Goal: Task Accomplishment & Management: Manage account settings

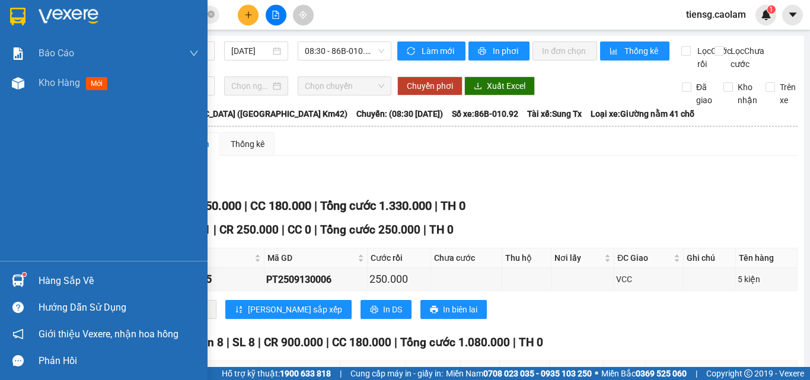
click at [15, 8] on img at bounding box center [17, 17] width 15 height 18
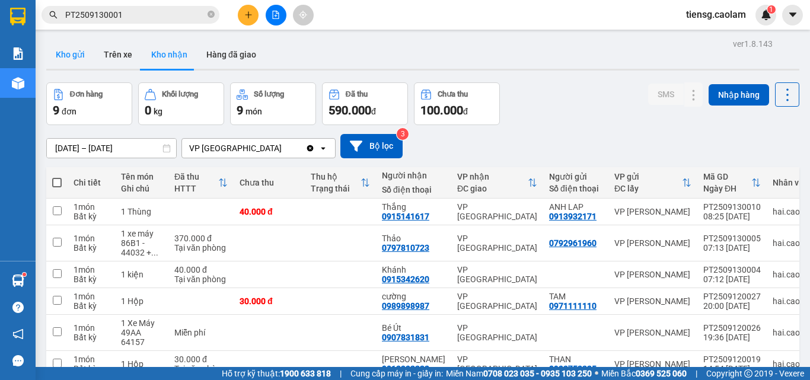
click at [63, 48] on button "Kho gửi" at bounding box center [70, 54] width 48 height 28
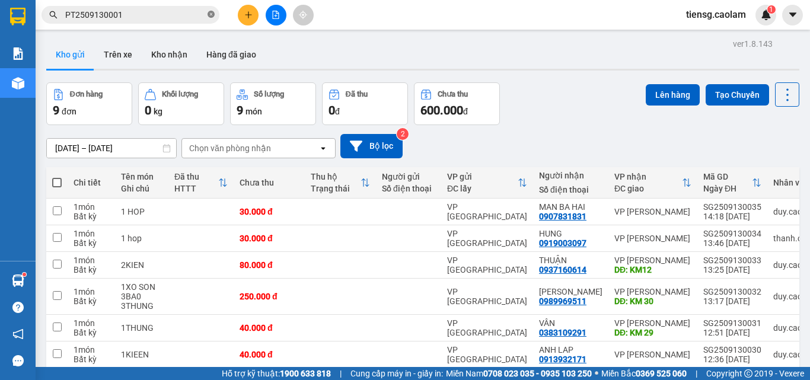
click at [211, 17] on icon "close-circle" at bounding box center [211, 14] width 7 height 7
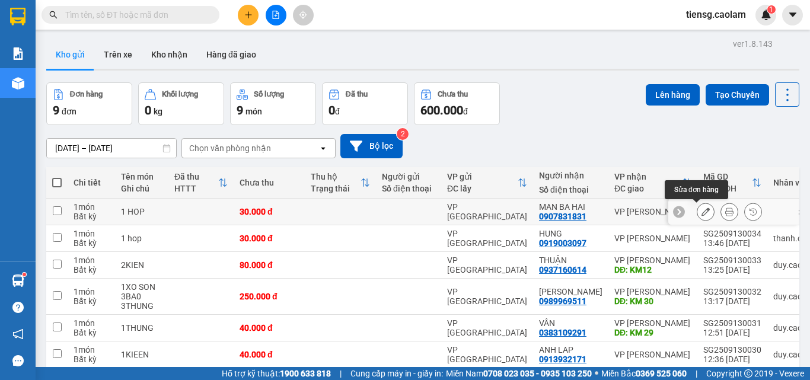
click at [702, 212] on icon at bounding box center [706, 212] width 8 height 8
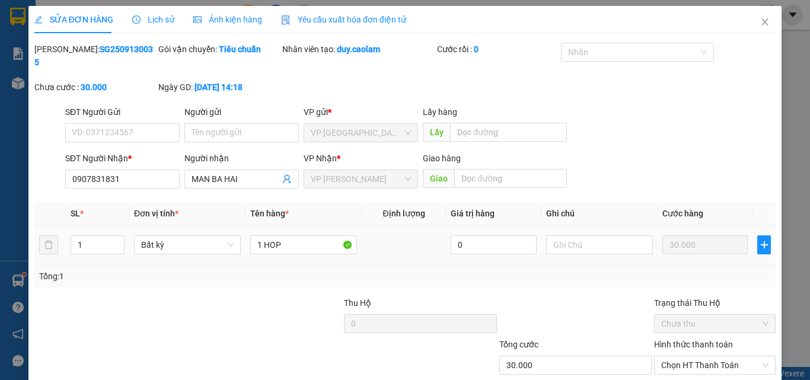
type input "0907831831"
type input "30.000"
click at [761, 19] on icon "close" at bounding box center [765, 21] width 9 height 9
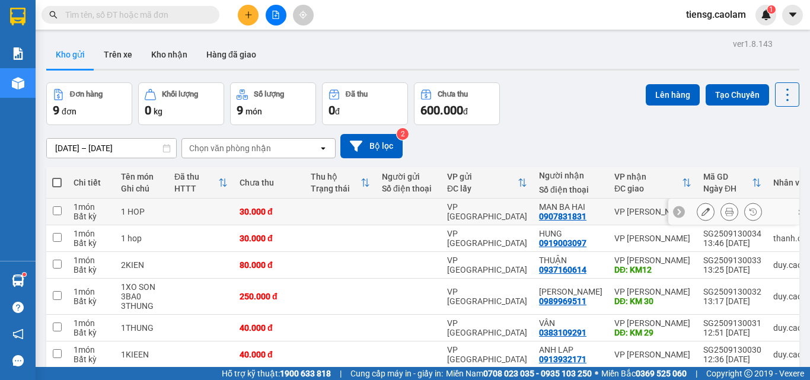
click at [55, 210] on input "checkbox" at bounding box center [57, 210] width 9 height 9
checkbox input "true"
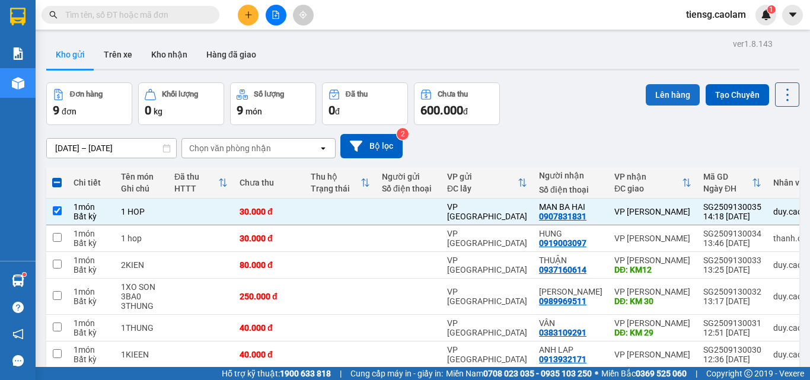
click at [677, 95] on button "Lên hàng" at bounding box center [673, 94] width 54 height 21
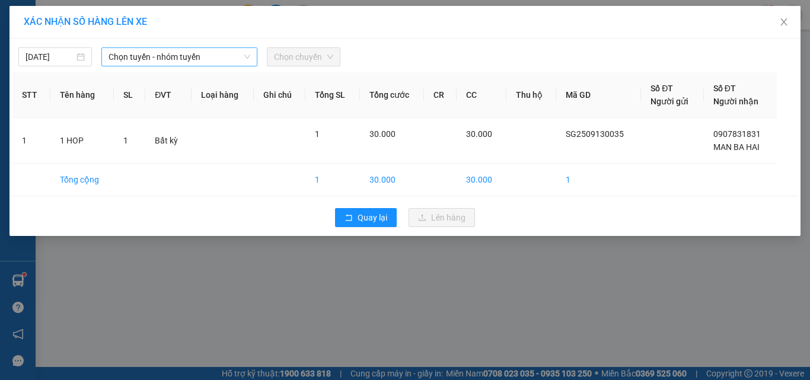
click at [163, 50] on span "Chọn tuyến - nhóm tuyến" at bounding box center [180, 57] width 142 height 18
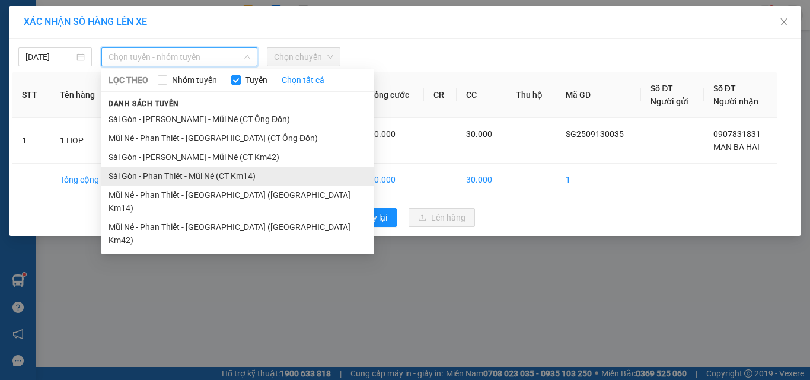
click at [247, 177] on li "Sài Gòn - Phan Thiết - Mũi Né (CT Km14)" at bounding box center [237, 176] width 273 height 19
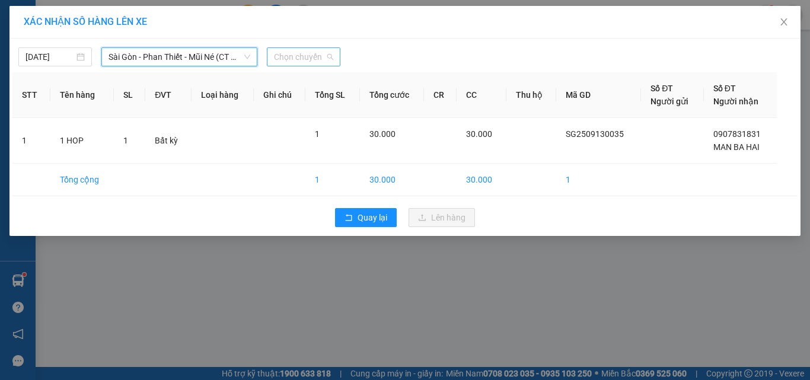
click at [297, 55] on span "Chọn chuyến" at bounding box center [303, 57] width 59 height 18
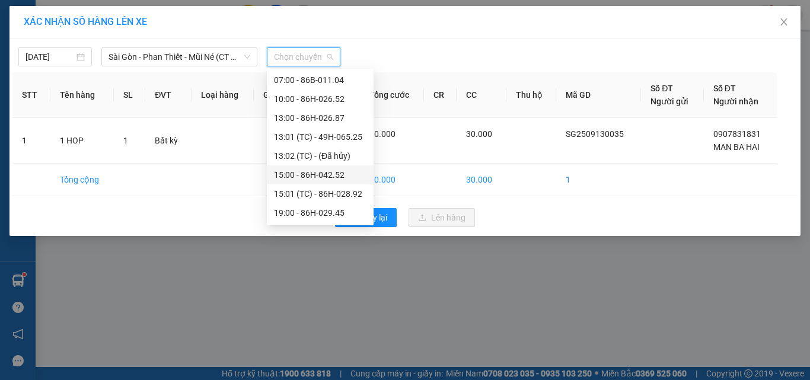
scroll to position [57, 0]
click at [351, 179] on div "15:01 (TC) - 86H-028.92" at bounding box center [320, 175] width 93 height 13
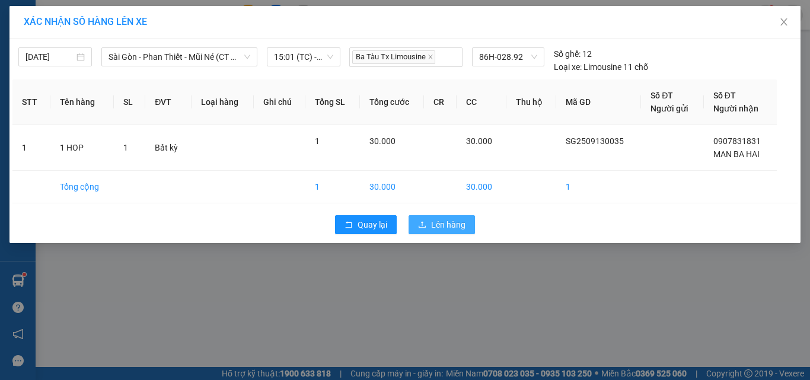
click at [420, 227] on icon "upload" at bounding box center [422, 225] width 8 height 8
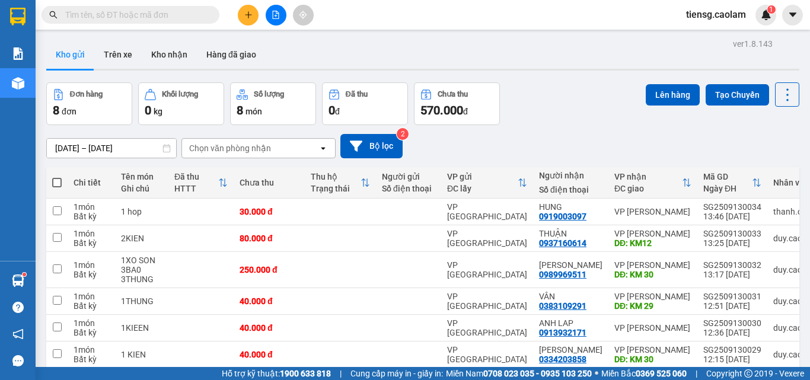
click at [276, 11] on icon "file-add" at bounding box center [276, 15] width 7 height 8
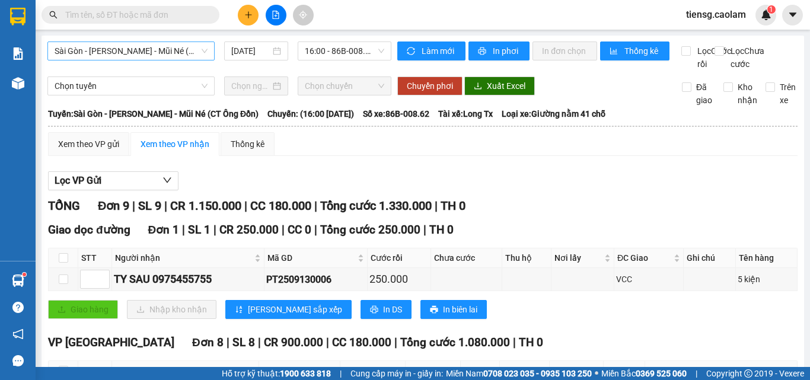
click at [129, 51] on span "Sài Gòn - [PERSON_NAME] - Mũi Né (CT Ông Đồn)" at bounding box center [131, 51] width 153 height 18
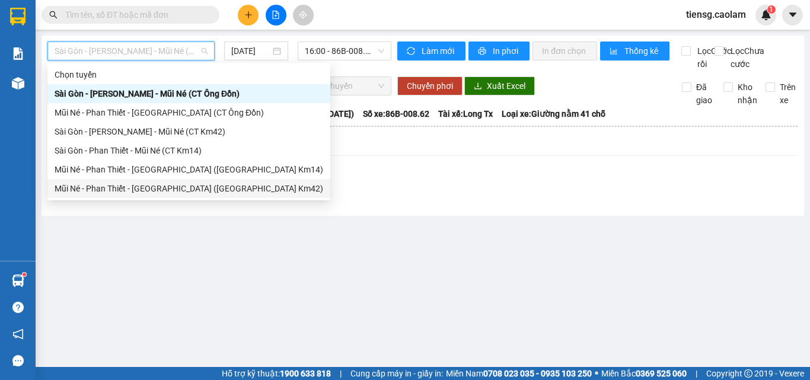
click at [175, 184] on div "Mũi Né - Phan Thiết - [GEOGRAPHIC_DATA] ([GEOGRAPHIC_DATA] Km42)" at bounding box center [189, 188] width 269 height 13
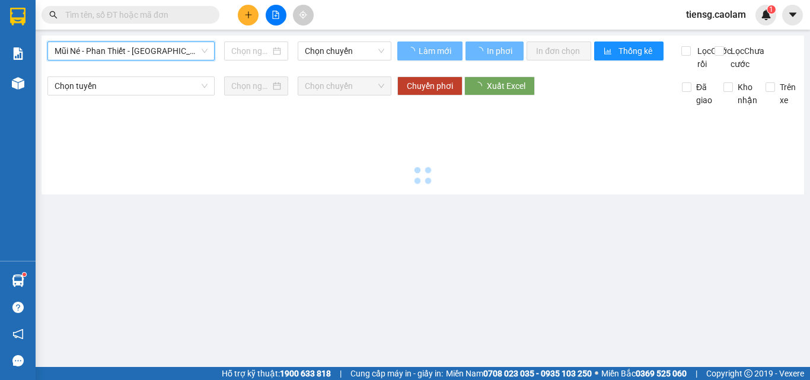
type input "[DATE]"
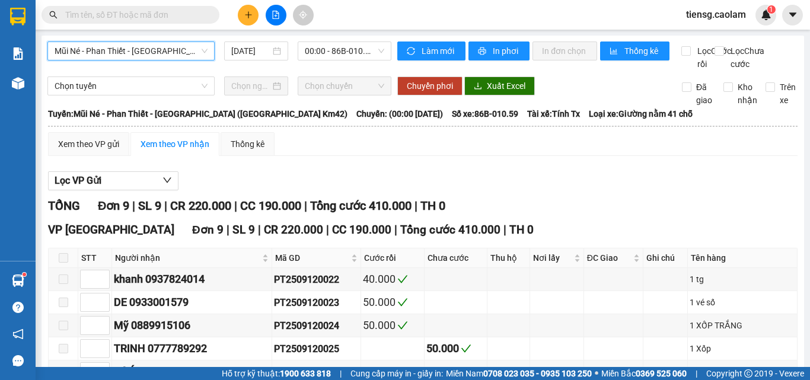
click at [176, 43] on span "Mũi Né - Phan Thiết - [GEOGRAPHIC_DATA] ([GEOGRAPHIC_DATA] Km42)" at bounding box center [131, 51] width 153 height 18
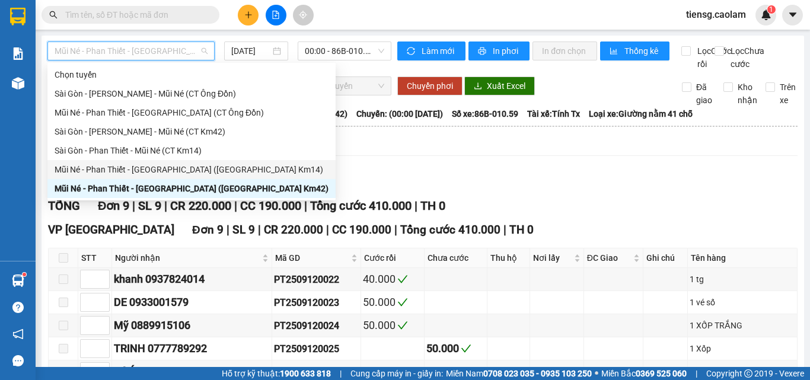
click at [192, 171] on div "Mũi Né - Phan Thiết - [GEOGRAPHIC_DATA] ([GEOGRAPHIC_DATA] Km14)" at bounding box center [192, 169] width 274 height 13
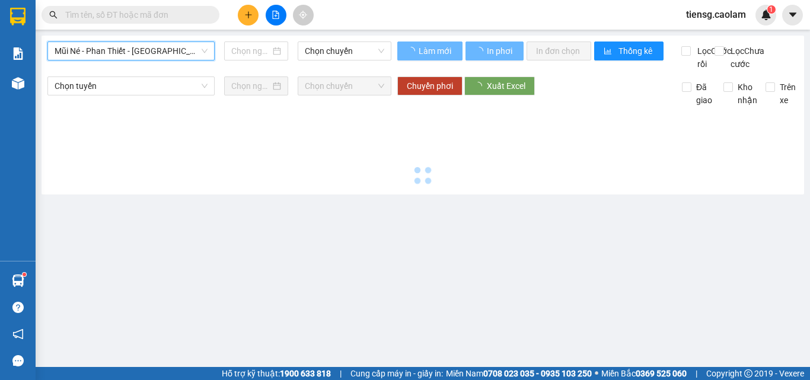
type input "[DATE]"
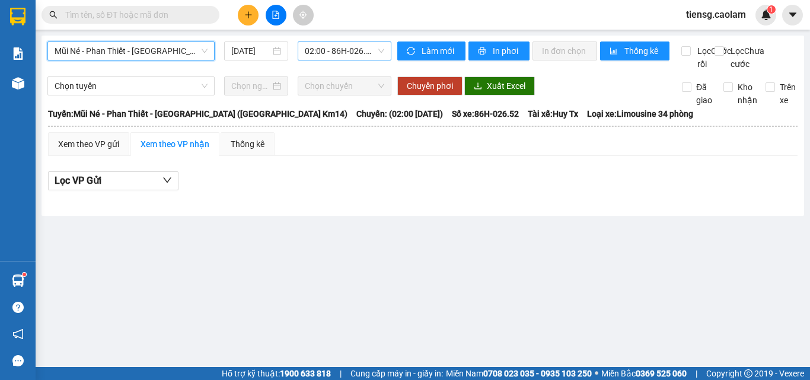
click at [338, 59] on span "02:00 - 86H-026.52" at bounding box center [344, 51] width 79 height 18
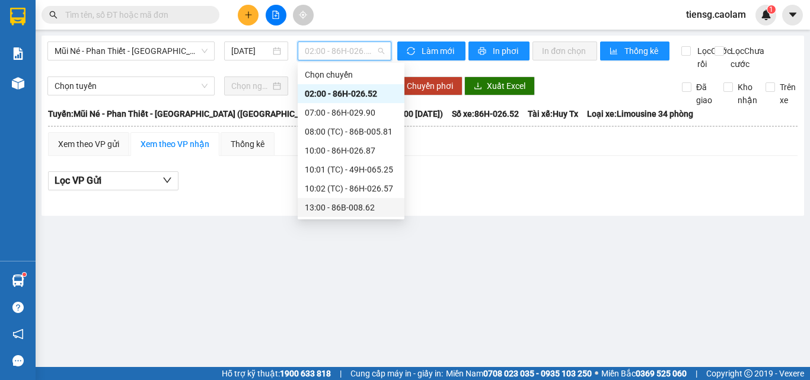
click at [345, 205] on div "13:00 - 86B-008.62" at bounding box center [351, 207] width 93 height 13
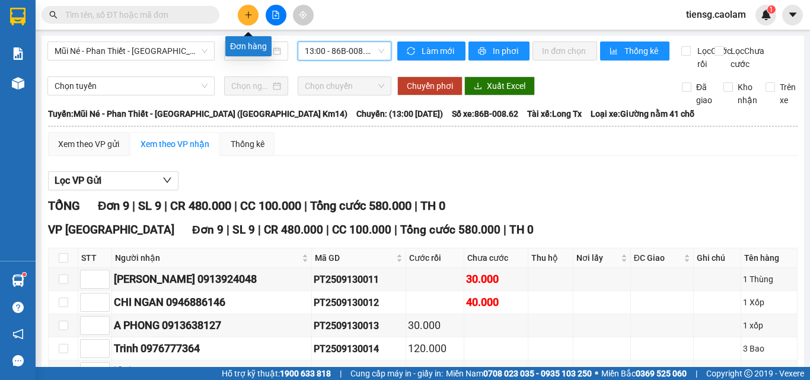
click at [248, 7] on button at bounding box center [248, 15] width 21 height 21
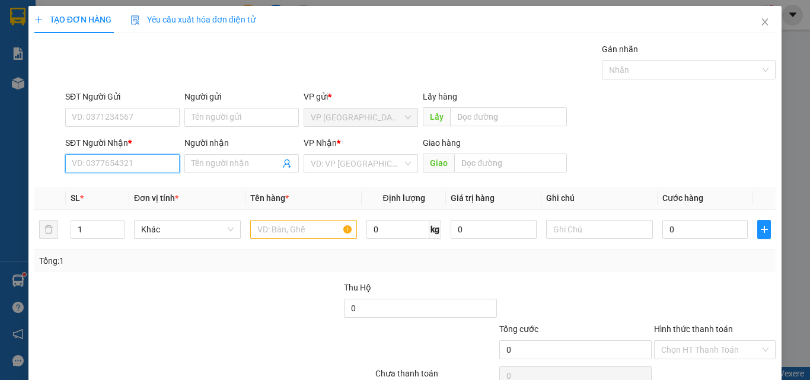
drag, startPoint x: 126, startPoint y: 167, endPoint x: 110, endPoint y: 157, distance: 19.7
click at [126, 167] on input "SĐT Người Nhận *" at bounding box center [122, 163] width 114 height 19
click at [150, 187] on div "0942511790 - BS THỊNH" at bounding box center [121, 187] width 99 height 13
type input "0942511790"
type input "BS THỊNH"
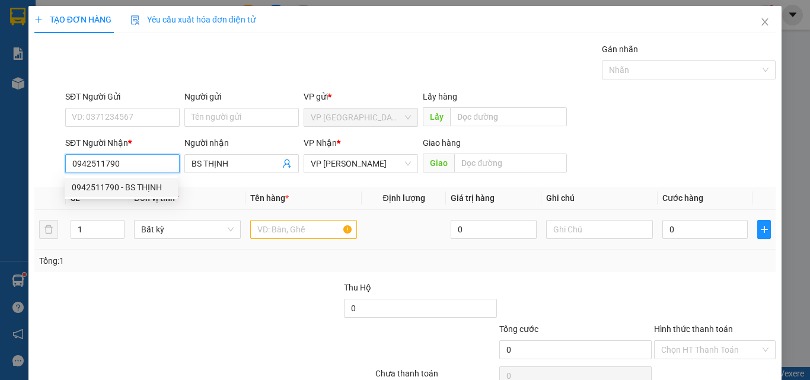
type input "0942511790"
drag, startPoint x: 276, startPoint y: 225, endPoint x: 260, endPoint y: 198, distance: 30.8
click at [274, 225] on input "text" at bounding box center [303, 229] width 107 height 19
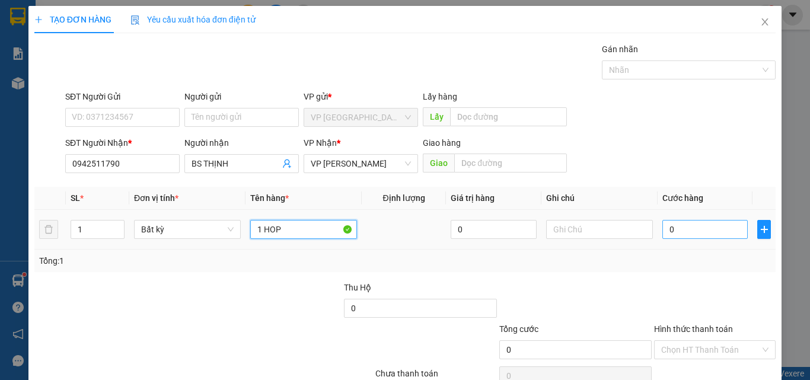
type input "1 HOP"
click at [712, 231] on input "0" at bounding box center [705, 229] width 85 height 19
type input "3"
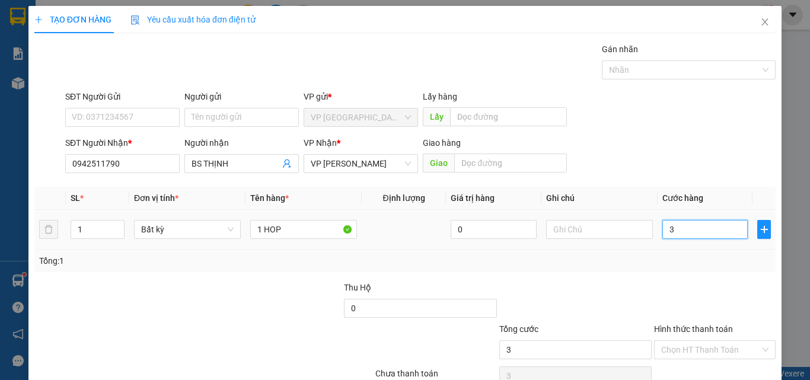
type input "30"
type input "300"
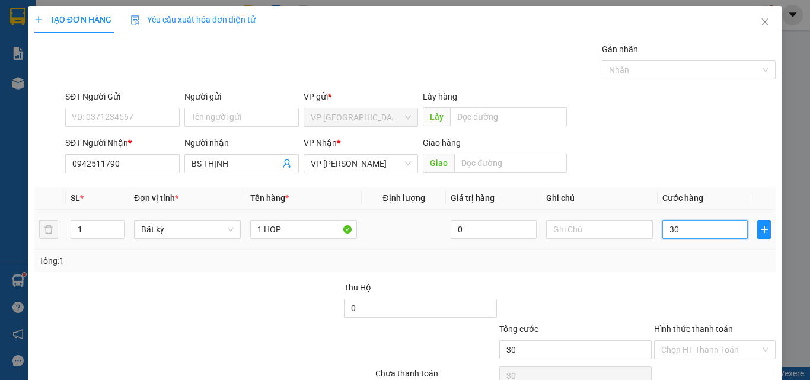
type input "300"
type input "3.000"
type input "30.000"
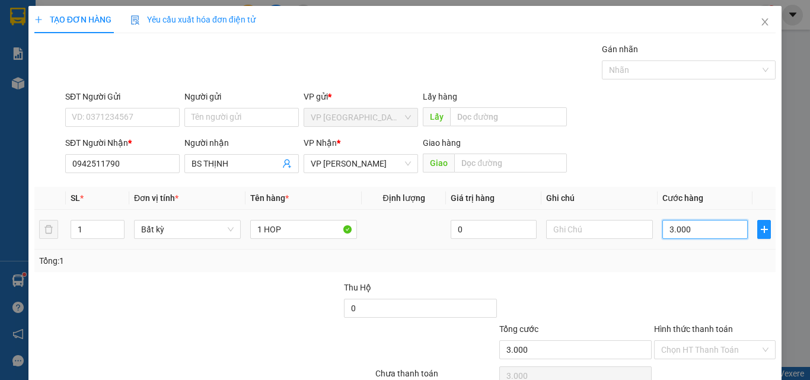
type input "30.000"
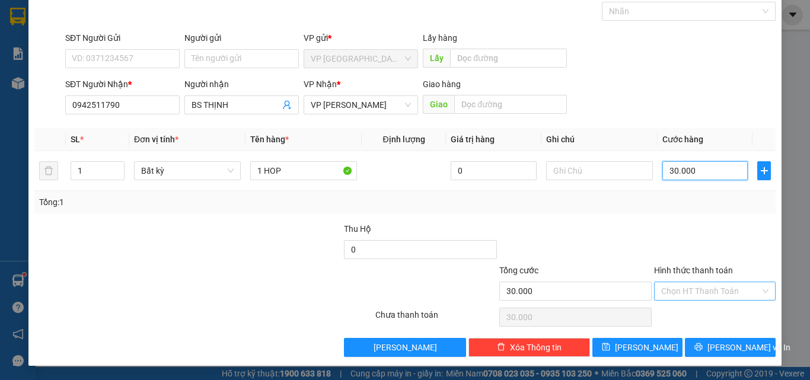
type input "30.000"
click at [701, 292] on input "Hình thức thanh toán" at bounding box center [710, 291] width 99 height 18
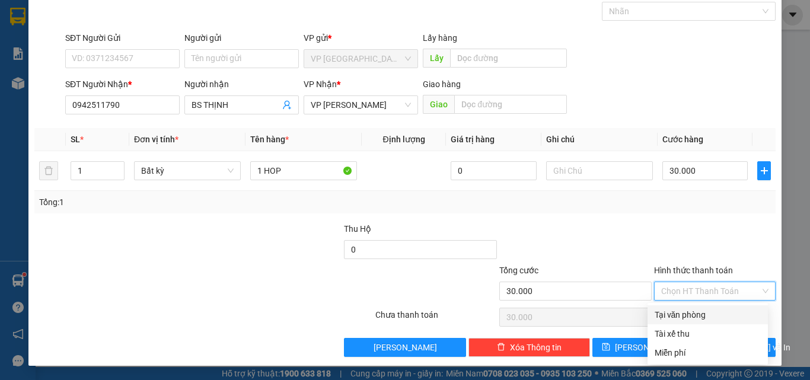
click at [691, 313] on div "Tại văn phòng" at bounding box center [708, 314] width 106 height 13
type input "0"
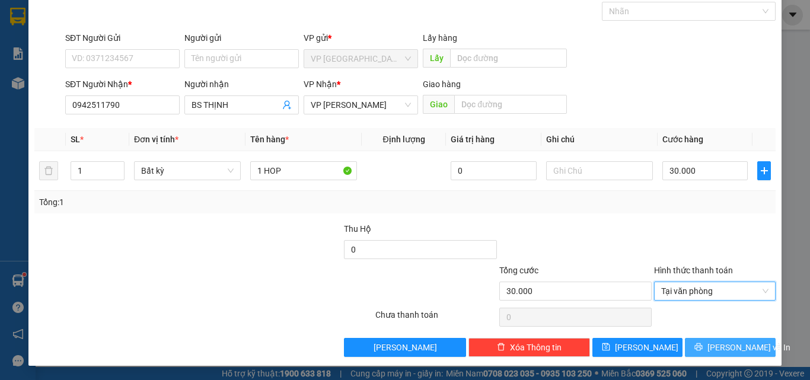
click at [714, 342] on span "[PERSON_NAME] và In" at bounding box center [749, 347] width 83 height 13
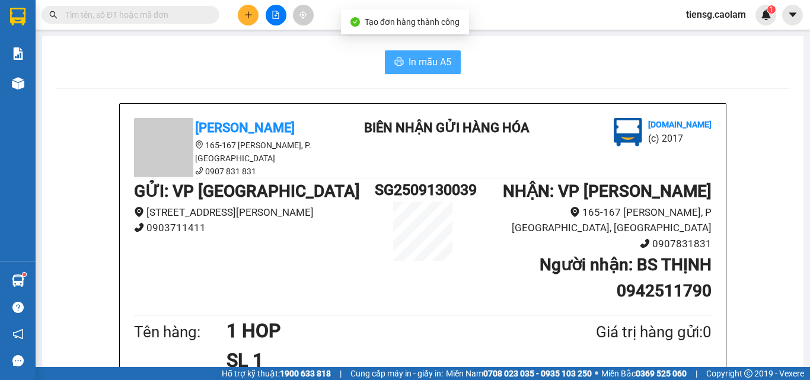
click at [423, 68] on span "In mẫu A5" at bounding box center [430, 62] width 43 height 15
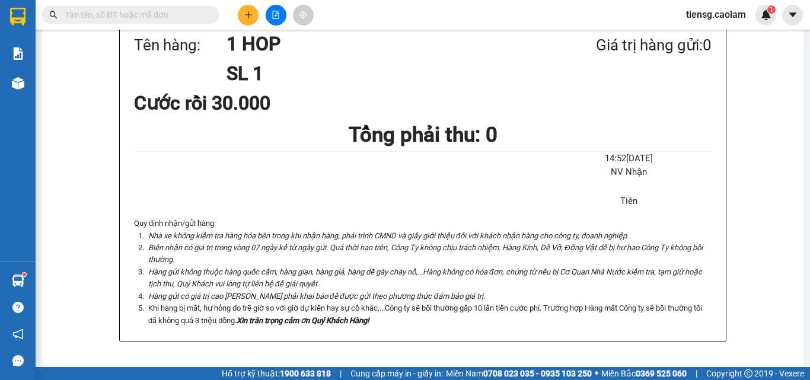
scroll to position [297, 0]
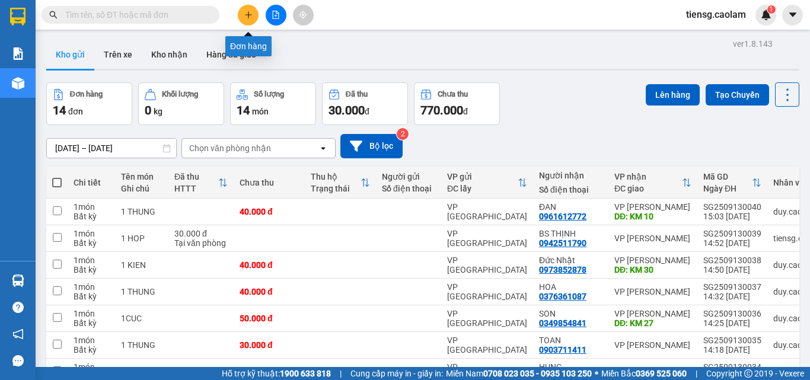
click at [248, 19] on button at bounding box center [248, 15] width 21 height 21
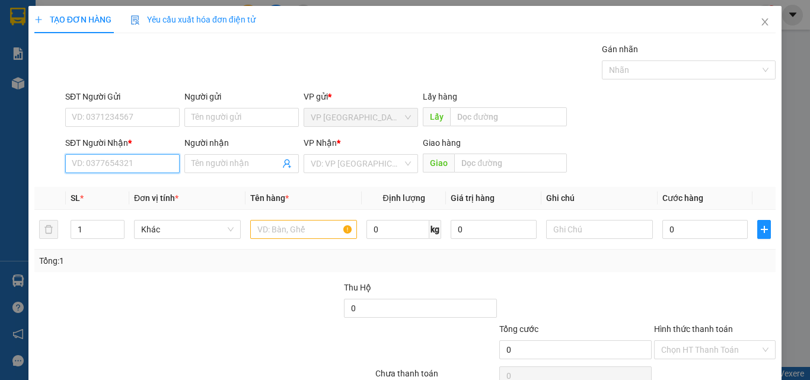
drag, startPoint x: 116, startPoint y: 165, endPoint x: 97, endPoint y: 134, distance: 35.9
click at [116, 164] on input "SĐT Người Nhận *" at bounding box center [122, 163] width 114 height 19
type input "0373043550"
drag, startPoint x: 171, startPoint y: 172, endPoint x: 0, endPoint y: 183, distance: 171.2
click at [0, 185] on div "TẠO ĐƠN HÀNG Yêu cầu xuất hóa đơn điện tử Transit Pickup Surcharge Ids Transit …" at bounding box center [405, 190] width 810 height 380
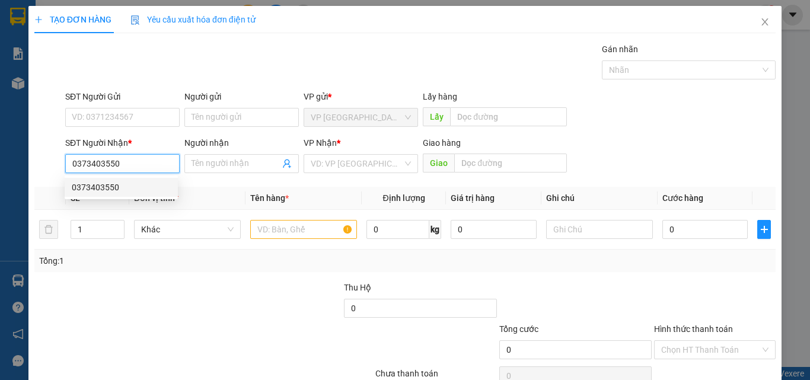
click at [106, 191] on div "0373403550" at bounding box center [121, 187] width 99 height 13
type input "0373403550"
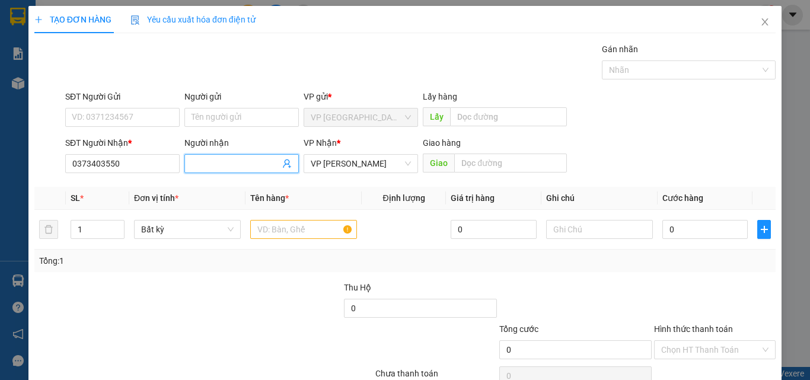
click at [241, 158] on input "Người nhận" at bounding box center [236, 163] width 88 height 13
click at [230, 166] on input "Người nhận" at bounding box center [236, 163] width 88 height 13
type input "tuyen"
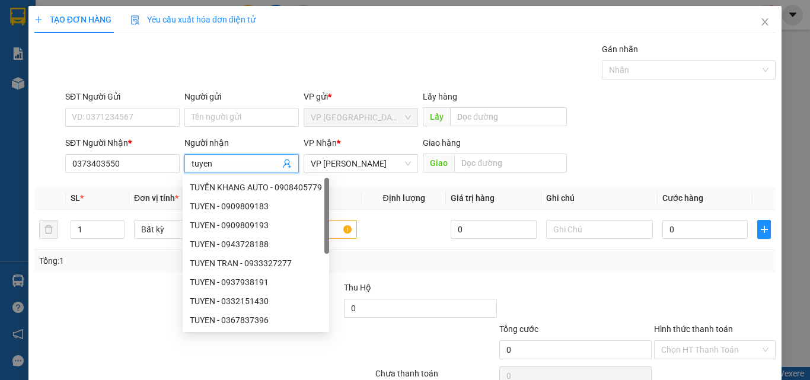
drag, startPoint x: 222, startPoint y: 164, endPoint x: 43, endPoint y: 181, distance: 179.9
click at [43, 181] on div "Transit Pickup Surcharge Ids Transit Deliver Surcharge Ids Transit Deliver Surc…" at bounding box center [405, 229] width 742 height 373
type input "TUYEN"
drag, startPoint x: 403, startPoint y: 252, endPoint x: 381, endPoint y: 254, distance: 22.6
click at [403, 253] on div "Tổng: 1" at bounding box center [405, 261] width 742 height 23
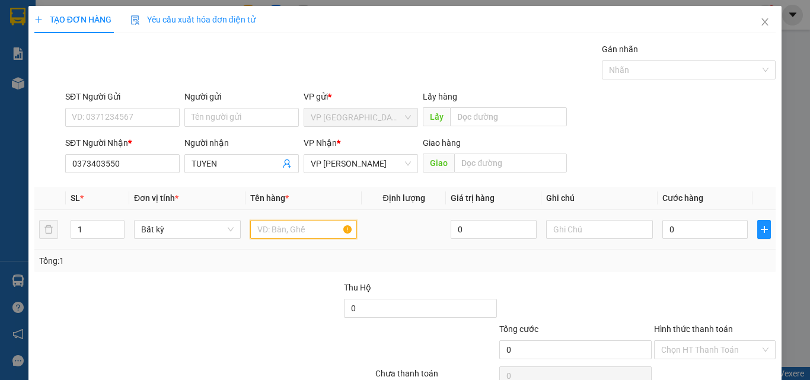
click at [333, 230] on input "text" at bounding box center [303, 229] width 107 height 19
type input "1 TUI BANH"
click at [685, 238] on input "0" at bounding box center [705, 229] width 85 height 19
click at [691, 234] on input "0" at bounding box center [705, 229] width 85 height 19
type input "03"
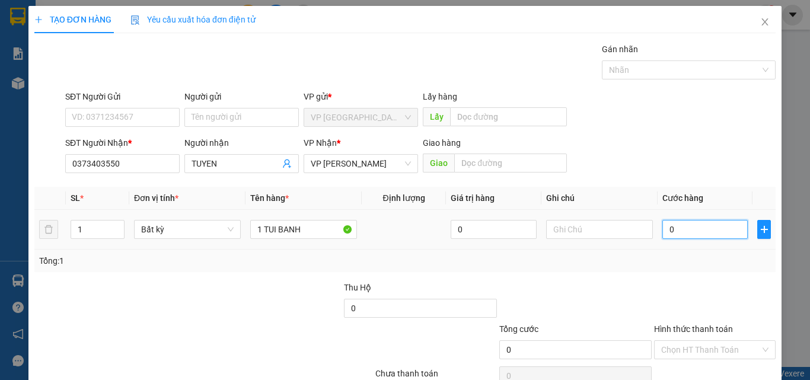
type input "3"
type input "030"
type input "30"
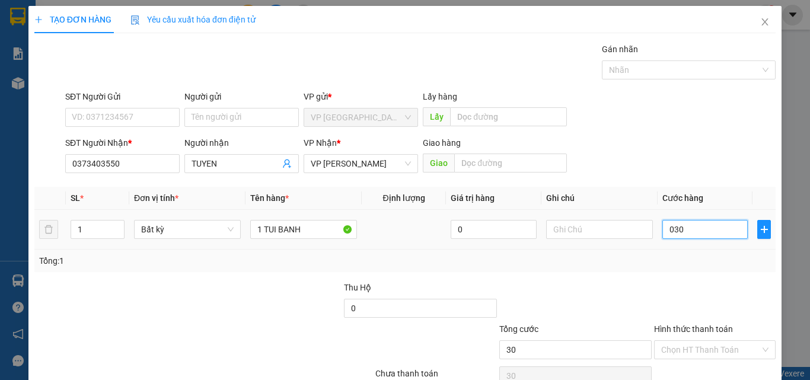
type input "0.300"
type input "300"
type input "03.000"
type input "3.000"
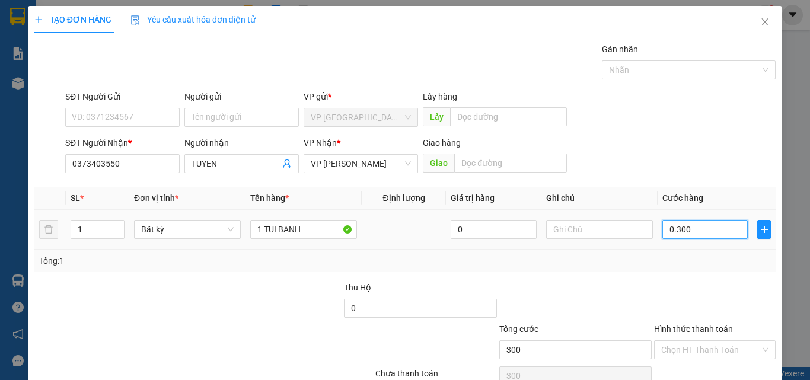
type input "3.000"
type input "030.000"
type input "30.000"
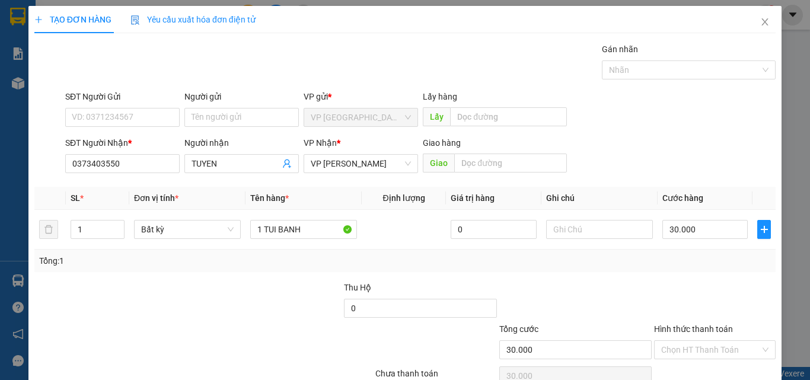
drag, startPoint x: 609, startPoint y: 269, endPoint x: 742, endPoint y: 305, distance: 138.3
click at [618, 273] on div "Transit Pickup Surcharge Ids Transit Deliver Surcharge Ids Transit Deliver Surc…" at bounding box center [405, 229] width 742 height 373
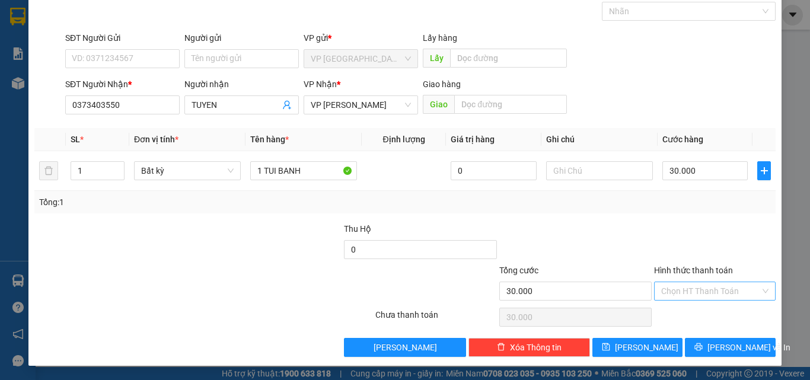
click at [699, 298] on input "Hình thức thanh toán" at bounding box center [710, 291] width 99 height 18
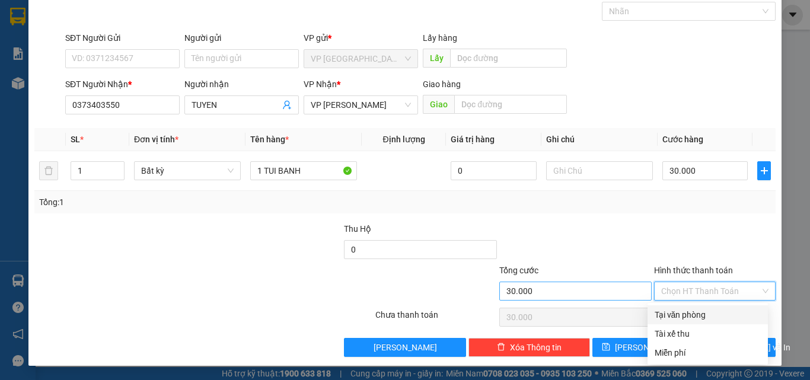
drag, startPoint x: 691, startPoint y: 315, endPoint x: 644, endPoint y: 284, distance: 56.1
click at [688, 314] on div "Tại văn phòng" at bounding box center [708, 314] width 106 height 13
type input "0"
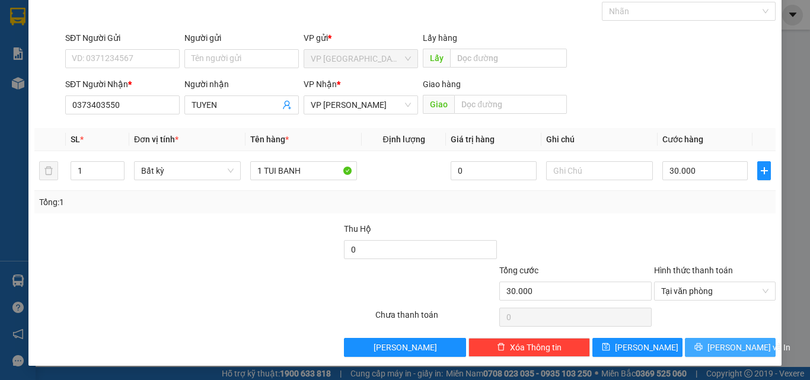
click at [706, 353] on button "[PERSON_NAME] và In" at bounding box center [730, 347] width 91 height 19
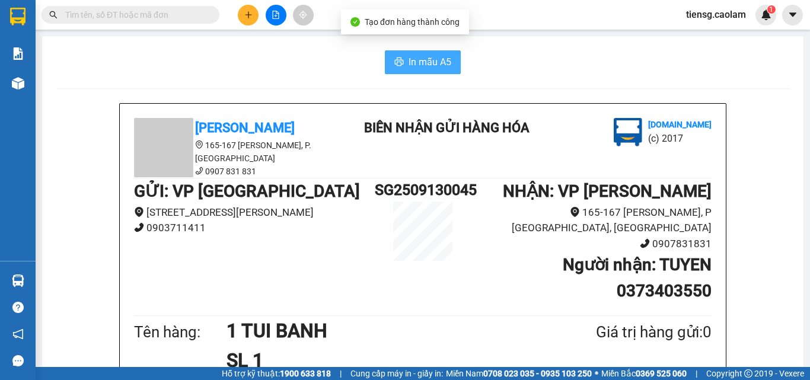
click at [443, 57] on span "In mẫu A5" at bounding box center [430, 62] width 43 height 15
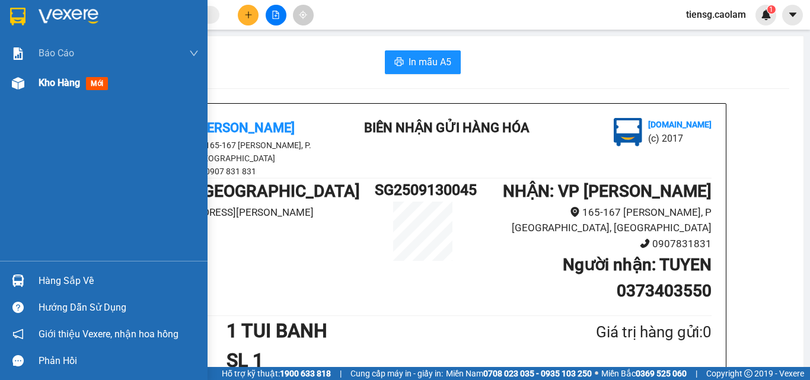
click at [81, 83] on div "Kho hàng mới" at bounding box center [76, 82] width 74 height 15
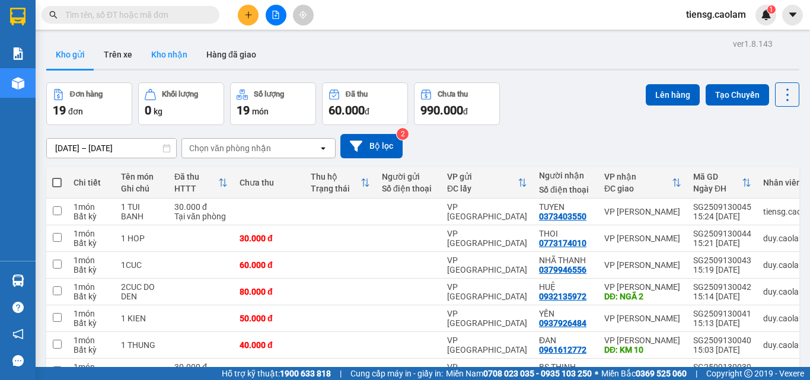
click at [164, 52] on button "Kho nhận" at bounding box center [169, 54] width 55 height 28
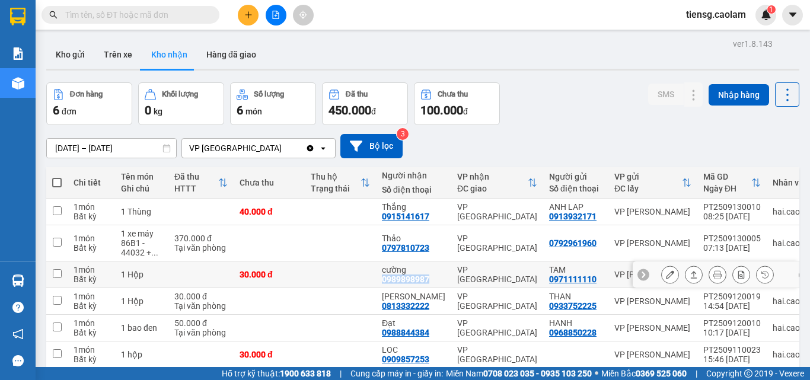
drag, startPoint x: 382, startPoint y: 282, endPoint x: 426, endPoint y: 282, distance: 43.9
click at [426, 282] on div "0989898987" at bounding box center [405, 279] width 47 height 9
copy div "0989898987"
paste input "0989898987"
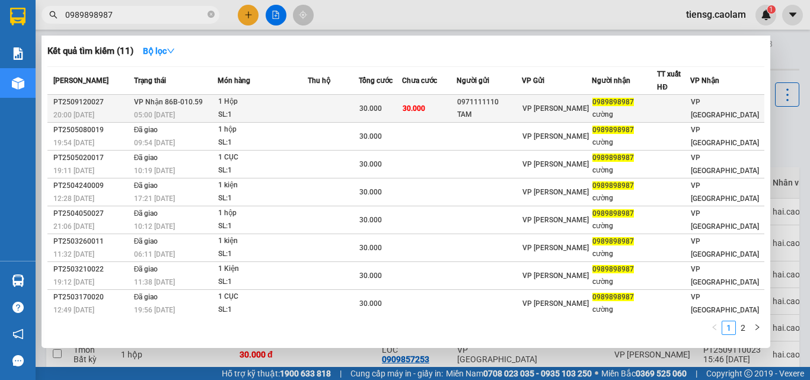
type input "0989898987"
click at [425, 112] on span "30.000" at bounding box center [414, 108] width 23 height 8
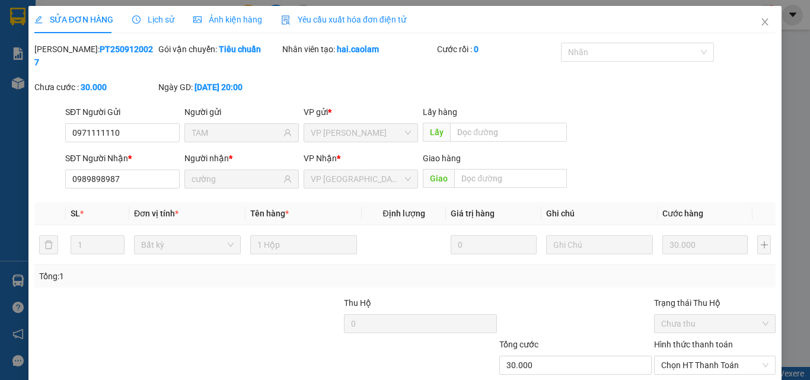
type input "0971111110"
type input "TAM"
type input "0989898987"
type input "cường"
type input "30.000"
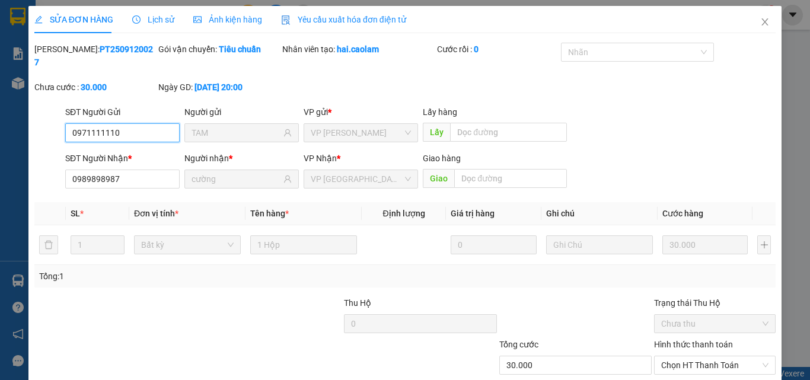
scroll to position [61, 0]
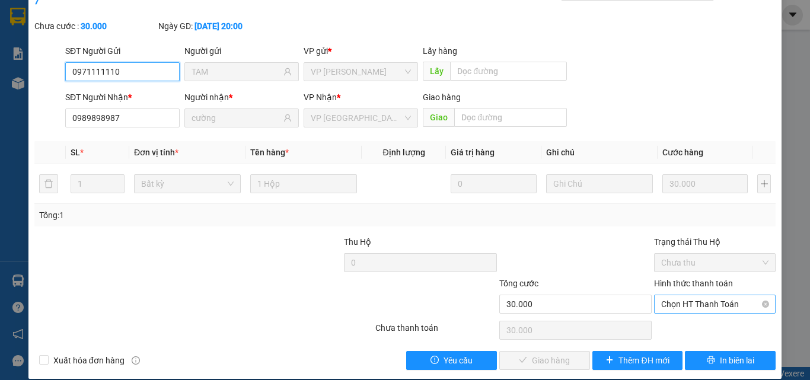
drag, startPoint x: 702, startPoint y: 287, endPoint x: 692, endPoint y: 291, distance: 10.9
click at [702, 295] on span "Chọn HT Thanh Toán" at bounding box center [714, 304] width 107 height 18
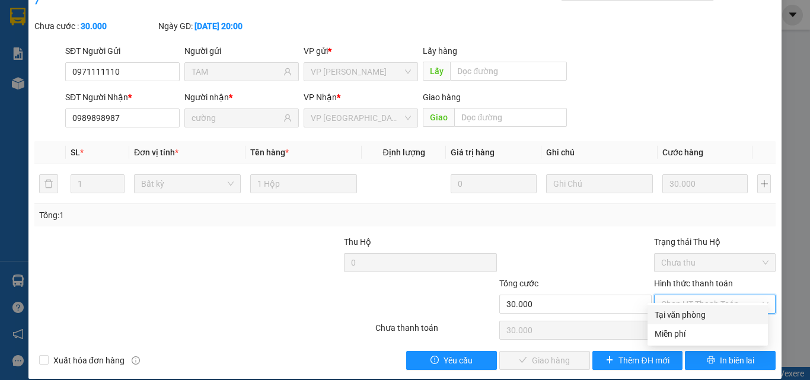
click at [672, 314] on div "Tại văn phòng" at bounding box center [708, 314] width 106 height 13
type input "0"
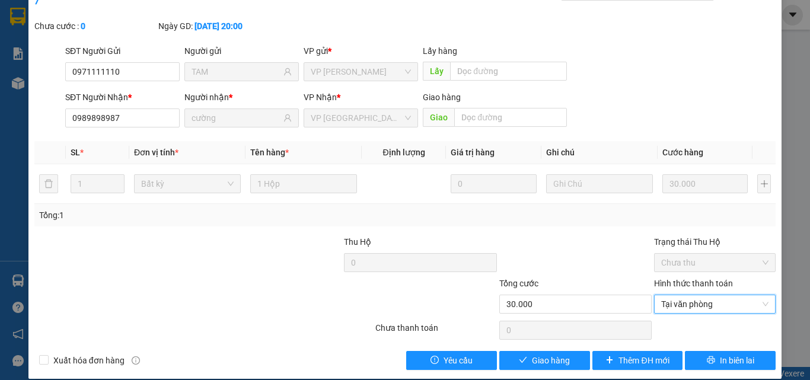
click at [521, 337] on div "Total Paid Fee 0 Total UnPaid Fee 30.000 Cash Collection Total Fee Mã ĐH: PT250…" at bounding box center [405, 176] width 742 height 389
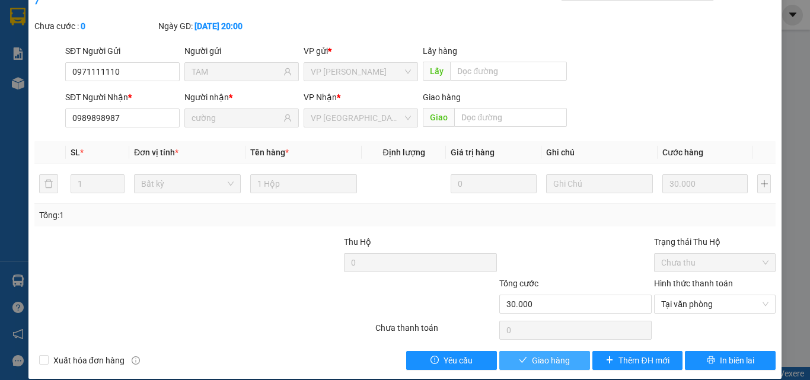
click at [548, 354] on span "Giao hàng" at bounding box center [551, 360] width 38 height 13
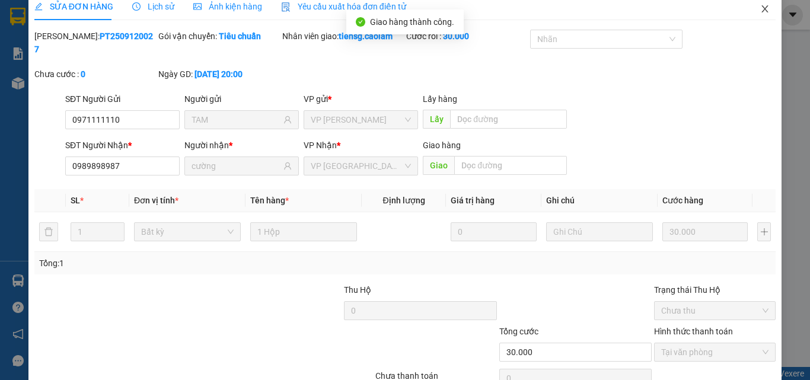
scroll to position [0, 0]
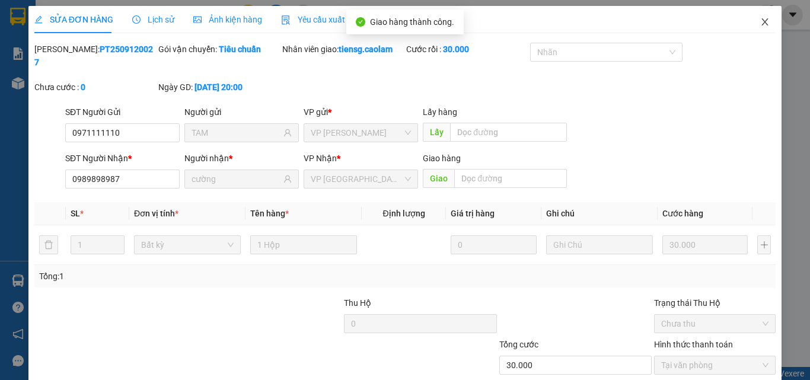
click at [761, 23] on icon "close" at bounding box center [765, 21] width 9 height 9
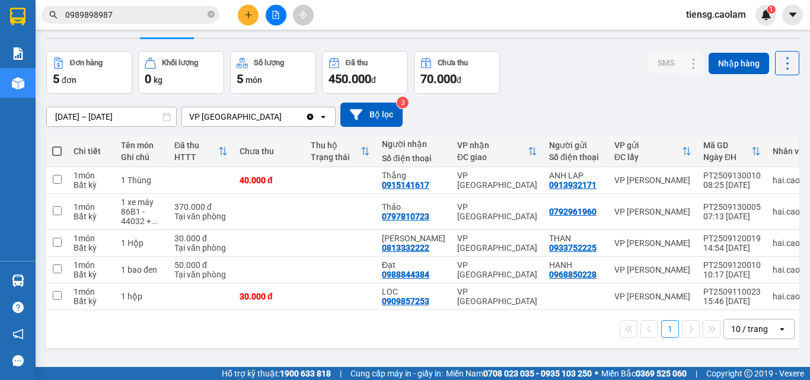
scroll to position [55, 0]
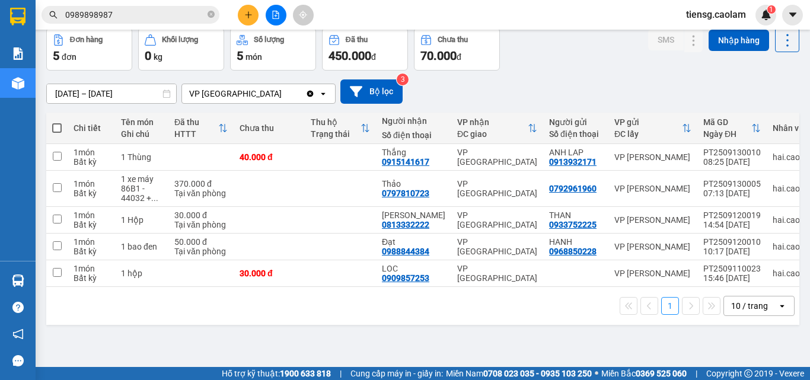
click at [747, 307] on div "10 / trang" at bounding box center [749, 306] width 37 height 12
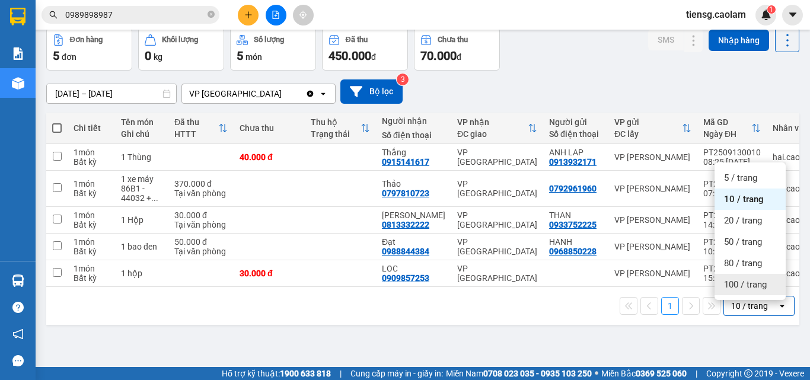
click at [724, 279] on div "100 / trang" at bounding box center [750, 284] width 71 height 21
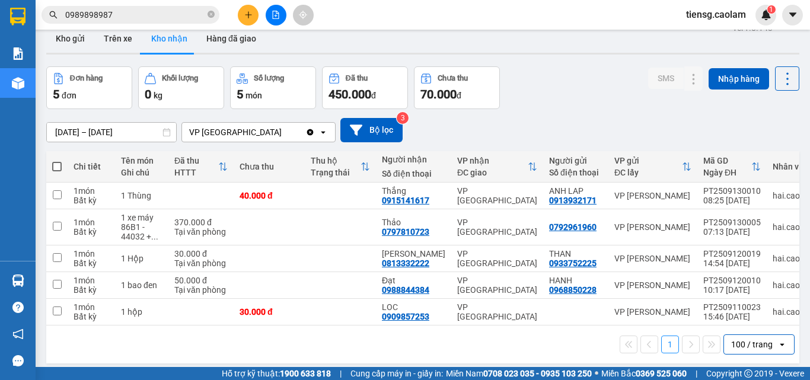
scroll to position [0, 0]
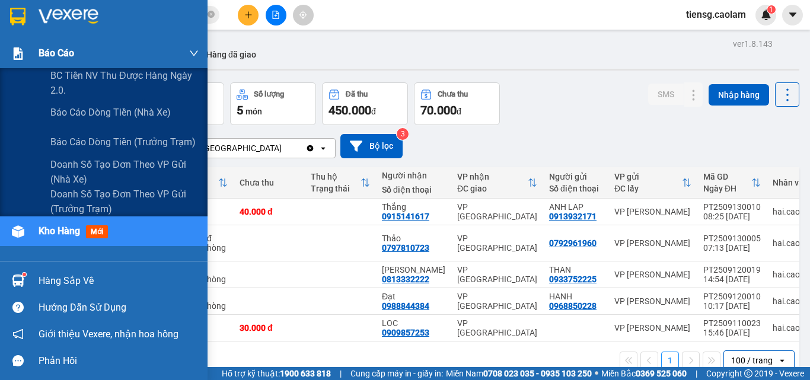
click at [51, 52] on span "Báo cáo" at bounding box center [57, 53] width 36 height 15
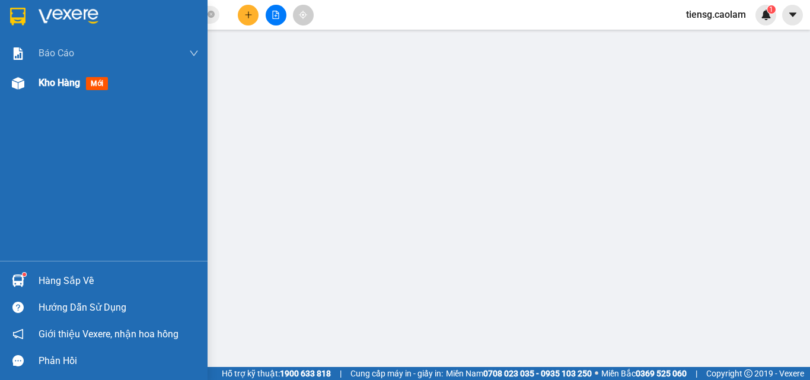
click at [89, 78] on span "mới" at bounding box center [97, 83] width 22 height 13
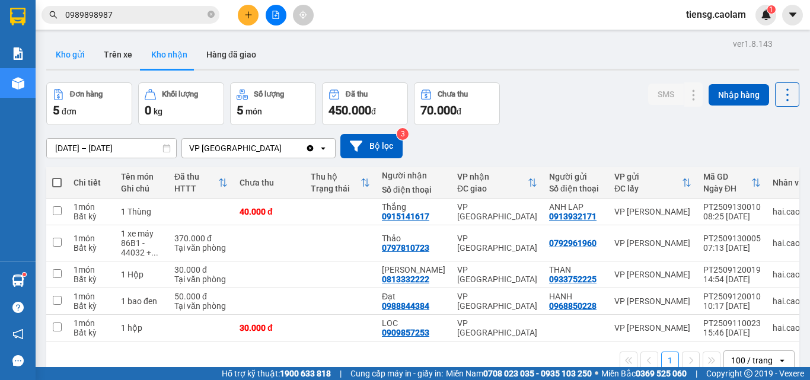
click at [68, 52] on button "Kho gửi" at bounding box center [70, 54] width 48 height 28
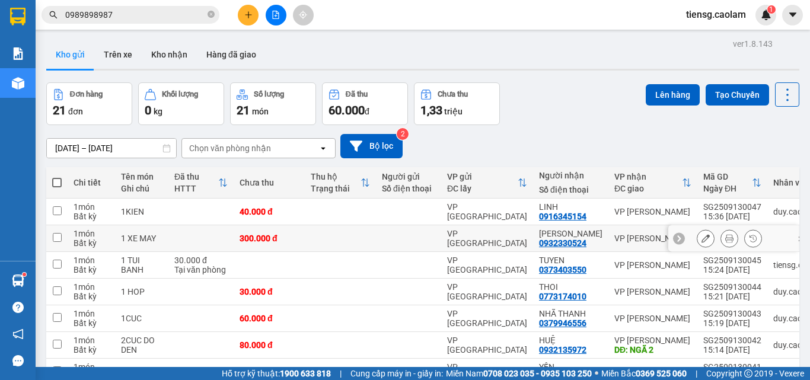
drag, startPoint x: 303, startPoint y: 237, endPoint x: 315, endPoint y: 228, distance: 15.3
click at [303, 237] on td "300.000 đ" at bounding box center [269, 238] width 71 height 27
checkbox input "true"
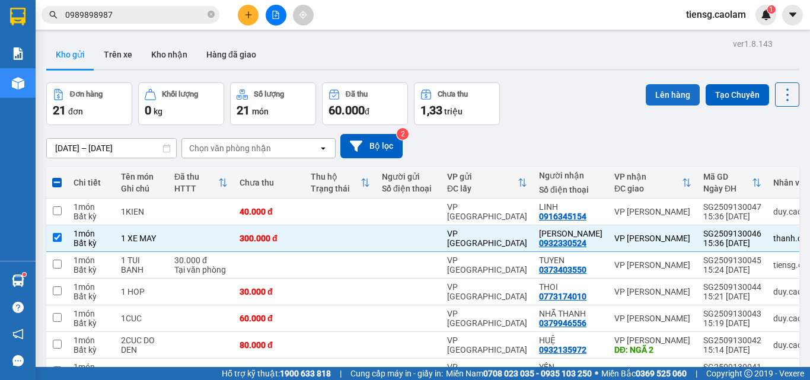
click at [666, 91] on button "Lên hàng" at bounding box center [673, 94] width 54 height 21
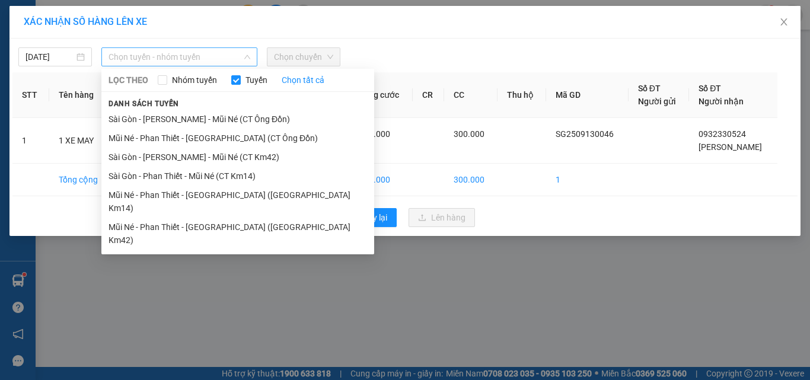
click at [158, 59] on span "Chọn tuyến - nhóm tuyến" at bounding box center [180, 57] width 142 height 18
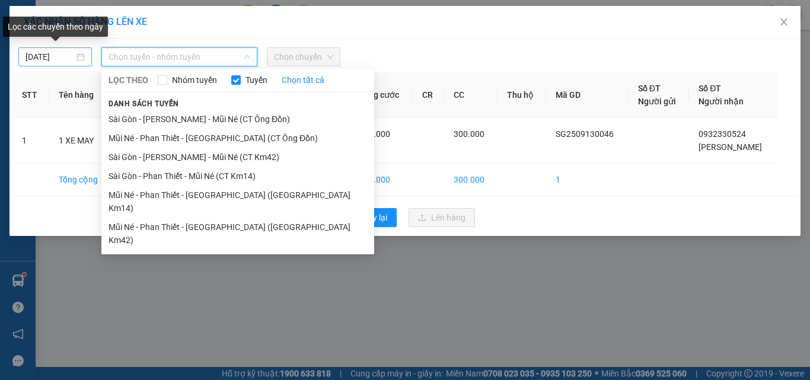
click at [48, 60] on input "[DATE]" at bounding box center [50, 56] width 49 height 13
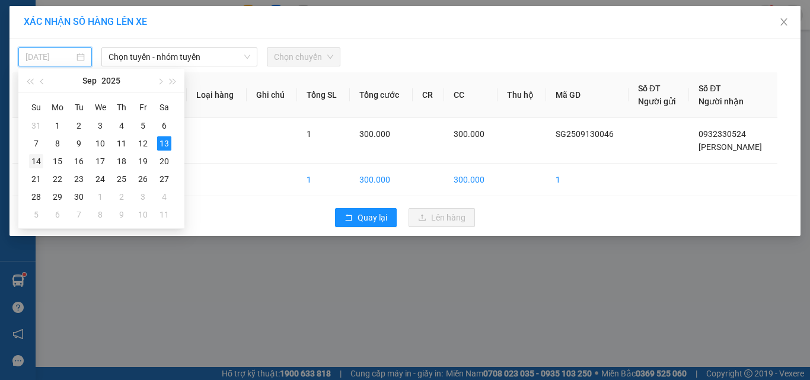
click at [38, 161] on div "14" at bounding box center [36, 161] width 14 height 14
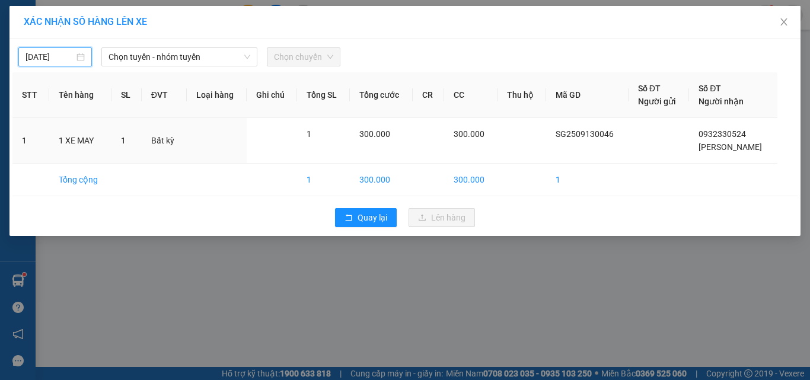
type input "[DATE]"
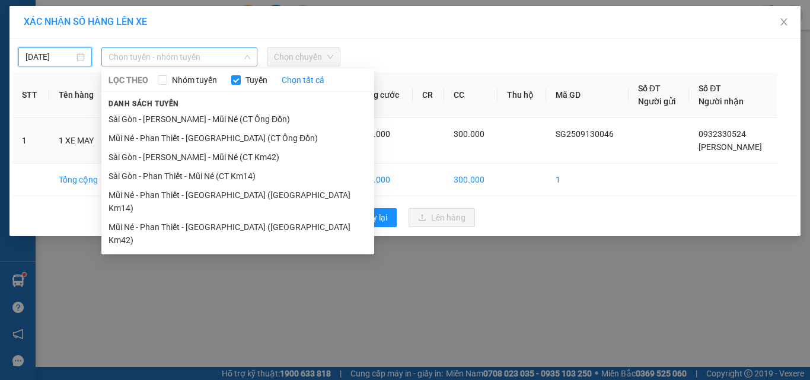
click at [177, 62] on span "Chọn tuyến - nhóm tuyến" at bounding box center [180, 57] width 142 height 18
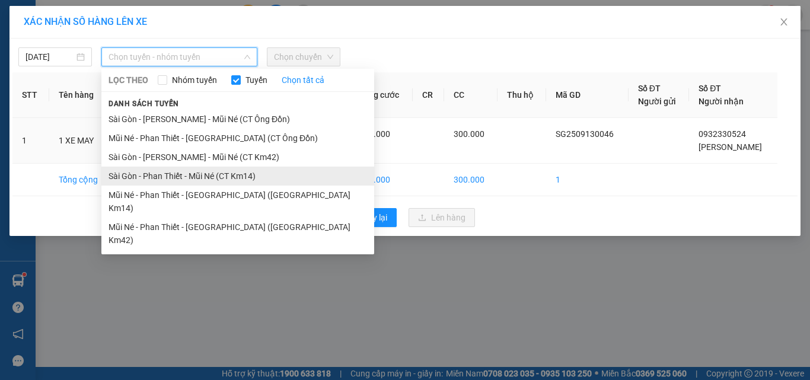
click at [183, 180] on li "Sài Gòn - Phan Thiết - Mũi Né (CT Km14)" at bounding box center [237, 176] width 273 height 19
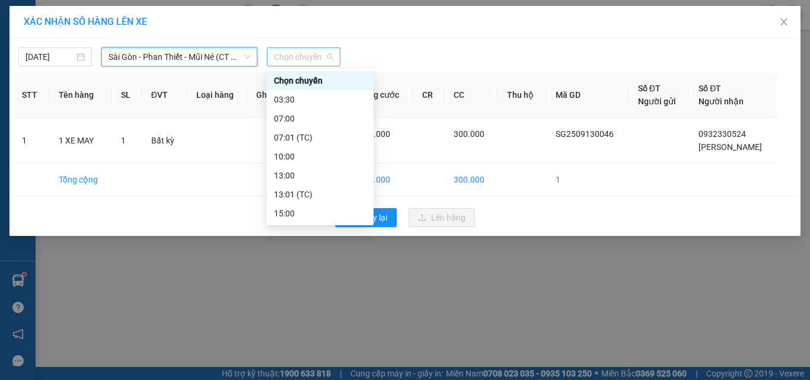
click at [318, 53] on span "Chọn chuyến" at bounding box center [303, 57] width 59 height 18
click at [297, 102] on div "03:30" at bounding box center [320, 99] width 93 height 13
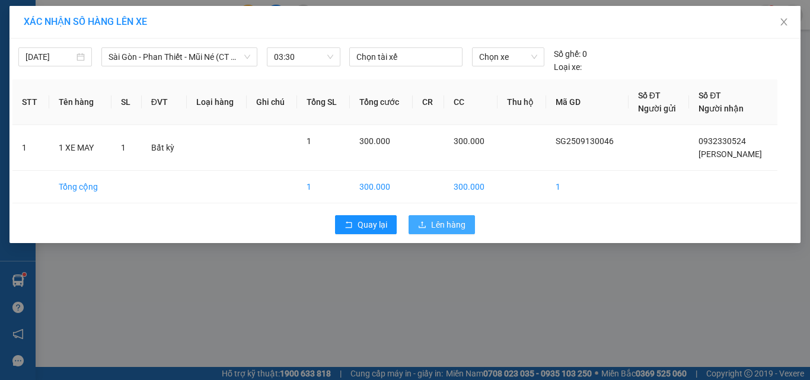
click at [435, 227] on span "Lên hàng" at bounding box center [448, 224] width 34 height 13
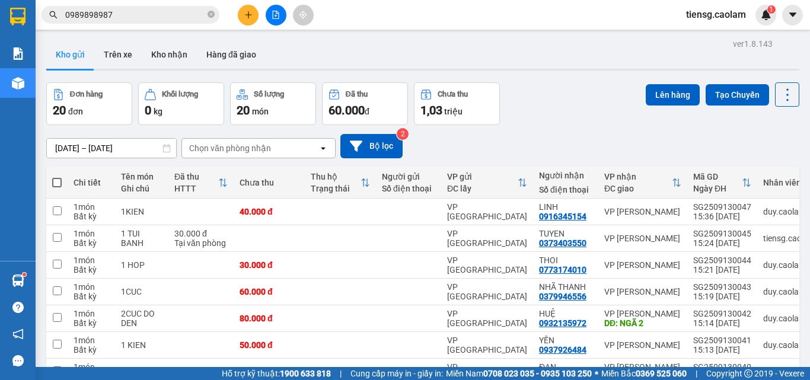
click at [60, 180] on span at bounding box center [56, 182] width 9 height 9
click at [57, 177] on input "checkbox" at bounding box center [57, 177] width 0 height 0
checkbox input "true"
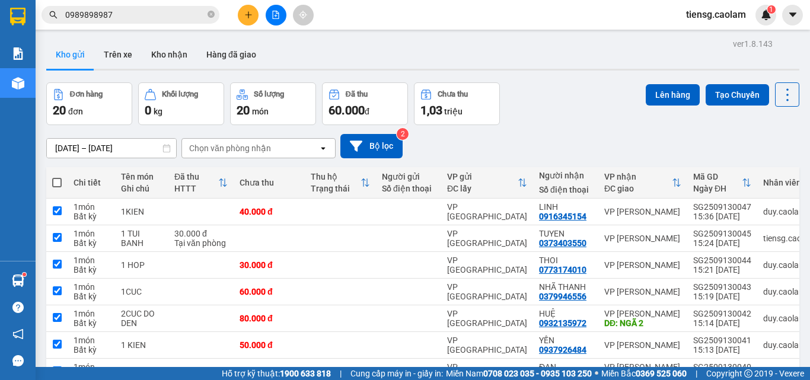
checkbox input "true"
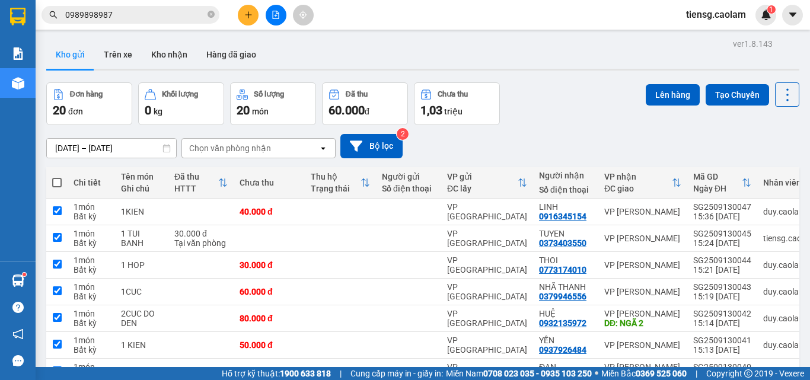
checkbox input "true"
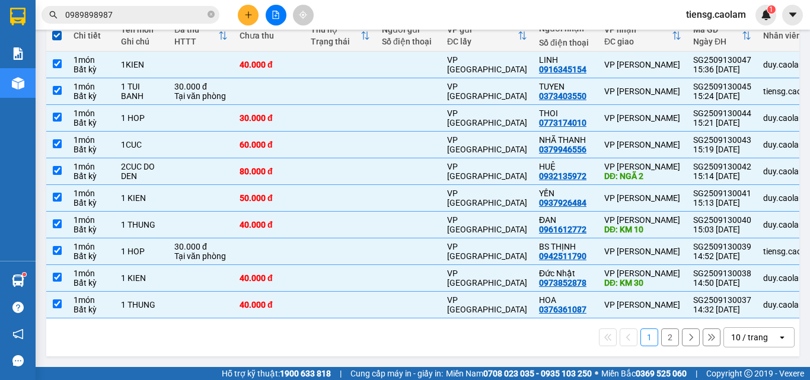
scroll to position [152, 0]
drag, startPoint x: 113, startPoint y: 174, endPoint x: 126, endPoint y: 169, distance: 13.6
click at [114, 174] on td "1 món Bất kỳ" at bounding box center [91, 171] width 47 height 27
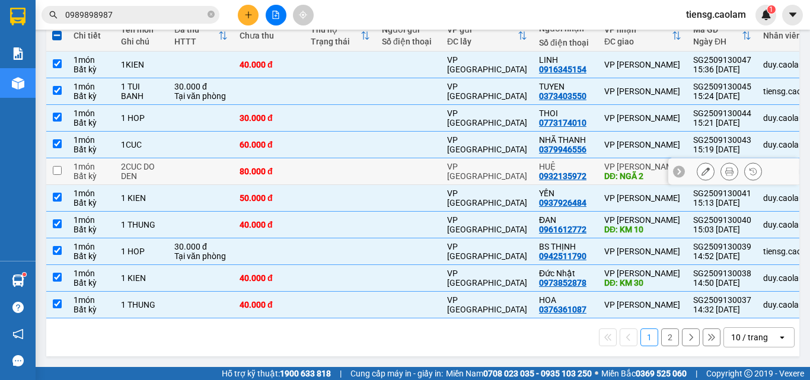
click at [136, 163] on div "2CUC DO DEN" at bounding box center [142, 171] width 42 height 19
checkbox input "true"
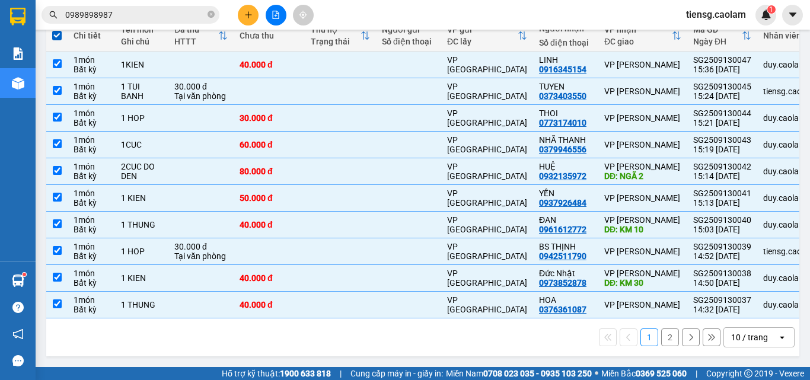
click at [738, 343] on div "10 / trang" at bounding box center [749, 338] width 37 height 12
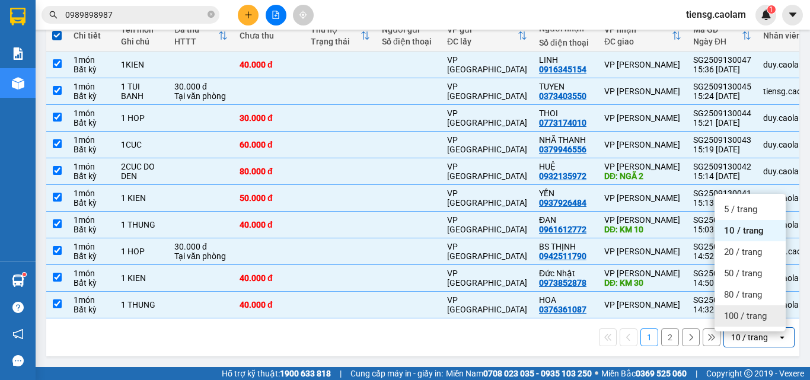
click at [726, 317] on span "100 / trang" at bounding box center [745, 316] width 43 height 12
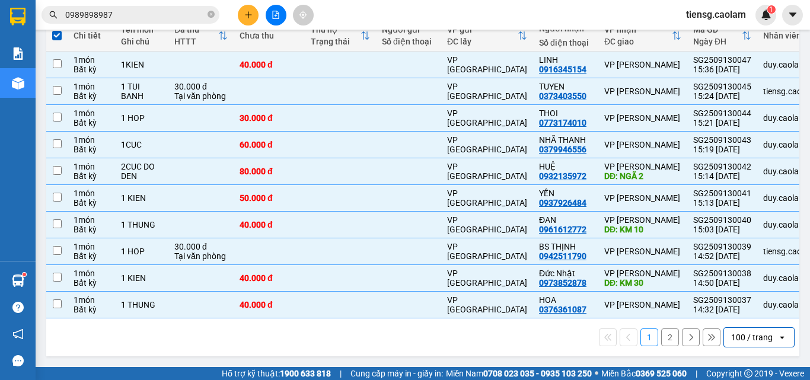
checkbox input "false"
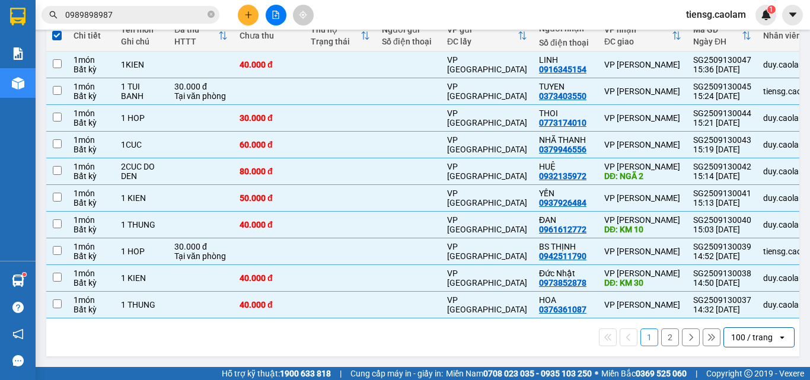
checkbox input "false"
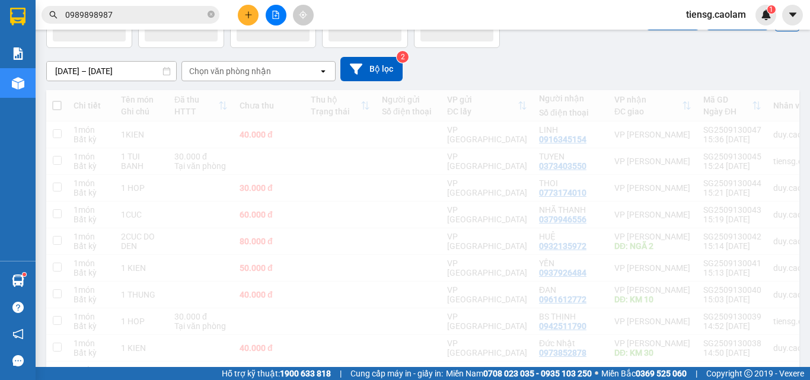
scroll to position [0, 0]
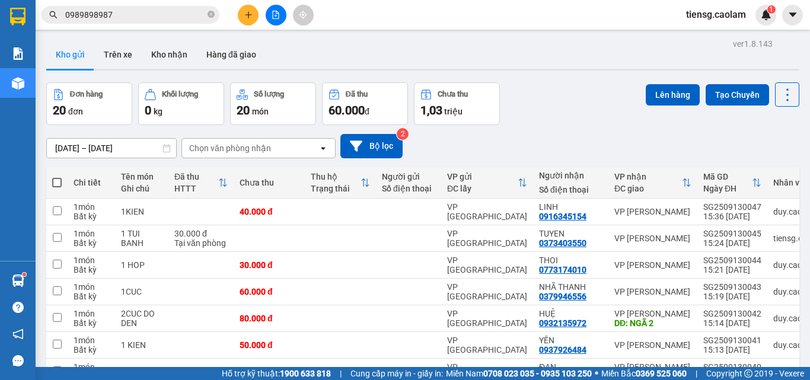
click at [53, 185] on span at bounding box center [56, 182] width 9 height 9
click at [57, 177] on input "checkbox" at bounding box center [57, 177] width 0 height 0
checkbox input "true"
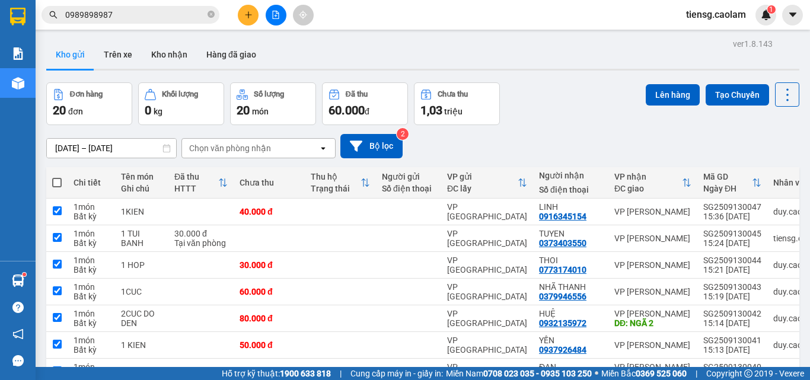
checkbox input "true"
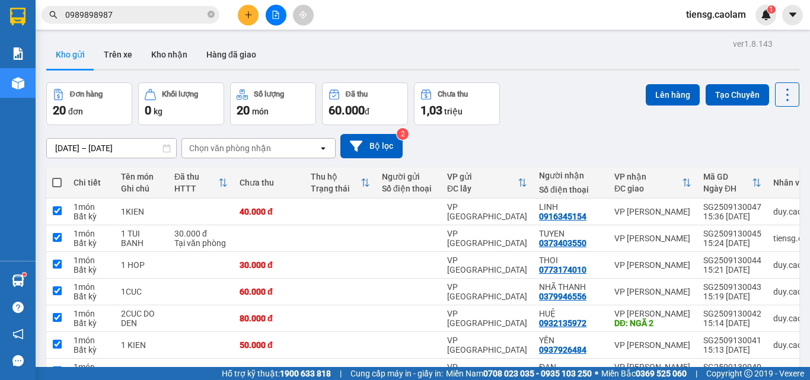
checkbox input "true"
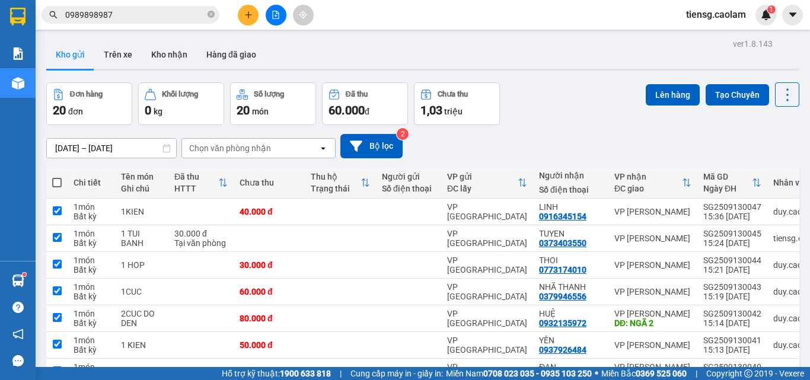
checkbox input "true"
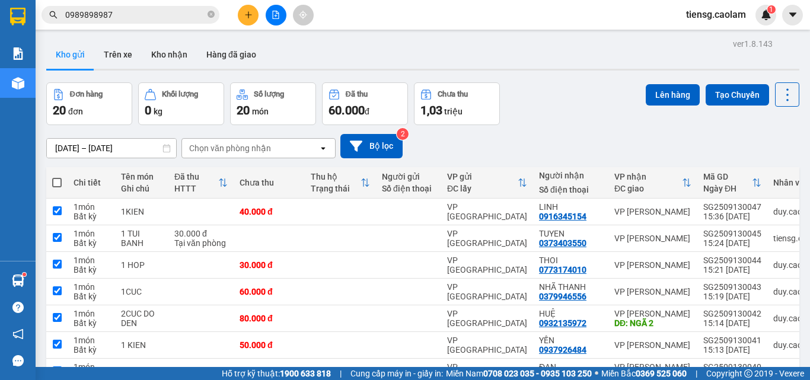
checkbox input "true"
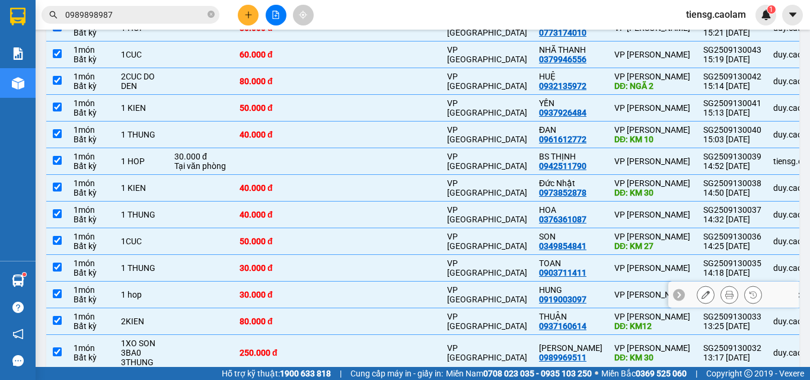
scroll to position [428, 0]
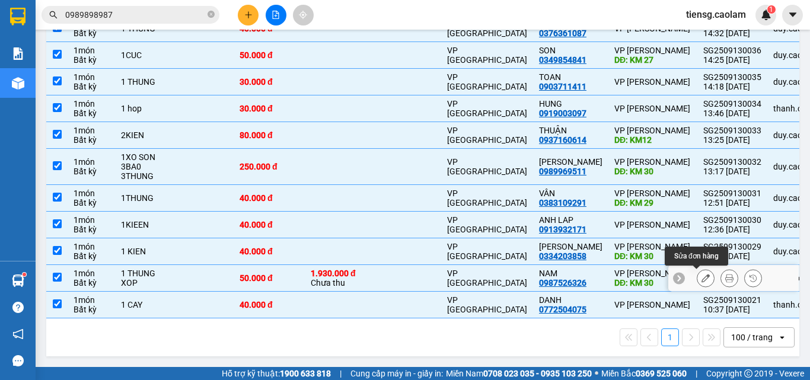
click at [702, 274] on icon at bounding box center [706, 278] width 8 height 8
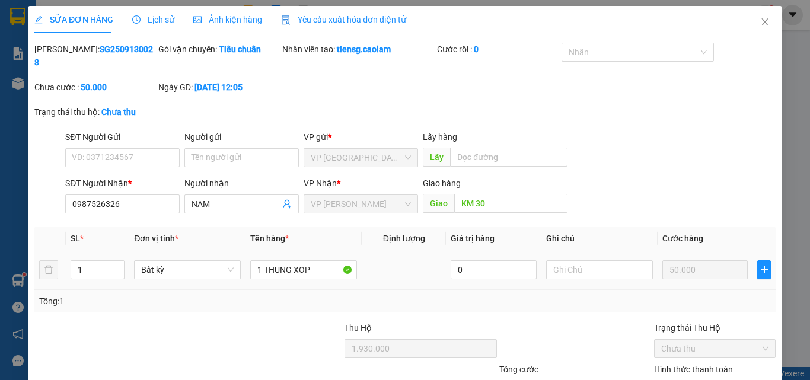
type input "0987526326"
type input "KM 30"
type input "1.930.000"
type input "50.000"
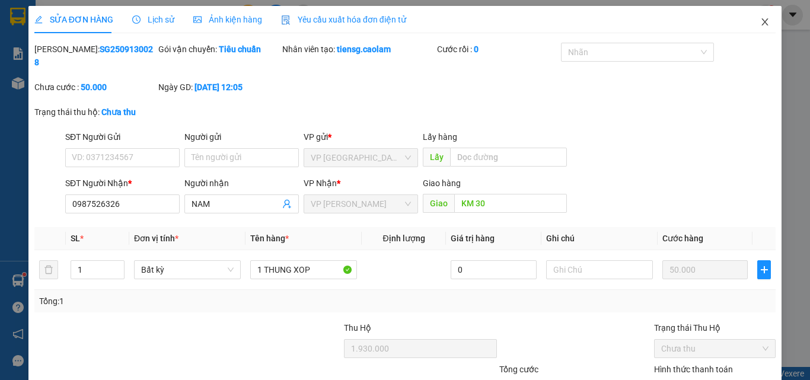
click at [761, 20] on icon "close" at bounding box center [765, 21] width 9 height 9
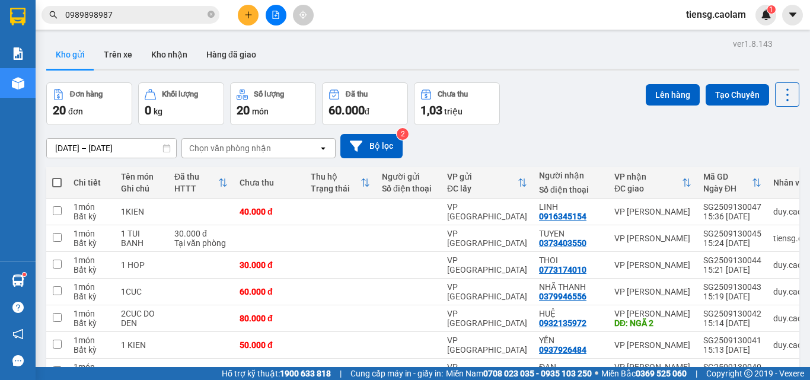
click at [58, 182] on span at bounding box center [56, 182] width 9 height 9
click at [57, 177] on input "checkbox" at bounding box center [57, 177] width 0 height 0
checkbox input "true"
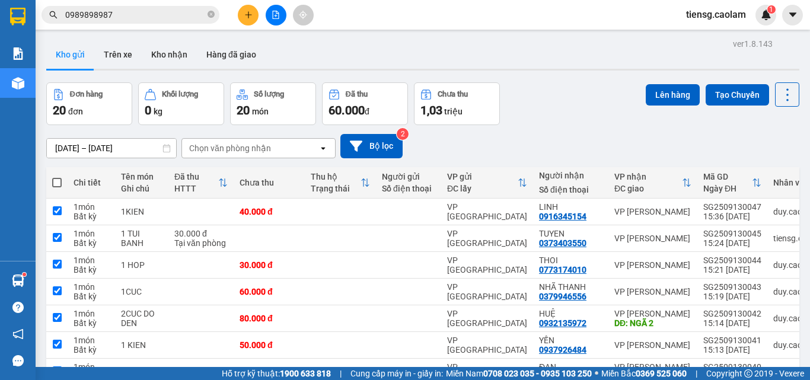
checkbox input "true"
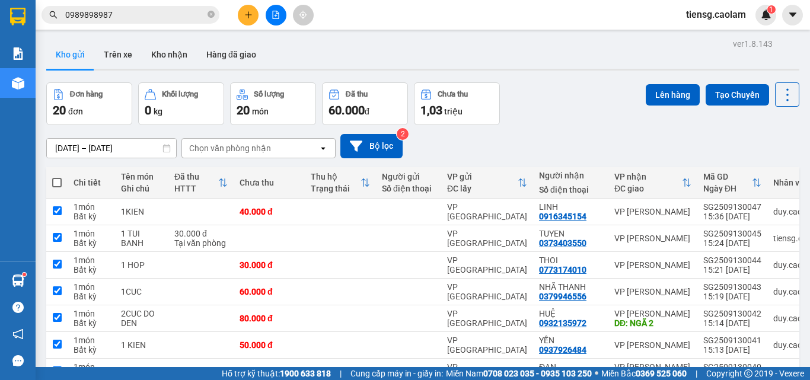
checkbox input "true"
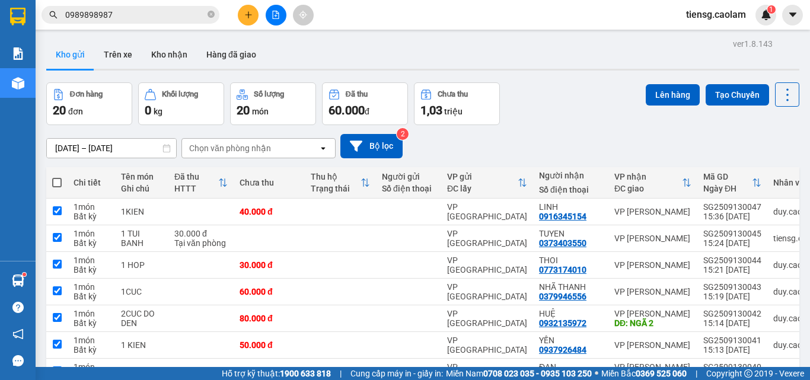
checkbox input "true"
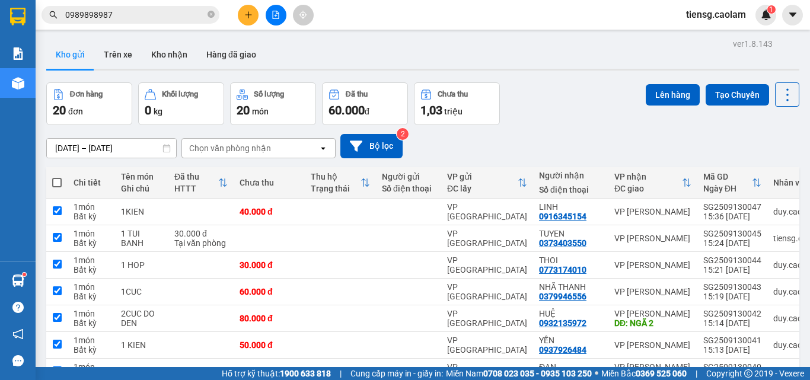
checkbox input "true"
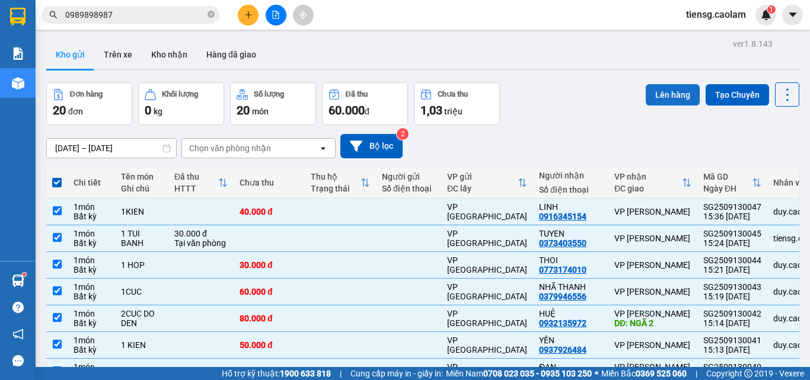
click at [677, 96] on button "Lên hàng" at bounding box center [673, 94] width 54 height 21
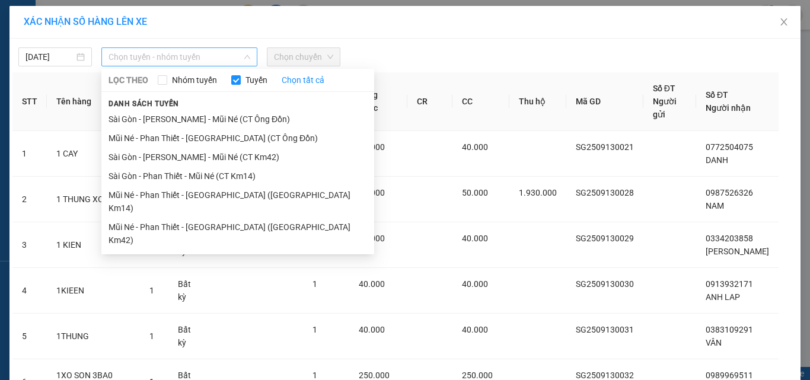
drag, startPoint x: 166, startPoint y: 61, endPoint x: 175, endPoint y: 95, distance: 35.5
click at [166, 61] on span "Chọn tuyến - nhóm tuyến" at bounding box center [180, 57] width 142 height 18
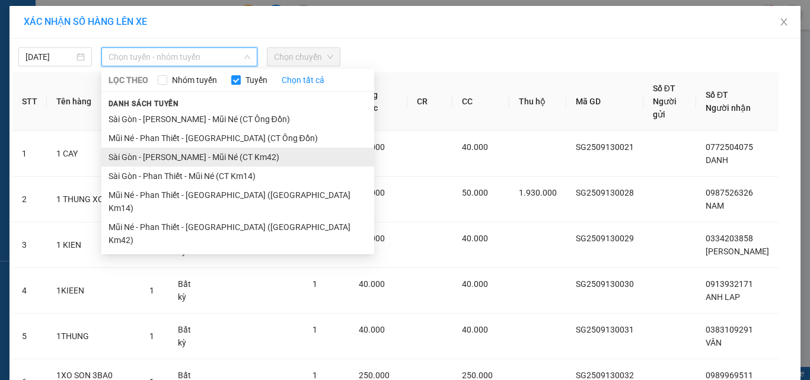
click at [209, 162] on li "Sài Gòn - [PERSON_NAME] - Mũi Né (CT Km42)" at bounding box center [237, 157] width 273 height 19
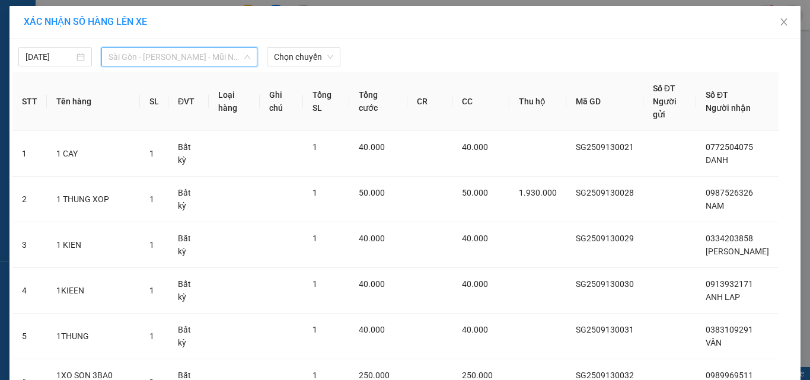
click at [213, 62] on span "Sài Gòn - [PERSON_NAME] - Mũi Né (CT Km42)" at bounding box center [180, 57] width 142 height 18
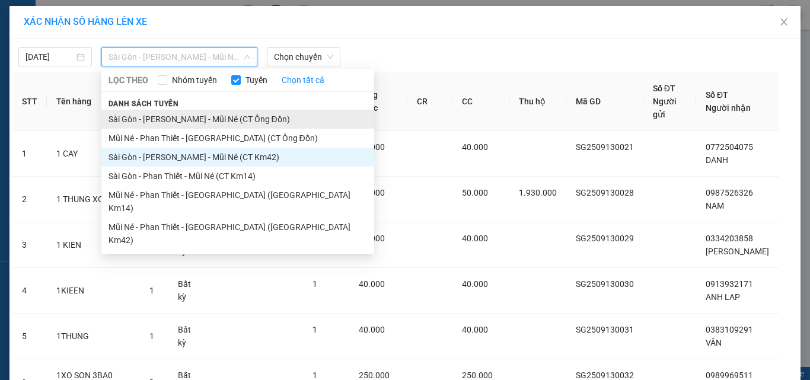
click at [215, 113] on li "Sài Gòn - [PERSON_NAME] - Mũi Né (CT Ông Đồn)" at bounding box center [237, 119] width 273 height 19
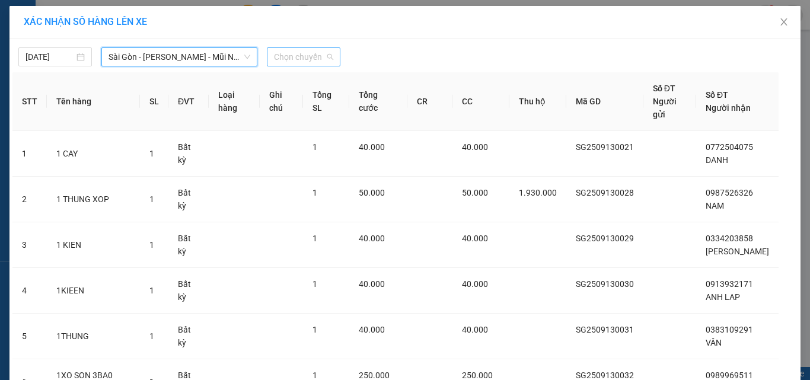
click at [299, 49] on span "Chọn chuyến" at bounding box center [303, 57] width 59 height 18
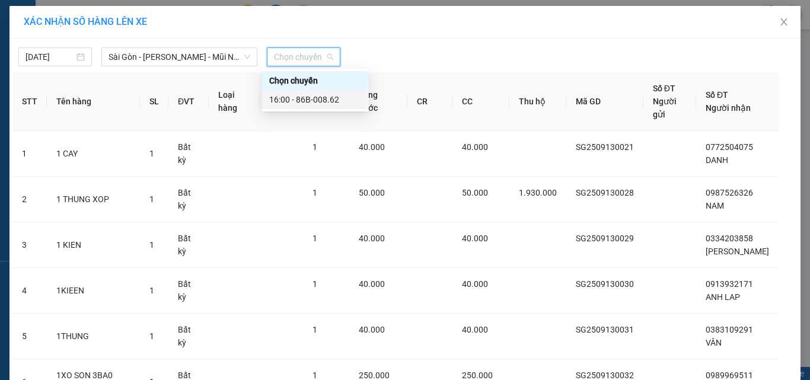
click at [320, 104] on div "16:00 - 86B-008.62" at bounding box center [315, 99] width 93 height 13
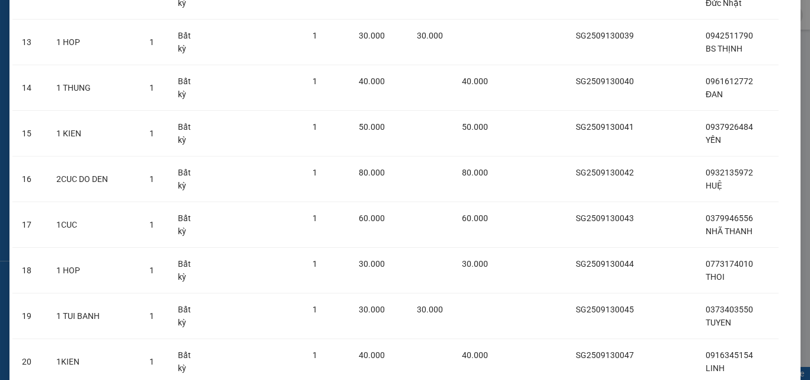
scroll to position [771, 0]
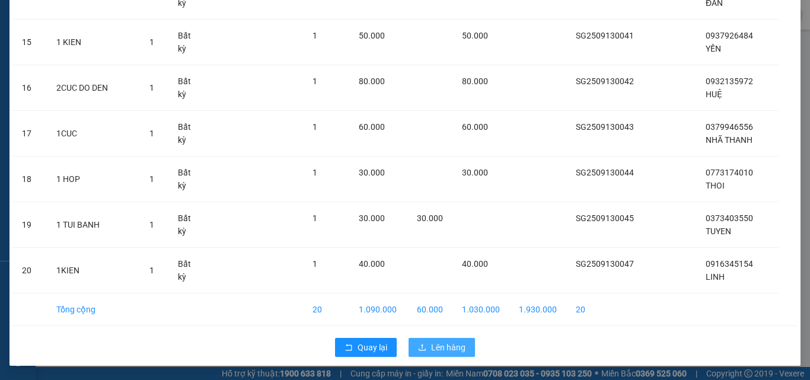
click at [430, 355] on button "Lên hàng" at bounding box center [442, 347] width 66 height 19
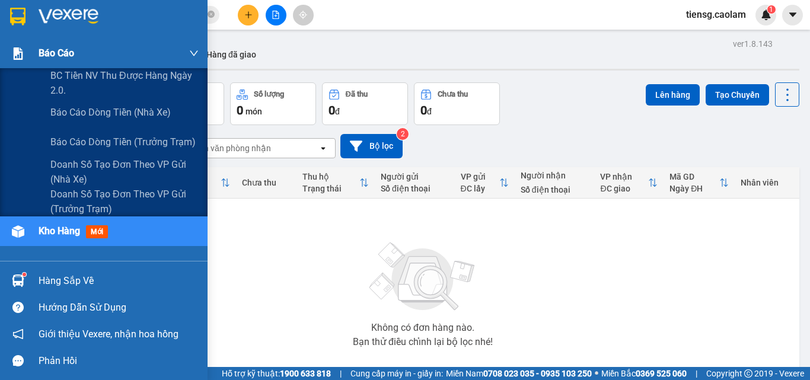
click at [75, 58] on div "Báo cáo" at bounding box center [119, 54] width 160 height 30
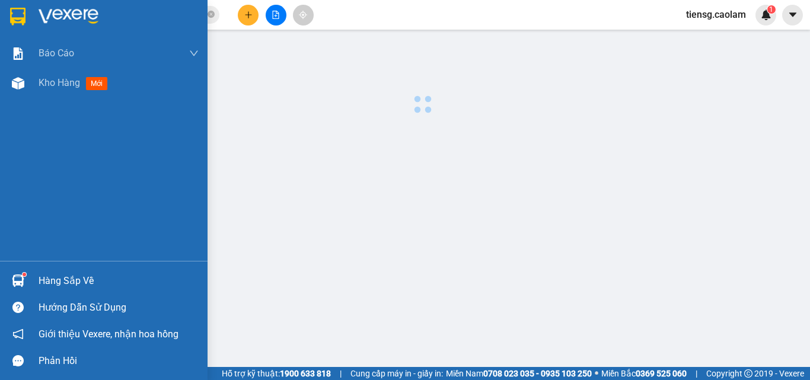
drag, startPoint x: 65, startPoint y: 78, endPoint x: 144, endPoint y: 123, distance: 90.9
click at [66, 78] on span "Kho hàng" at bounding box center [60, 82] width 42 height 11
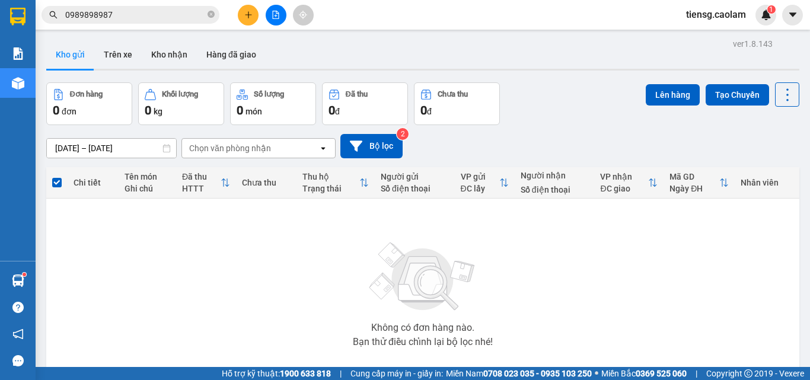
click at [239, 24] on div at bounding box center [275, 15] width 89 height 21
click at [250, 17] on icon "plus" at bounding box center [248, 15] width 8 height 8
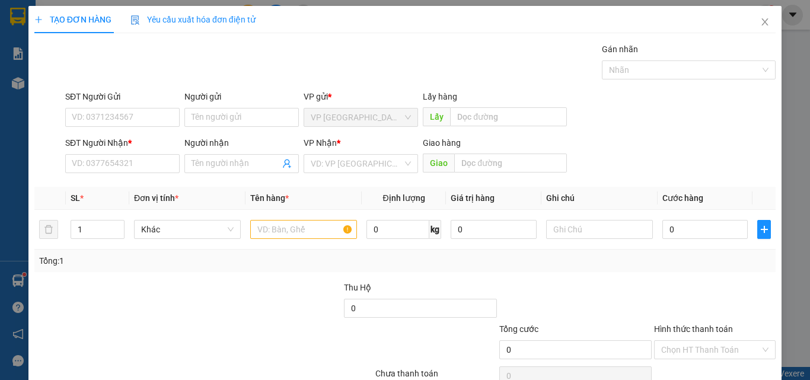
click at [133, 173] on div "SĐT Người Nhận * VD: 0377654321" at bounding box center [122, 157] width 114 height 42
click at [134, 161] on input "SĐT Người Nhận *" at bounding box center [122, 163] width 114 height 19
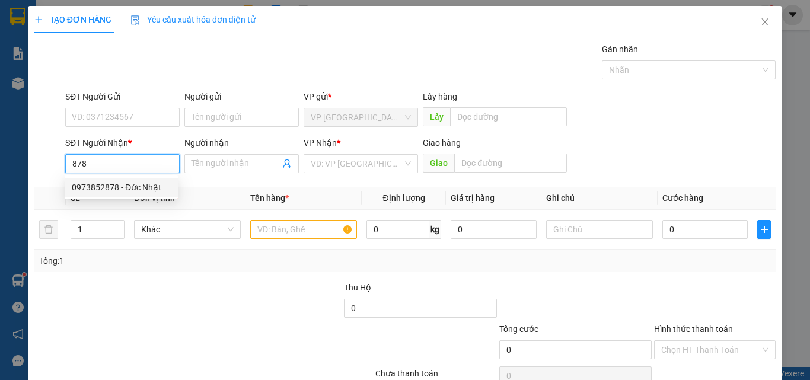
click at [142, 189] on div "0973852878 - Đức Nhật" at bounding box center [121, 187] width 99 height 13
type input "0973852878"
type input "Đức Nhật"
type input "KM 30"
type input "0973852878"
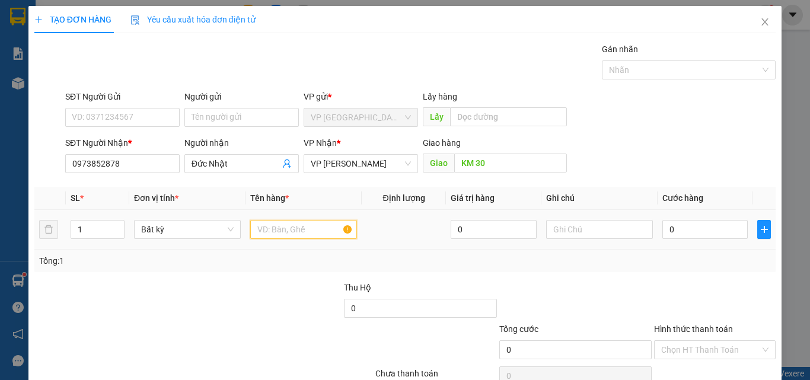
drag, startPoint x: 268, startPoint y: 233, endPoint x: 258, endPoint y: 219, distance: 17.1
click at [268, 233] on input "text" at bounding box center [303, 229] width 107 height 19
type input "1 KIEN"
drag, startPoint x: 673, startPoint y: 232, endPoint x: 656, endPoint y: 236, distance: 18.3
click at [672, 233] on input "0" at bounding box center [705, 229] width 85 height 19
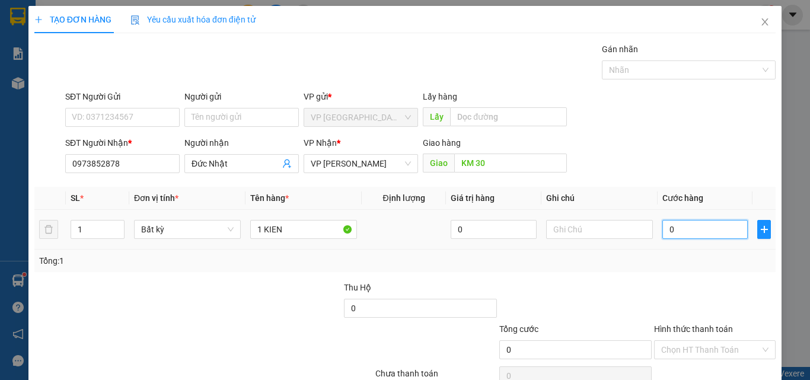
type input "3"
type input "30"
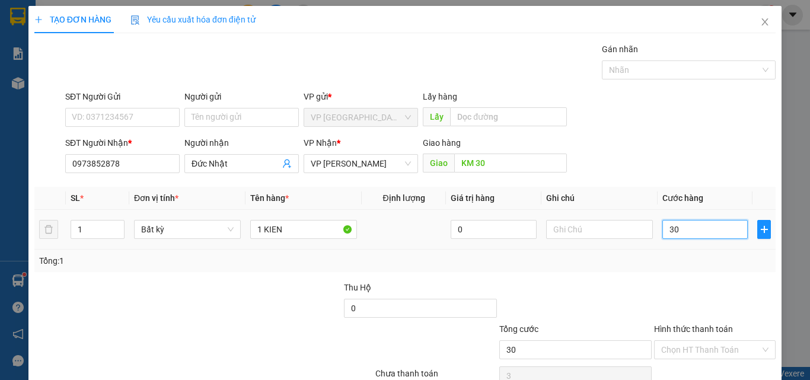
type input "30"
type input "300"
type input "3.000"
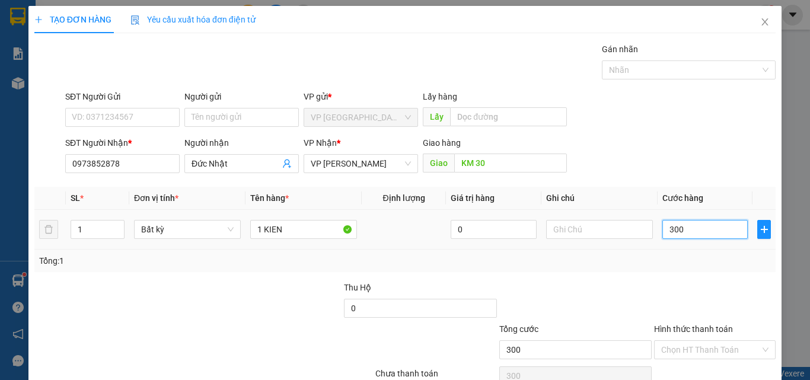
type input "3.000"
type input "30.000"
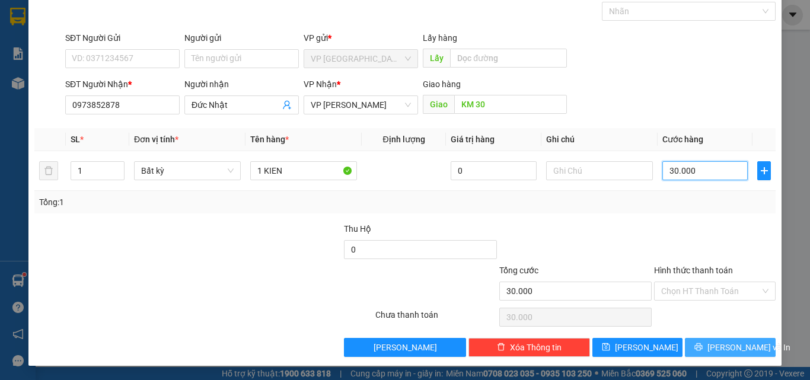
type input "30.000"
click at [711, 344] on button "[PERSON_NAME] và In" at bounding box center [730, 347] width 91 height 19
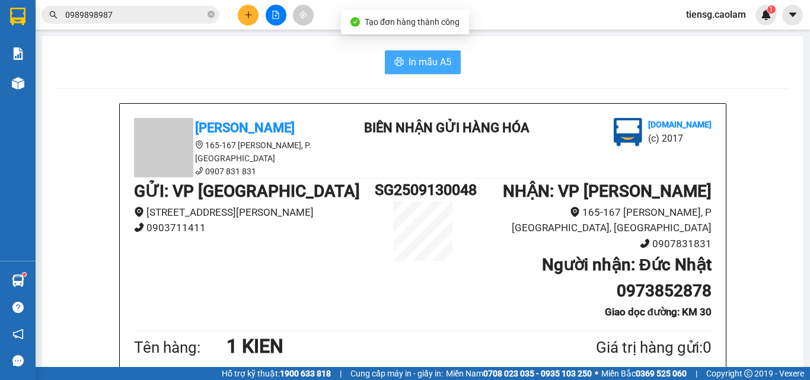
click at [430, 61] on span "In mẫu A5" at bounding box center [430, 62] width 43 height 15
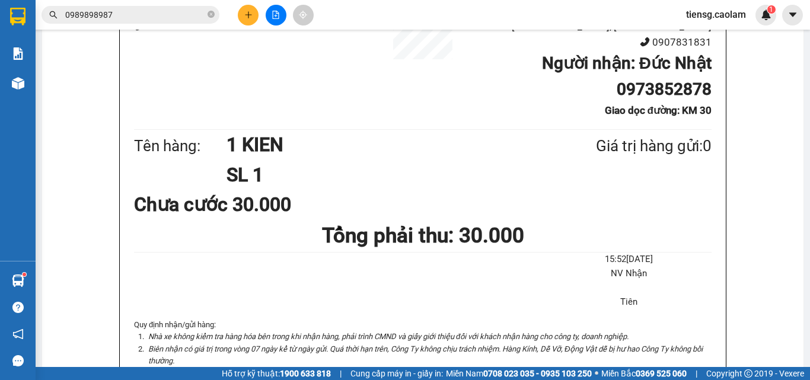
scroll to position [415, 0]
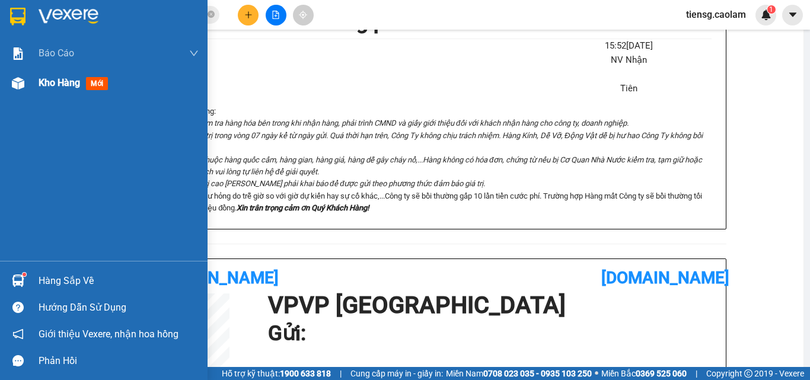
click at [94, 94] on div "Kho hàng mới" at bounding box center [119, 83] width 160 height 30
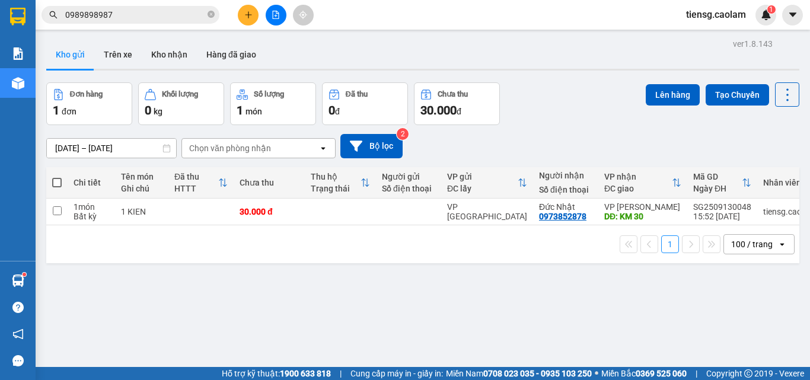
drag, startPoint x: 218, startPoint y: 195, endPoint x: 240, endPoint y: 187, distance: 23.8
click at [220, 195] on th "Đã thu HTTT" at bounding box center [200, 182] width 65 height 31
click at [446, 205] on td "VP [GEOGRAPHIC_DATA]" at bounding box center [487, 212] width 92 height 27
checkbox input "true"
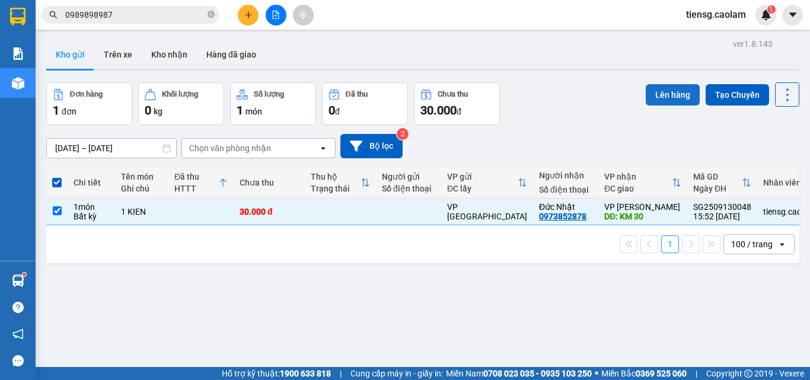
click at [654, 98] on button "Lên hàng" at bounding box center [673, 94] width 54 height 21
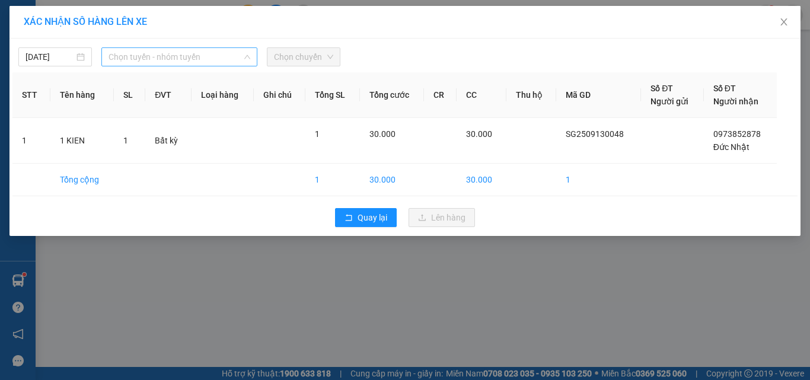
drag, startPoint x: 176, startPoint y: 61, endPoint x: 189, endPoint y: 95, distance: 37.0
click at [176, 61] on span "Chọn tuyến - nhóm tuyến" at bounding box center [180, 57] width 142 height 18
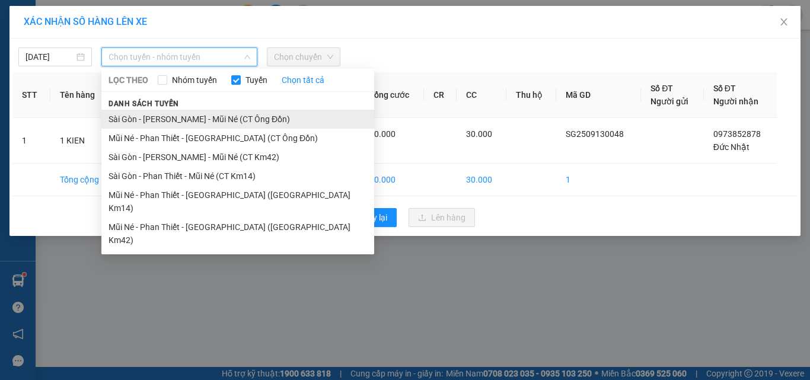
click at [244, 118] on li "Sài Gòn - [PERSON_NAME] - Mũi Né (CT Ông Đồn)" at bounding box center [237, 119] width 273 height 19
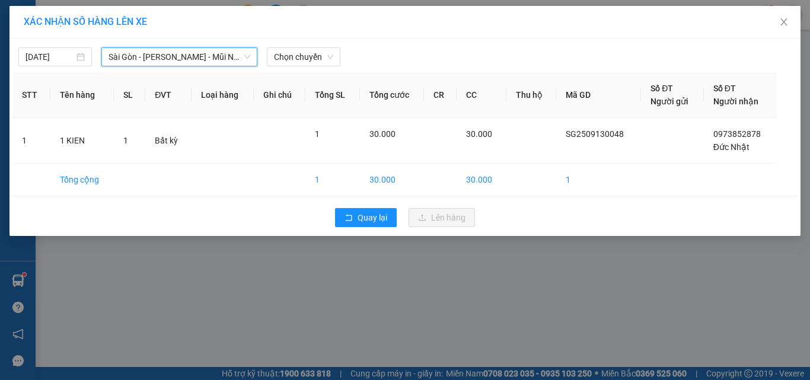
click at [313, 44] on div "[DATE] [GEOGRAPHIC_DATA] - [GEOGRAPHIC_DATA] - Mũi Né (CT Ông Đồn) [GEOGRAPHIC_…" at bounding box center [404, 54] width 785 height 25
click at [311, 53] on span "Chọn chuyến" at bounding box center [303, 57] width 59 height 18
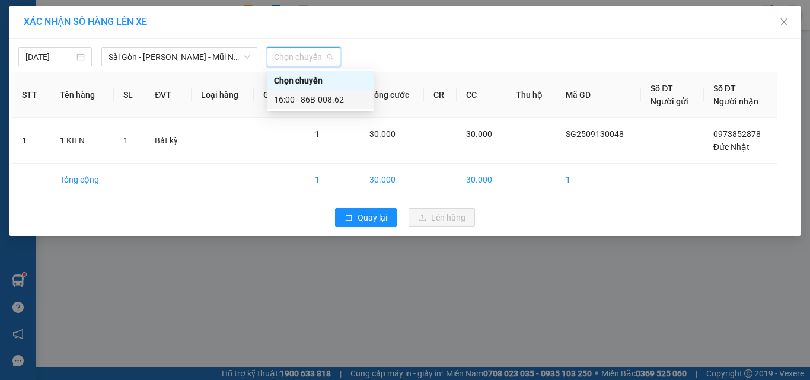
click at [320, 98] on div "16:00 - 86B-008.62" at bounding box center [320, 99] width 93 height 13
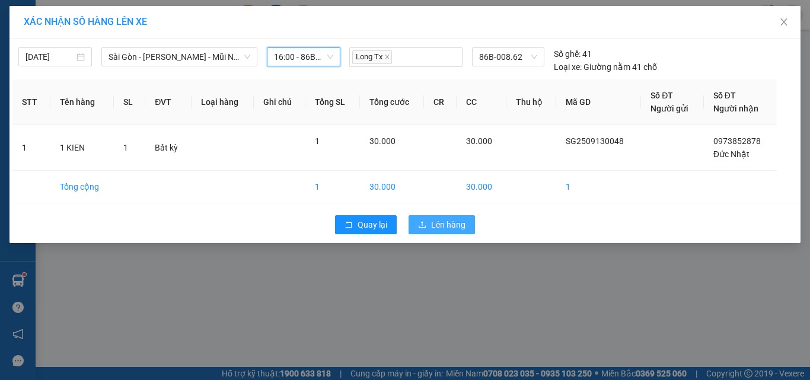
click at [442, 223] on span "Lên hàng" at bounding box center [448, 224] width 34 height 13
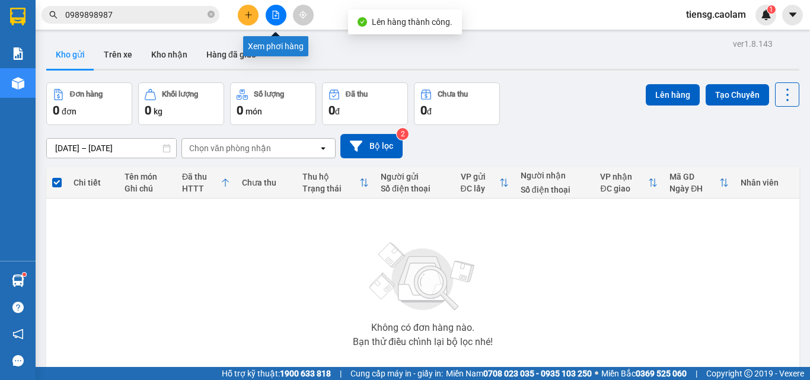
click at [278, 11] on icon "file-add" at bounding box center [276, 15] width 8 height 8
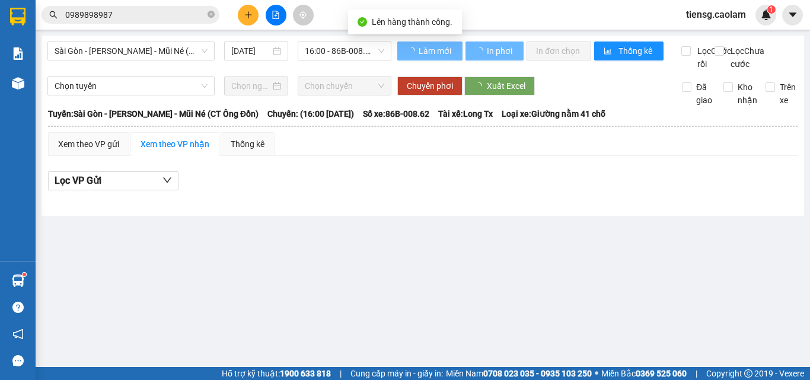
click at [173, 54] on span "Sài Gòn - [PERSON_NAME] - Mũi Né (CT Ông Đồn)" at bounding box center [131, 51] width 153 height 18
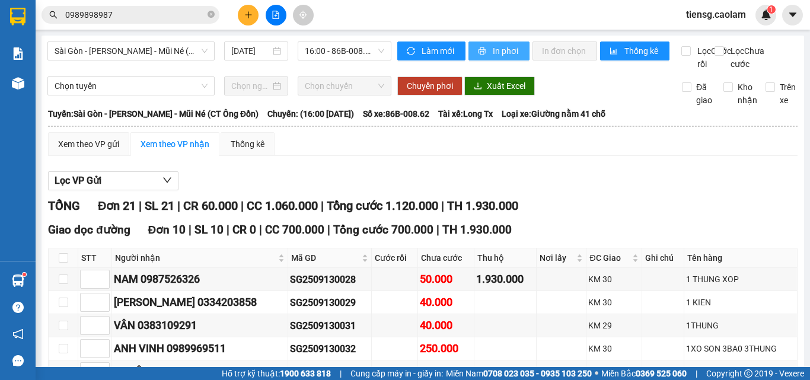
click at [510, 46] on span "In phơi" at bounding box center [506, 50] width 27 height 13
click at [247, 13] on icon "plus" at bounding box center [248, 15] width 8 height 8
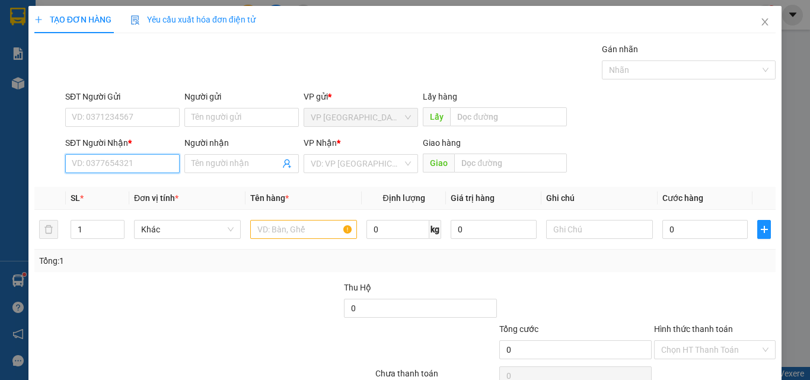
click at [147, 167] on input "SĐT Người Nhận *" at bounding box center [122, 163] width 114 height 19
click at [133, 190] on div "0987249449 - [PERSON_NAME]" at bounding box center [130, 187] width 117 height 13
type input "0987249449"
type input "[PERSON_NAME]"
type input "0987249449"
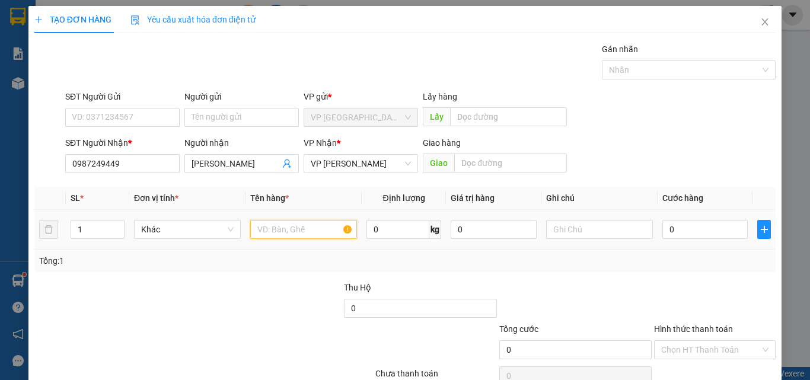
drag, startPoint x: 297, startPoint y: 225, endPoint x: 259, endPoint y: 192, distance: 50.0
click at [296, 227] on input "text" at bounding box center [303, 229] width 107 height 19
type input "1 BICH"
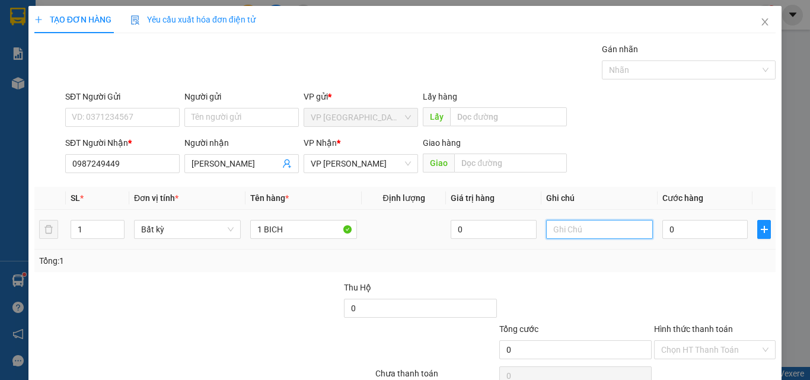
click at [578, 224] on input "text" at bounding box center [599, 229] width 107 height 19
type input "XE OM 30K"
click at [691, 228] on input "0" at bounding box center [705, 229] width 85 height 19
type input "6"
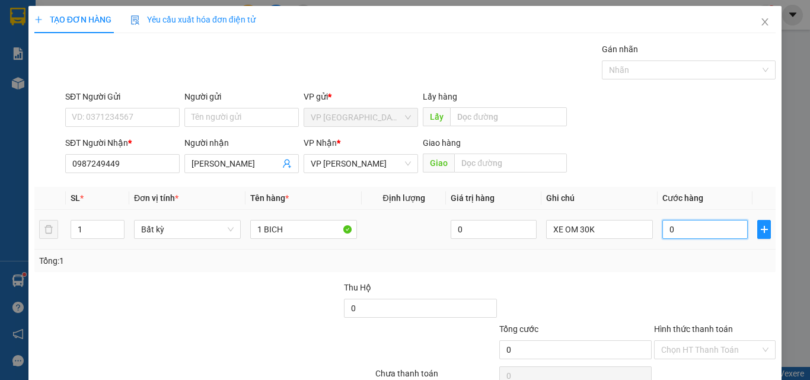
type input "6"
type input "60"
type input "600"
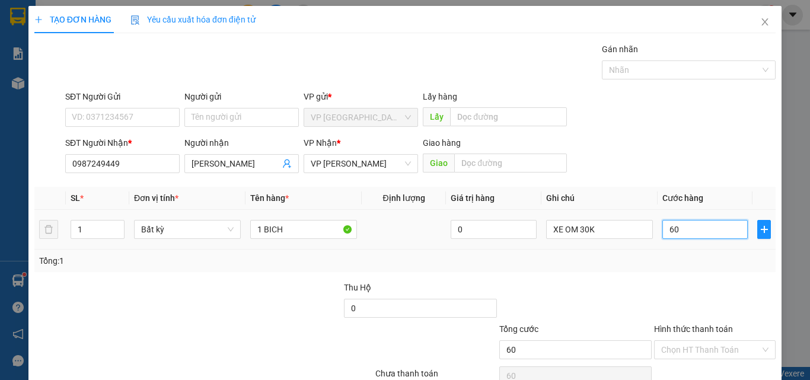
type input "600"
type input "6.000"
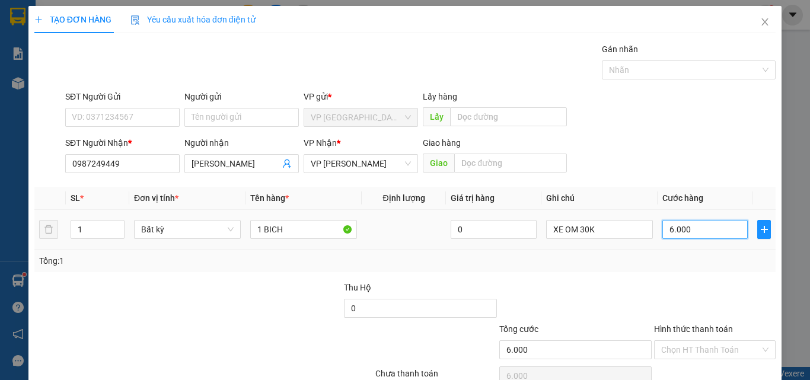
type input "60.000"
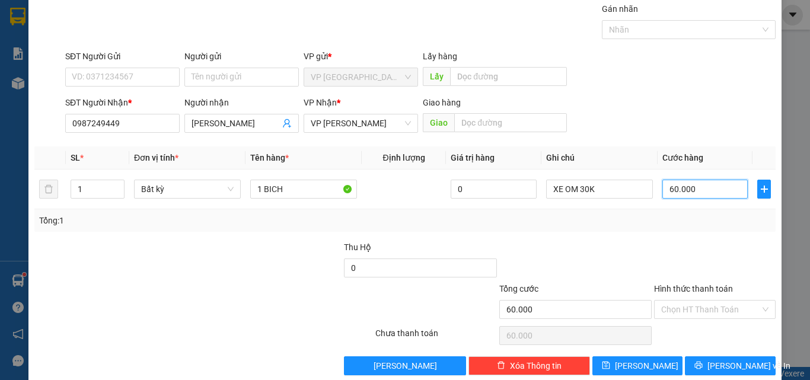
scroll to position [59, 0]
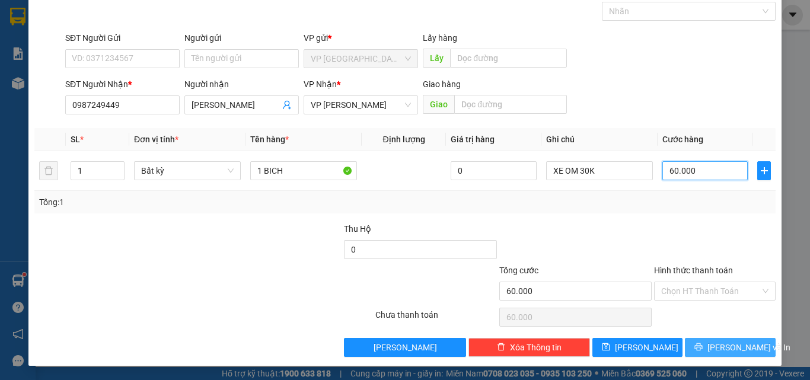
type input "60.000"
click at [697, 352] on button "[PERSON_NAME] và In" at bounding box center [730, 347] width 91 height 19
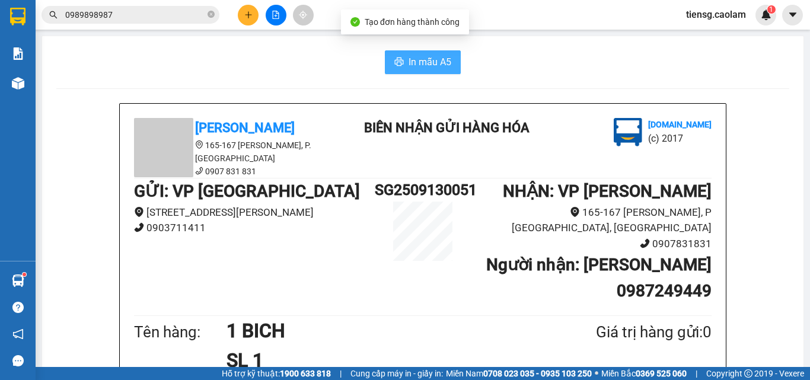
click at [416, 65] on span "In mẫu A5" at bounding box center [430, 62] width 43 height 15
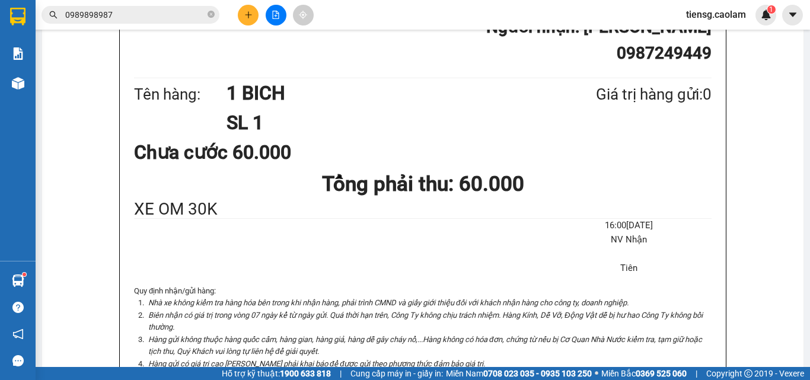
scroll to position [237, 0]
click at [249, 21] on button at bounding box center [248, 15] width 21 height 21
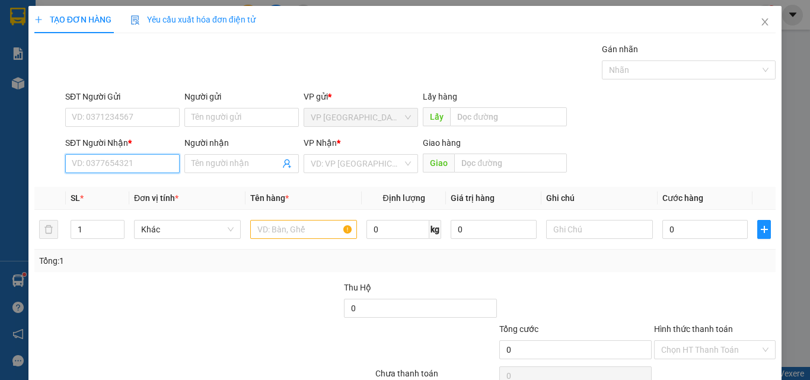
click at [120, 155] on input "SĐT Người Nhận *" at bounding box center [122, 163] width 114 height 19
drag, startPoint x: 108, startPoint y: 186, endPoint x: 256, endPoint y: 223, distance: 152.2
click at [111, 186] on div "0865907953 - THUONG" at bounding box center [121, 187] width 99 height 13
type input "0865907953"
type input "THUONG"
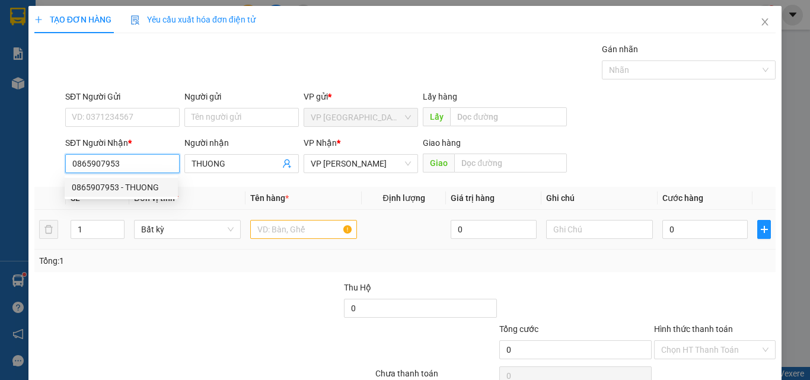
type input "0865907953"
drag, startPoint x: 301, startPoint y: 237, endPoint x: 254, endPoint y: 203, distance: 57.8
click at [300, 237] on input "text" at bounding box center [303, 229] width 107 height 19
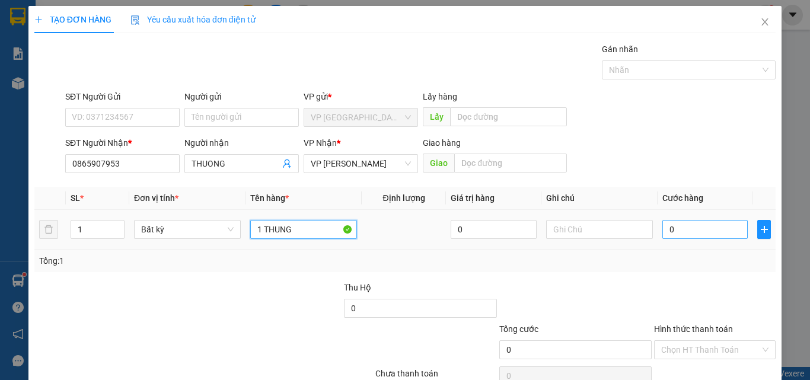
type input "1 THUNG"
click at [691, 223] on input "0" at bounding box center [705, 229] width 85 height 19
click at [687, 237] on input "0" at bounding box center [705, 229] width 85 height 19
type input "05"
type input "5"
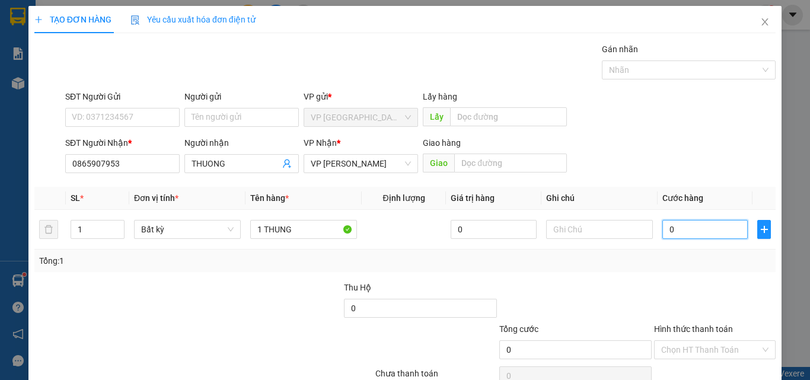
type input "5"
type input "050"
type input "50"
type input "0.500"
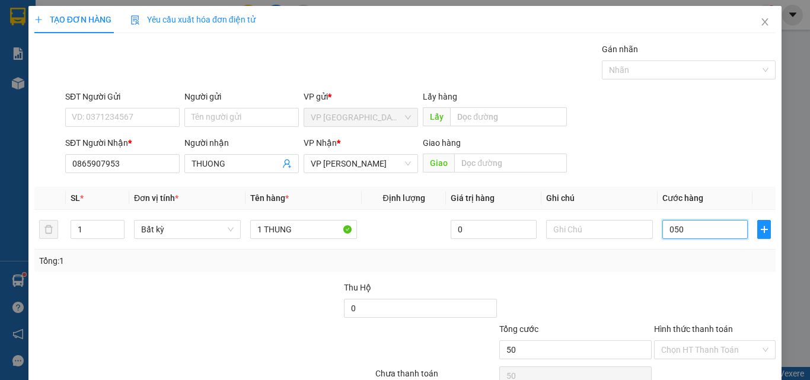
type input "500"
type input "05.000"
type input "5.000"
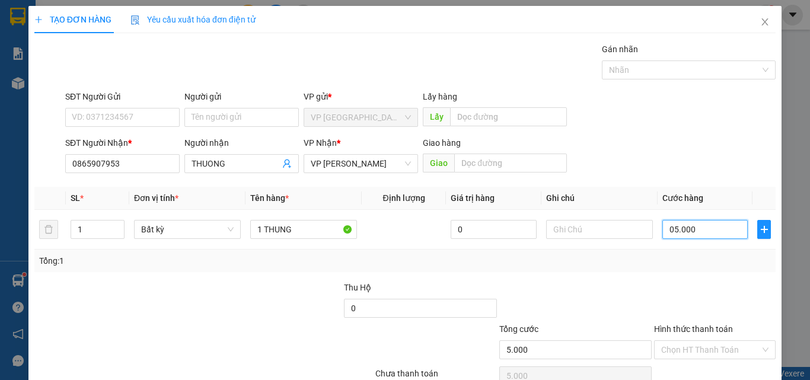
type input "050.000"
type input "50.000"
click at [633, 279] on div "Transit Pickup Surcharge Ids Transit Deliver Surcharge Ids Transit Deliver Surc…" at bounding box center [405, 229] width 742 height 373
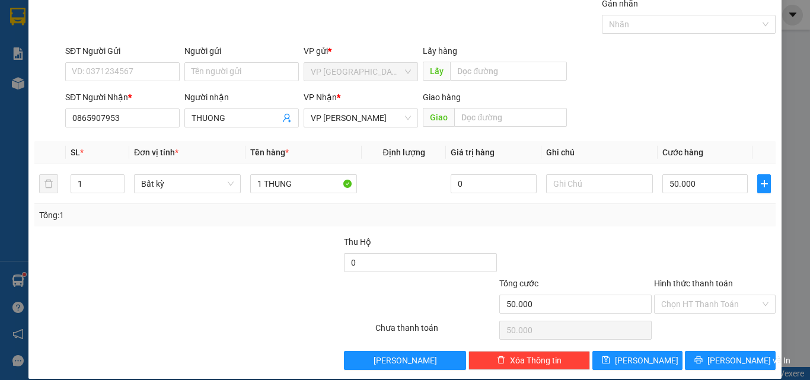
scroll to position [59, 0]
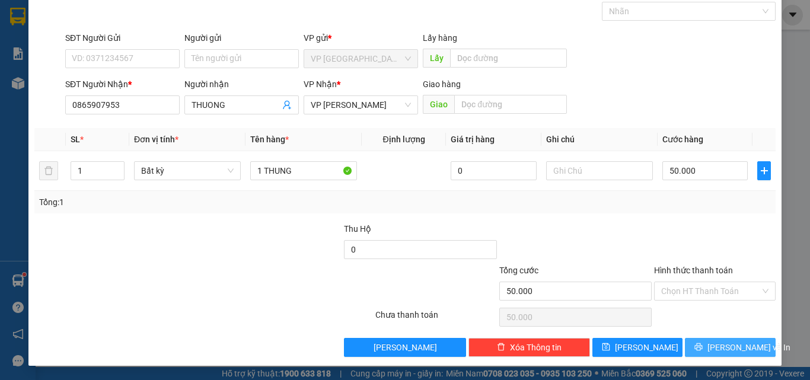
click at [707, 341] on button "[PERSON_NAME] và In" at bounding box center [730, 347] width 91 height 19
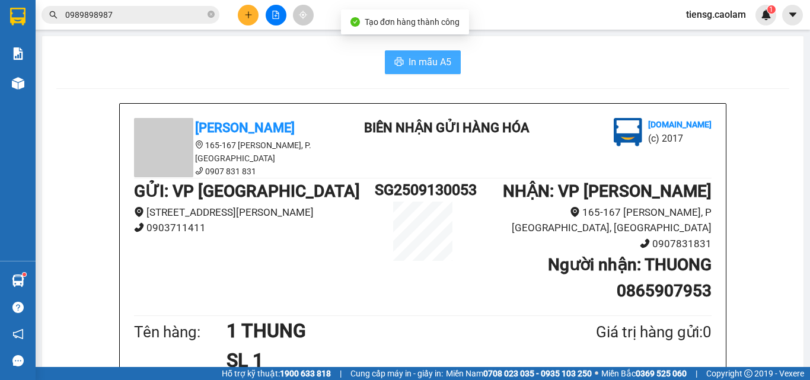
click at [437, 67] on span "In mẫu A5" at bounding box center [430, 62] width 43 height 15
click at [273, 18] on icon "file-add" at bounding box center [276, 15] width 8 height 8
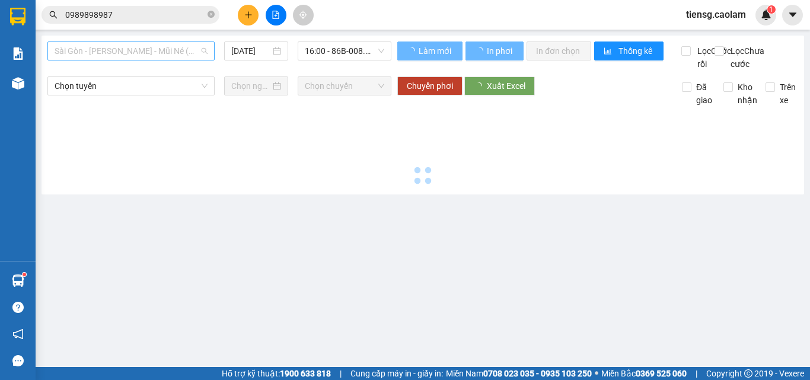
click at [149, 50] on span "Sài Gòn - [PERSON_NAME] - Mũi Né (CT Ông Đồn)" at bounding box center [131, 51] width 153 height 18
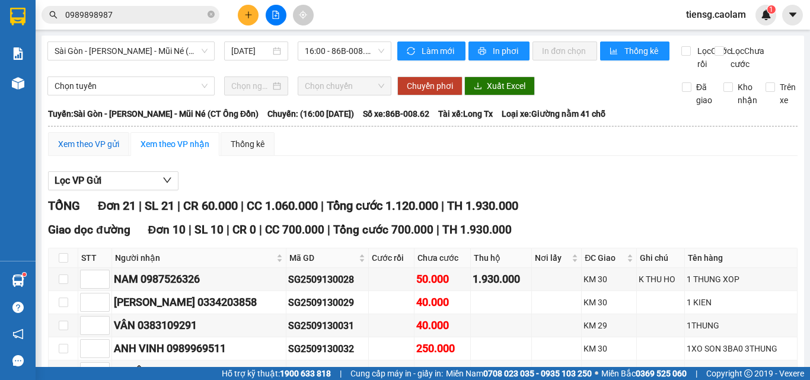
click at [74, 151] on div "Xem theo VP gửi" at bounding box center [88, 144] width 61 height 13
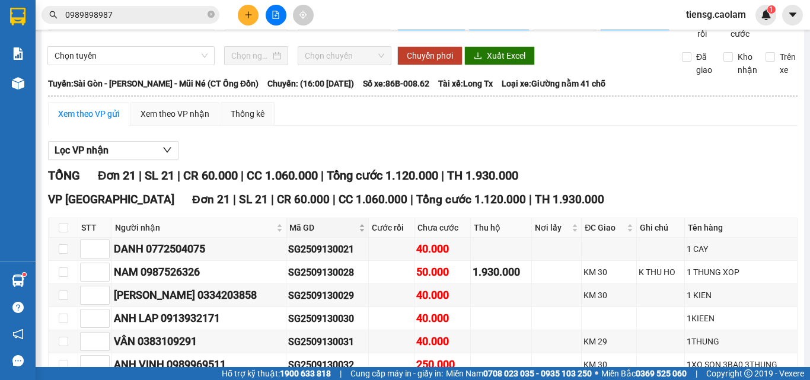
scroll to position [59, 0]
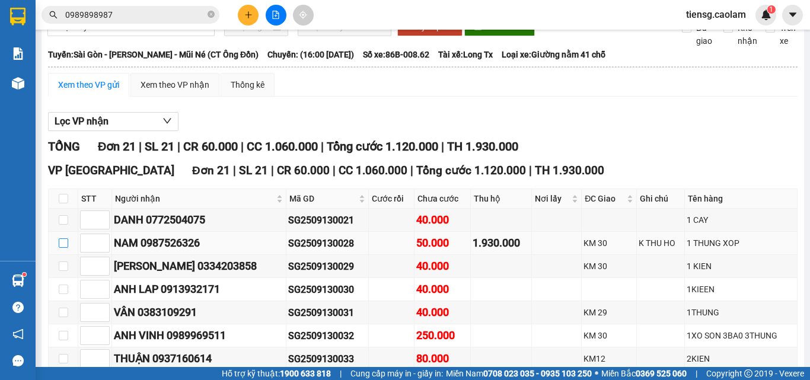
click at [67, 248] on input "checkbox" at bounding box center [63, 242] width 9 height 9
checkbox input "true"
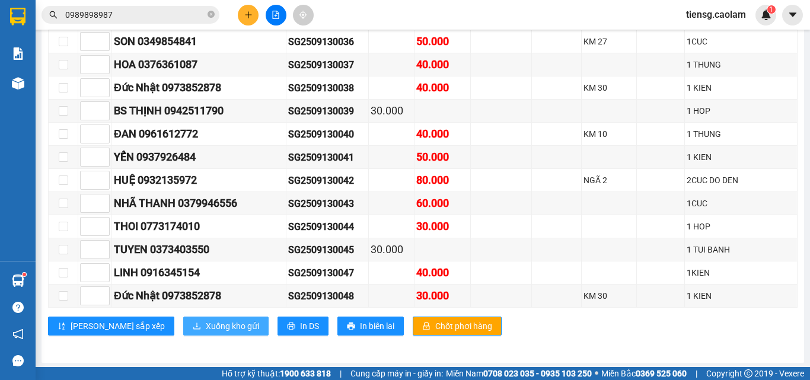
scroll to position [461, 0]
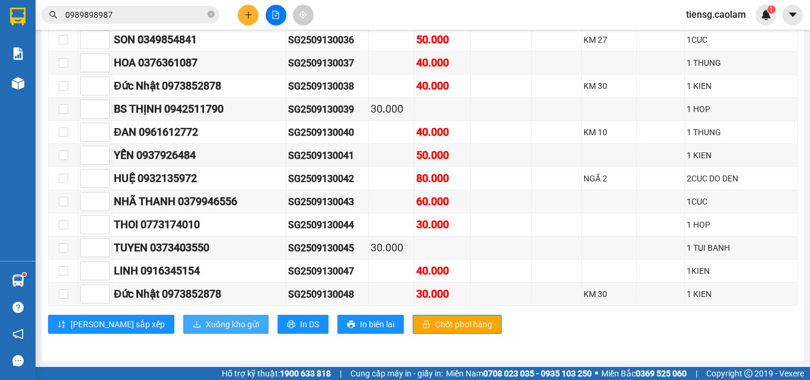
click at [206, 328] on span "Xuống kho gửi" at bounding box center [232, 324] width 53 height 13
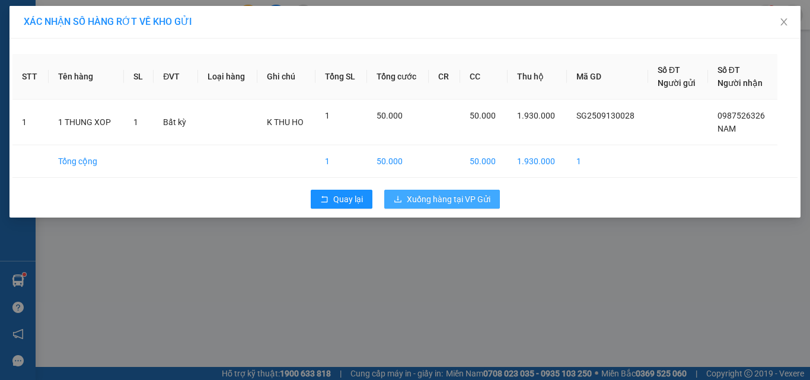
click at [453, 206] on button "Xuống hàng tại VP Gửi" at bounding box center [442, 199] width 116 height 19
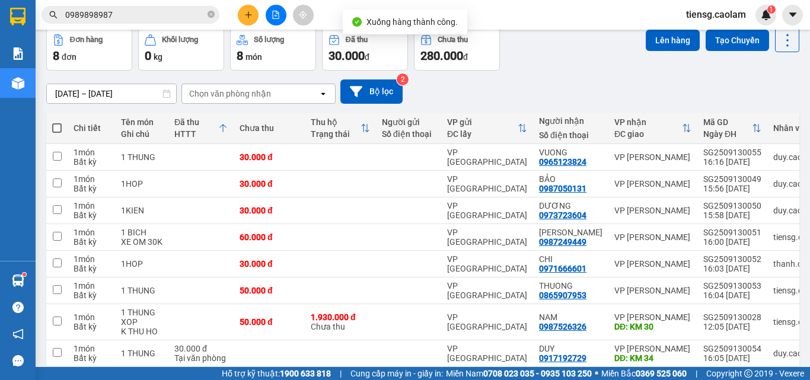
scroll to position [108, 0]
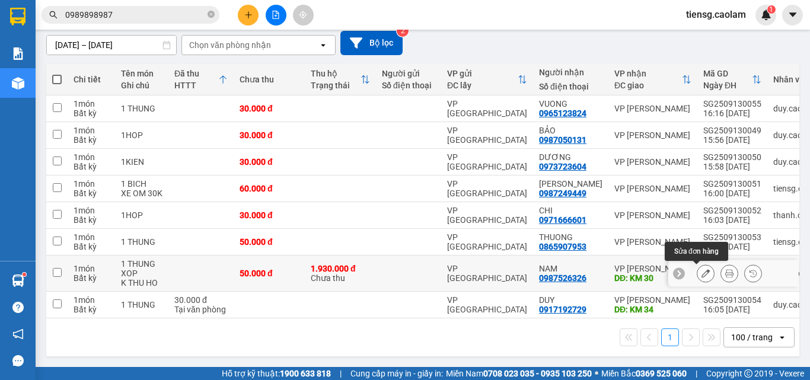
click at [698, 275] on button at bounding box center [706, 273] width 17 height 21
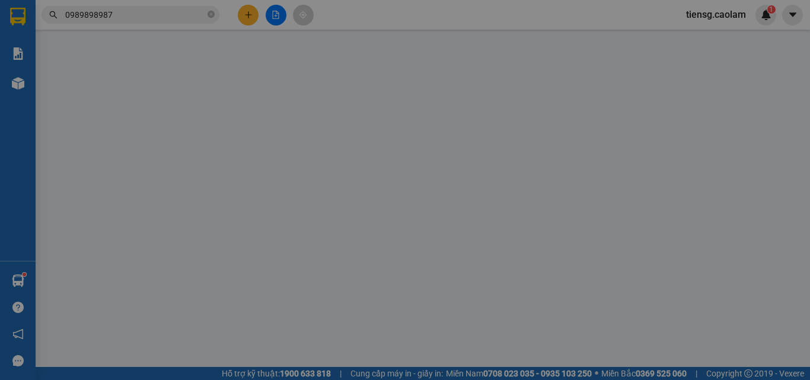
type input "0987526326"
type input "KM 30"
type input "1.930.000"
type input "50.000"
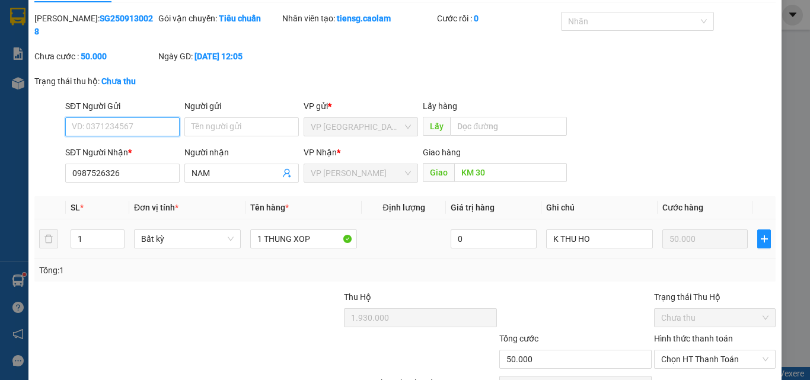
scroll to position [59, 0]
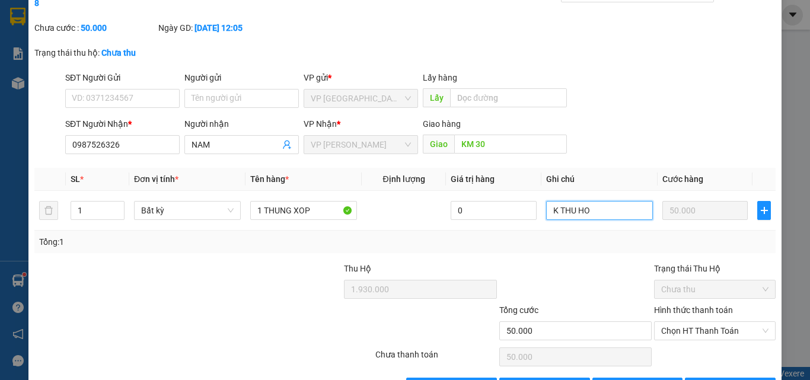
drag, startPoint x: 608, startPoint y: 196, endPoint x: 372, endPoint y: 225, distance: 238.0
click at [395, 238] on div "SL * Đơn vị tính * Tên hàng * Định lượng Giá trị hàng Ghi chú Cước hàng 1 Bất k…" at bounding box center [405, 210] width 742 height 85
type input "HUY DON"
drag, startPoint x: 131, startPoint y: 133, endPoint x: 74, endPoint y: 140, distance: 57.4
click at [74, 143] on div "SĐT Người Nhận * 0987526326 0987526326" at bounding box center [122, 138] width 114 height 42
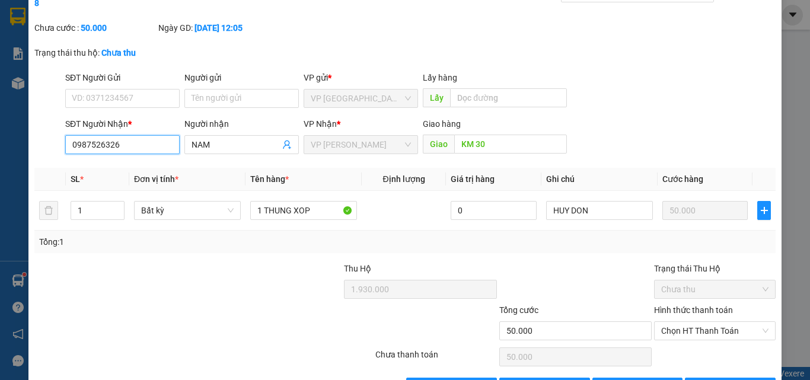
click at [118, 135] on input "0987526326" at bounding box center [122, 144] width 114 height 19
drag, startPoint x: 133, startPoint y: 135, endPoint x: 47, endPoint y: 131, distance: 86.1
click at [47, 131] on div "SĐT Người Nhận * 0987526326 0987526326 Người nhận NAM VP Nhận * VP [PERSON_NAME…" at bounding box center [405, 138] width 744 height 42
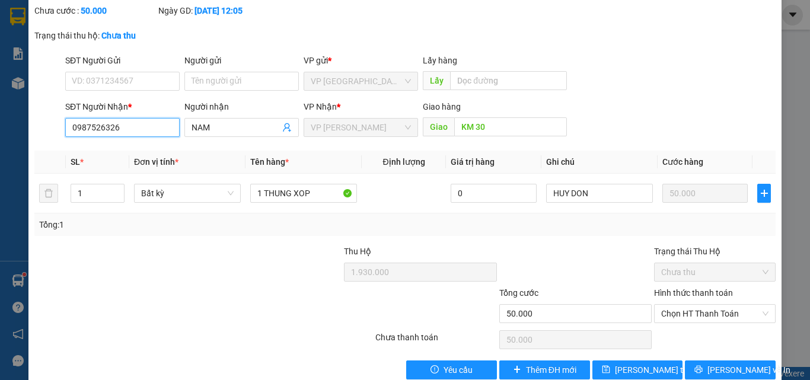
scroll to position [86, 0]
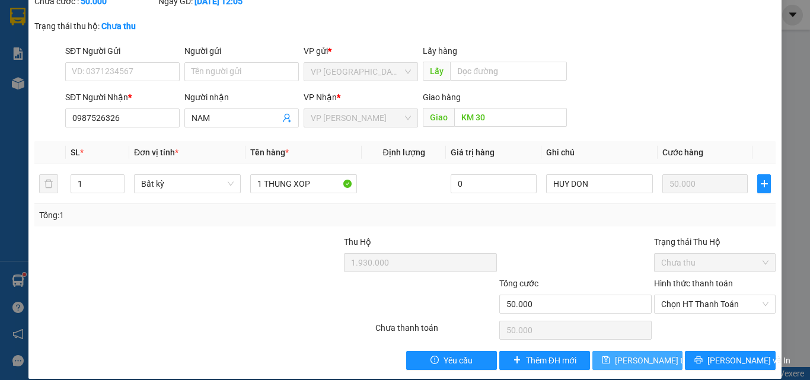
click at [626, 354] on span "[PERSON_NAME] thay đổi" at bounding box center [662, 360] width 95 height 13
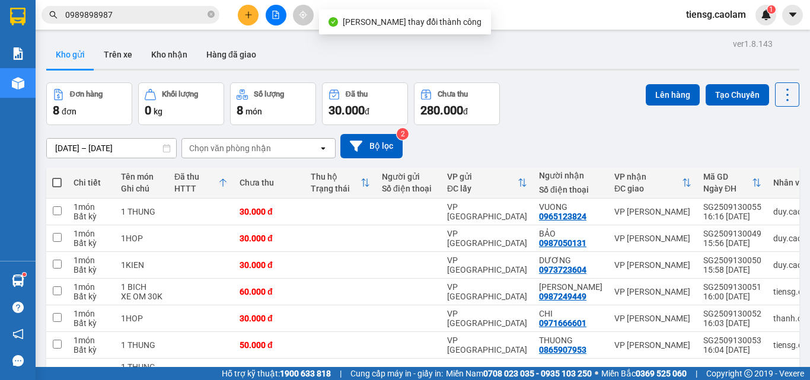
click at [237, 11] on div at bounding box center [275, 15] width 89 height 21
click at [247, 13] on icon "plus" at bounding box center [248, 15] width 8 height 8
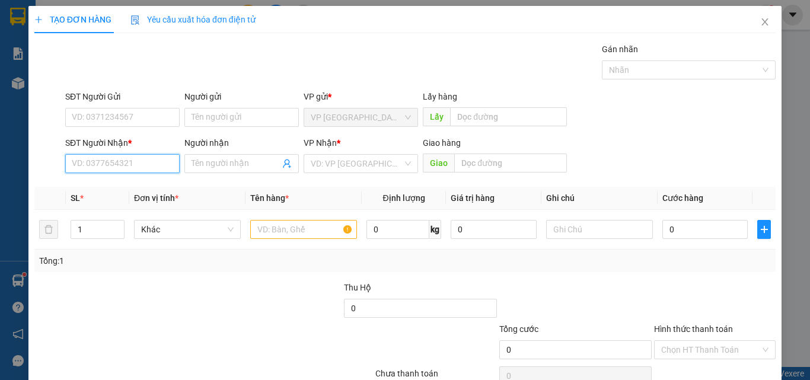
paste input "0987526326"
type input "0987526326"
click at [128, 186] on div "0987526326 - NAM" at bounding box center [121, 187] width 99 height 13
type input "NAM"
type input "KM 30"
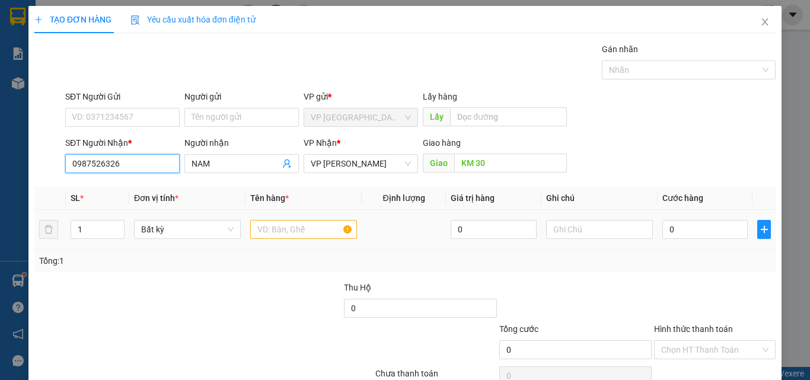
type input "0987526326"
drag, startPoint x: 288, startPoint y: 237, endPoint x: 274, endPoint y: 228, distance: 16.0
click at [288, 238] on input "text" at bounding box center [303, 229] width 107 height 19
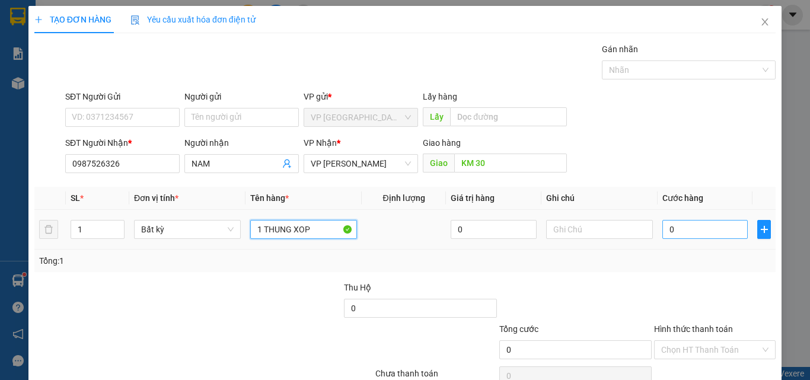
type input "1 THUNG XOP"
click at [697, 238] on input "0" at bounding box center [705, 229] width 85 height 19
type input "5"
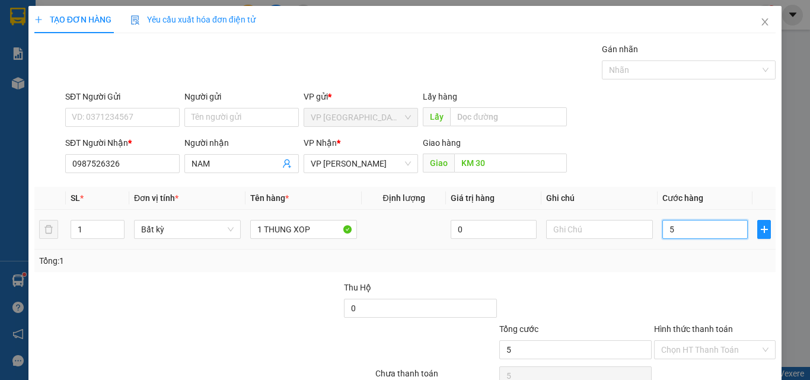
type input "50"
type input "500"
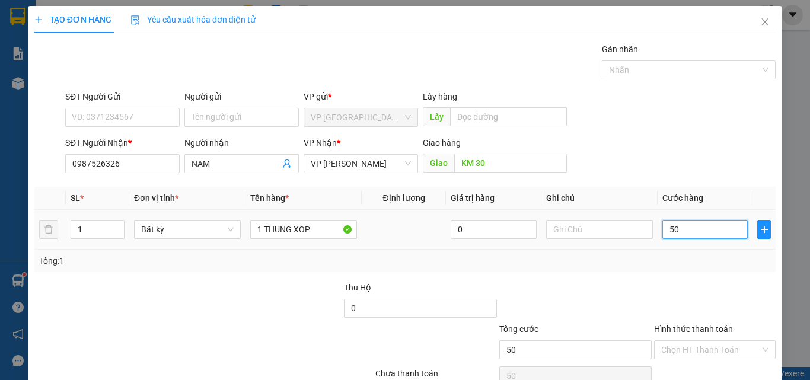
type input "500"
type input "5.000"
type input "50.000"
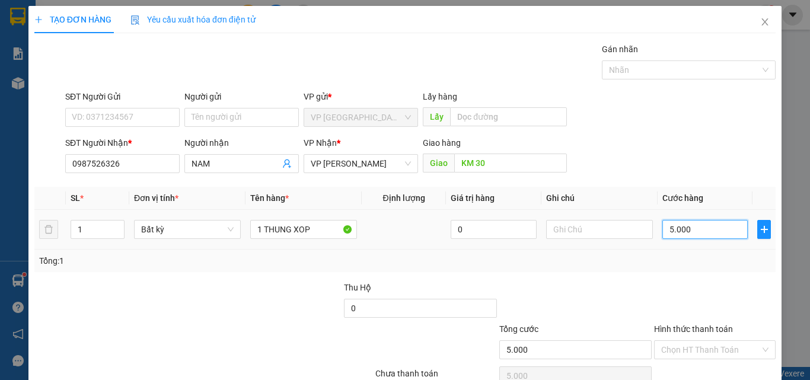
type input "50.000"
type input "500.000"
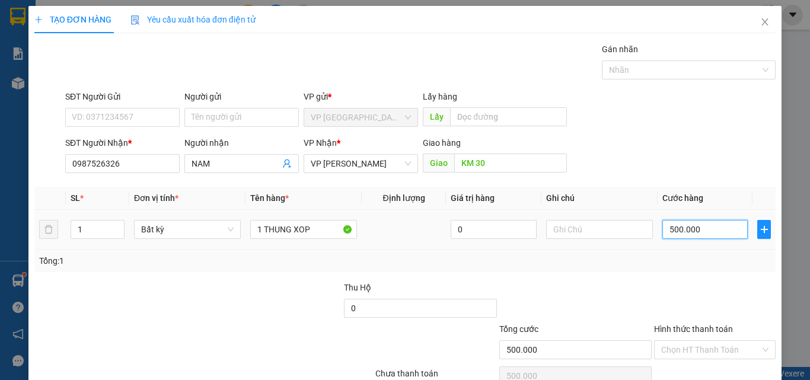
type input "50.000"
click at [680, 291] on div at bounding box center [715, 302] width 124 height 42
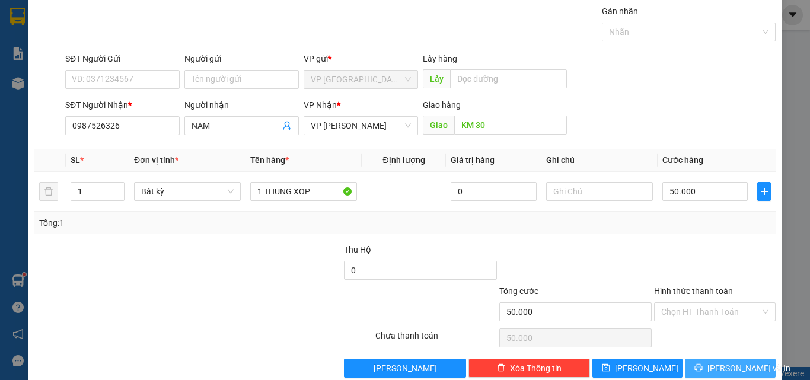
scroll to position [59, 0]
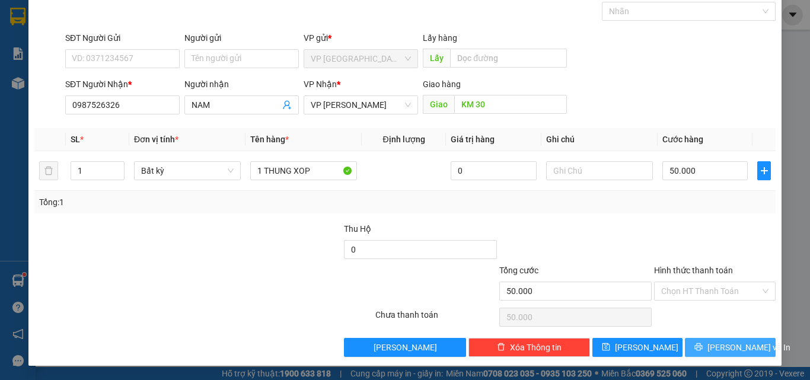
click at [712, 348] on button "[PERSON_NAME] và In" at bounding box center [730, 347] width 91 height 19
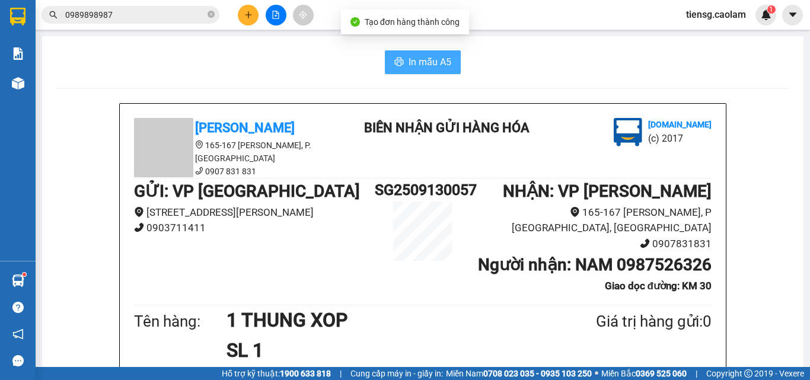
click at [425, 60] on span "In mẫu A5" at bounding box center [430, 62] width 43 height 15
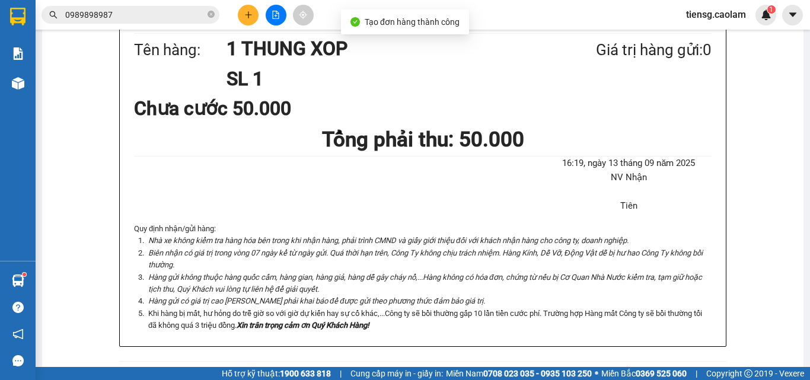
scroll to position [356, 0]
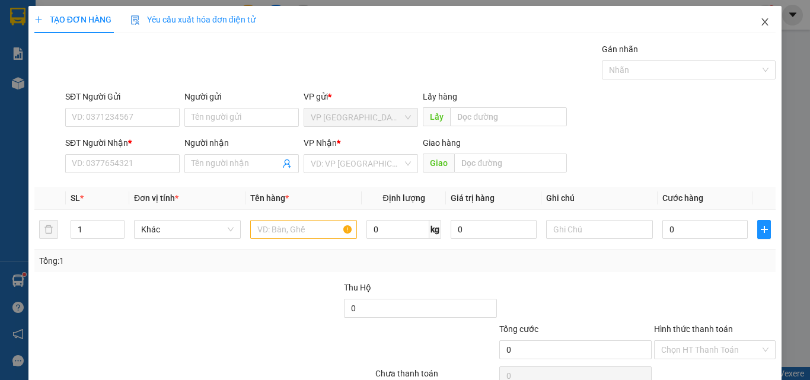
click at [762, 21] on icon "close" at bounding box center [765, 21] width 7 height 7
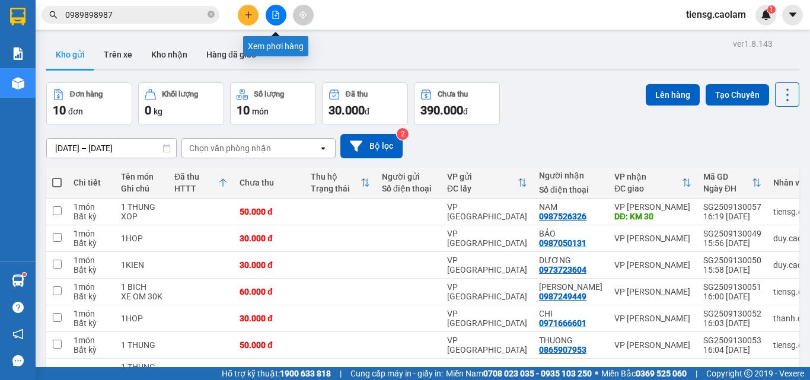
click at [272, 17] on icon "file-add" at bounding box center [276, 15] width 8 height 8
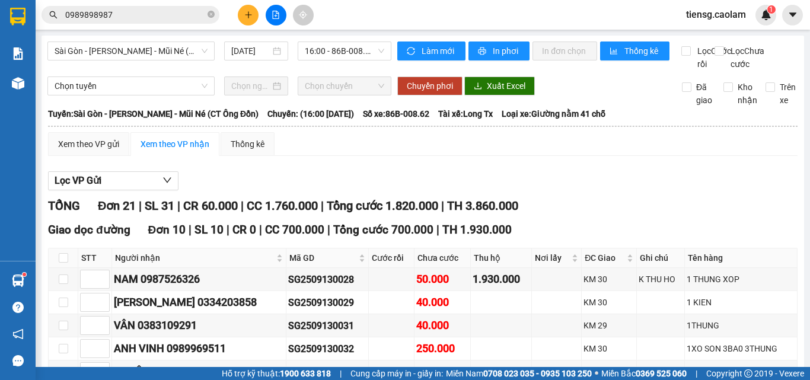
click at [214, 15] on icon "close-circle" at bounding box center [211, 14] width 7 height 7
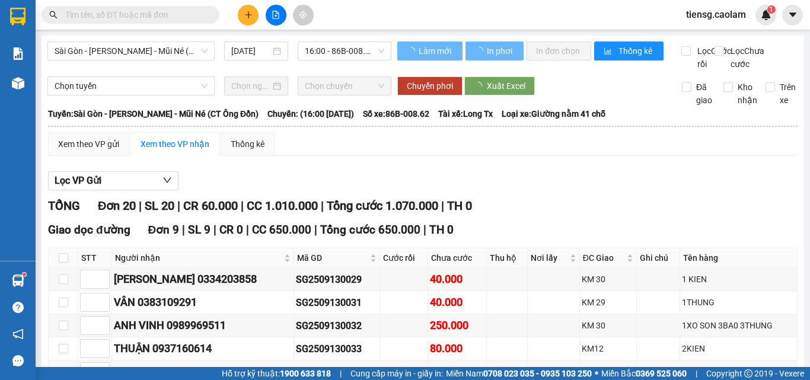
click at [171, 14] on input "text" at bounding box center [135, 14] width 140 height 13
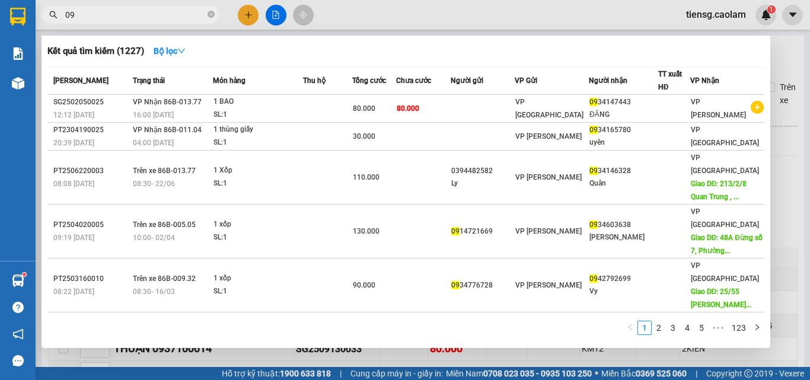
type input "0"
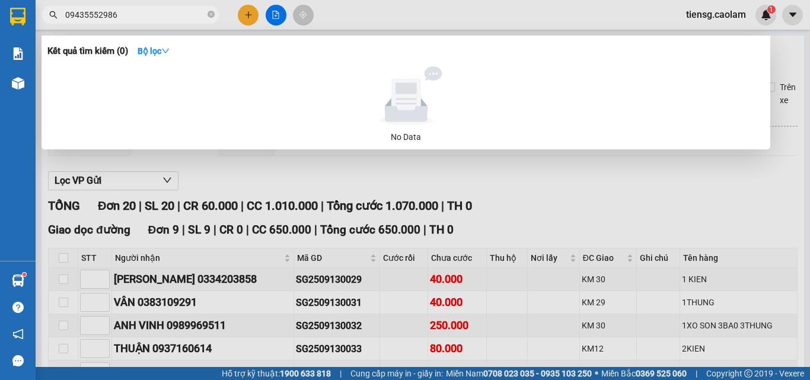
click at [93, 11] on input "09435552986" at bounding box center [135, 14] width 140 height 13
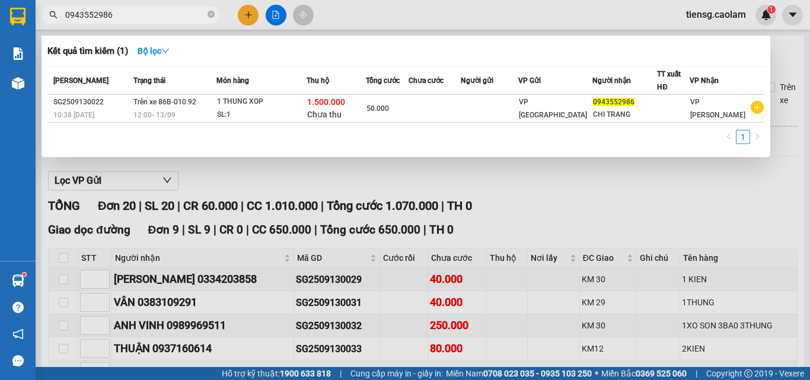
type input "0943552986"
click at [413, 187] on div at bounding box center [405, 190] width 810 height 380
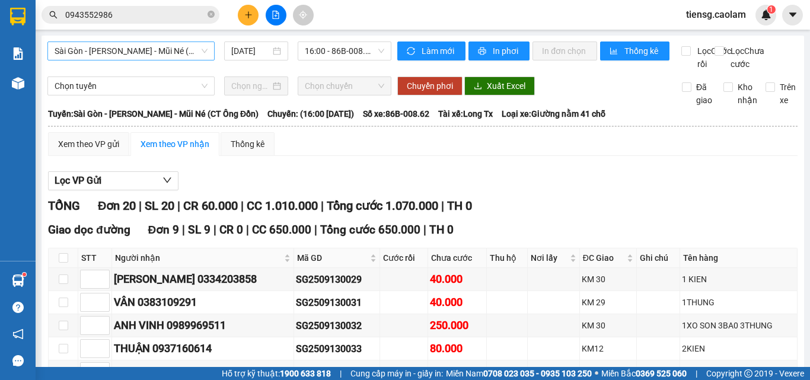
click at [170, 56] on span "Sài Gòn - [PERSON_NAME] - Mũi Né (CT Ông Đồn)" at bounding box center [131, 51] width 153 height 18
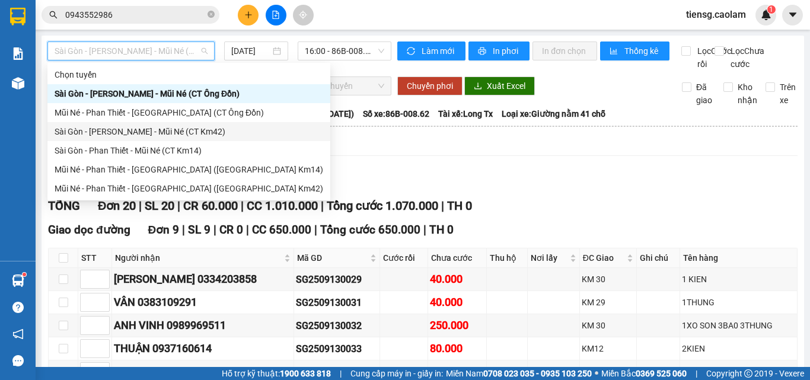
click at [185, 130] on div "Sài Gòn - [PERSON_NAME] - Mũi Né (CT Km42)" at bounding box center [189, 131] width 269 height 13
type input "[DATE]"
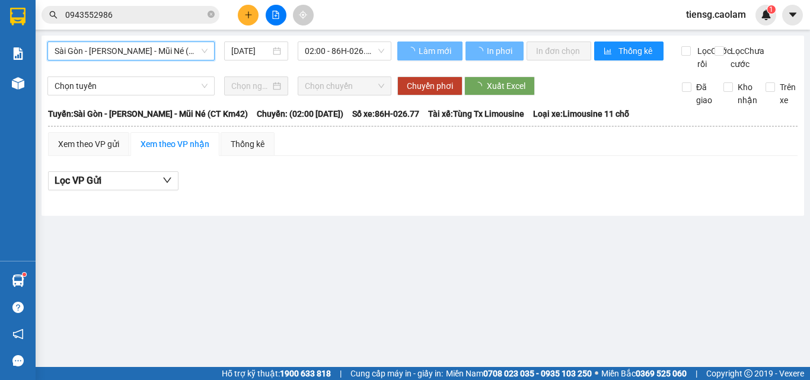
click at [334, 55] on span "02:00 - 86H-026.77" at bounding box center [344, 51] width 79 height 18
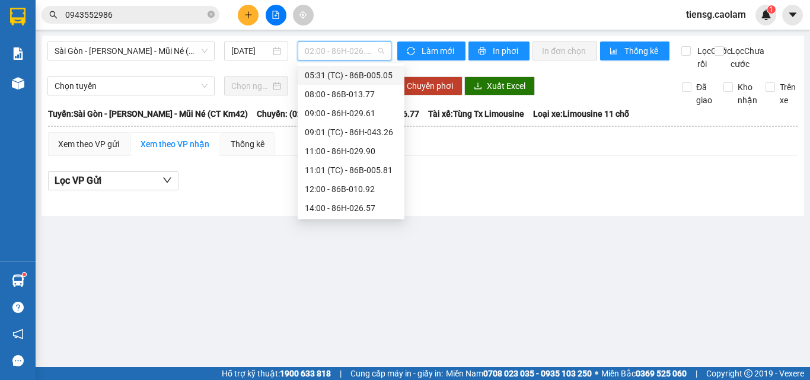
scroll to position [119, 0]
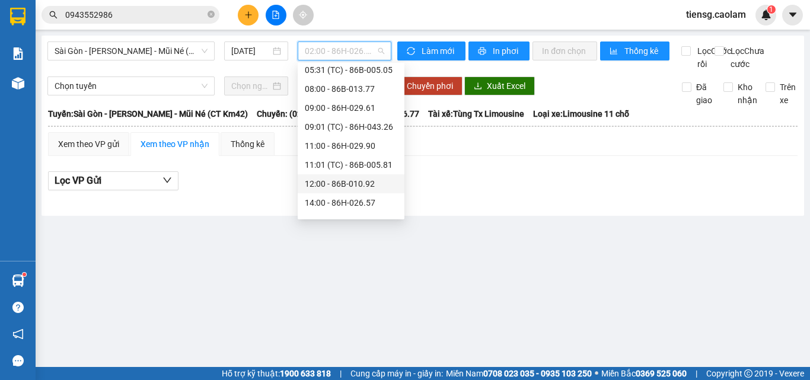
click at [334, 182] on div "12:00 - 86B-010.92" at bounding box center [351, 183] width 93 height 13
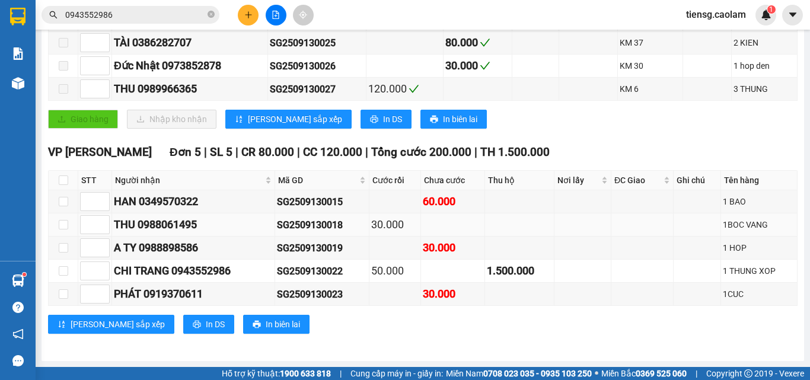
scroll to position [342, 0]
click at [281, 11] on button at bounding box center [276, 15] width 21 height 21
click at [271, 17] on button at bounding box center [276, 15] width 21 height 21
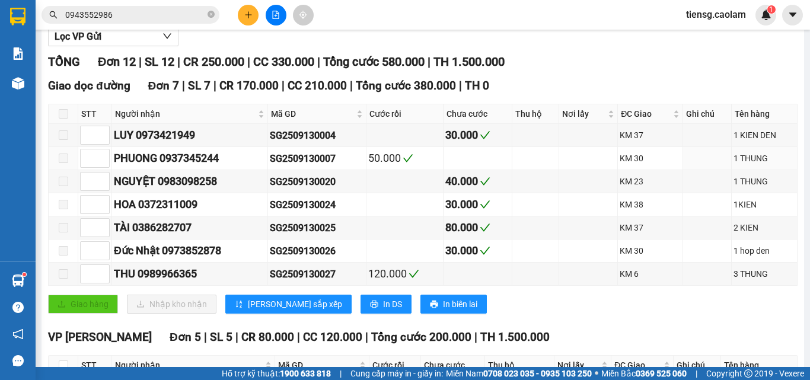
scroll to position [46, 0]
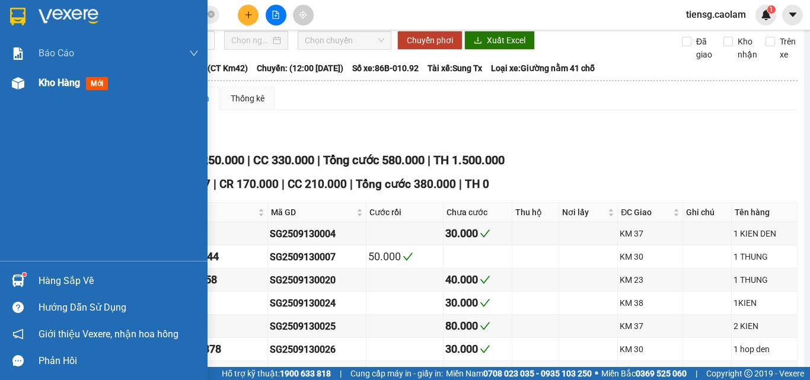
click at [28, 78] on div "Kho hàng mới" at bounding box center [104, 83] width 208 height 30
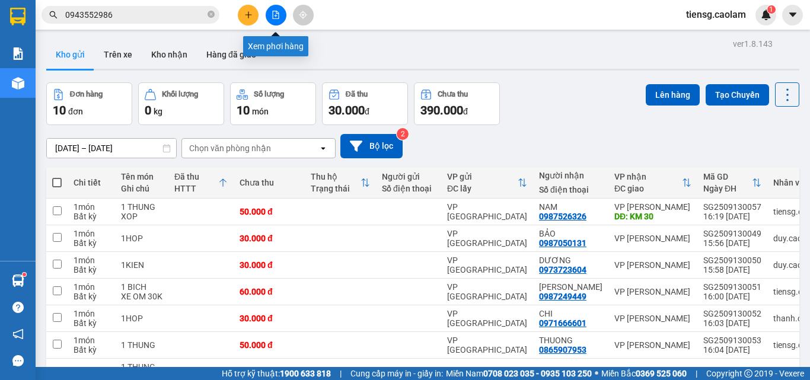
click at [275, 13] on icon "file-add" at bounding box center [276, 15] width 8 height 8
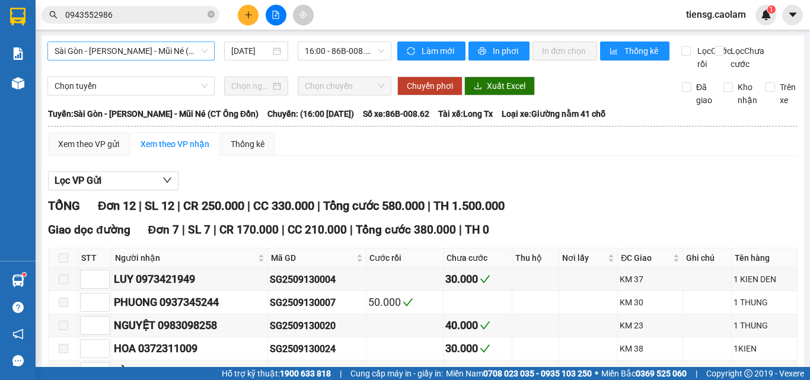
click at [174, 50] on span "Sài Gòn - [PERSON_NAME] - Mũi Né (CT Ông Đồn)" at bounding box center [131, 51] width 153 height 18
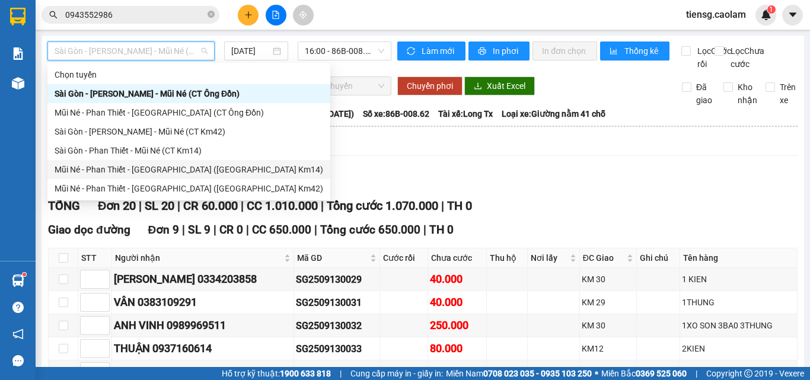
click at [174, 166] on div "Mũi Né - Phan Thiết - [GEOGRAPHIC_DATA] ([GEOGRAPHIC_DATA] Km14)" at bounding box center [189, 169] width 269 height 13
type input "[DATE]"
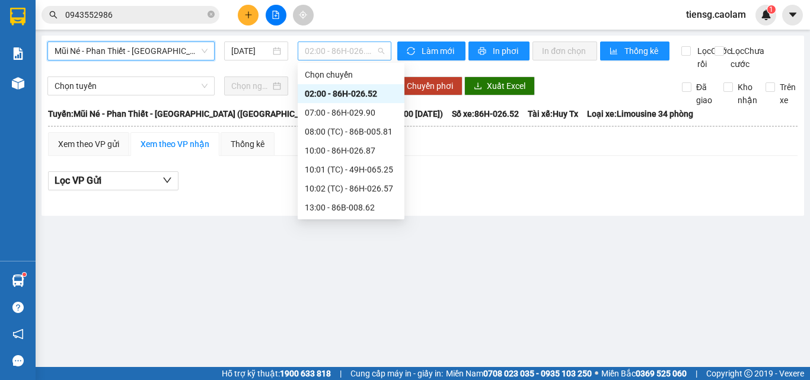
drag, startPoint x: 338, startPoint y: 49, endPoint x: 333, endPoint y: 96, distance: 47.7
click at [338, 50] on span "02:00 - 86H-026.52" at bounding box center [344, 51] width 79 height 18
click at [326, 203] on div "13:00 - 86B-008.62" at bounding box center [351, 207] width 93 height 13
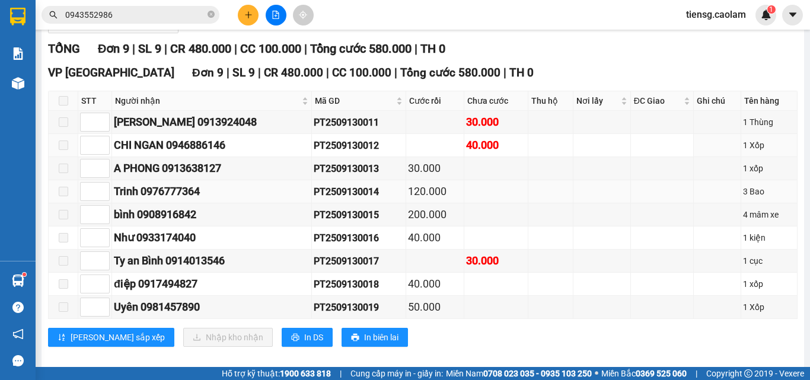
scroll to position [178, 0]
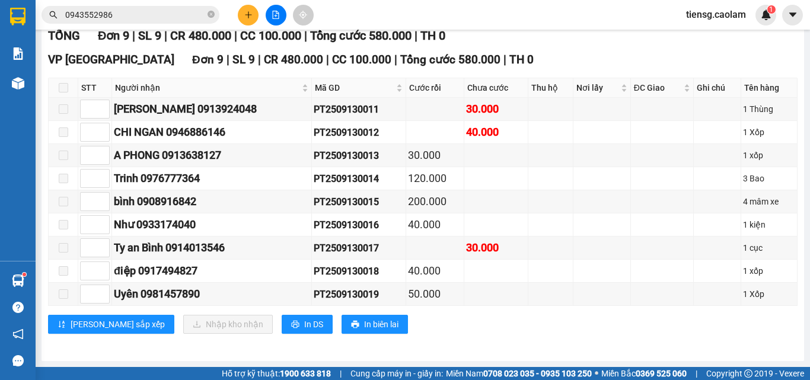
click at [65, 93] on span at bounding box center [63, 87] width 9 height 9
drag, startPoint x: 283, startPoint y: 182, endPoint x: 334, endPoint y: 190, distance: 51.6
click at [353, 190] on tr "Trinh 0976777364 PT2509130014 120.000 3 Bao" at bounding box center [423, 178] width 749 height 23
copy tr "PT2509130014"
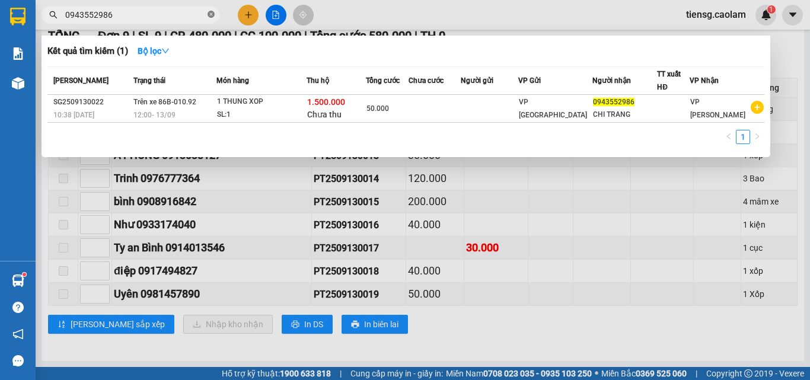
click at [209, 14] on icon "close-circle" at bounding box center [211, 14] width 7 height 7
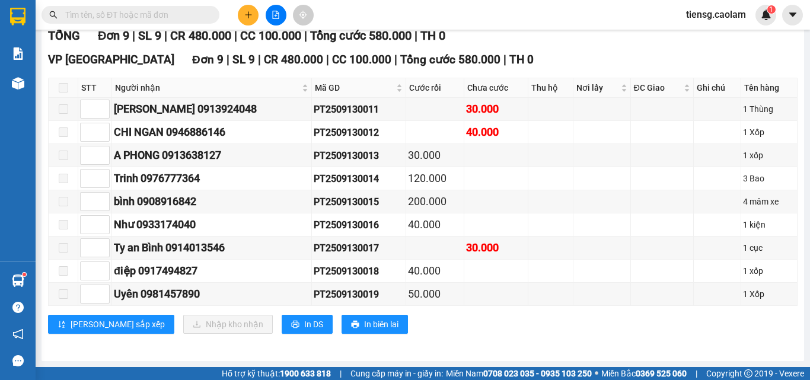
paste input "PT2509130014"
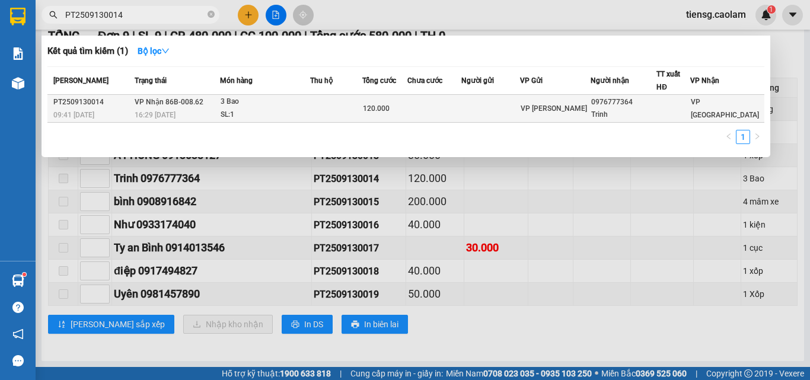
type input "PT2509130014"
click at [348, 103] on td at bounding box center [336, 109] width 52 height 28
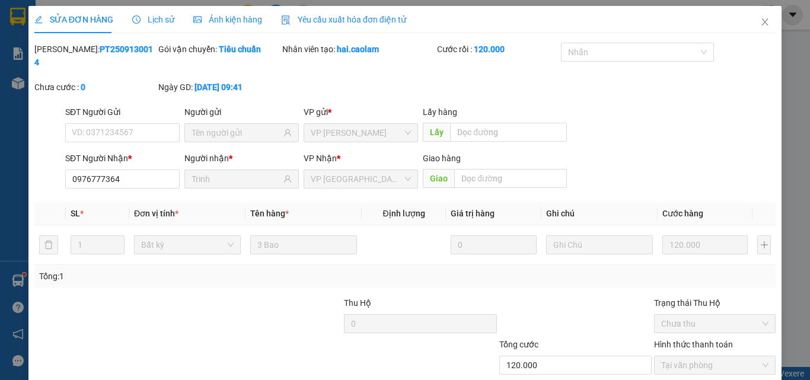
type input "0976777364"
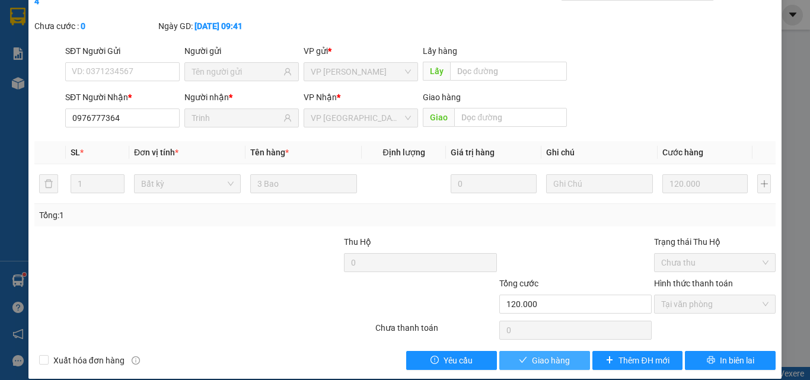
click at [555, 354] on span "Giao hàng" at bounding box center [551, 360] width 38 height 13
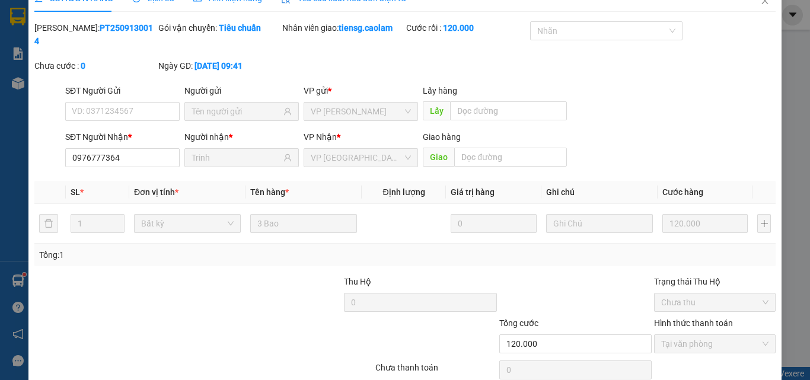
scroll to position [0, 0]
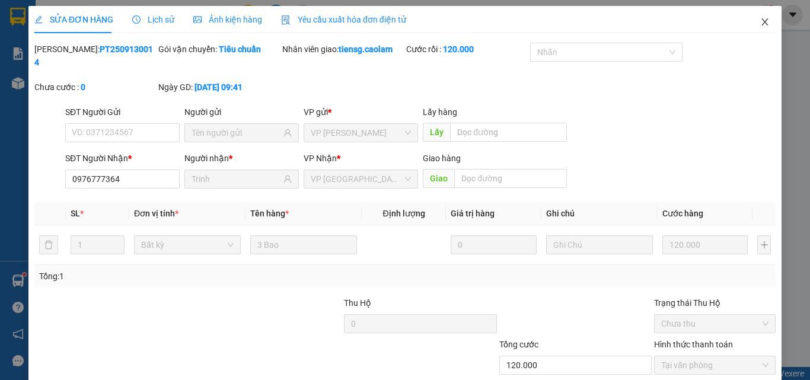
click at [762, 20] on span "Close" at bounding box center [765, 22] width 33 height 33
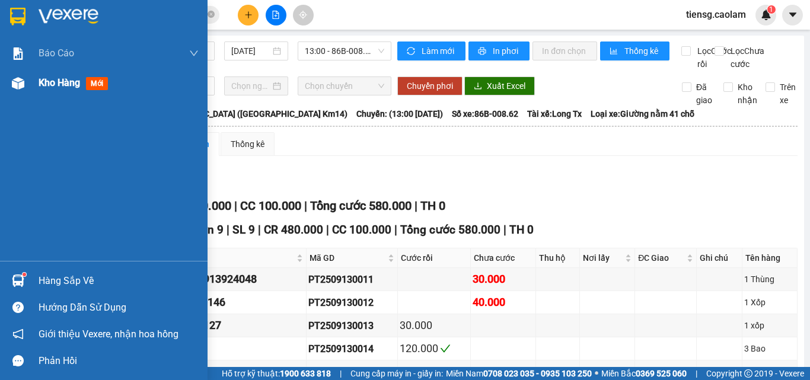
click at [73, 84] on span "Kho hàng" at bounding box center [60, 82] width 42 height 11
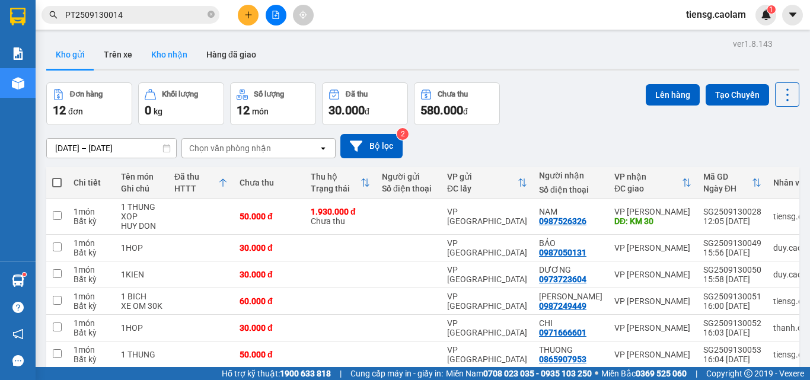
click at [166, 62] on button "Kho nhận" at bounding box center [169, 54] width 55 height 28
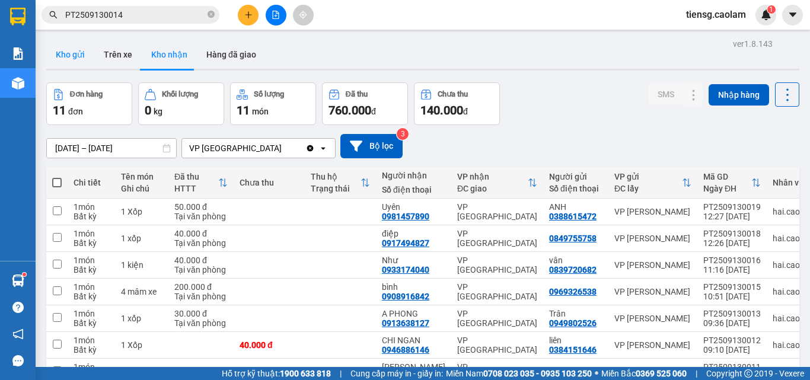
click at [73, 60] on button "Kho gửi" at bounding box center [70, 54] width 48 height 28
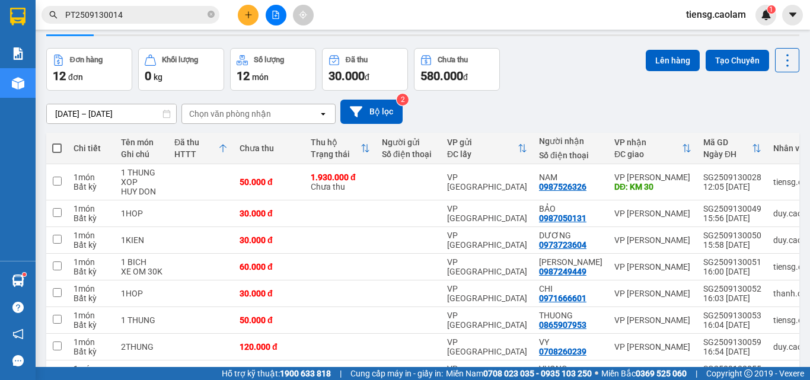
scroll to position [215, 0]
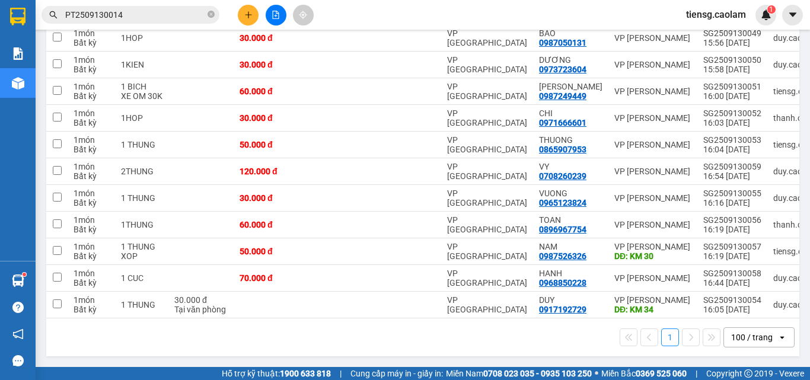
click at [744, 339] on div "100 / trang" at bounding box center [752, 338] width 42 height 12
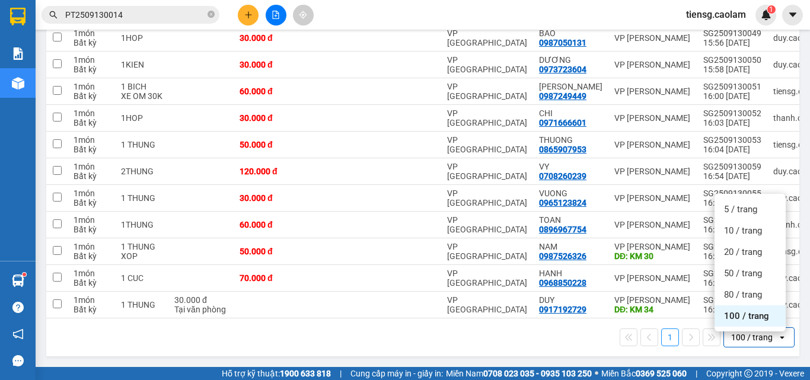
click at [732, 310] on span "100 / trang" at bounding box center [746, 316] width 45 height 12
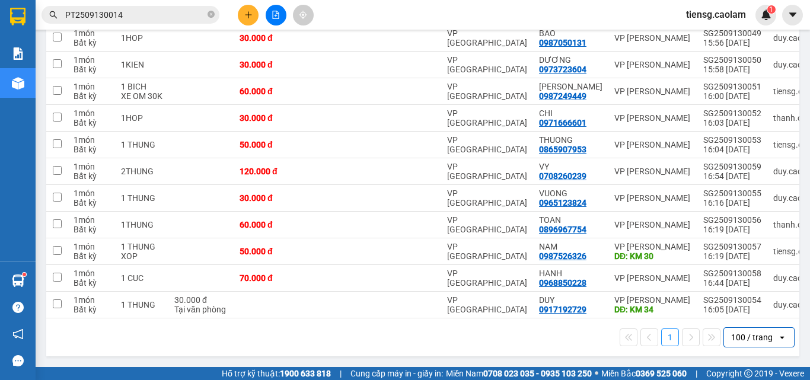
click at [755, 330] on div "100 / trang" at bounding box center [750, 337] width 53 height 19
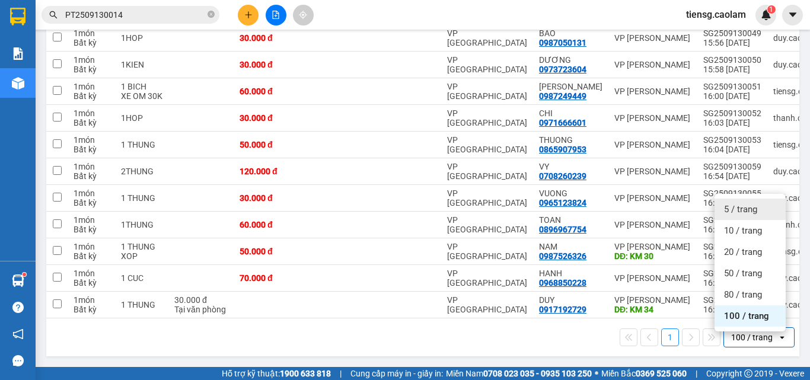
click at [748, 199] on div "5 / trang" at bounding box center [750, 209] width 71 height 21
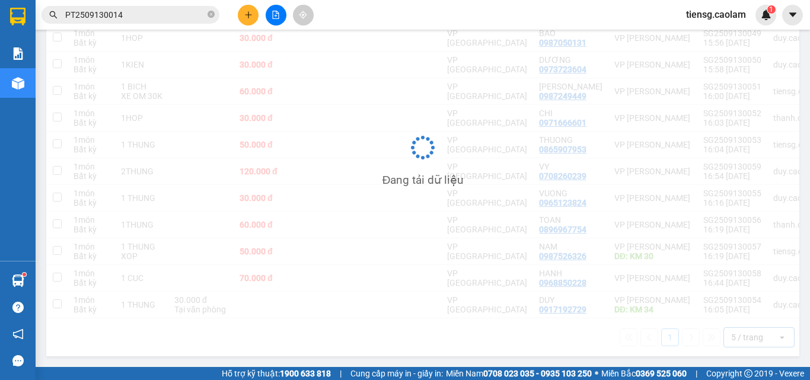
scroll to position [55, 0]
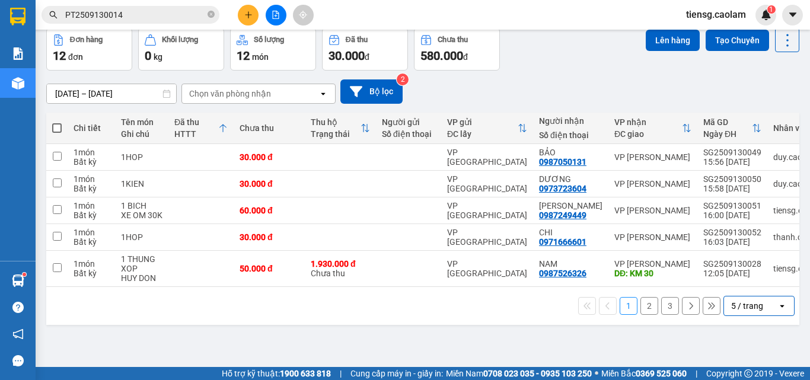
click at [745, 316] on div "5 / trang" at bounding box center [750, 306] width 53 height 19
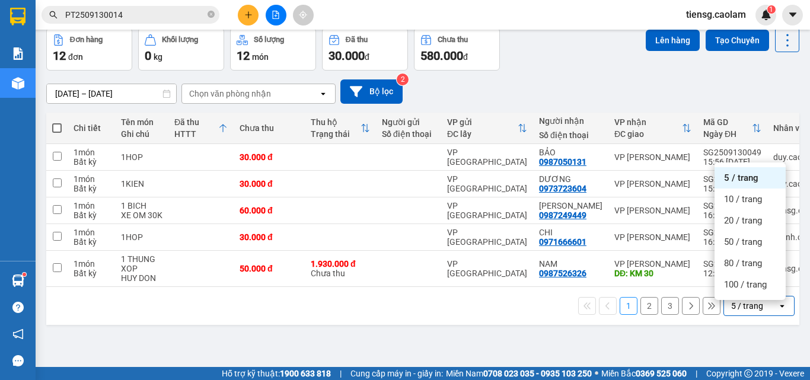
click at [745, 316] on div "5 / trang" at bounding box center [750, 306] width 53 height 19
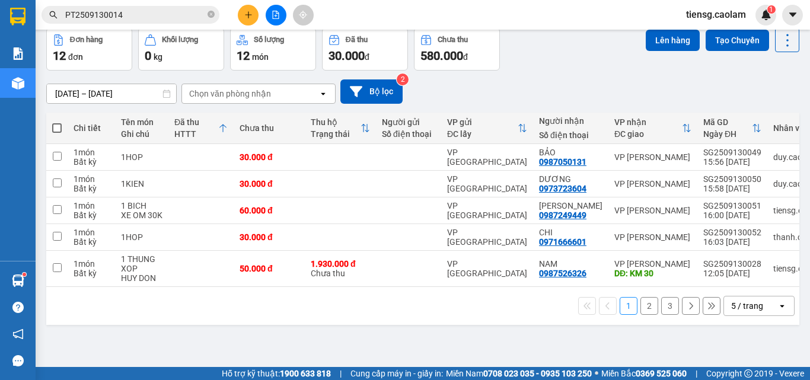
click at [743, 303] on div "5 / trang" at bounding box center [750, 306] width 53 height 19
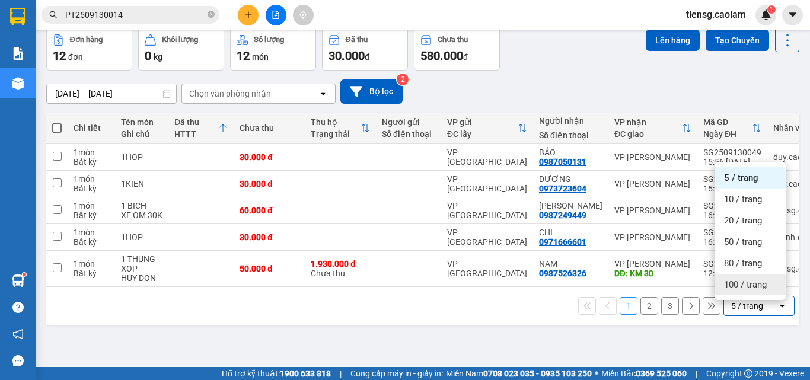
click at [750, 285] on span "100 / trang" at bounding box center [745, 285] width 43 height 12
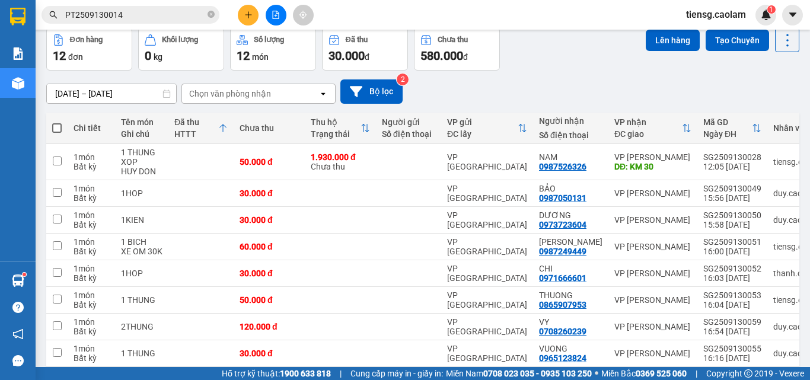
scroll to position [0, 0]
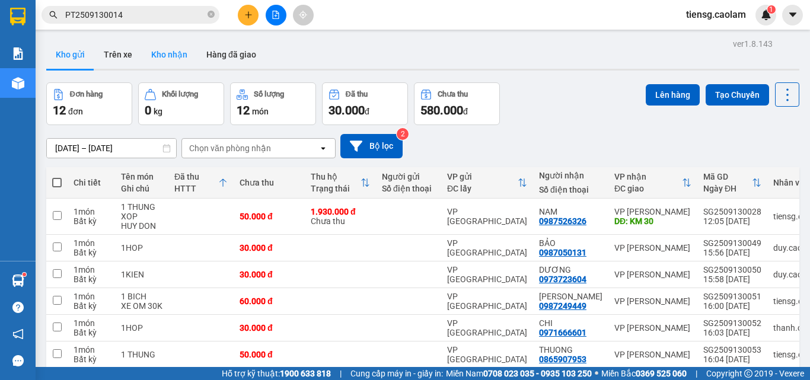
click at [168, 62] on button "Kho nhận" at bounding box center [169, 54] width 55 height 28
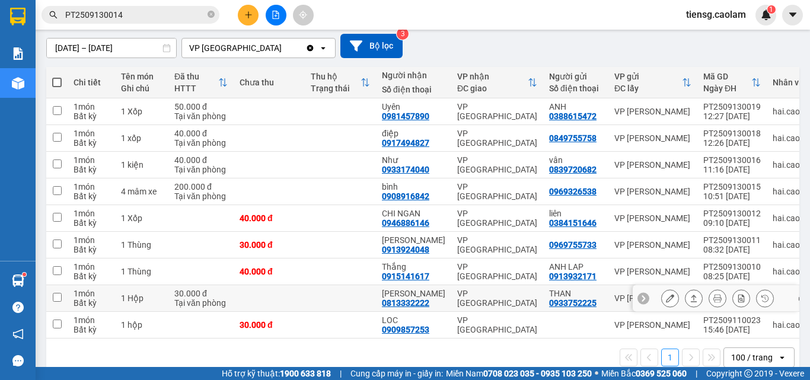
scroll to position [119, 0]
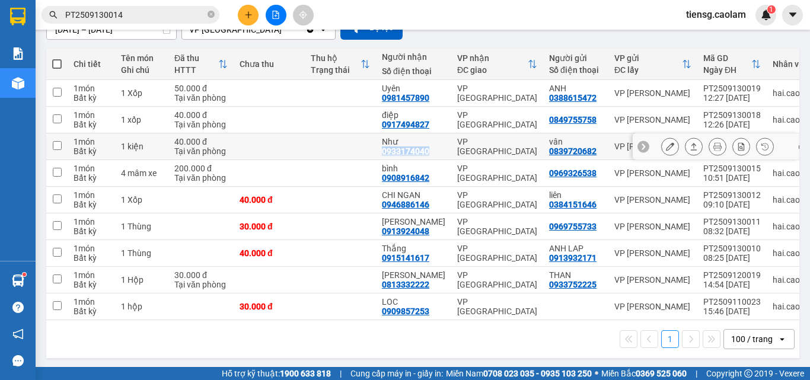
drag, startPoint x: 381, startPoint y: 152, endPoint x: 424, endPoint y: 162, distance: 44.3
click at [432, 157] on td "Như 0933174040" at bounding box center [413, 146] width 75 height 27
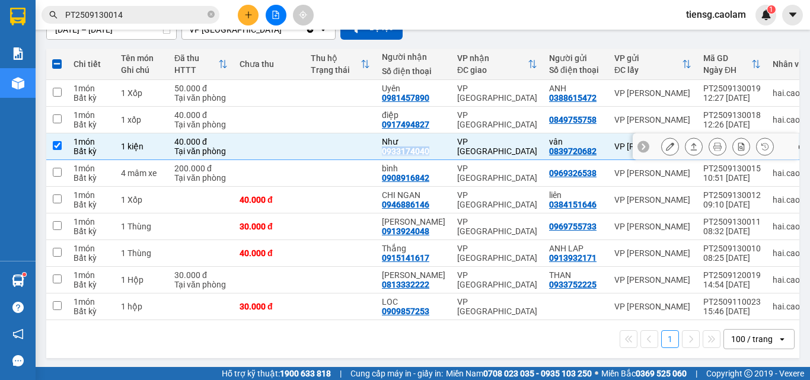
copy div "0933174040"
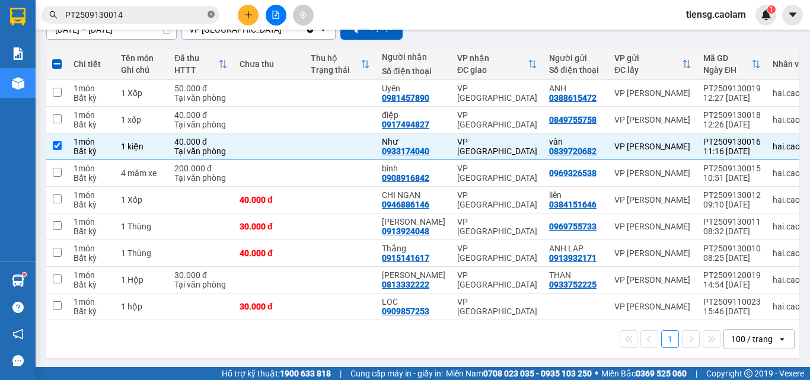
click at [212, 12] on icon "close-circle" at bounding box center [211, 14] width 7 height 7
paste input "0933174040"
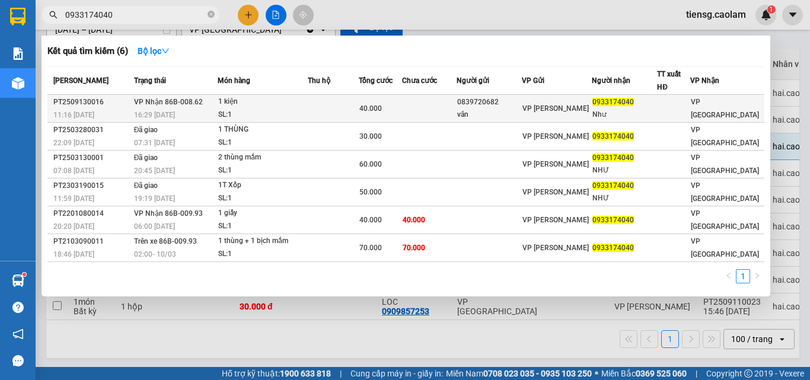
click at [303, 112] on div "SL: 1" at bounding box center [262, 115] width 89 height 13
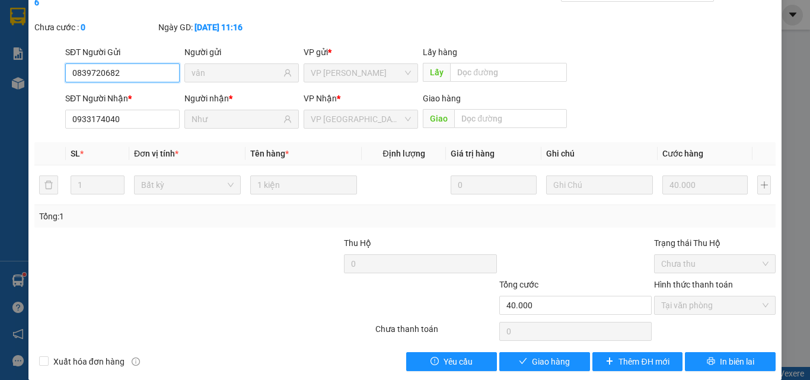
scroll to position [61, 0]
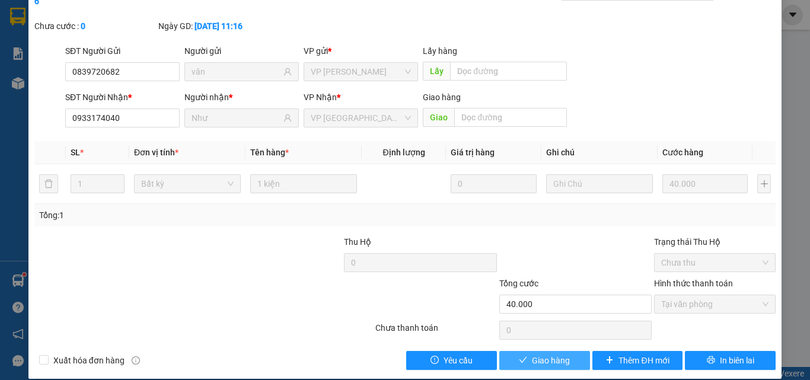
click at [532, 354] on span "Giao hàng" at bounding box center [551, 360] width 38 height 13
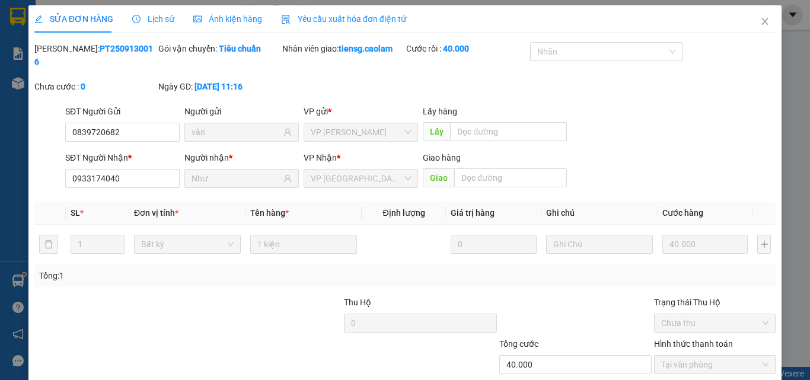
scroll to position [0, 0]
click at [761, 23] on icon "close" at bounding box center [765, 21] width 9 height 9
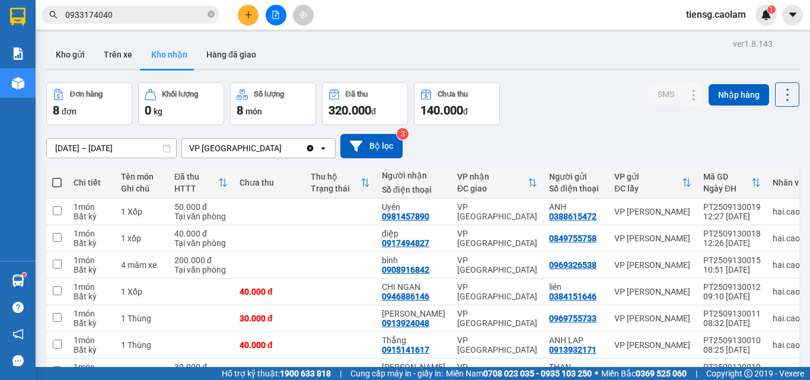
click at [284, 17] on button at bounding box center [276, 15] width 21 height 21
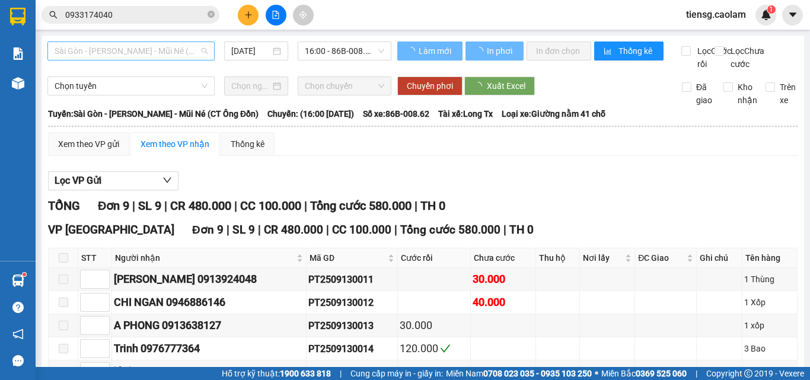
click at [119, 52] on span "Sài Gòn - [PERSON_NAME] - Mũi Né (CT Ông Đồn)" at bounding box center [131, 51] width 153 height 18
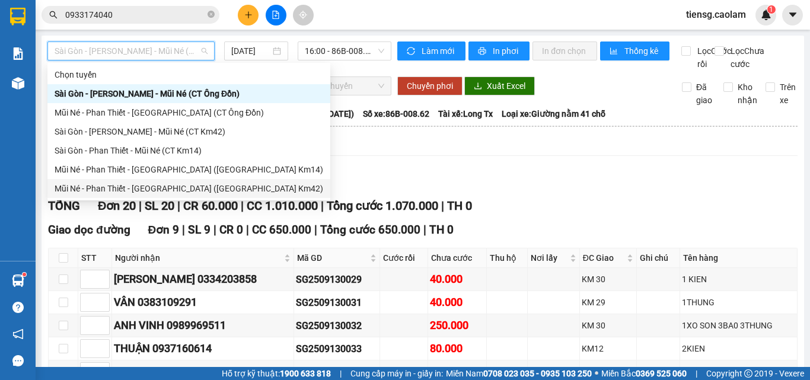
click at [171, 187] on div "Mũi Né - Phan Thiết - [GEOGRAPHIC_DATA] ([GEOGRAPHIC_DATA] Km42)" at bounding box center [189, 188] width 269 height 13
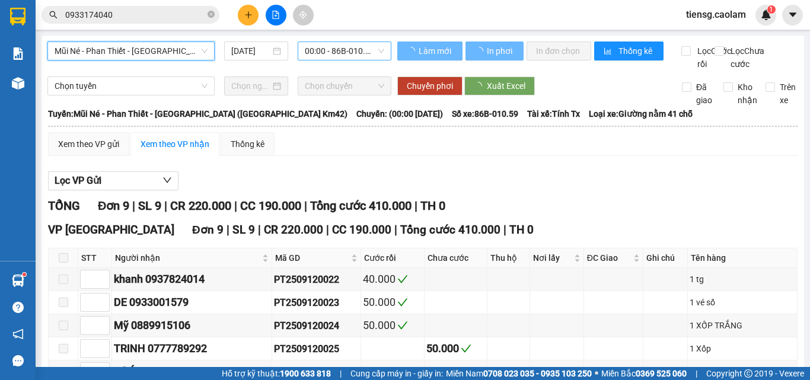
click at [334, 60] on div "Mũi Né - Phan Thiết - [GEOGRAPHIC_DATA] ([GEOGRAPHIC_DATA] Km42) Mũi Né - [GEOG…" at bounding box center [219, 56] width 344 height 29
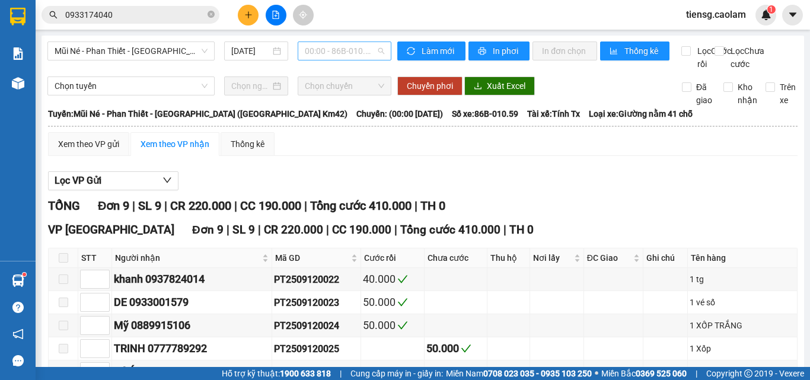
click at [341, 46] on span "00:00 - 86B-010.59" at bounding box center [344, 51] width 79 height 18
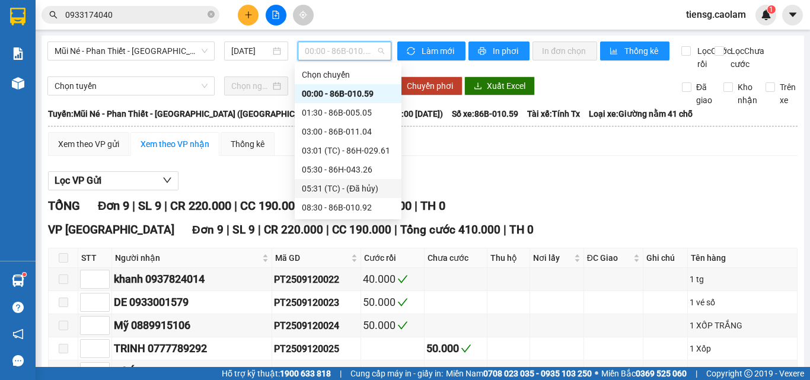
scroll to position [114, 0]
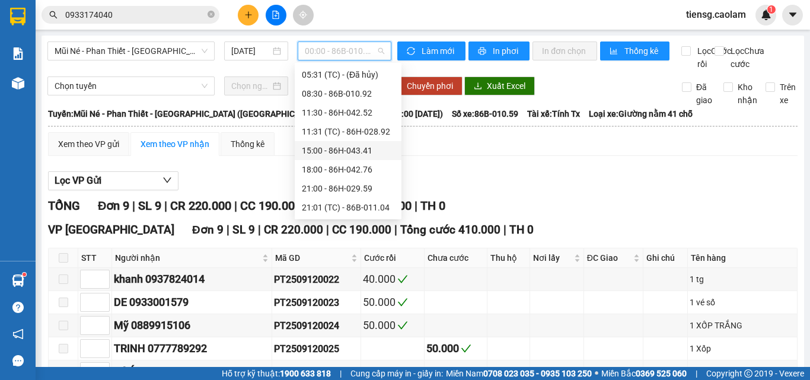
click at [330, 144] on div "15:00 - 86H-043.41" at bounding box center [348, 150] width 93 height 13
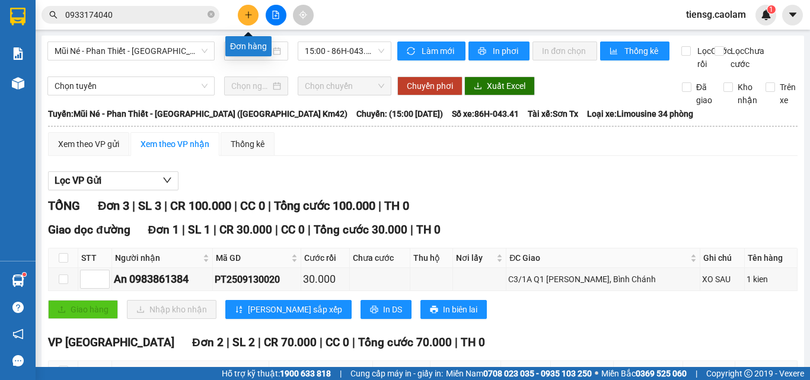
click at [250, 18] on icon "plus" at bounding box center [248, 15] width 8 height 8
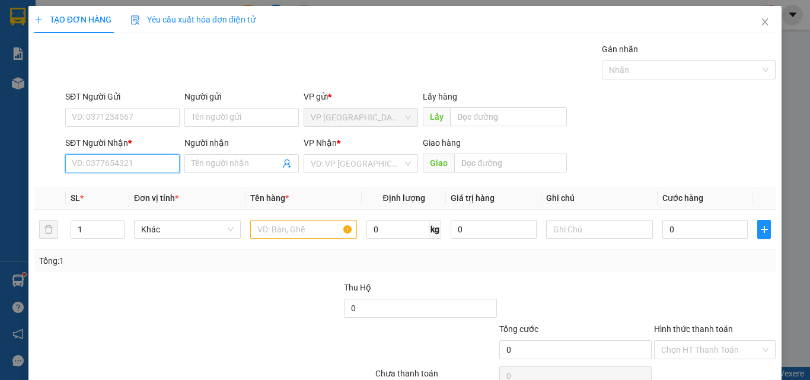
click at [131, 163] on input "SĐT Người Nhận *" at bounding box center [122, 163] width 114 height 19
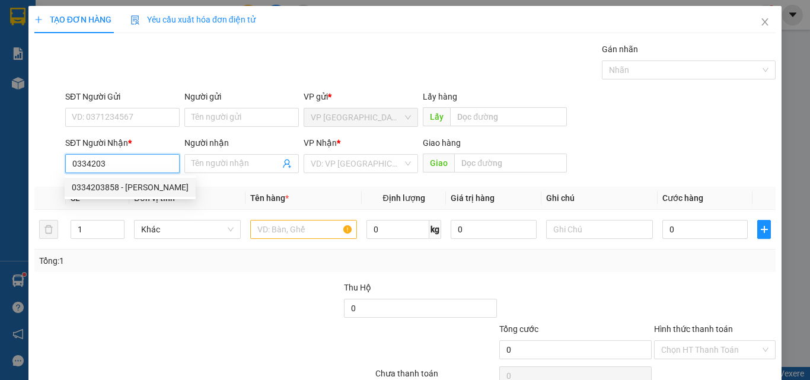
click at [128, 186] on div "0334203858 - [PERSON_NAME]" at bounding box center [130, 187] width 117 height 13
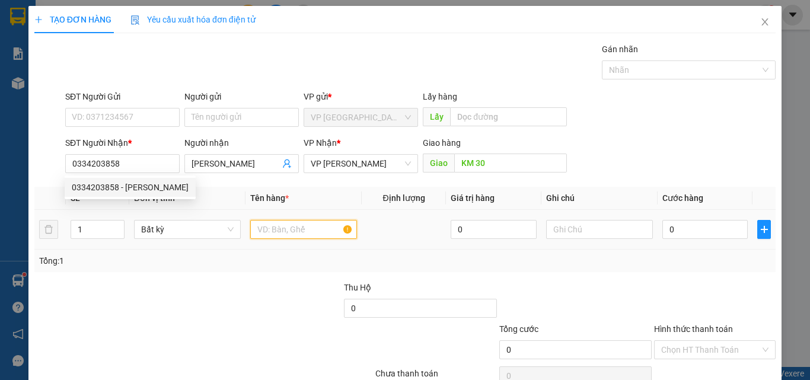
click at [330, 230] on input "text" at bounding box center [303, 229] width 107 height 19
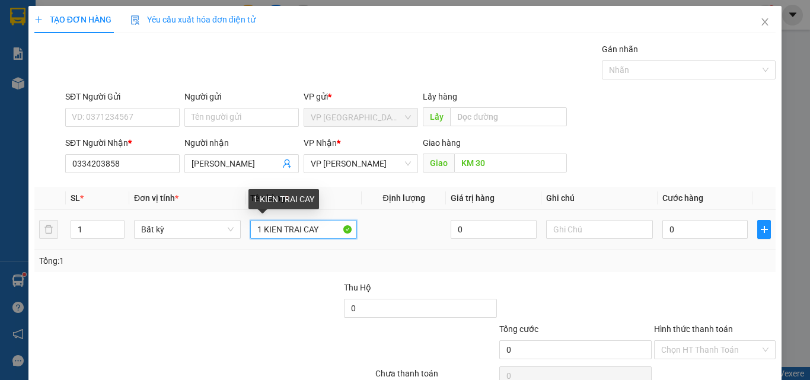
drag, startPoint x: 260, startPoint y: 230, endPoint x: 72, endPoint y: 263, distance: 191.0
click at [88, 273] on div "Transit Pickup Surcharge Ids Transit Deliver Surcharge Ids Transit Deliver Surc…" at bounding box center [405, 229] width 742 height 373
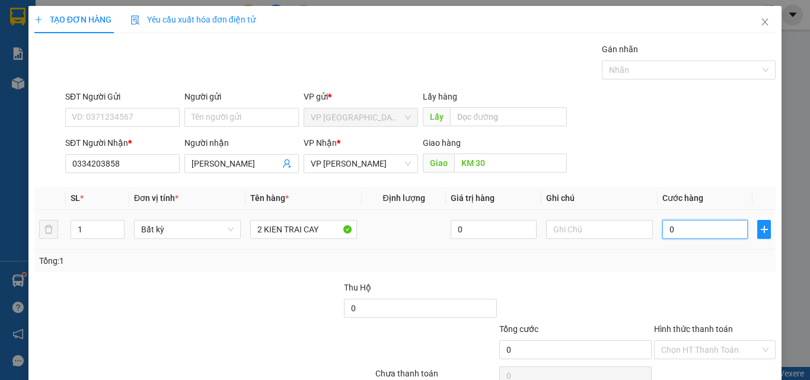
click at [696, 236] on input "0" at bounding box center [705, 229] width 85 height 19
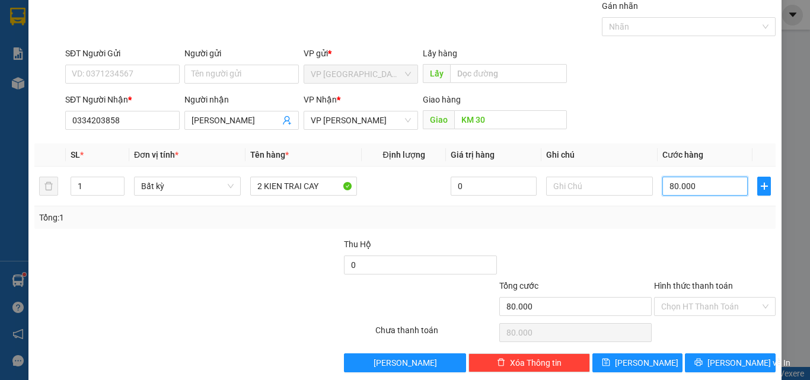
scroll to position [59, 0]
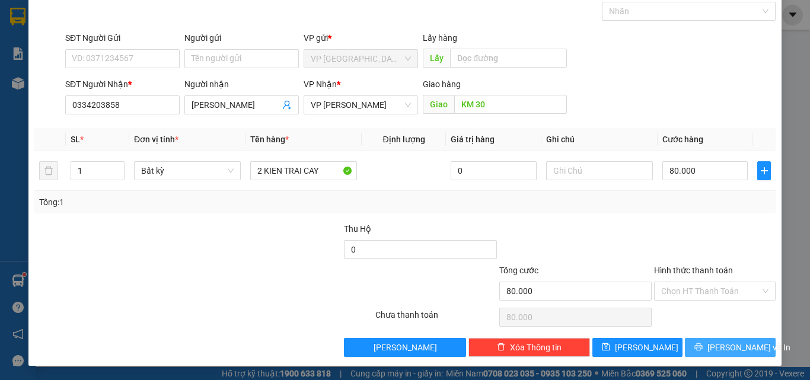
click at [721, 351] on span "[PERSON_NAME] và In" at bounding box center [749, 347] width 83 height 13
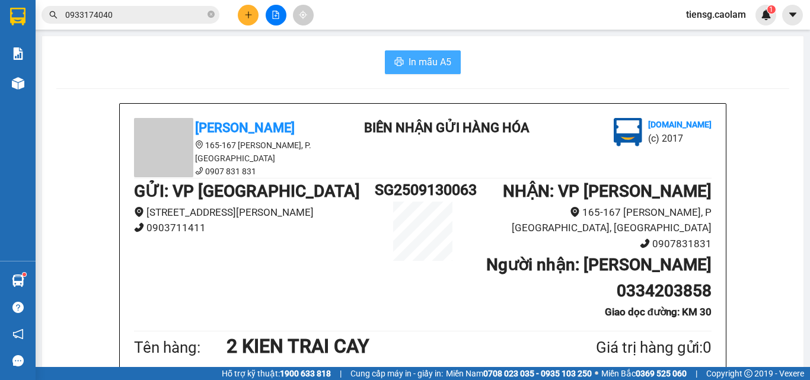
click at [412, 61] on span "In mẫu A5" at bounding box center [430, 62] width 43 height 15
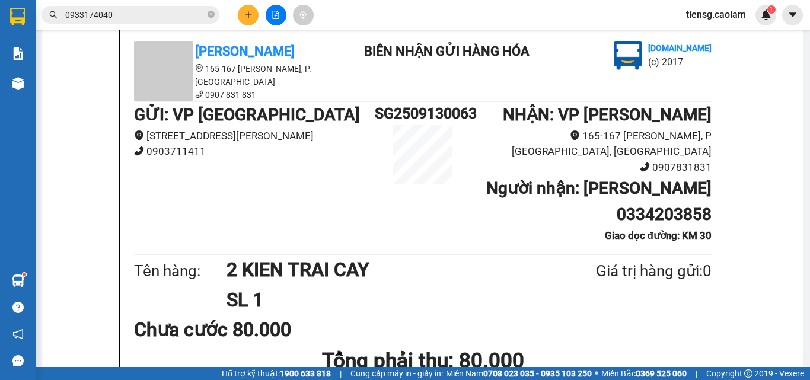
scroll to position [161, 0]
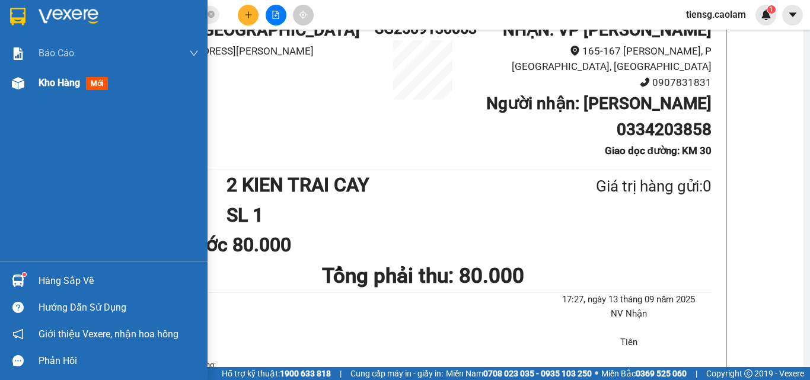
click at [57, 82] on span "Kho hàng" at bounding box center [60, 82] width 42 height 11
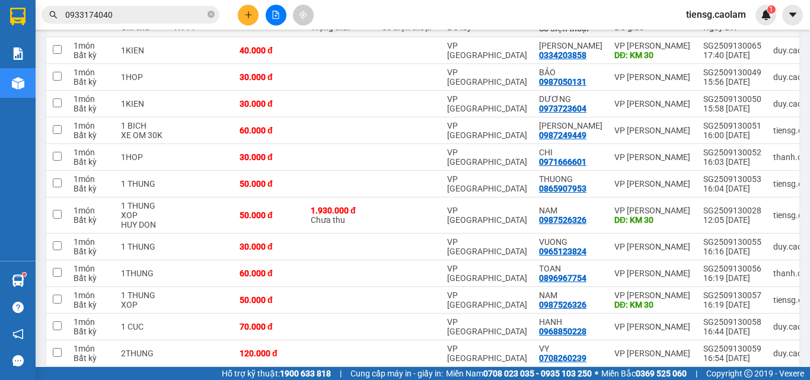
click at [57, 26] on span at bounding box center [56, 21] width 9 height 9
click at [57, 15] on input "checkbox" at bounding box center [57, 15] width 0 height 0
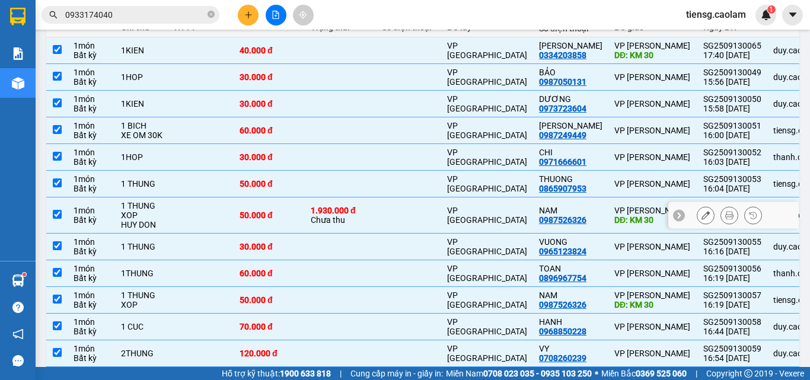
click at [158, 220] on div "1 THUNG XOP" at bounding box center [142, 210] width 42 height 19
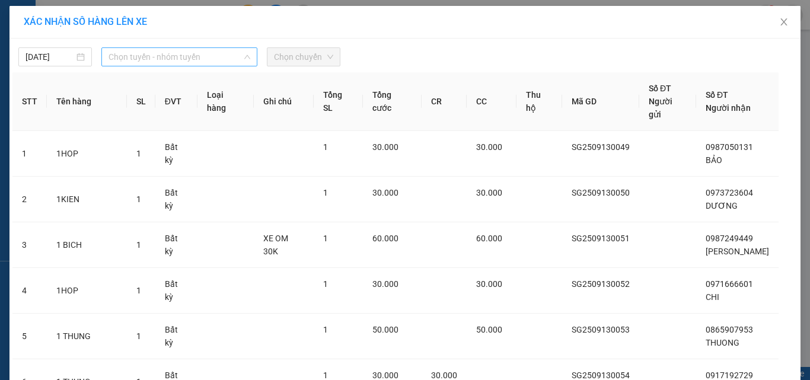
click at [182, 54] on span "Chọn tuyến - nhóm tuyến" at bounding box center [180, 57] width 142 height 18
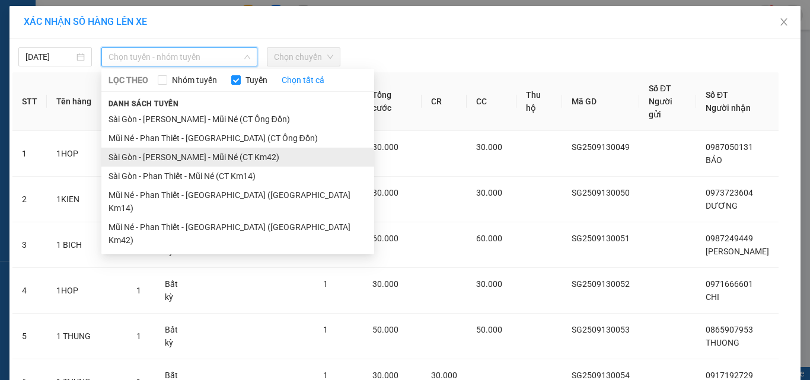
click at [220, 160] on li "Sài Gòn - [PERSON_NAME] - Mũi Né (CT Km42)" at bounding box center [237, 157] width 273 height 19
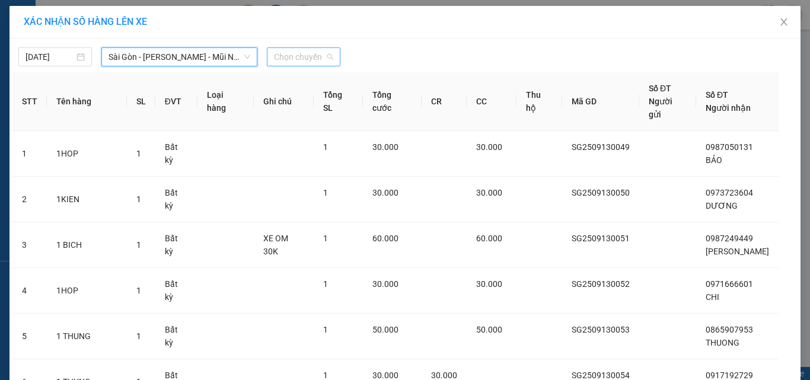
click at [307, 53] on span "Chọn chuyến" at bounding box center [303, 57] width 59 height 18
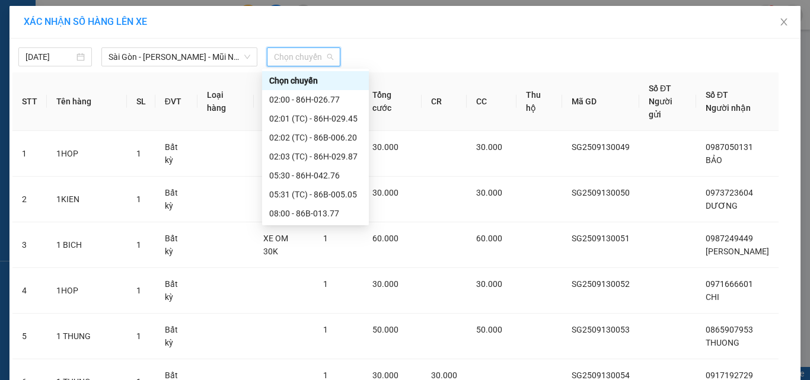
click at [310, 360] on div "18:00 - 86H-043.41" at bounding box center [315, 384] width 93 height 13
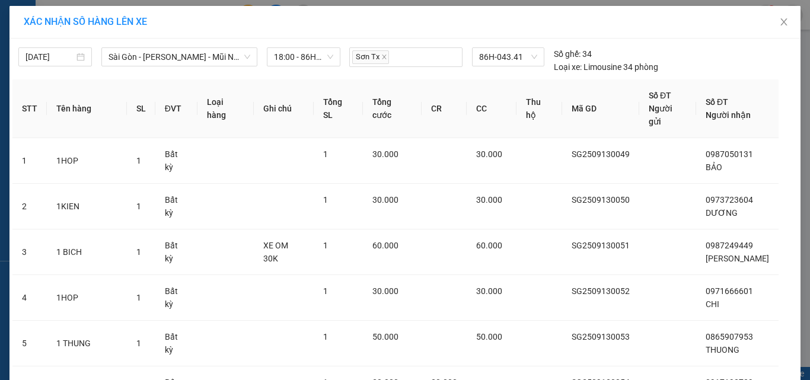
drag, startPoint x: 453, startPoint y: 349, endPoint x: 445, endPoint y: 352, distance: 8.6
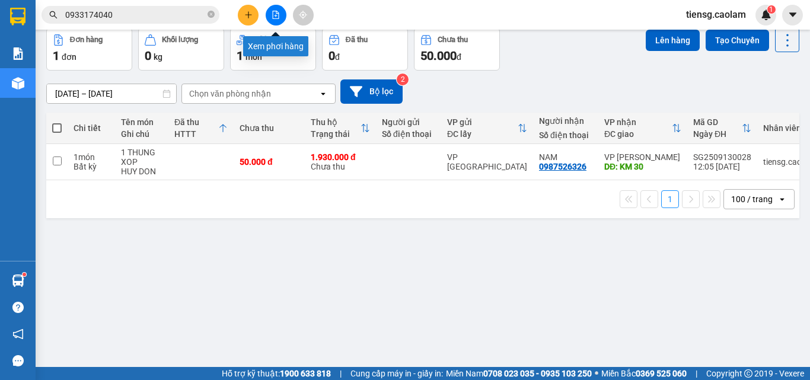
click at [284, 11] on button at bounding box center [276, 15] width 21 height 21
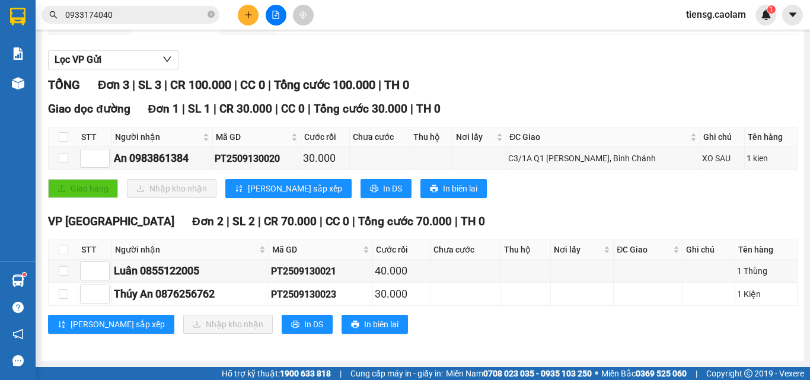
drag, startPoint x: 129, startPoint y: 50, endPoint x: 176, endPoint y: 137, distance: 99.0
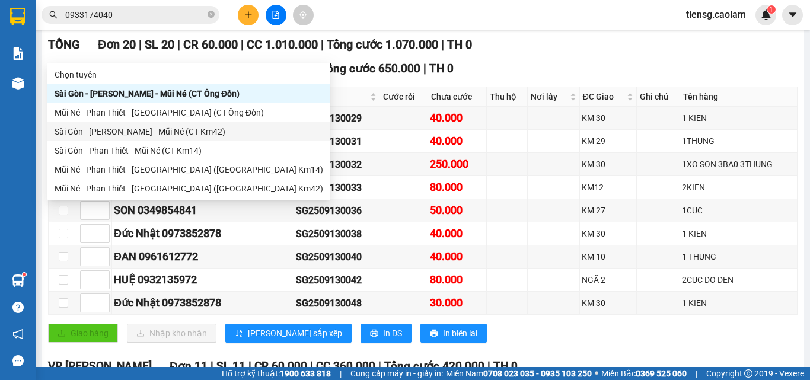
click at [186, 128] on div "Sài Gòn - [PERSON_NAME] - Mũi Né (CT Km42)" at bounding box center [189, 131] width 269 height 13
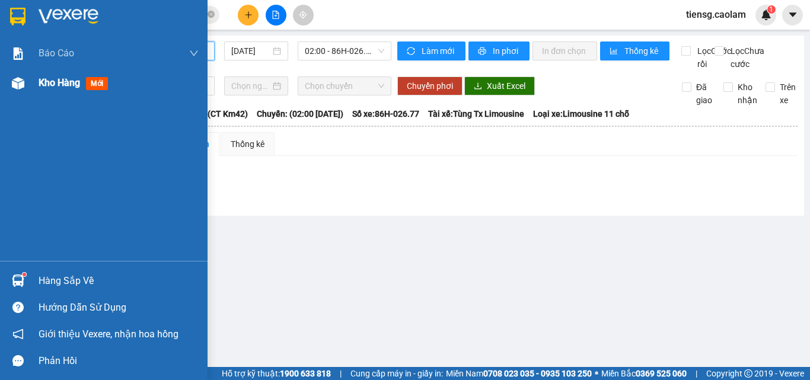
click at [90, 94] on div "Kho hàng mới" at bounding box center [119, 83] width 160 height 30
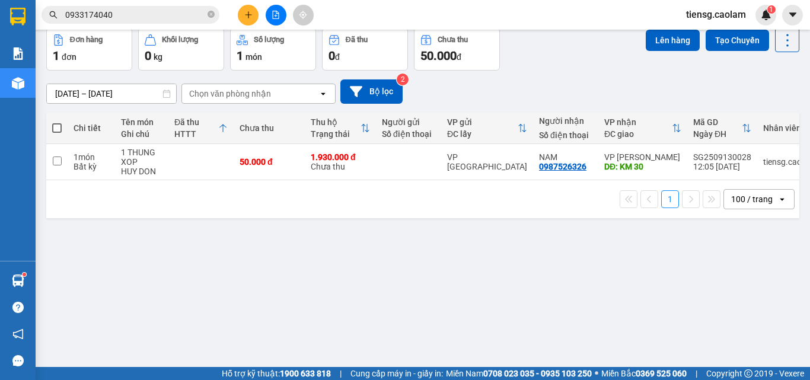
click at [279, 13] on icon "file-add" at bounding box center [276, 15] width 8 height 8
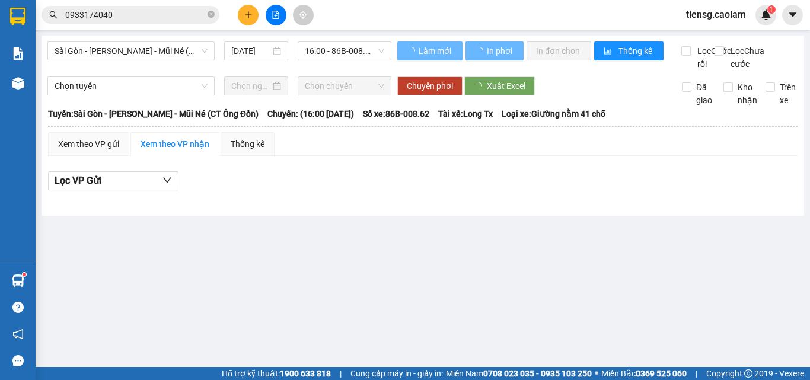
click at [166, 58] on span "Sài Gòn - [PERSON_NAME] - Mũi Né (CT Ông Đồn)" at bounding box center [131, 51] width 153 height 18
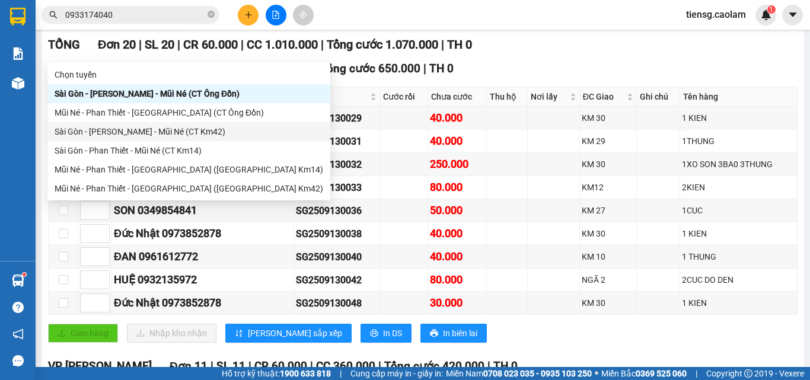
click at [185, 132] on div "Sài Gòn - [PERSON_NAME] - Mũi Né (CT Km42)" at bounding box center [189, 131] width 269 height 13
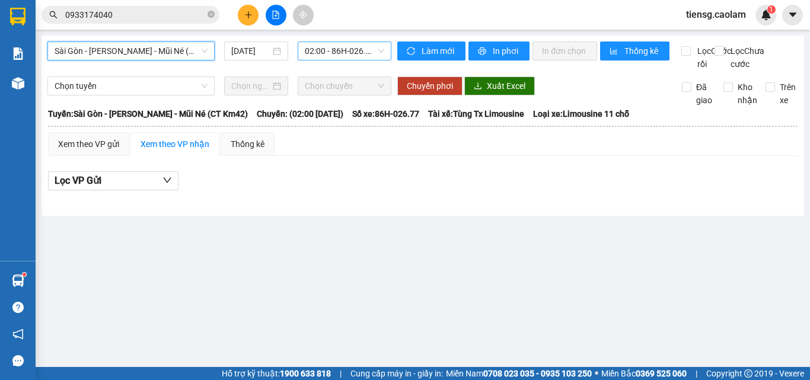
click at [320, 53] on span "02:00 - 86H-026.77" at bounding box center [344, 51] width 79 height 18
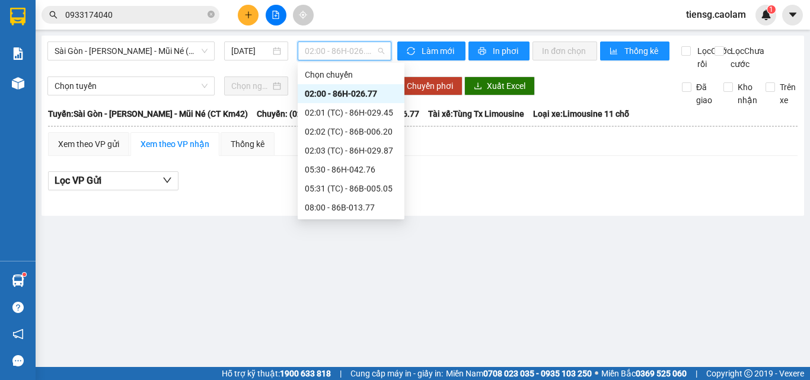
click at [329, 360] on div "18:00 - 86H-043.41" at bounding box center [351, 378] width 93 height 13
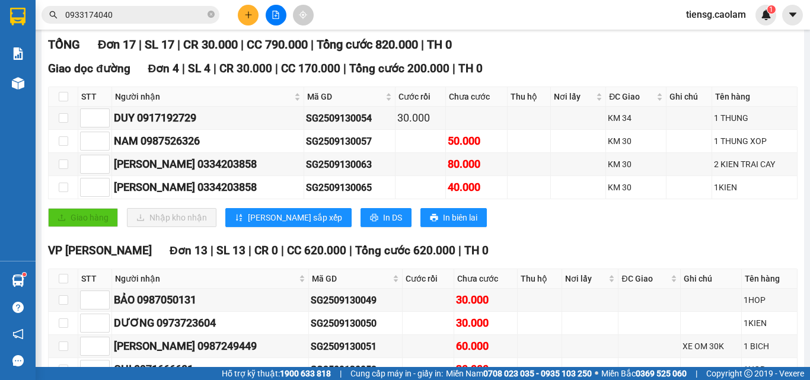
drag, startPoint x: 482, startPoint y: 52, endPoint x: 470, endPoint y: 73, distance: 24.1
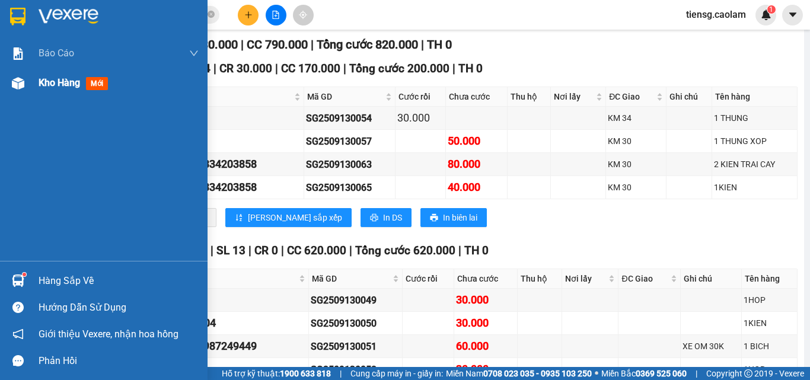
click at [33, 80] on div "Kho hàng mới" at bounding box center [104, 83] width 208 height 30
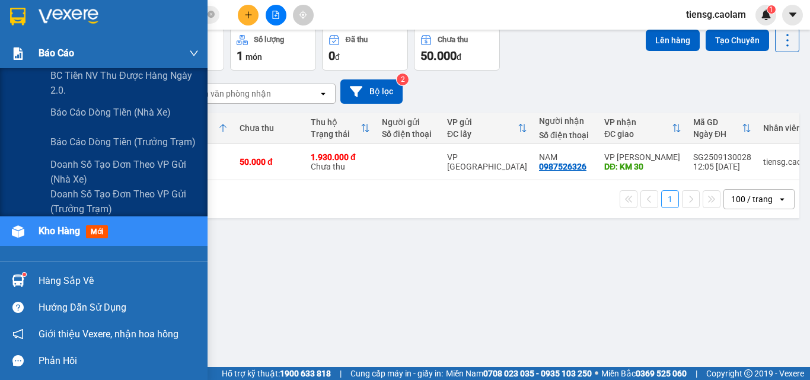
drag, startPoint x: 32, startPoint y: 65, endPoint x: 46, endPoint y: 59, distance: 14.9
click at [46, 59] on div "Báo cáo" at bounding box center [104, 54] width 208 height 30
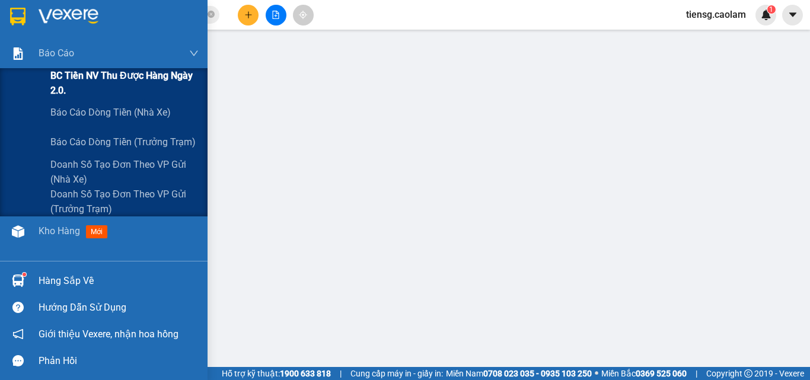
click at [66, 74] on span "BC Tiền NV thu được hàng ngày 2.0." at bounding box center [124, 83] width 148 height 30
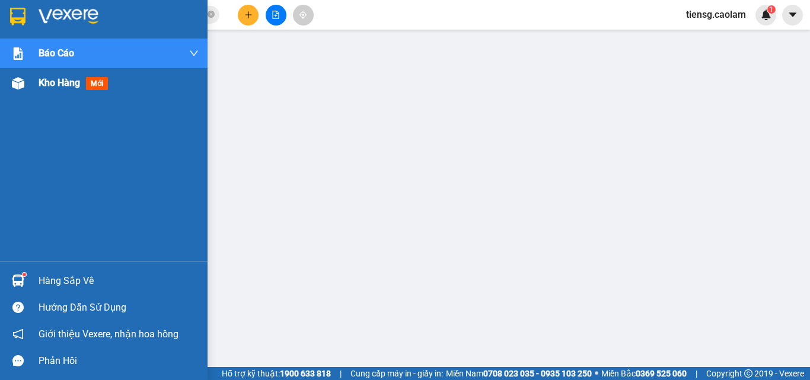
click at [31, 82] on div "Kho hàng mới" at bounding box center [104, 83] width 208 height 30
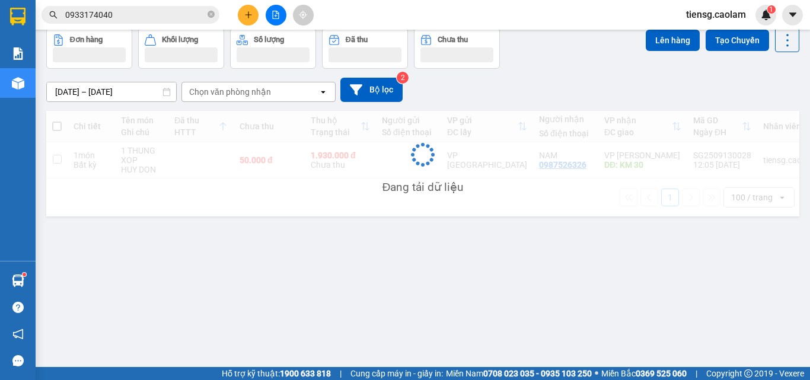
click at [273, 23] on button at bounding box center [276, 15] width 21 height 21
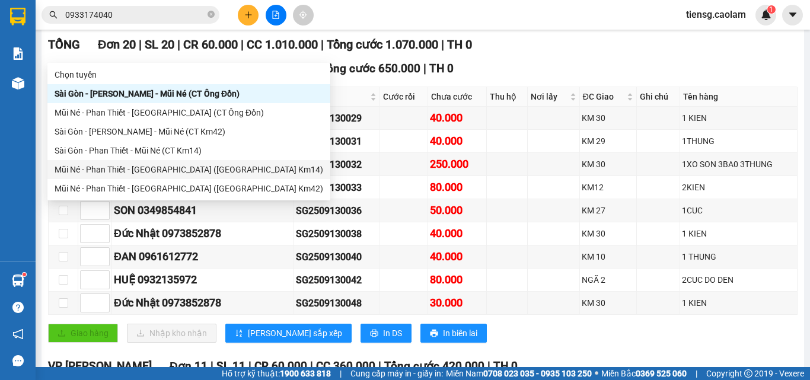
click at [154, 172] on div "Mũi Né - Phan Thiết - [GEOGRAPHIC_DATA] ([GEOGRAPHIC_DATA] Km14)" at bounding box center [189, 169] width 269 height 13
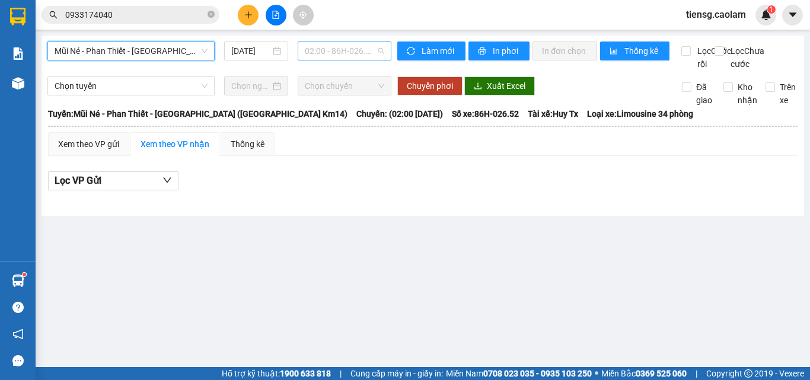
click at [349, 51] on span "02:00 - 86H-026.52" at bounding box center [344, 51] width 79 height 18
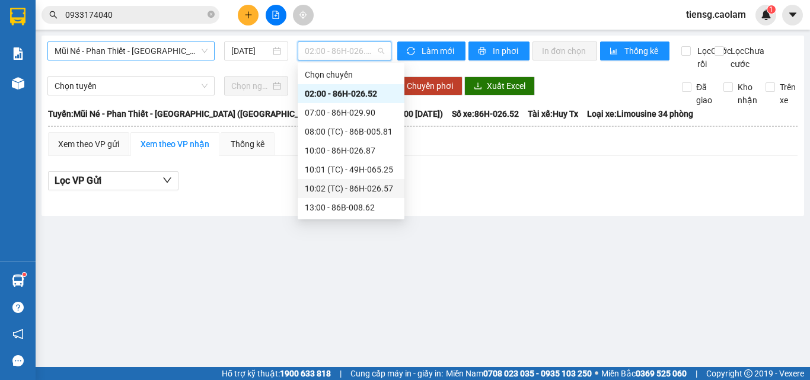
click at [185, 59] on span "Mũi Né - Phan Thiết - [GEOGRAPHIC_DATA] ([GEOGRAPHIC_DATA] Km14)" at bounding box center [131, 51] width 153 height 18
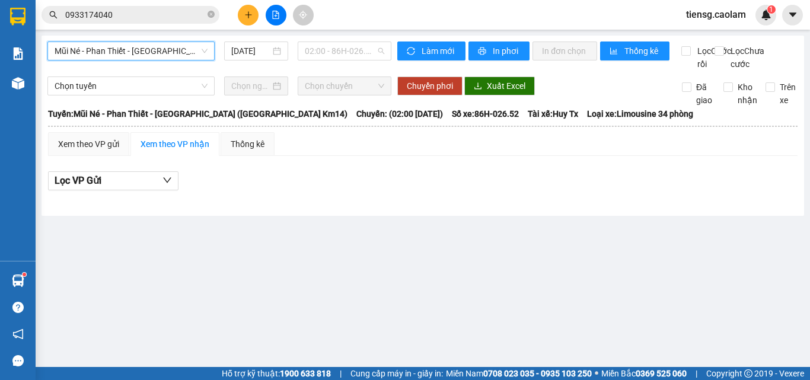
drag, startPoint x: 350, startPoint y: 58, endPoint x: 339, endPoint y: 93, distance: 37.3
click at [349, 58] on span "02:00 - 86H-026.52" at bounding box center [344, 51] width 79 height 18
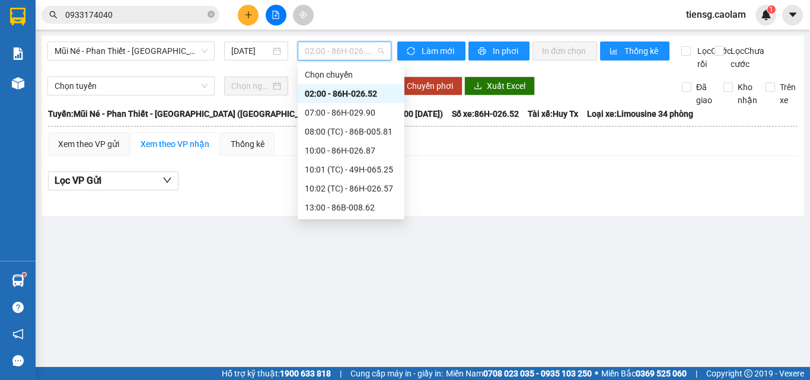
drag, startPoint x: 182, startPoint y: 48, endPoint x: 171, endPoint y: 118, distance: 70.8
click at [180, 49] on span "Mũi Né - Phan Thiết - [GEOGRAPHIC_DATA] ([GEOGRAPHIC_DATA] Km14)" at bounding box center [131, 51] width 153 height 18
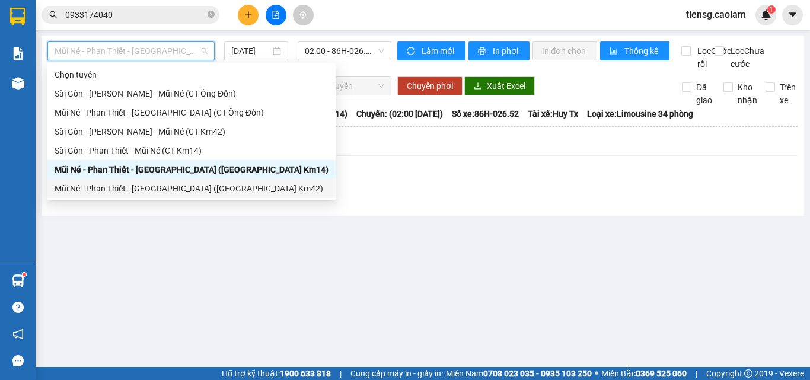
click at [172, 186] on div "Mũi Né - Phan Thiết - [GEOGRAPHIC_DATA] ([GEOGRAPHIC_DATA] Km42)" at bounding box center [192, 188] width 274 height 13
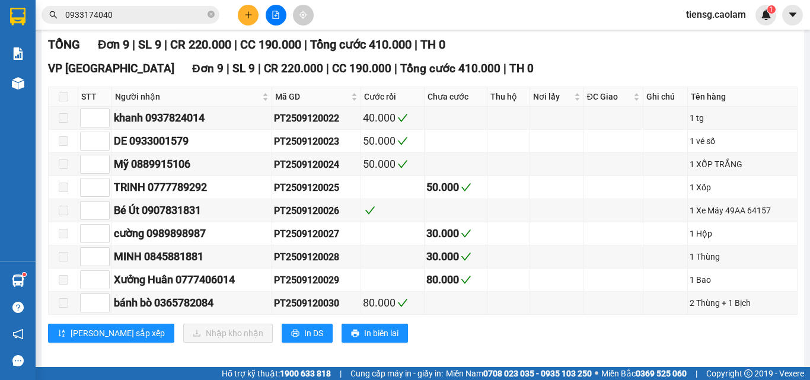
click at [356, 35] on main "Mũi Né - Phan Thiết - [GEOGRAPHIC_DATA] ([GEOGRAPHIC_DATA] Km42) [DATE] 00:00 -…" at bounding box center [405, 183] width 810 height 367
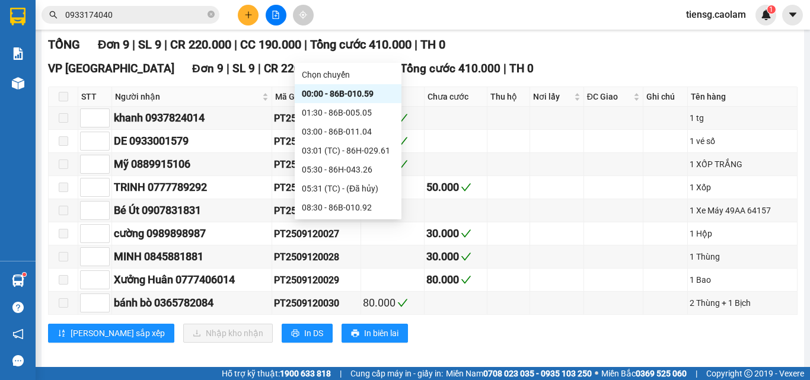
click at [334, 258] on div "15:00 - 86H-043.41" at bounding box center [348, 264] width 93 height 13
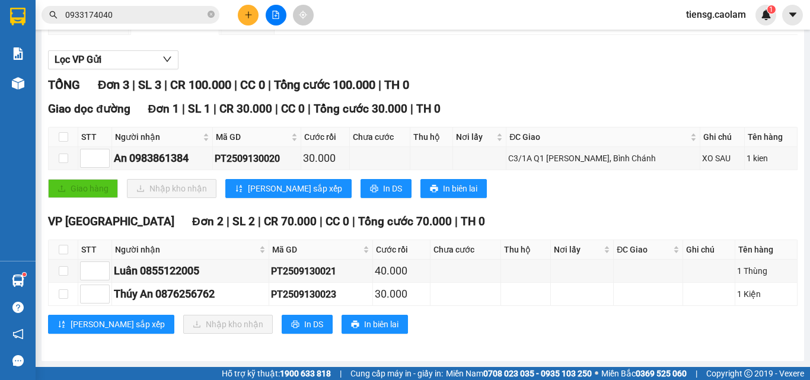
drag, startPoint x: 603, startPoint y: 215, endPoint x: 351, endPoint y: 132, distance: 265.8
click at [602, 94] on div "TỔNG Đơn 3 | SL 3 | CR 100.000 | CC 0 | Tổng cước 100.000 | TH 0" at bounding box center [423, 85] width 750 height 18
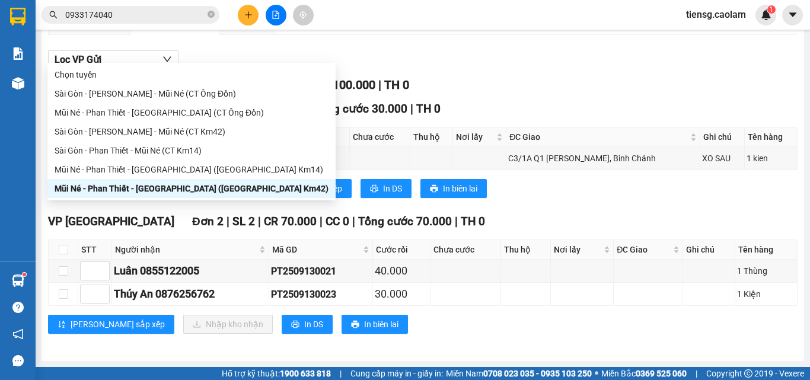
click at [172, 166] on div "Mũi Né - Phan Thiết - [GEOGRAPHIC_DATA] ([GEOGRAPHIC_DATA] Km14)" at bounding box center [192, 169] width 274 height 13
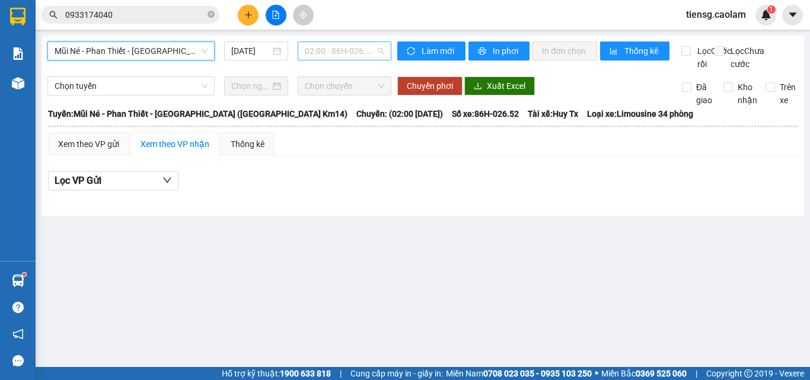
click at [334, 52] on span "02:00 - 86H-026.52" at bounding box center [344, 51] width 79 height 18
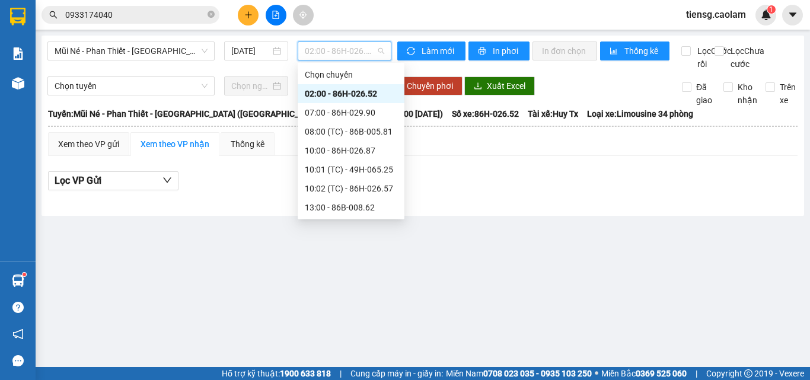
click at [323, 315] on div "17:00 - 86H-026.52" at bounding box center [351, 321] width 93 height 13
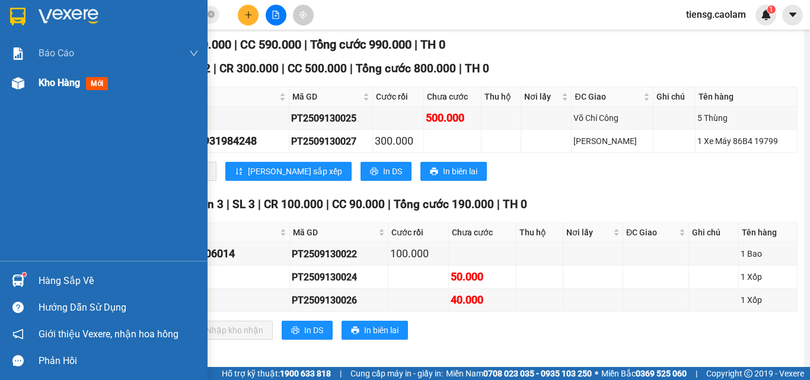
click at [56, 78] on span "Kho hàng" at bounding box center [60, 82] width 42 height 11
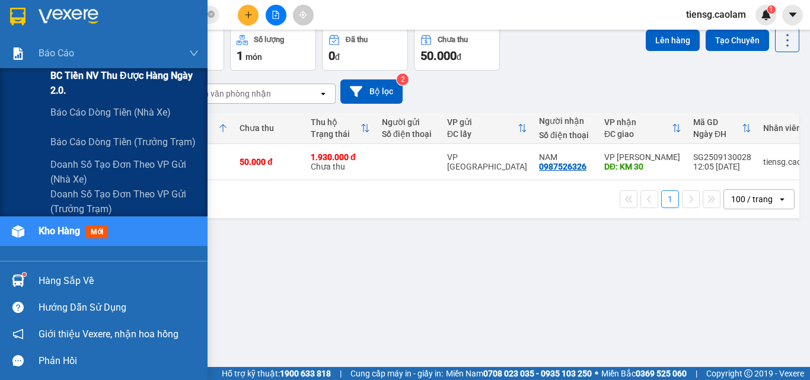
click at [66, 81] on span "BC Tiền NV thu được hàng ngày 2.0." at bounding box center [124, 83] width 148 height 30
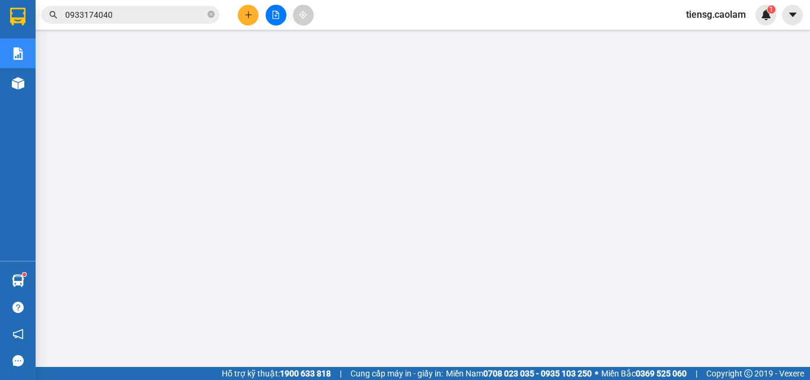
scroll to position [51, 0]
click at [699, 17] on span "tiensg.caolam" at bounding box center [716, 14] width 79 height 15
click at [726, 45] on li "Đăng xuất" at bounding box center [716, 36] width 78 height 19
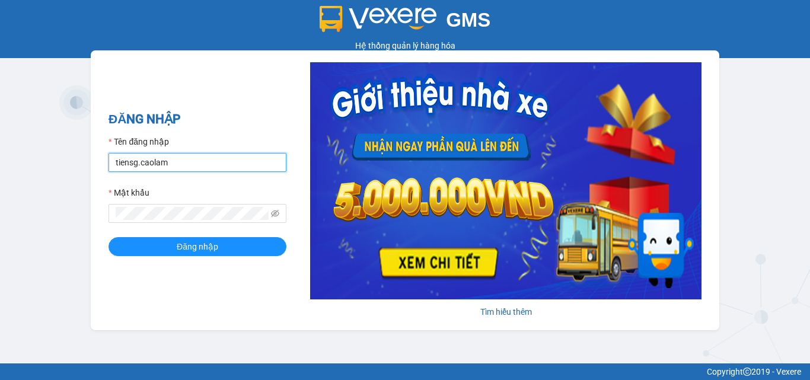
click at [218, 157] on input "tiensg.caolam" at bounding box center [198, 162] width 178 height 19
type input "thanh1.caolam"
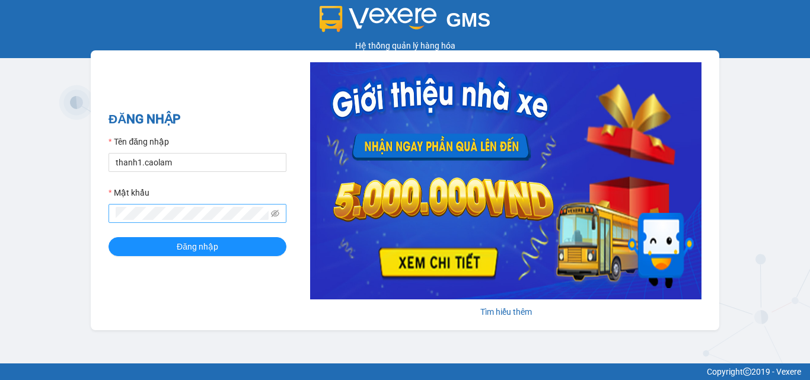
click at [209, 206] on span at bounding box center [198, 213] width 178 height 19
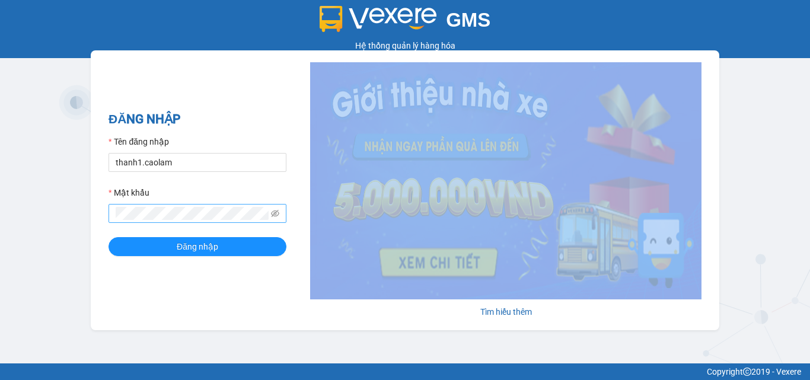
click at [209, 206] on span at bounding box center [198, 213] width 178 height 19
click at [244, 236] on form "Tên đăng nhập thanh1.caolam Mật khẩu Đăng nhập" at bounding box center [198, 195] width 178 height 121
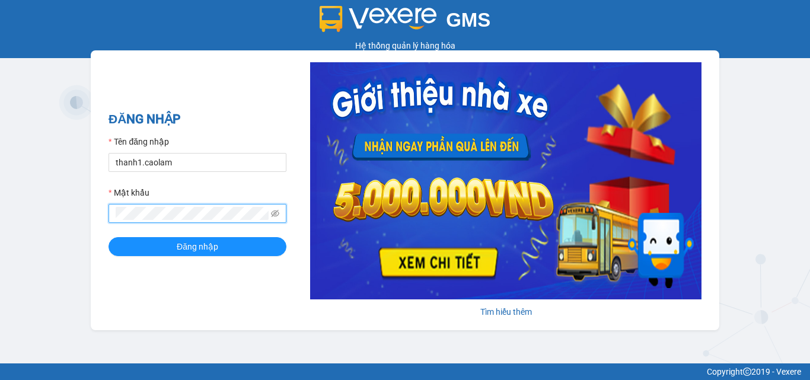
click at [109, 237] on button "Đăng nhập" at bounding box center [198, 246] width 178 height 19
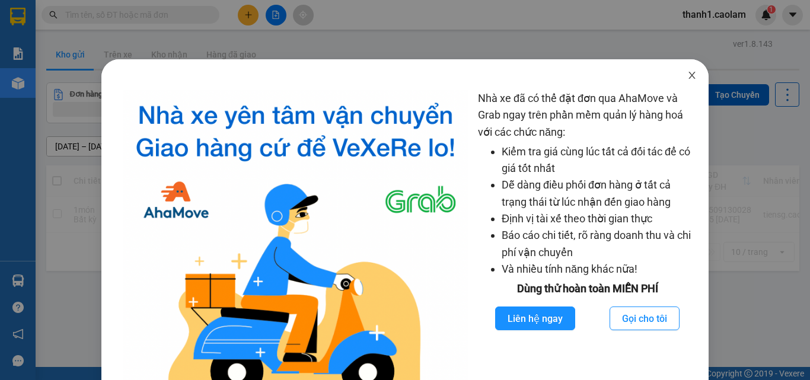
click at [688, 75] on icon "close" at bounding box center [692, 75] width 9 height 9
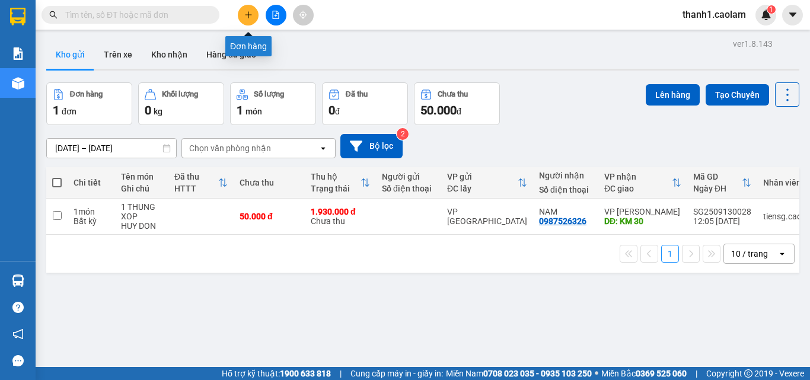
click at [243, 21] on button at bounding box center [248, 15] width 21 height 21
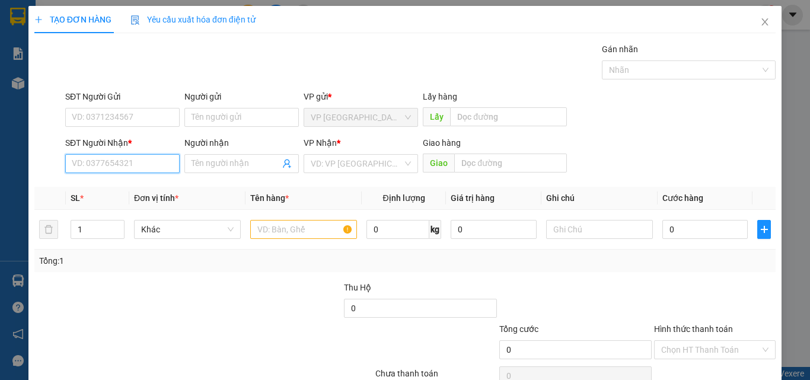
click at [132, 155] on input "SĐT Người Nhận *" at bounding box center [122, 163] width 114 height 19
click at [149, 184] on div "0922001234 - TÂM" at bounding box center [121, 187] width 99 height 13
type input "0922001234"
type input "TÂM"
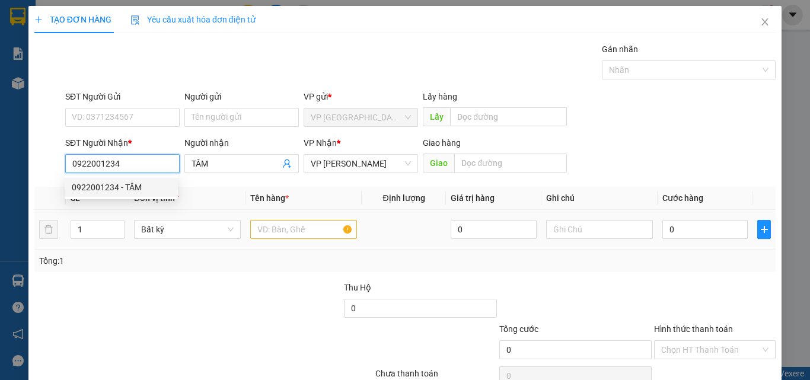
type input "0922001234"
click at [308, 241] on td at bounding box center [304, 230] width 116 height 40
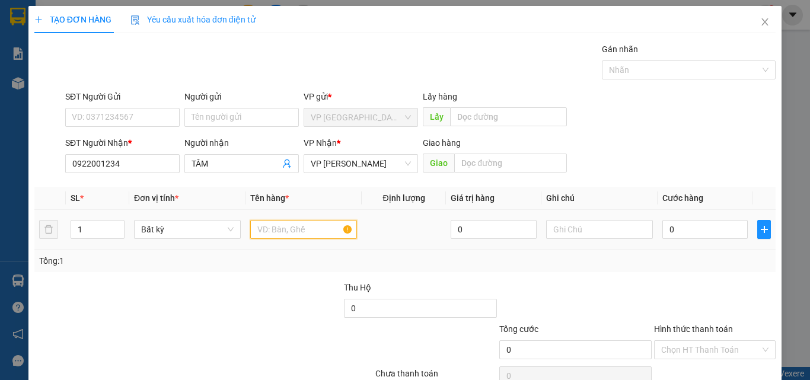
click at [308, 228] on input "text" at bounding box center [303, 229] width 107 height 19
type input "1 KIEN DT"
click at [710, 231] on input "0" at bounding box center [705, 229] width 85 height 19
type input "5"
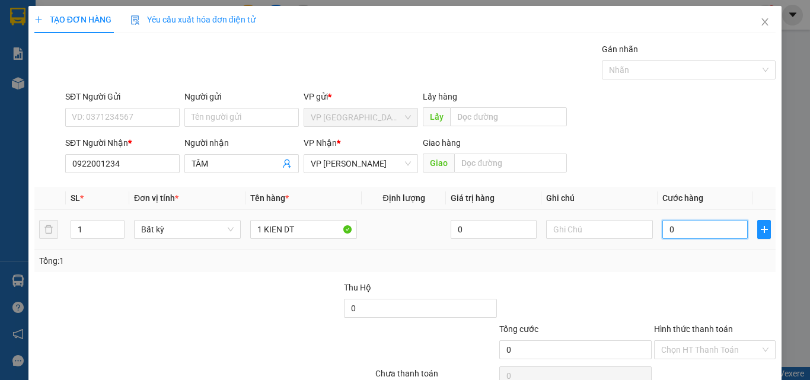
type input "5"
type input "50"
type input "50.000"
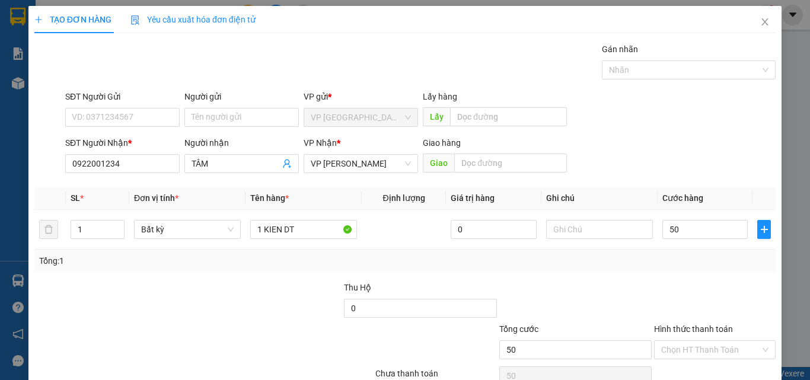
type input "50.000"
drag, startPoint x: 706, startPoint y: 276, endPoint x: 730, endPoint y: 291, distance: 28.0
click at [705, 275] on div "Transit Pickup Surcharge Ids Transit Deliver Surcharge Ids Transit Deliver Surc…" at bounding box center [405, 229] width 742 height 373
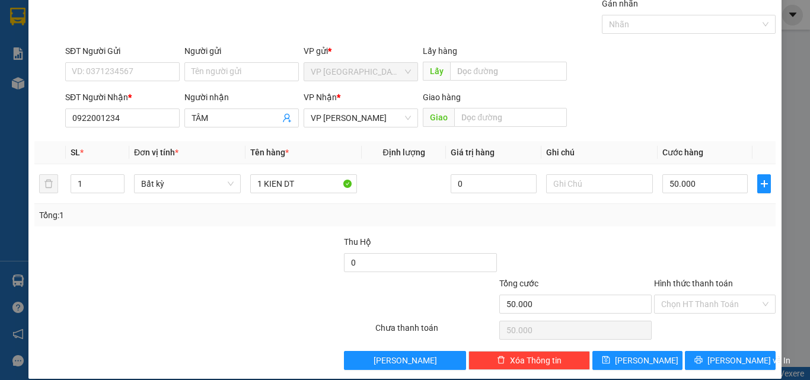
scroll to position [59, 0]
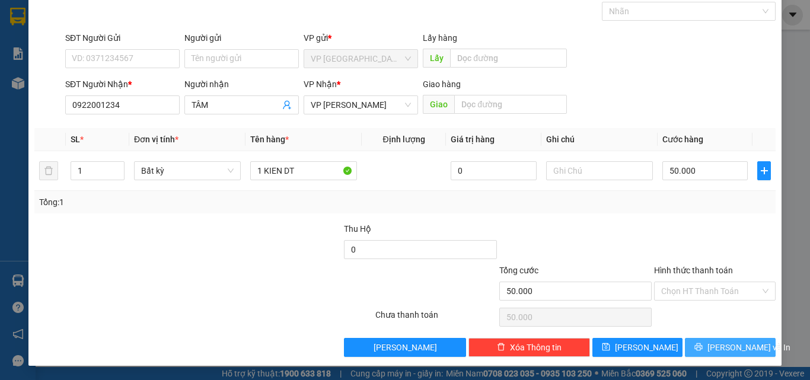
click at [745, 342] on span "[PERSON_NAME] và In" at bounding box center [749, 347] width 83 height 13
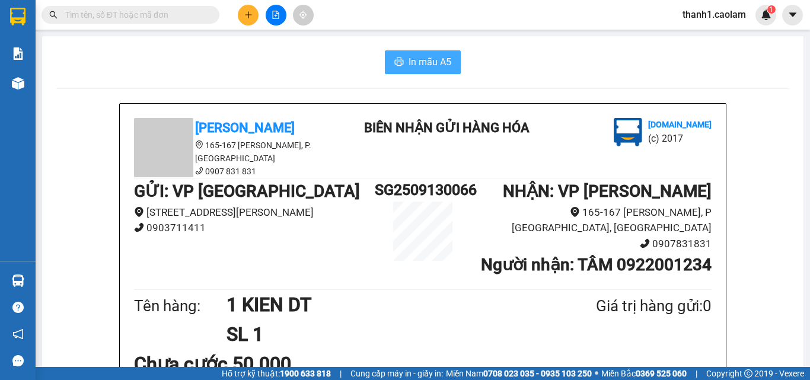
click at [424, 65] on span "In mẫu A5" at bounding box center [430, 62] width 43 height 15
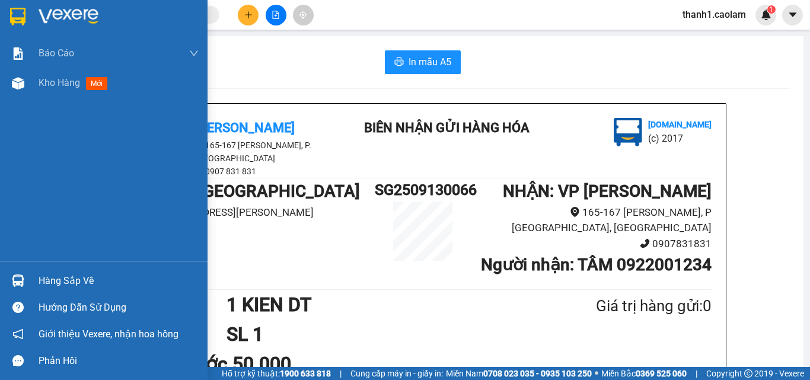
click at [35, 10] on div at bounding box center [104, 19] width 208 height 39
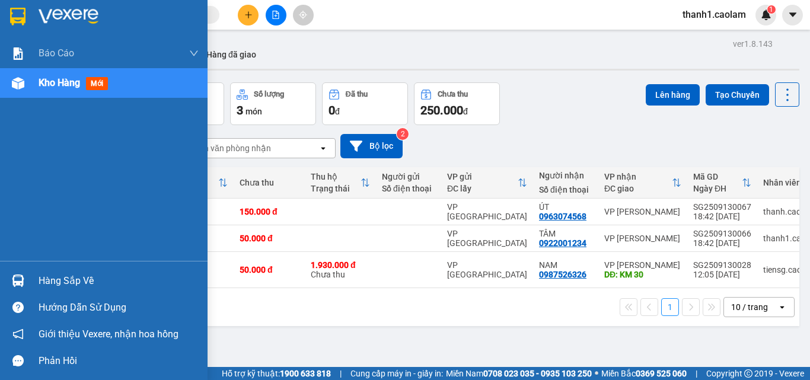
click at [23, 15] on img at bounding box center [17, 17] width 15 height 18
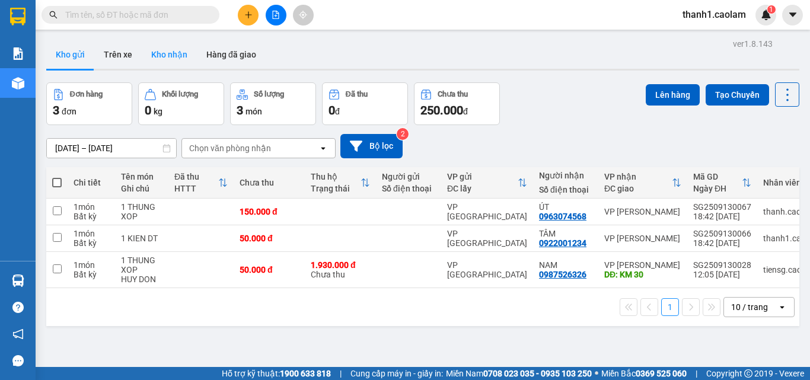
click at [173, 42] on button "Kho nhận" at bounding box center [169, 54] width 55 height 28
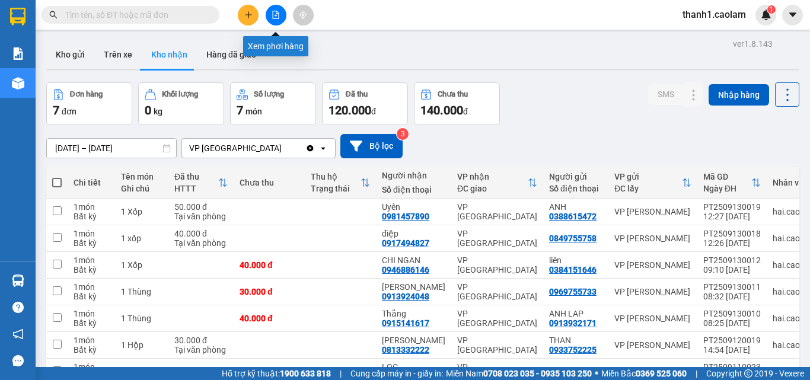
click at [269, 19] on button at bounding box center [276, 15] width 21 height 21
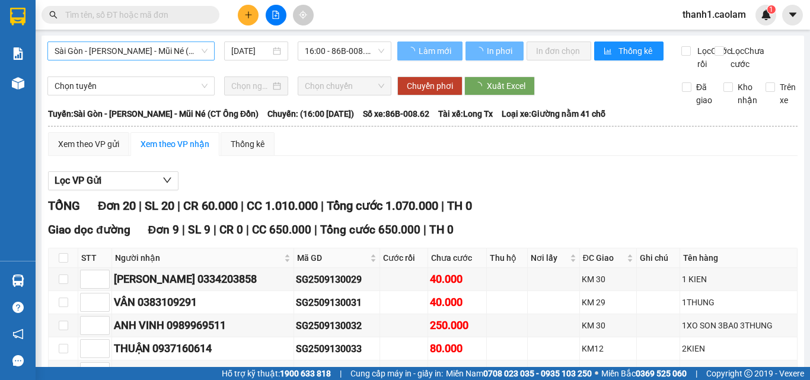
click at [169, 49] on span "Sài Gòn - [PERSON_NAME] - Mũi Né (CT Ông Đồn)" at bounding box center [131, 51] width 153 height 18
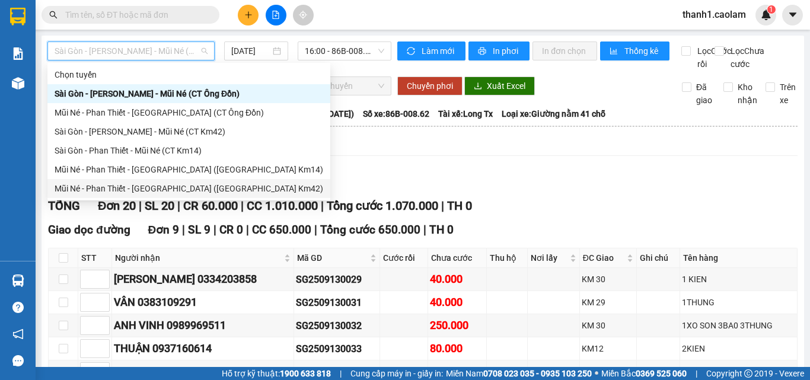
click at [196, 187] on div "Mũi Né - Phan Thiết - [GEOGRAPHIC_DATA] ([GEOGRAPHIC_DATA] Km42)" at bounding box center [189, 188] width 269 height 13
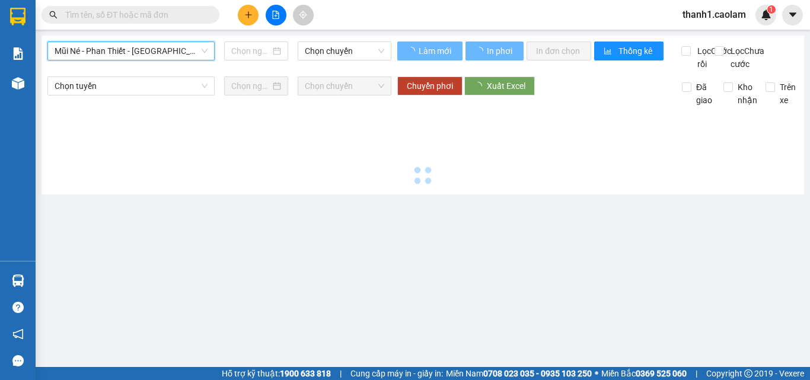
type input "[DATE]"
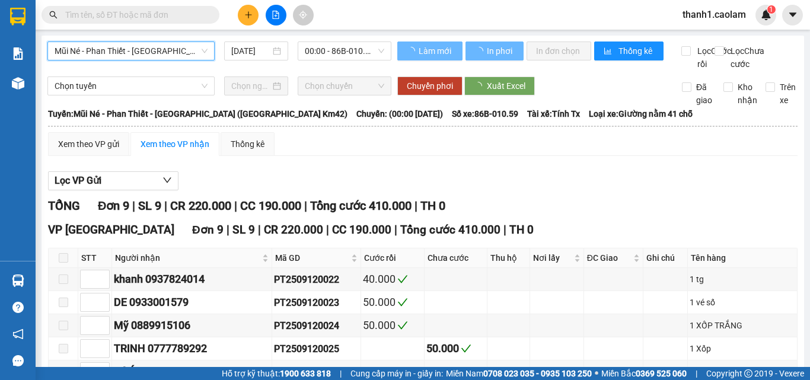
click at [349, 48] on span "00:00 - 86B-010.59" at bounding box center [344, 51] width 79 height 18
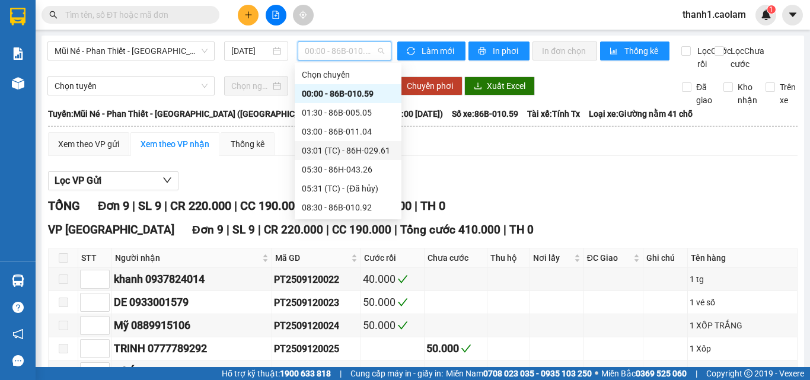
scroll to position [114, 0]
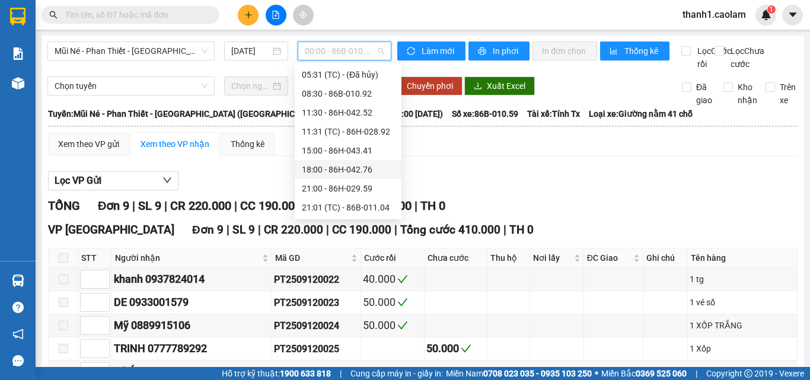
click at [358, 143] on div "15:00 - 86H-043.41" at bounding box center [348, 150] width 107 height 19
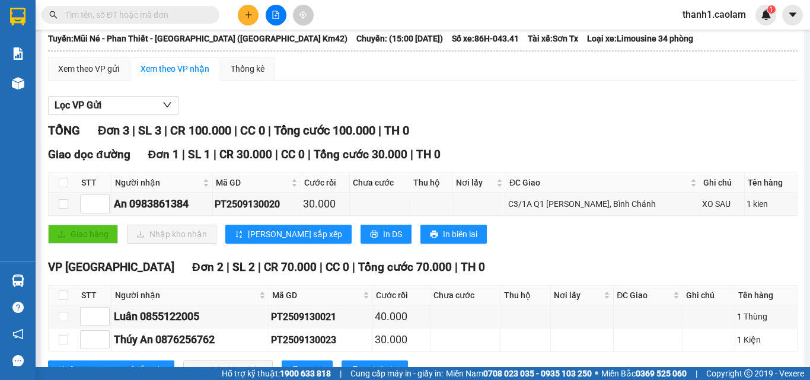
scroll to position [134, 0]
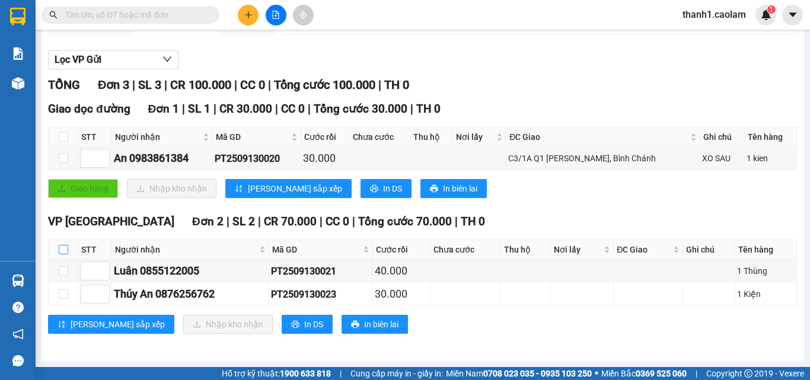
click at [60, 253] on input "checkbox" at bounding box center [63, 249] width 9 height 9
checkbox input "true"
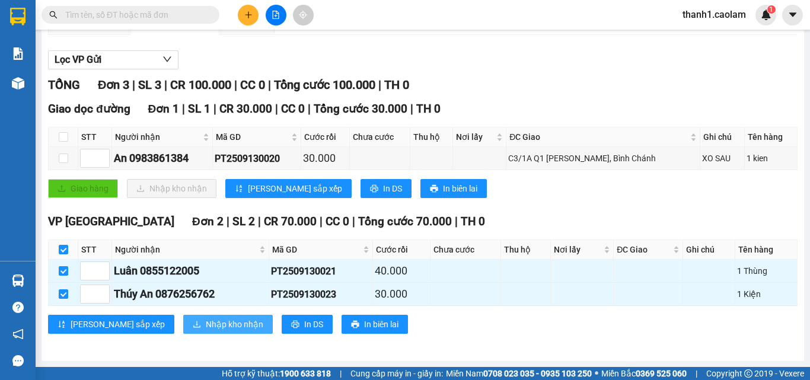
click at [206, 323] on span "Nhập kho nhận" at bounding box center [235, 324] width 58 height 13
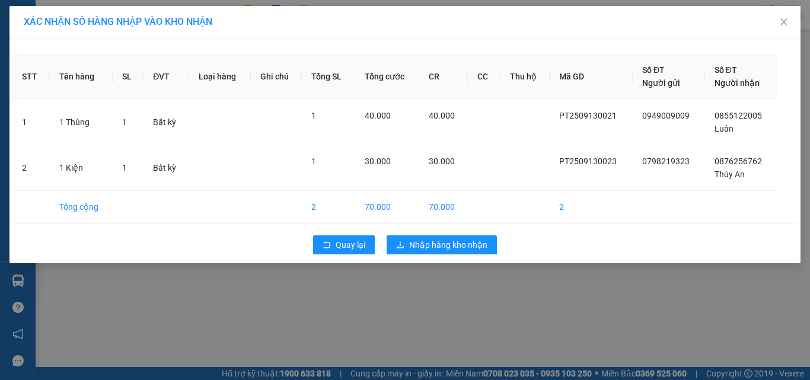
click at [450, 260] on div "Quay lại Nhập hàng kho nhận" at bounding box center [404, 245] width 785 height 31
click at [455, 248] on span "Nhập hàng kho nhận" at bounding box center [448, 244] width 78 height 13
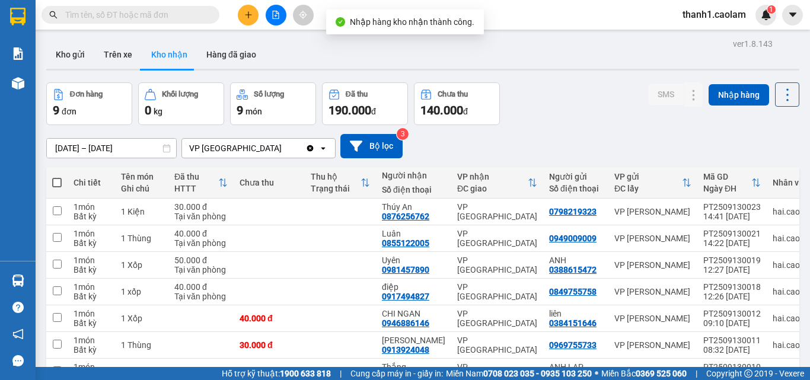
click at [281, 22] on button at bounding box center [276, 15] width 21 height 21
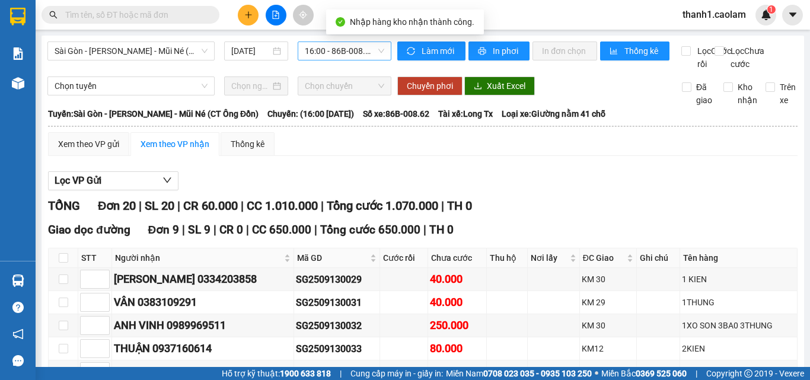
click at [320, 51] on span "16:00 - 86B-008.62" at bounding box center [344, 51] width 79 height 18
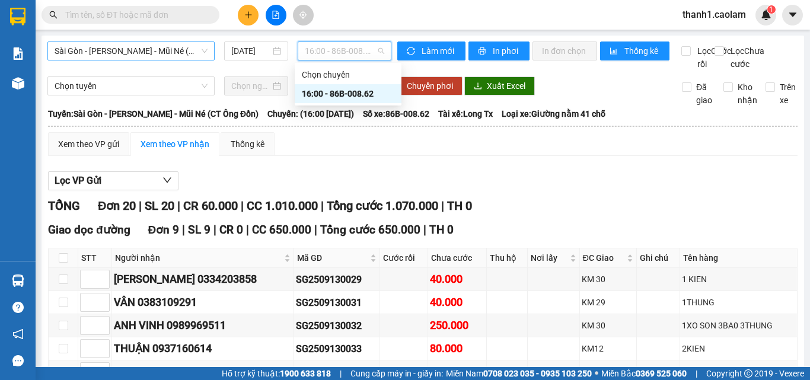
click at [164, 43] on span "Sài Gòn - [PERSON_NAME] - Mũi Né (CT Ông Đồn)" at bounding box center [131, 51] width 153 height 18
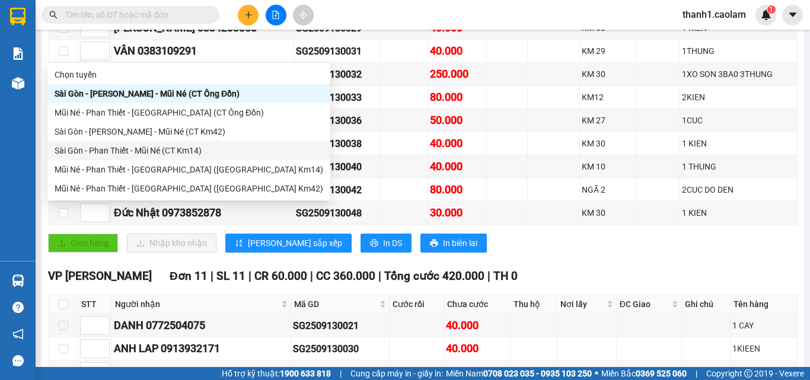
scroll to position [297, 0]
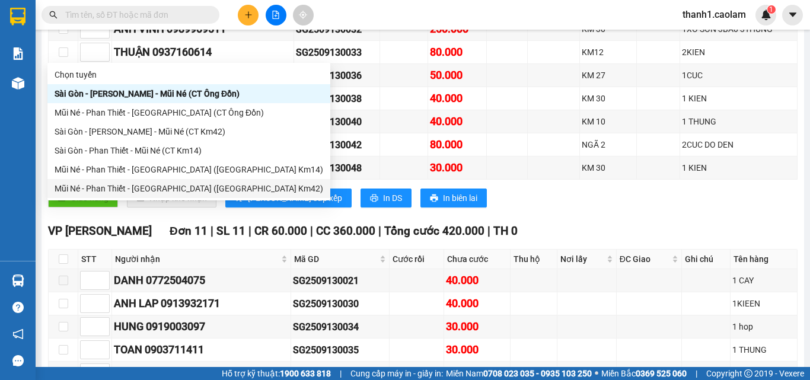
click at [173, 192] on div "Mũi Né - Phan Thiết - [GEOGRAPHIC_DATA] ([GEOGRAPHIC_DATA] Km42)" at bounding box center [189, 188] width 269 height 13
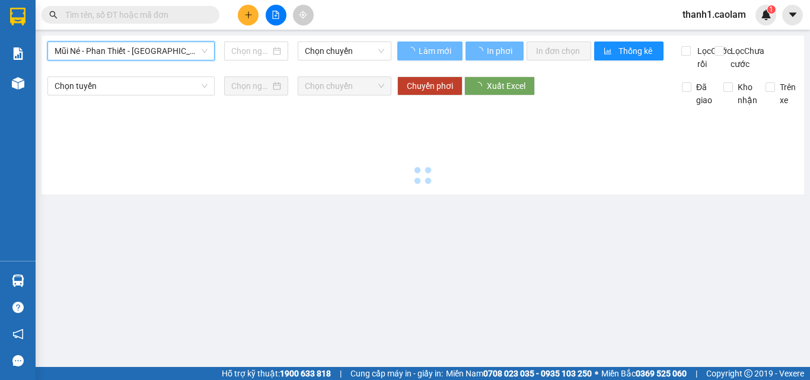
type input "[DATE]"
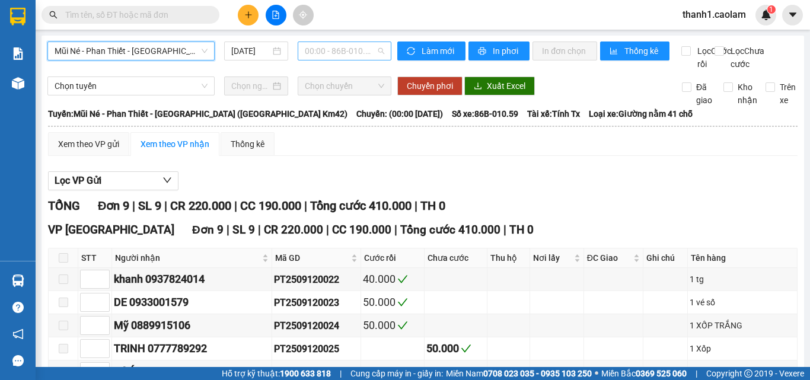
click at [362, 51] on span "00:00 - 86B-010.59" at bounding box center [344, 51] width 79 height 18
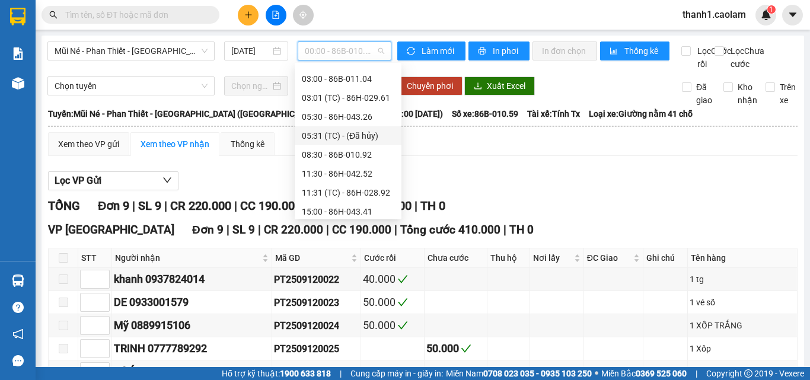
scroll to position [114, 0]
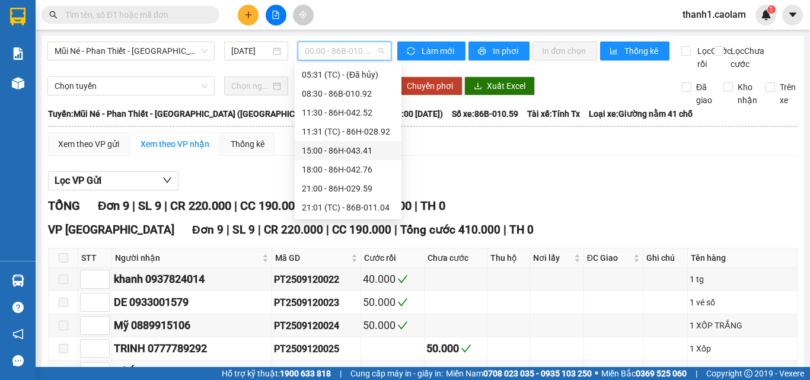
click at [351, 149] on div "15:00 - 86H-043.41" at bounding box center [348, 150] width 93 height 13
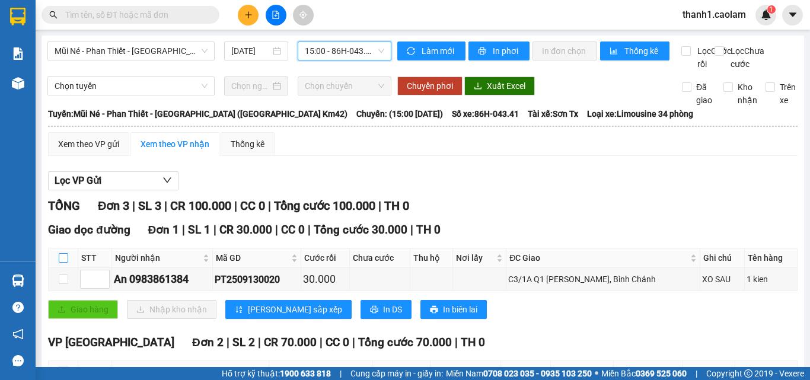
click at [63, 263] on input "checkbox" at bounding box center [63, 257] width 9 height 9
checkbox input "true"
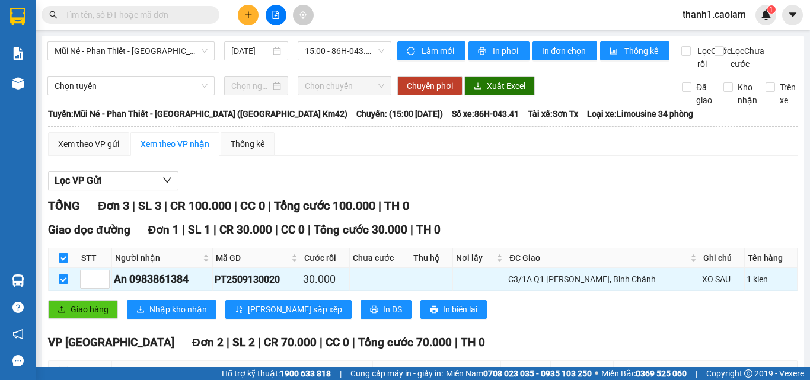
click at [190, 346] on div "TỔNG Đơn 3 | SL 3 | CR 100.000 | CC 0 | Tổng cước 100.000 | TH 0 Giao dọc đường…" at bounding box center [423, 333] width 750 height 273
click at [179, 316] on span "Nhập kho nhận" at bounding box center [178, 309] width 58 height 13
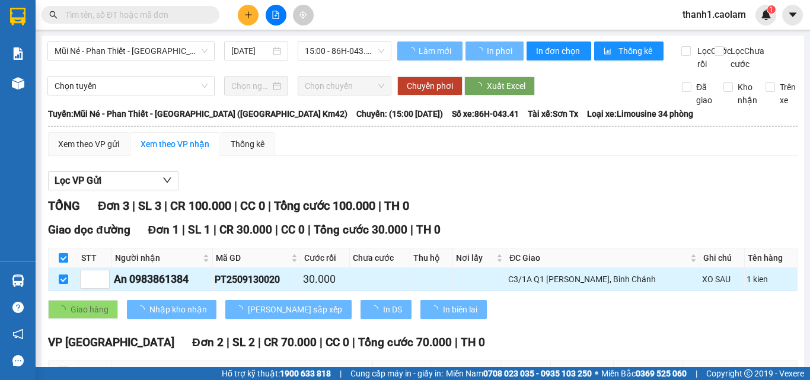
checkbox input "false"
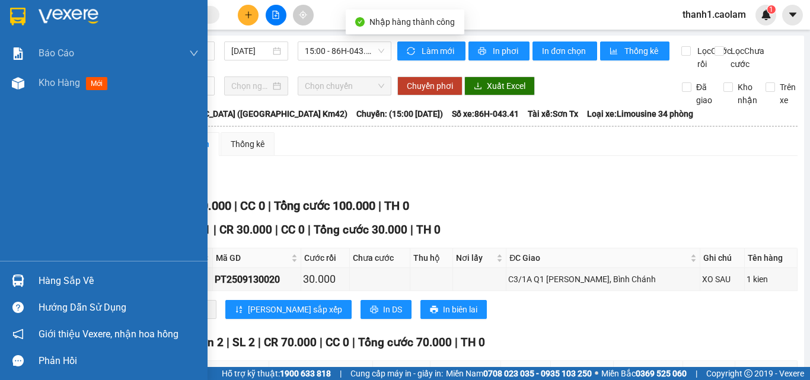
click at [12, 20] on img at bounding box center [17, 17] width 15 height 18
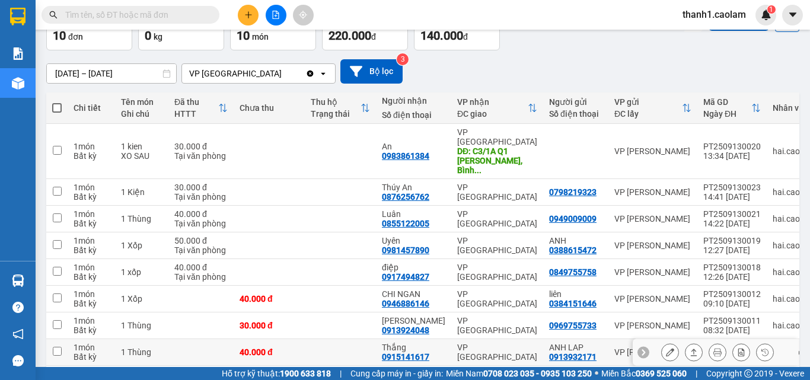
scroll to position [161, 0]
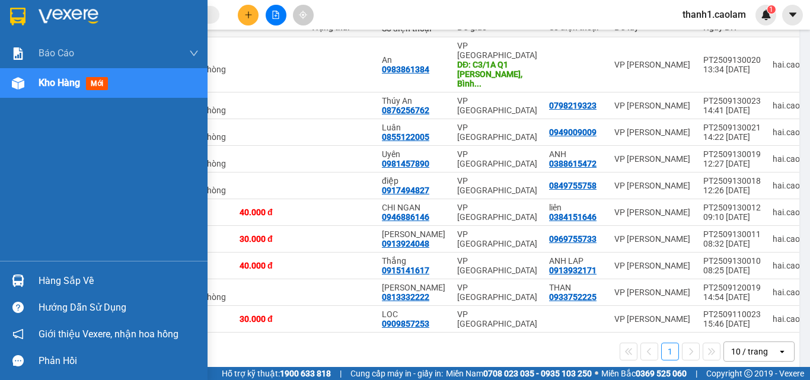
click at [12, 10] on img at bounding box center [17, 17] width 15 height 18
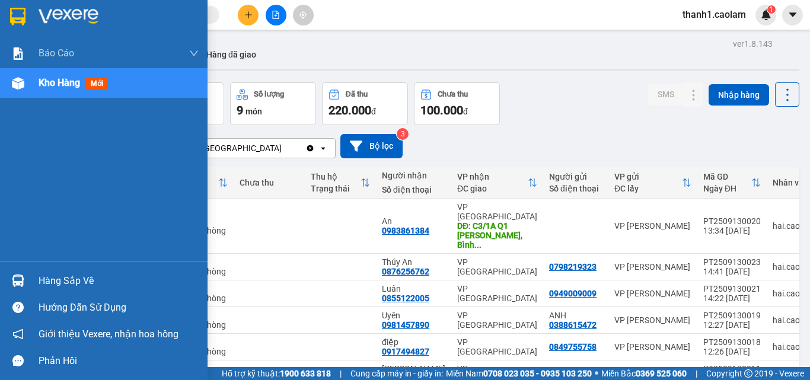
click at [21, 17] on img at bounding box center [17, 17] width 15 height 18
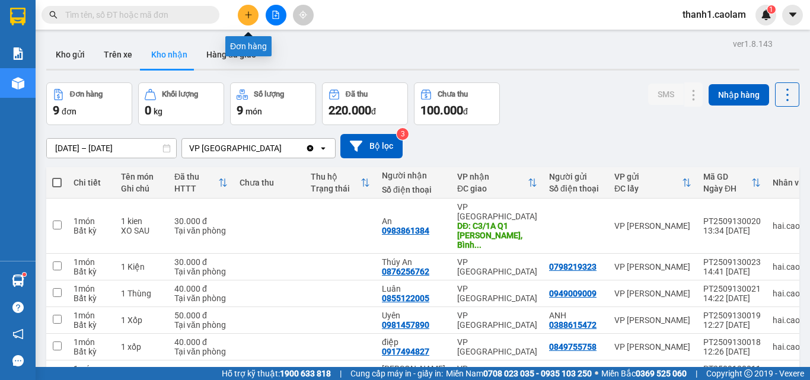
click at [252, 14] on icon "plus" at bounding box center [248, 15] width 8 height 8
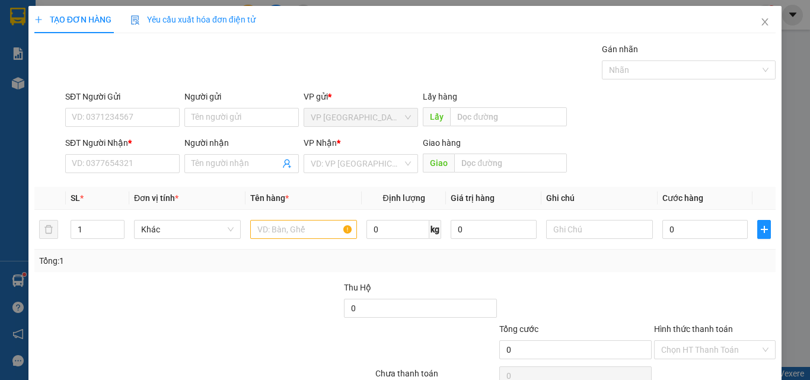
click at [136, 144] on div "SĐT Người Nhận *" at bounding box center [122, 142] width 114 height 13
click at [136, 154] on input "SĐT Người Nhận *" at bounding box center [122, 163] width 114 height 19
click at [137, 173] on div "SĐT Người Nhận * VD: 0377654321" at bounding box center [122, 157] width 114 height 42
click at [142, 169] on input "SĐT Người Nhận *" at bounding box center [122, 163] width 114 height 19
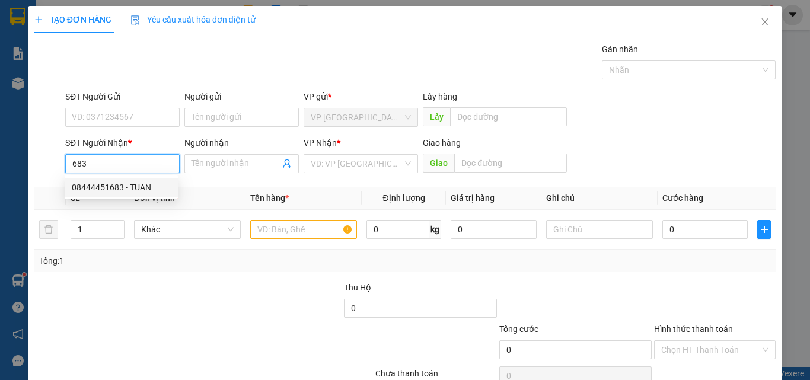
click at [147, 184] on div "08444451683 - TUAN" at bounding box center [121, 187] width 99 height 13
type input "08444451683"
type input "TUAN"
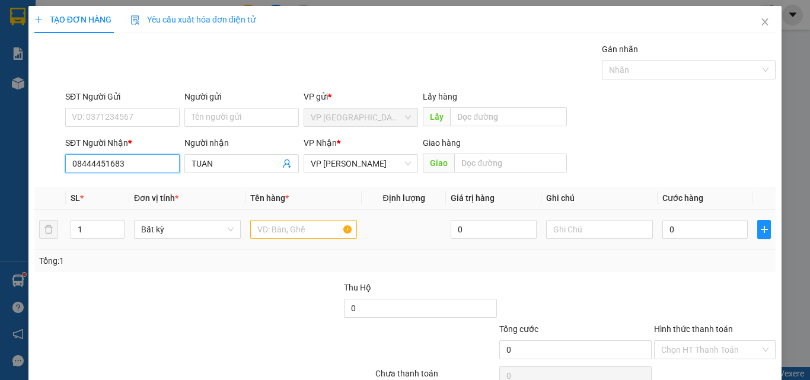
type input "08444451683"
click at [316, 232] on input "text" at bounding box center [303, 229] width 107 height 19
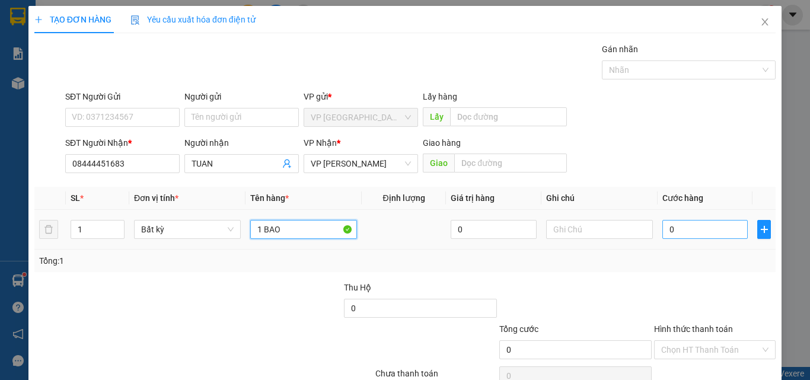
type input "1 BAO"
click at [683, 233] on input "0" at bounding box center [705, 229] width 85 height 19
type input "5"
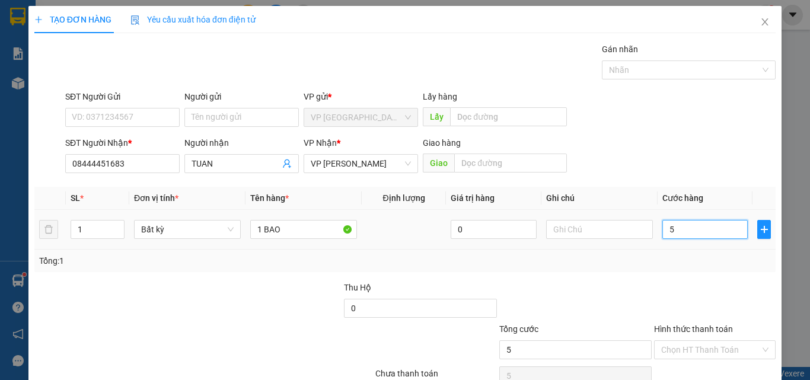
type input "50"
type input "50.000"
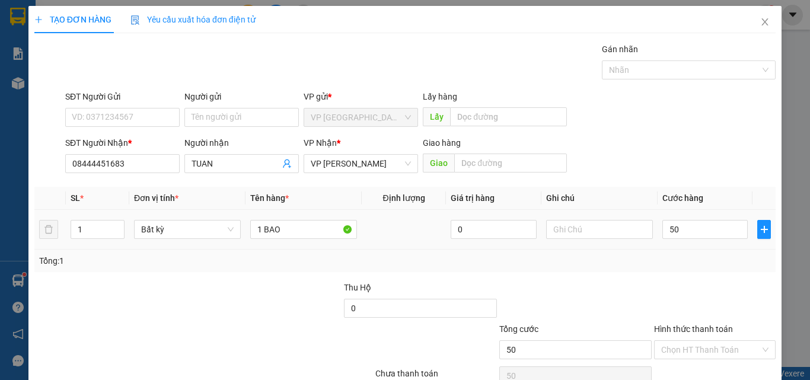
type input "50.000"
click at [687, 308] on div at bounding box center [715, 302] width 124 height 42
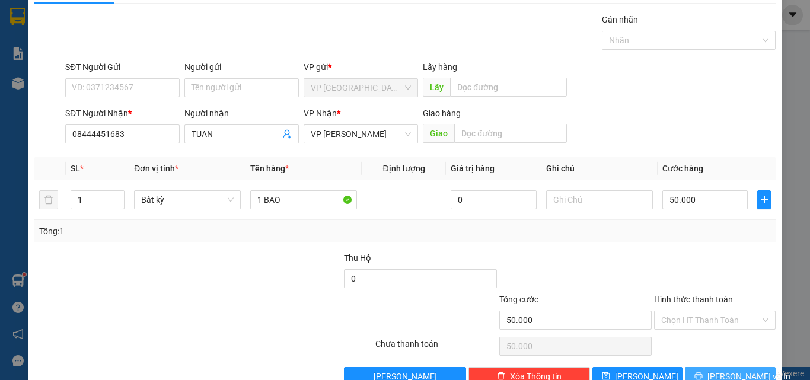
scroll to position [59, 0]
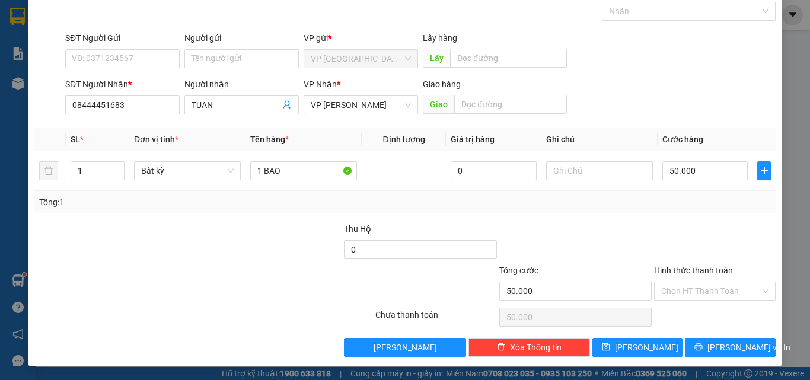
click at [717, 361] on div "TẠO ĐƠN HÀNG Yêu cầu xuất hóa đơn điện tử Transit Pickup Surcharge Ids Transit …" at bounding box center [404, 156] width 753 height 419
click at [722, 348] on span "[PERSON_NAME] và In" at bounding box center [749, 347] width 83 height 13
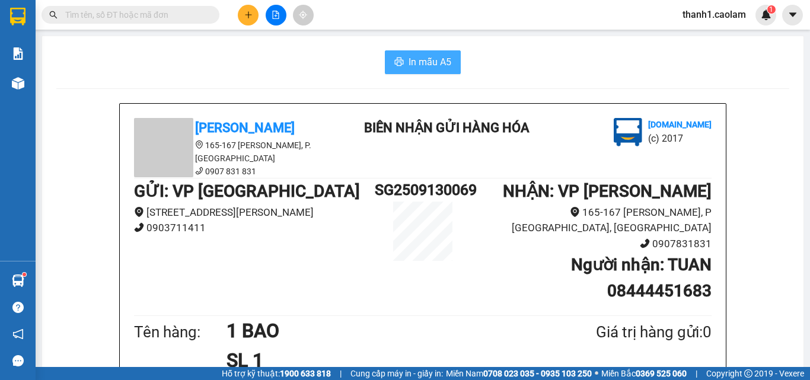
click at [425, 65] on span "In mẫu A5" at bounding box center [430, 62] width 43 height 15
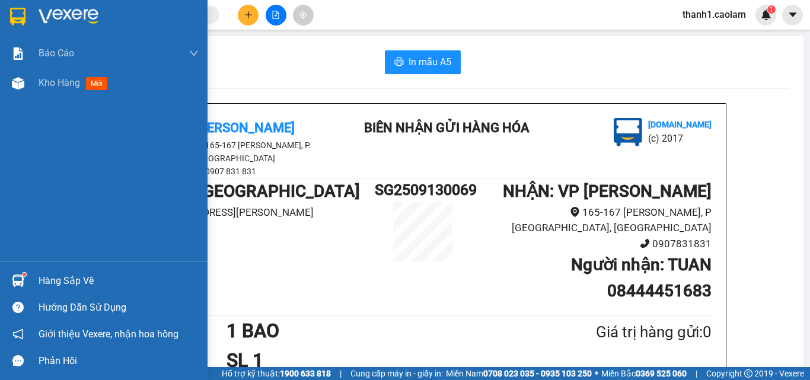
click at [8, 17] on div at bounding box center [18, 16] width 21 height 21
click at [178, 13] on div at bounding box center [119, 17] width 160 height 18
click at [176, 17] on div at bounding box center [119, 17] width 160 height 18
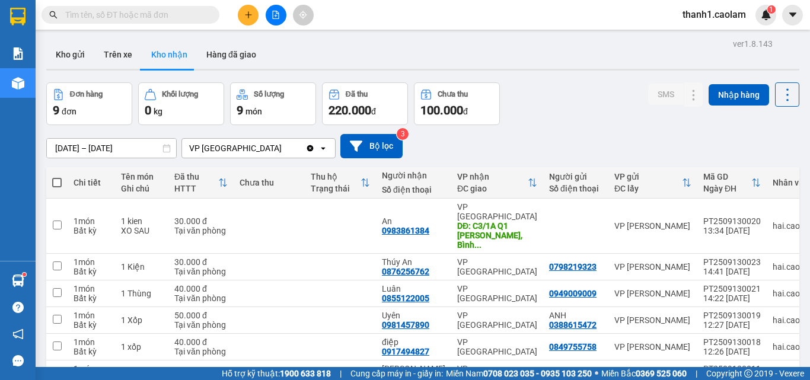
click at [459, 53] on div "Kho gửi Trên xe Kho nhận Hàng đã giao" at bounding box center [422, 55] width 753 height 31
click at [147, 9] on input "text" at bounding box center [135, 14] width 140 height 13
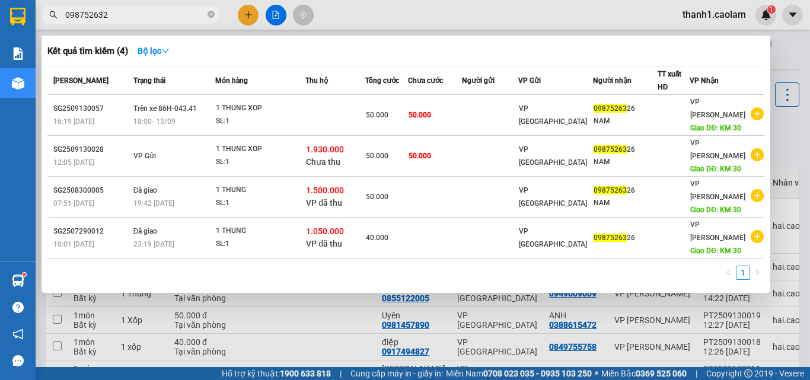
type input "0987526326"
click at [208, 12] on icon "close-circle" at bounding box center [211, 14] width 7 height 7
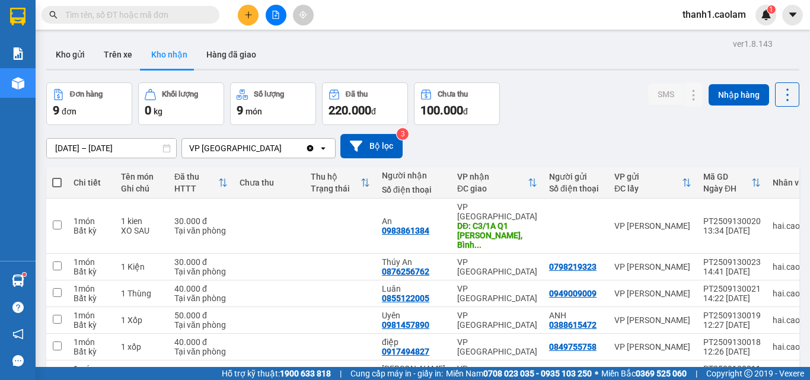
click at [452, 1] on div "Kết quả tìm kiếm ( 4 ) Bộ lọc Mã ĐH Trạng thái Món hàng Thu hộ Tổng cước Chưa c…" at bounding box center [405, 15] width 810 height 30
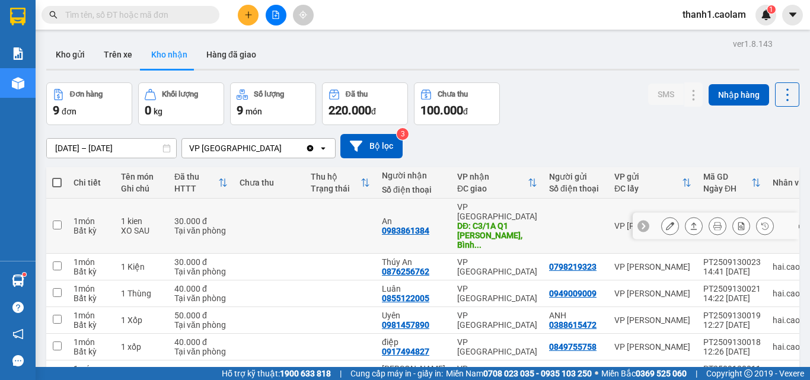
click at [666, 222] on icon at bounding box center [670, 226] width 8 height 8
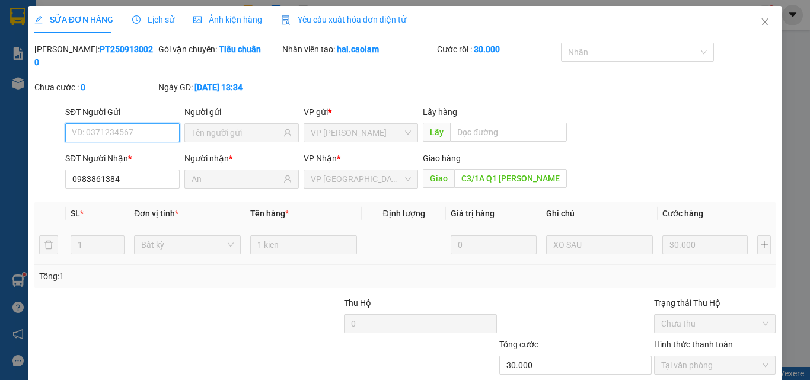
type input "0983861384"
type input "An"
type input "C3/1A Q1 [PERSON_NAME], Bình Chánh"
type input "30.000"
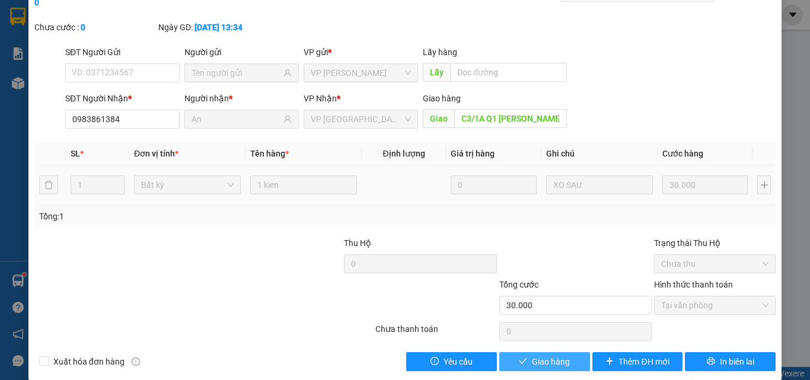
click at [568, 352] on button "Giao hàng" at bounding box center [545, 361] width 91 height 19
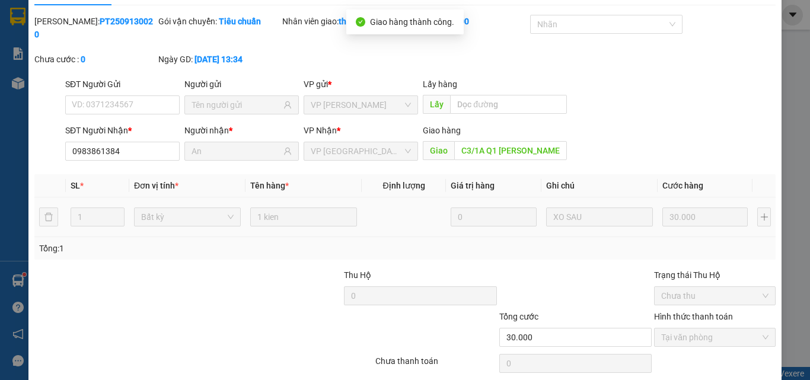
scroll to position [0, 0]
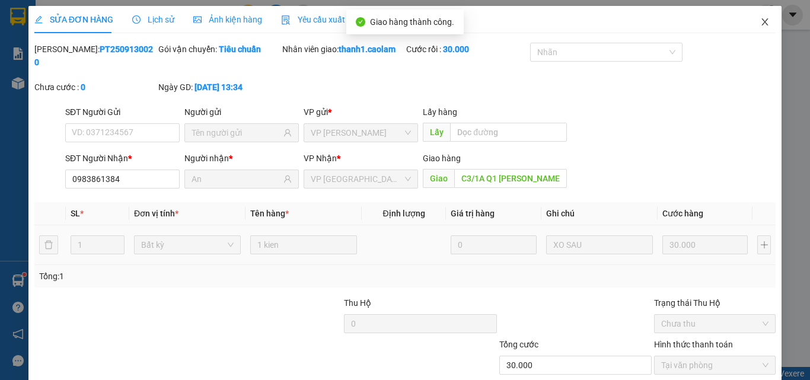
click at [750, 24] on span "Close" at bounding box center [765, 22] width 33 height 33
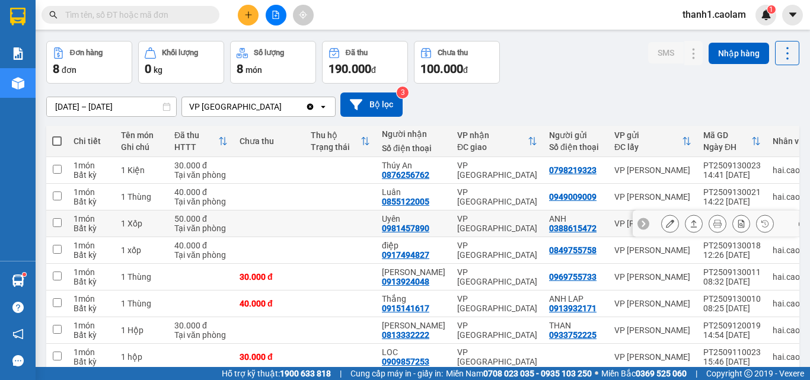
scroll to position [98, 0]
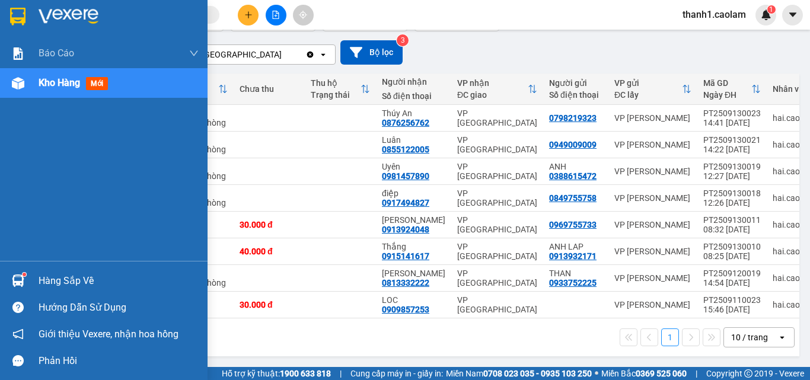
click at [19, 8] on img at bounding box center [17, 17] width 15 height 18
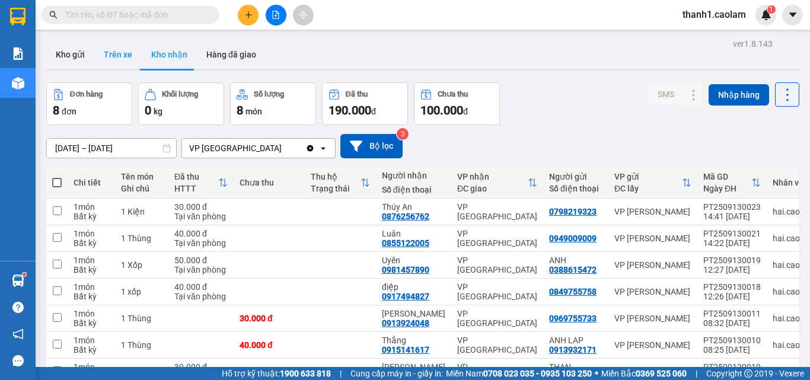
drag, startPoint x: 73, startPoint y: 53, endPoint x: 129, endPoint y: 59, distance: 56.7
click at [73, 52] on button "Kho gửi" at bounding box center [70, 54] width 48 height 28
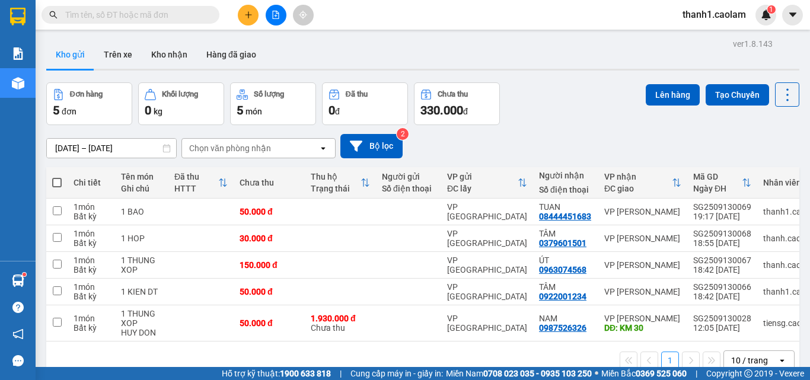
click at [60, 182] on span at bounding box center [56, 182] width 9 height 9
click at [57, 177] on input "checkbox" at bounding box center [57, 177] width 0 height 0
checkbox input "true"
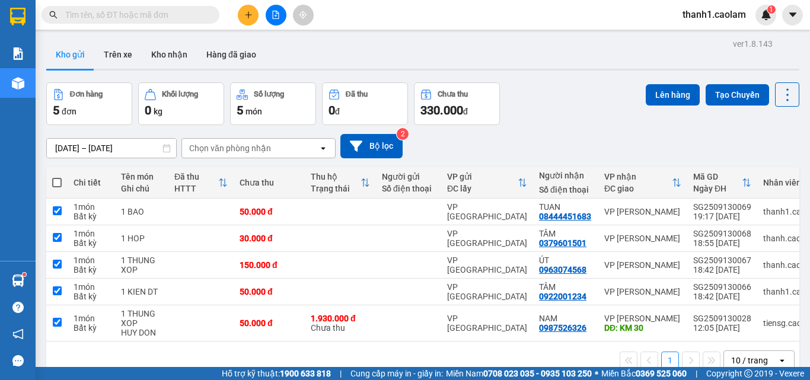
checkbox input "true"
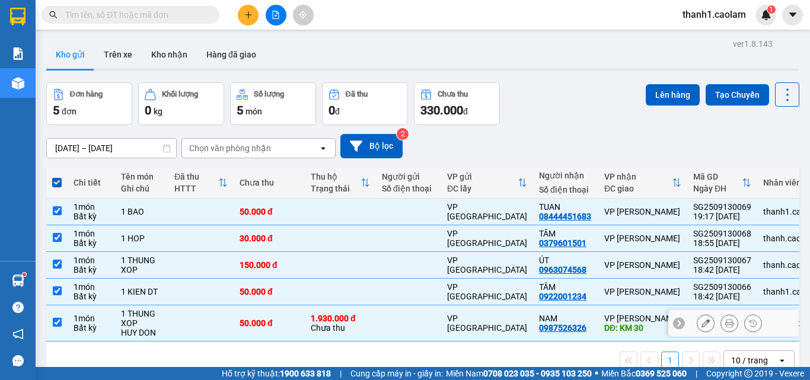
click at [50, 330] on td at bounding box center [56, 324] width 21 height 36
checkbox input "false"
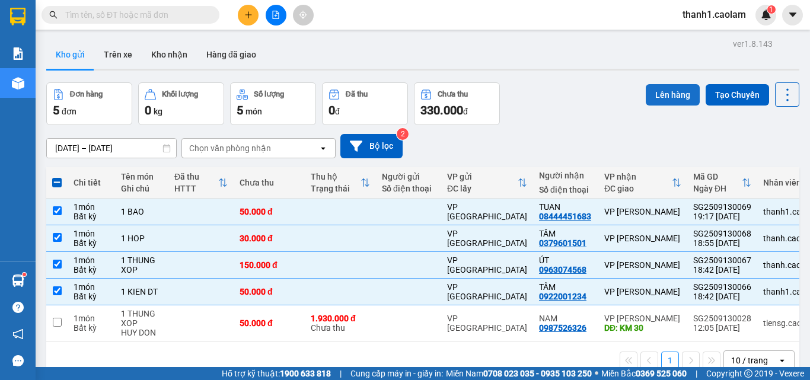
click at [657, 96] on button "Lên hàng" at bounding box center [673, 94] width 54 height 21
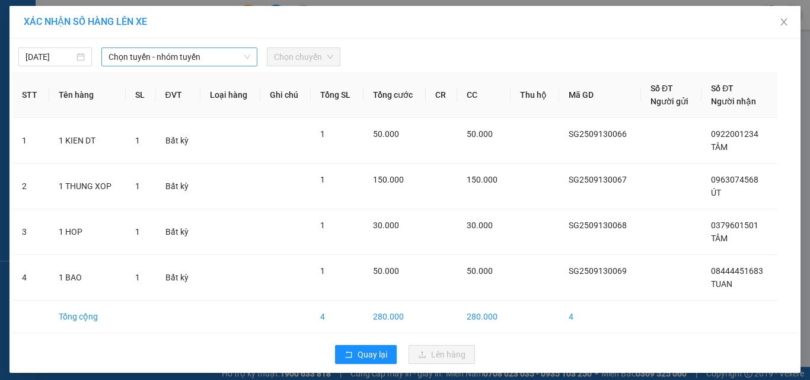
drag, startPoint x: 101, startPoint y: 62, endPoint x: 111, endPoint y: 56, distance: 10.9
click at [102, 62] on div "Chọn tuyến - nhóm tuyến" at bounding box center [179, 56] width 156 height 19
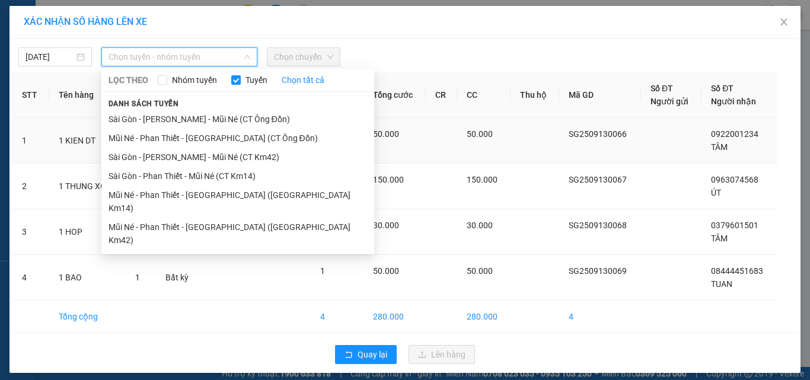
click at [297, 161] on li "Sài Gòn - [PERSON_NAME] - Mũi Né (CT Km42)" at bounding box center [237, 157] width 273 height 19
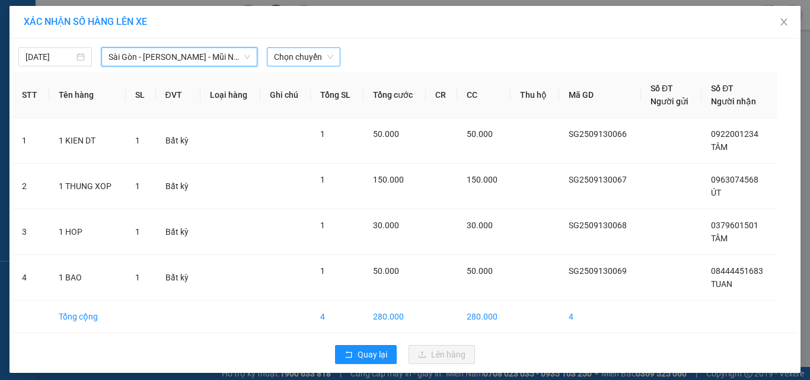
drag, startPoint x: 323, startPoint y: 59, endPoint x: 326, endPoint y: 65, distance: 6.6
click at [325, 59] on span "Chọn chuyến" at bounding box center [303, 57] width 59 height 18
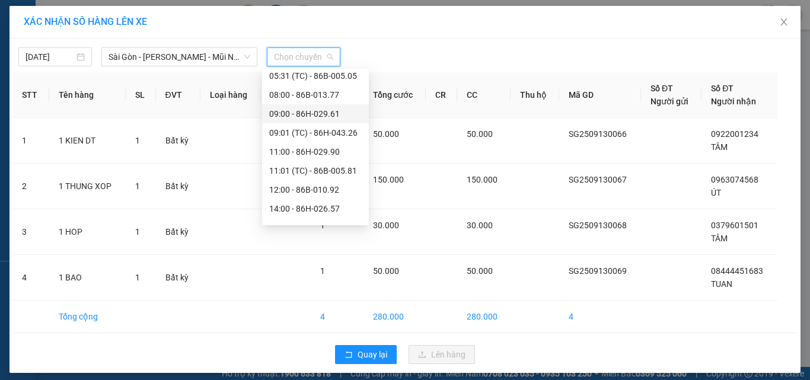
scroll to position [209, 0]
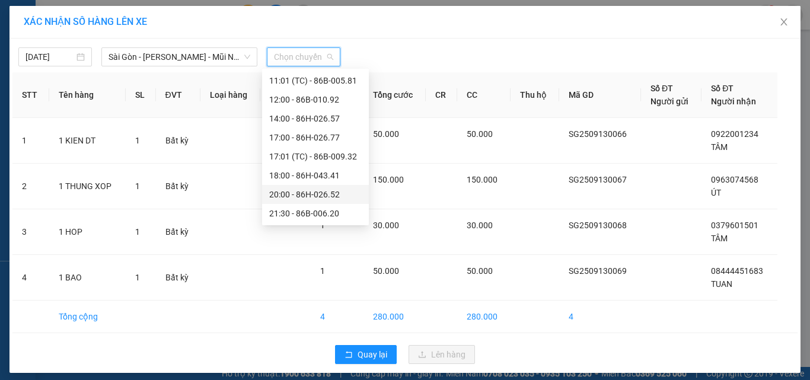
click at [316, 190] on div "20:00 - 86H-026.52" at bounding box center [315, 194] width 93 height 13
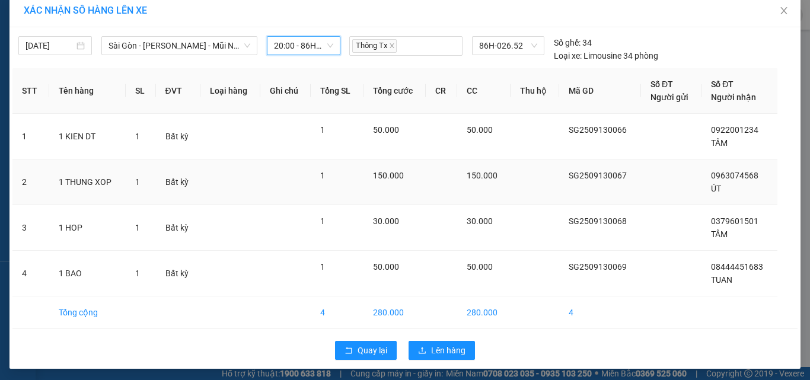
scroll to position [14, 0]
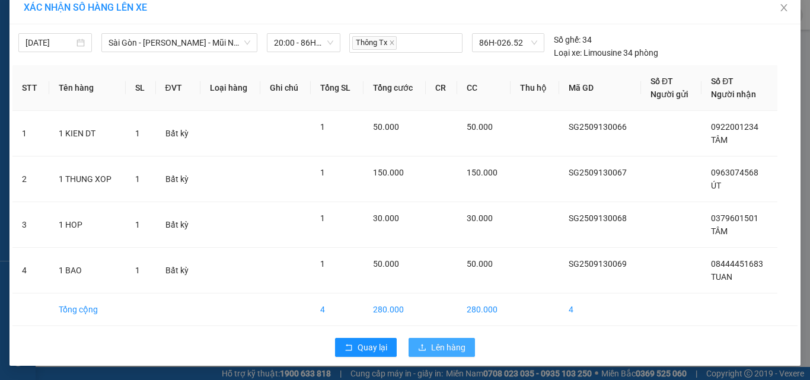
click at [448, 348] on span "Lên hàng" at bounding box center [448, 347] width 34 height 13
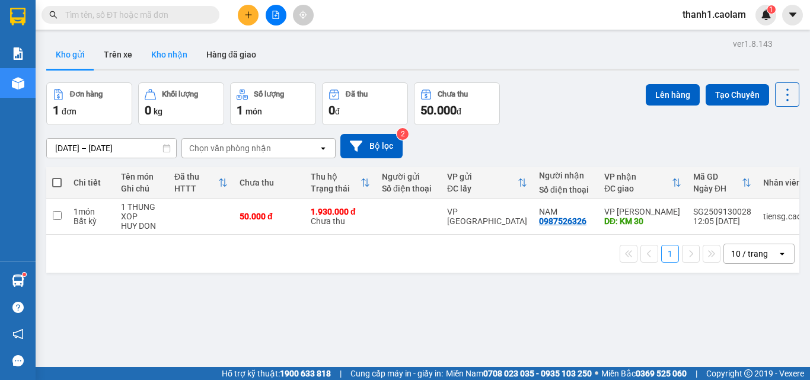
click at [154, 55] on button "Kho nhận" at bounding box center [169, 54] width 55 height 28
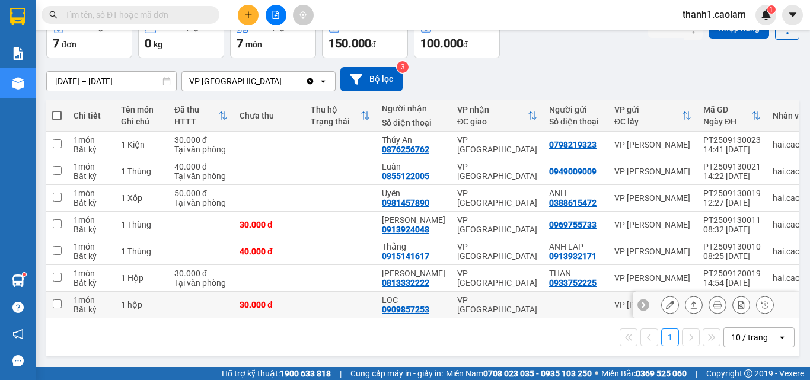
scroll to position [72, 0]
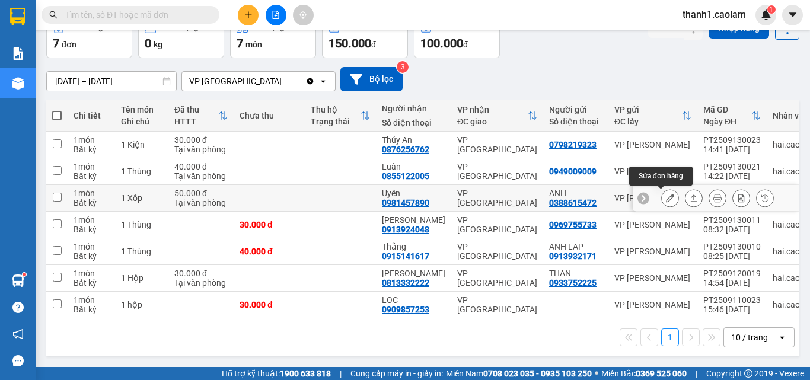
click at [666, 194] on button at bounding box center [670, 198] width 17 height 21
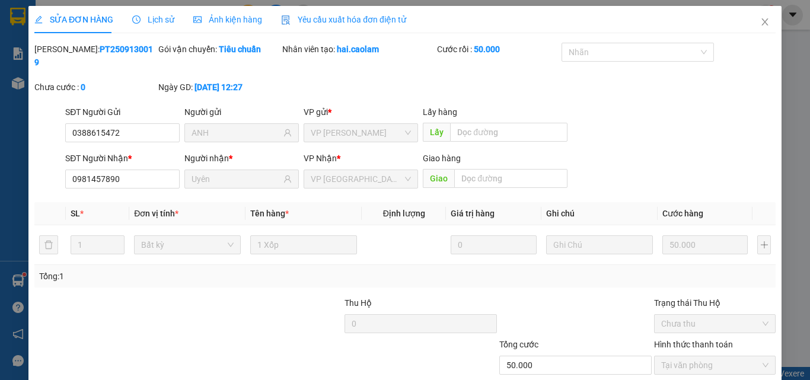
type input "0388615472"
type input "ANH"
type input "0981457890"
type input "Uyên"
type input "50.000"
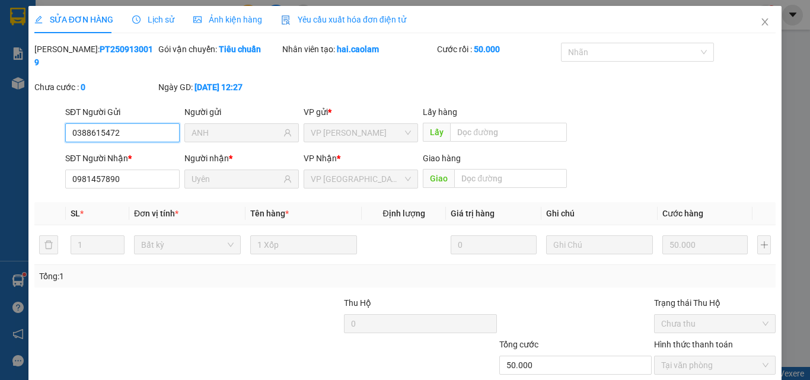
scroll to position [61, 0]
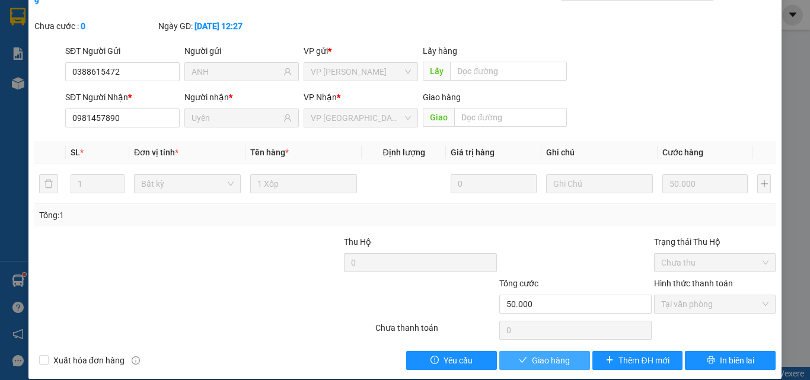
click at [564, 354] on span "Giao hàng" at bounding box center [551, 360] width 38 height 13
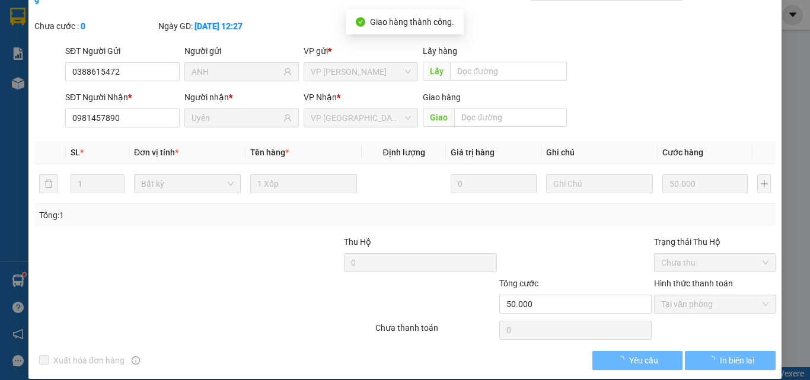
scroll to position [0, 0]
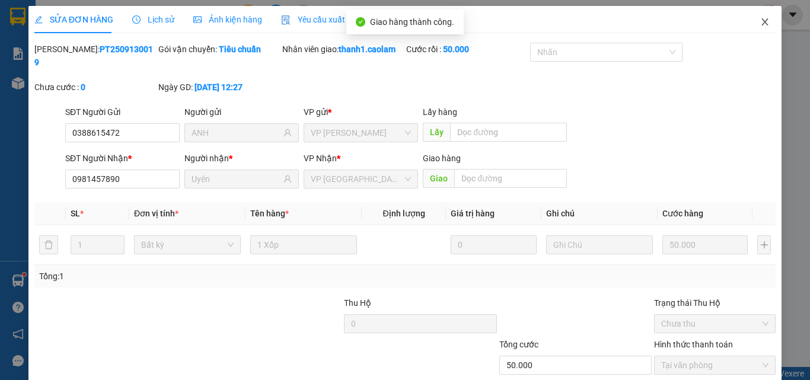
click at [765, 14] on span "Close" at bounding box center [765, 22] width 33 height 33
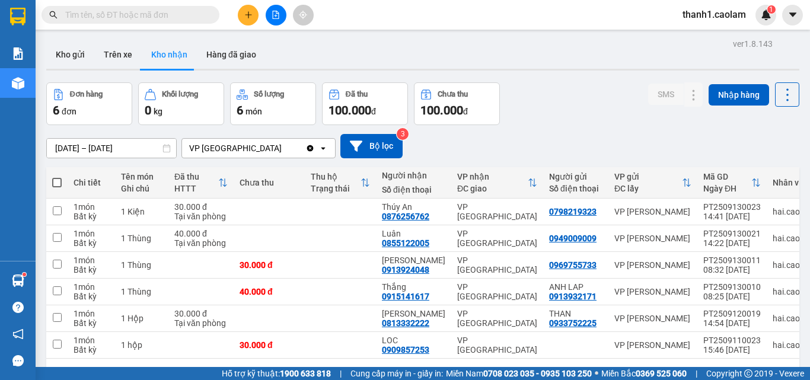
drag, startPoint x: 275, startPoint y: 14, endPoint x: 280, endPoint y: 11, distance: 6.4
click at [280, 11] on button at bounding box center [276, 15] width 21 height 21
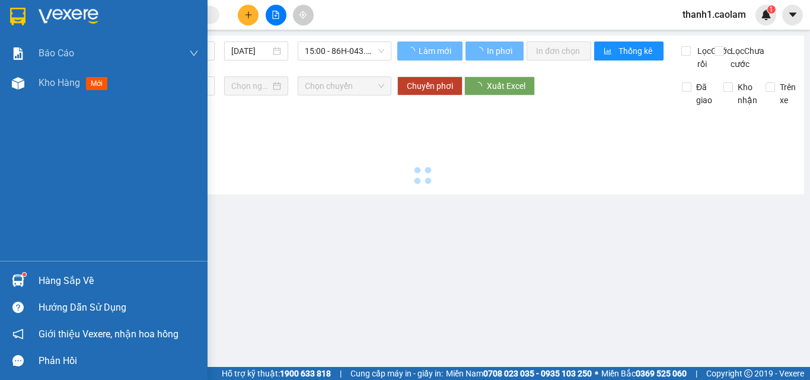
click at [4, 13] on div at bounding box center [104, 19] width 208 height 39
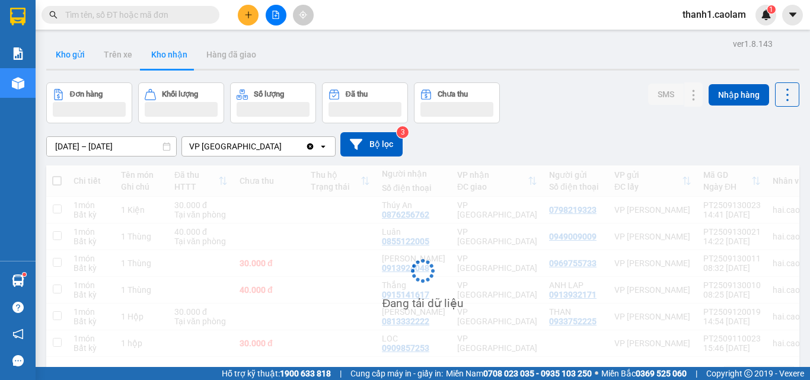
drag, startPoint x: 69, startPoint y: 61, endPoint x: 83, endPoint y: 57, distance: 14.3
click at [76, 64] on button "Kho gửi" at bounding box center [70, 54] width 48 height 28
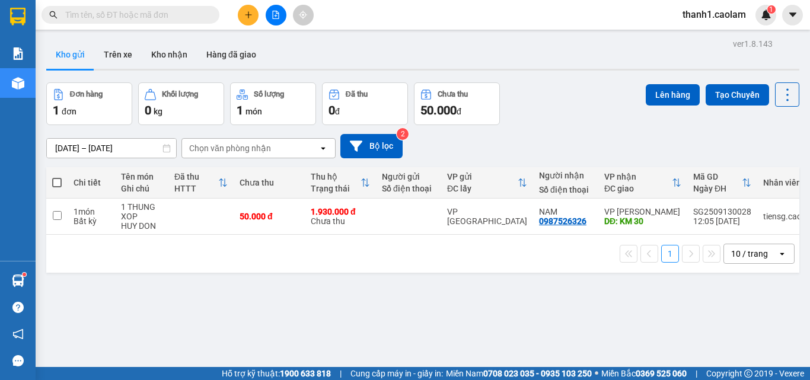
click at [277, 19] on button at bounding box center [276, 15] width 21 height 21
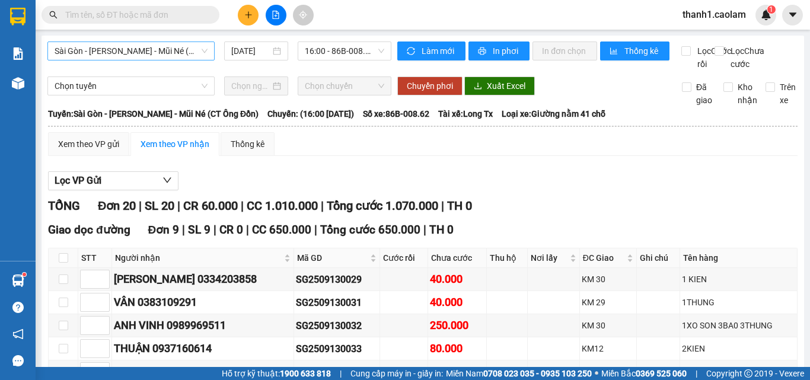
click at [191, 59] on span "Sài Gòn - [PERSON_NAME] - Mũi Né (CT Ông Đồn)" at bounding box center [131, 51] width 153 height 18
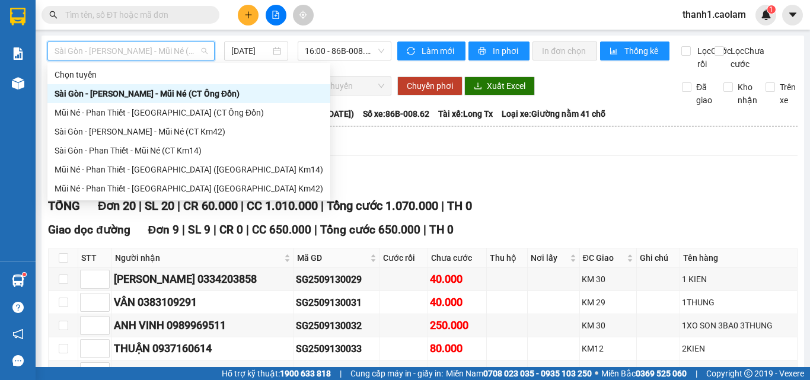
drag, startPoint x: 190, startPoint y: 40, endPoint x: 209, endPoint y: 104, distance: 67.2
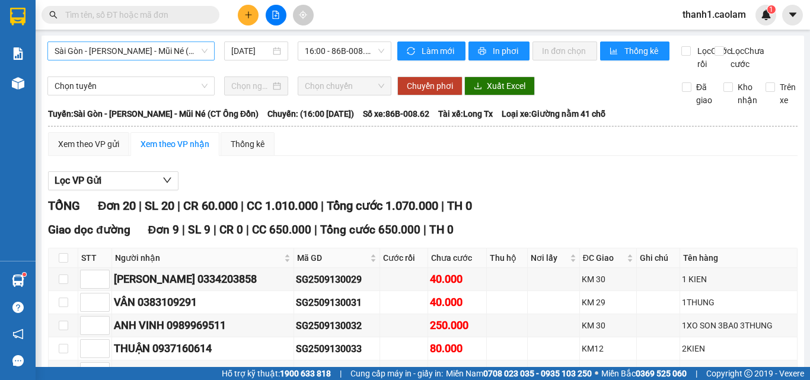
drag, startPoint x: 207, startPoint y: 64, endPoint x: 183, endPoint y: 49, distance: 28.3
click at [208, 64] on div "Sài Gòn - Phan Thiết - Mũi Né (CT Ông Đồn) 13/09/2025 16:00 - 86B-008.62" at bounding box center [219, 56] width 344 height 29
click at [183, 48] on span "Sài Gòn - [PERSON_NAME] - Mũi Né (CT Ông Đồn)" at bounding box center [131, 51] width 153 height 18
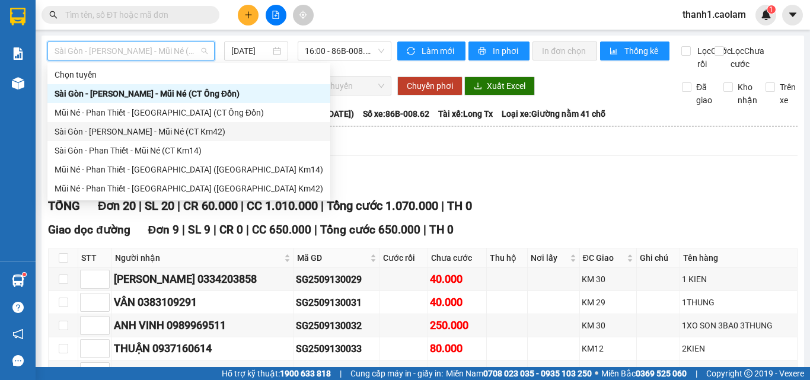
click at [182, 131] on div "Sài Gòn - [PERSON_NAME] - Mũi Né (CT Km42)" at bounding box center [189, 131] width 269 height 13
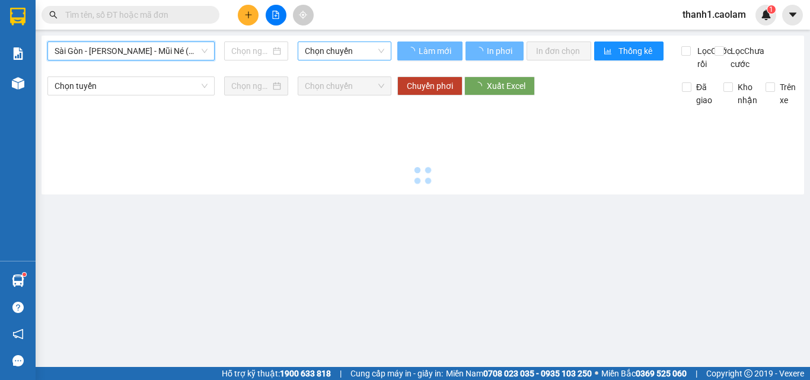
type input "[DATE]"
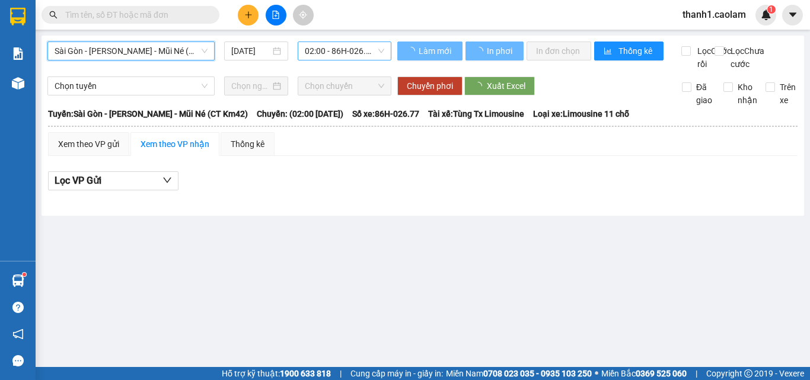
click at [360, 56] on span "02:00 - 86H-026.77" at bounding box center [344, 51] width 79 height 18
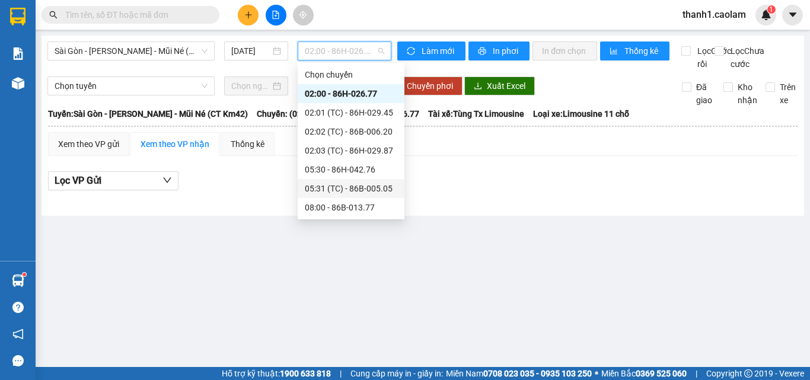
scroll to position [209, 0]
click at [350, 190] on div "20:00 - 86H-026.52" at bounding box center [351, 188] width 93 height 13
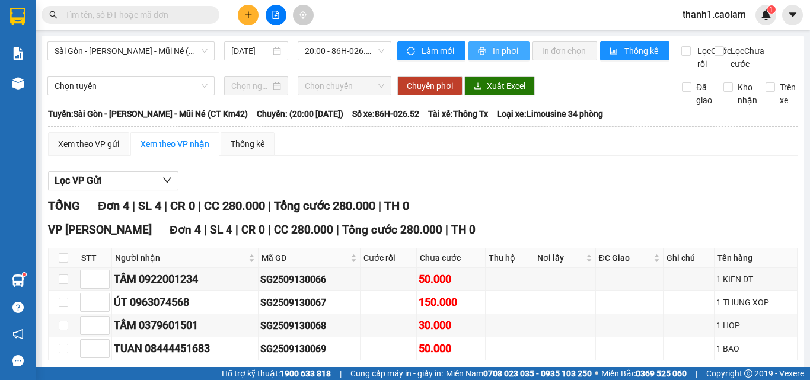
click at [516, 51] on button "In phơi" at bounding box center [499, 51] width 61 height 19
click at [119, 5] on div "Kết quả tìm kiếm ( 4 ) Bộ lọc Mã ĐH Trạng thái Món hàng Thu hộ Tổng cước Chưa c…" at bounding box center [115, 15] width 231 height 21
click at [106, 21] on input "text" at bounding box center [135, 14] width 140 height 13
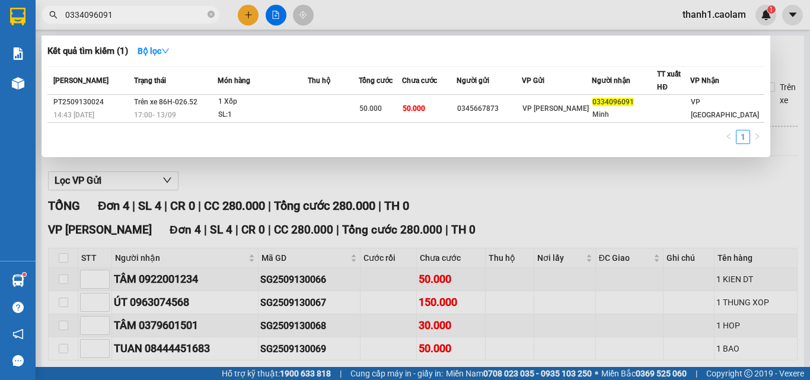
type input "0334096091"
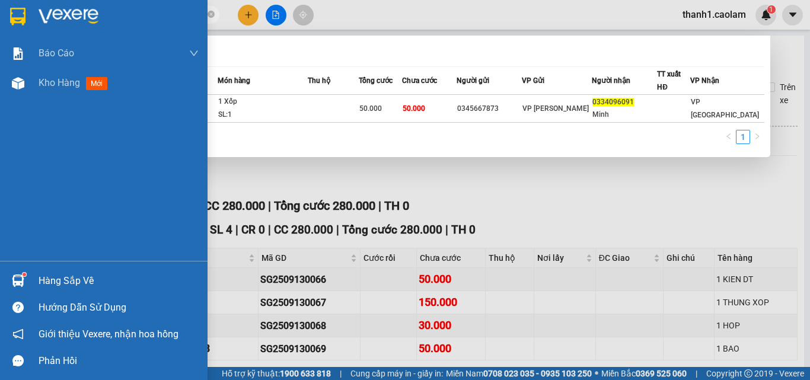
click at [12, 15] on img at bounding box center [17, 17] width 15 height 18
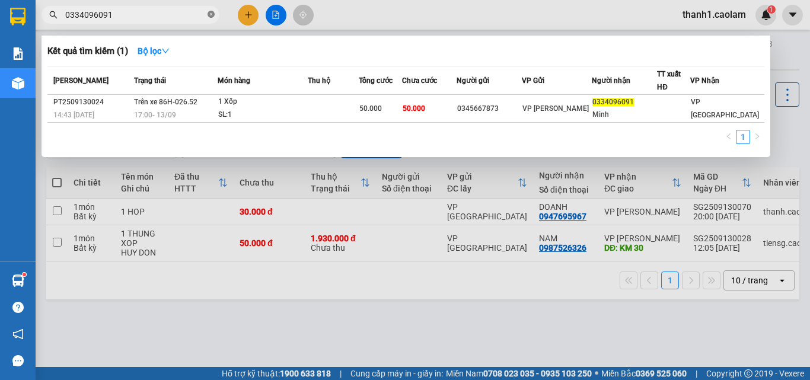
click at [212, 18] on icon "close-circle" at bounding box center [211, 14] width 7 height 7
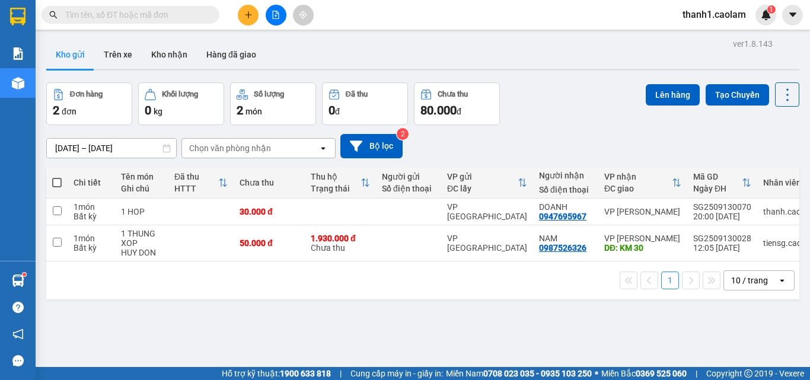
drag, startPoint x: 458, startPoint y: 71, endPoint x: 423, endPoint y: 46, distance: 43.3
click at [459, 70] on div "Kho gửi Trên xe Kho nhận Hàng đã giao" at bounding box center [422, 55] width 753 height 30
click at [284, 15] on button at bounding box center [276, 15] width 21 height 21
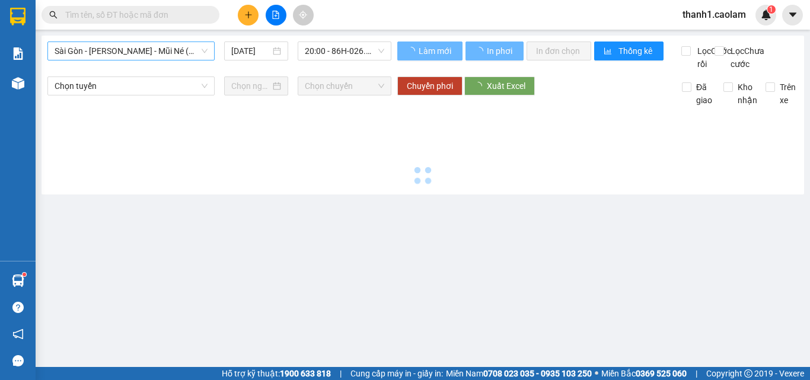
drag, startPoint x: 154, startPoint y: 52, endPoint x: 195, endPoint y: 62, distance: 42.7
click at [155, 52] on span "Sài Gòn - [PERSON_NAME] - Mũi Né (CT Ông Đồn)" at bounding box center [131, 51] width 153 height 18
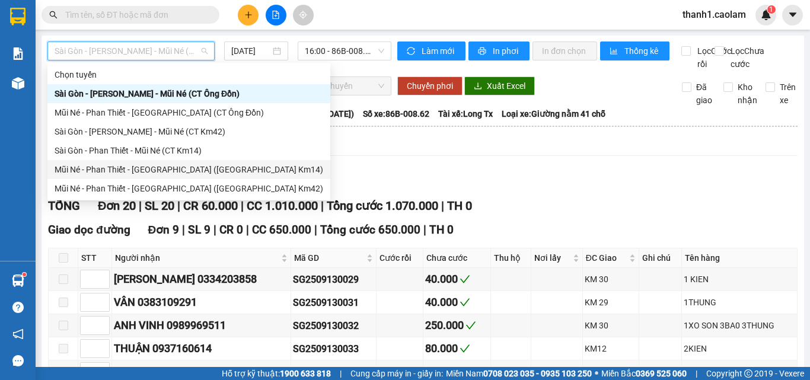
click at [161, 171] on div "Mũi Né - Phan Thiết - [GEOGRAPHIC_DATA] ([GEOGRAPHIC_DATA] Km14)" at bounding box center [189, 169] width 269 height 13
type input "[DATE]"
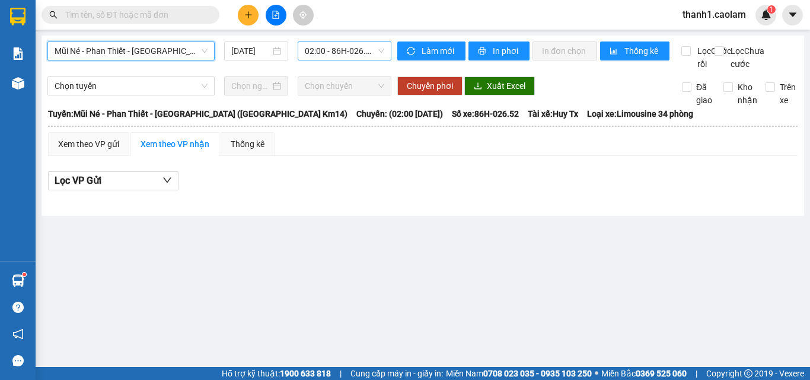
click at [350, 54] on span "02:00 - 86H-026.52" at bounding box center [344, 51] width 79 height 18
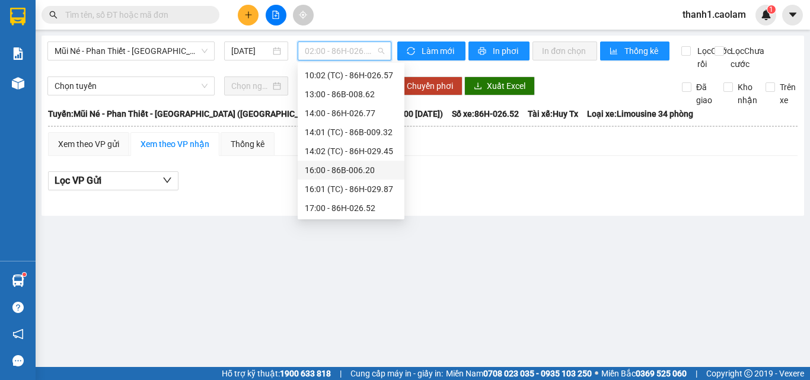
scroll to position [152, 0]
click at [353, 171] on div "17:00 - 86H-026.52" at bounding box center [351, 169] width 93 height 13
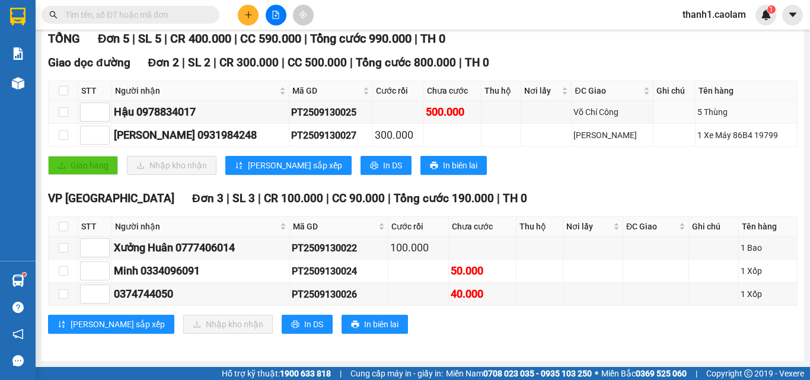
scroll to position [178, 0]
click at [68, 230] on input "checkbox" at bounding box center [63, 226] width 9 height 9
checkbox input "true"
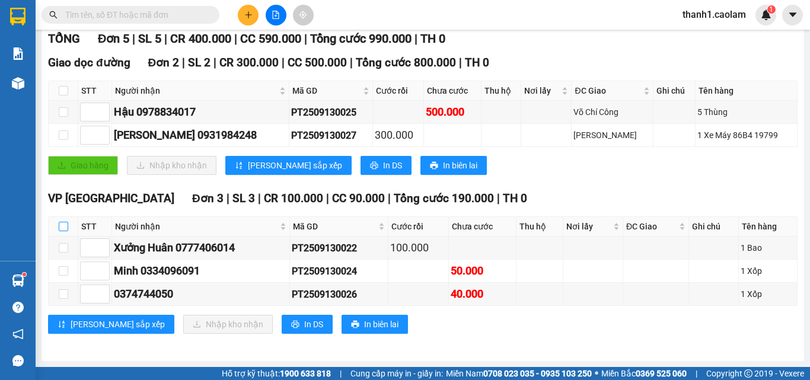
checkbox input "true"
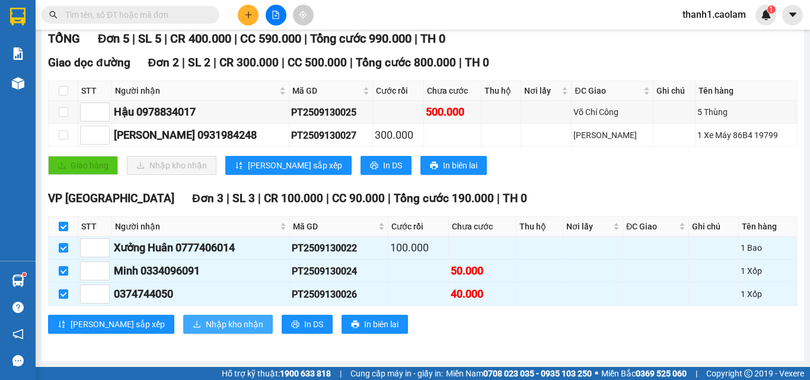
click at [206, 326] on span "Nhập kho nhận" at bounding box center [235, 324] width 58 height 13
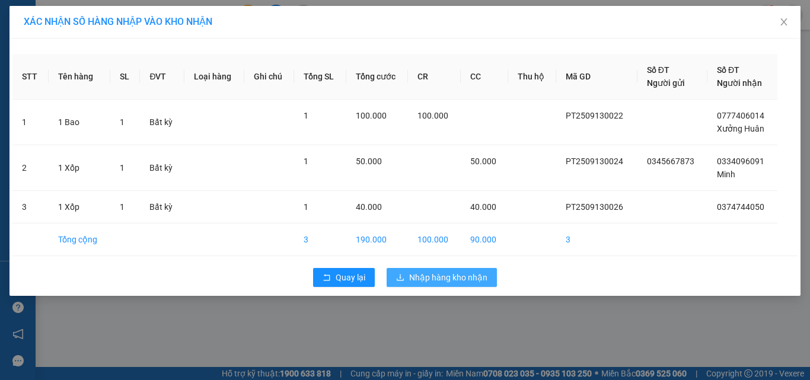
click at [467, 278] on span "Nhập hàng kho nhận" at bounding box center [448, 277] width 78 height 13
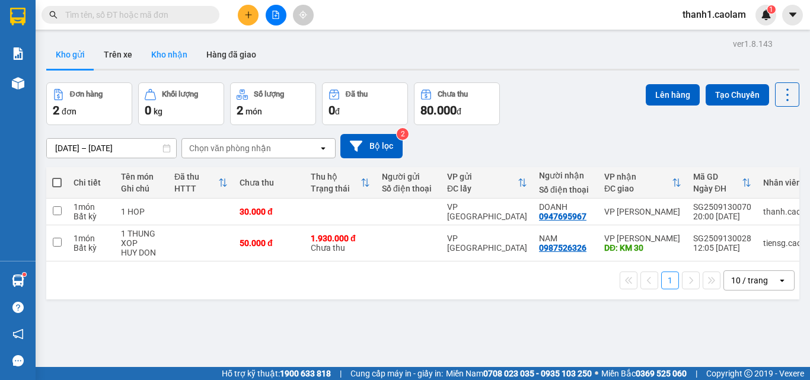
click at [173, 65] on button "Kho nhận" at bounding box center [169, 54] width 55 height 28
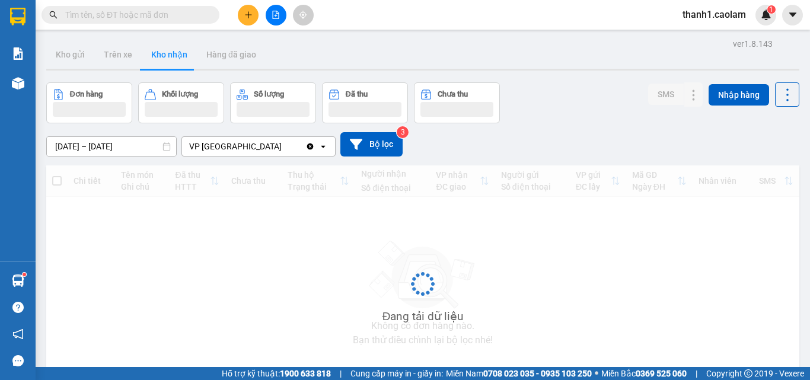
click at [173, 62] on button "Kho nhận" at bounding box center [169, 54] width 55 height 28
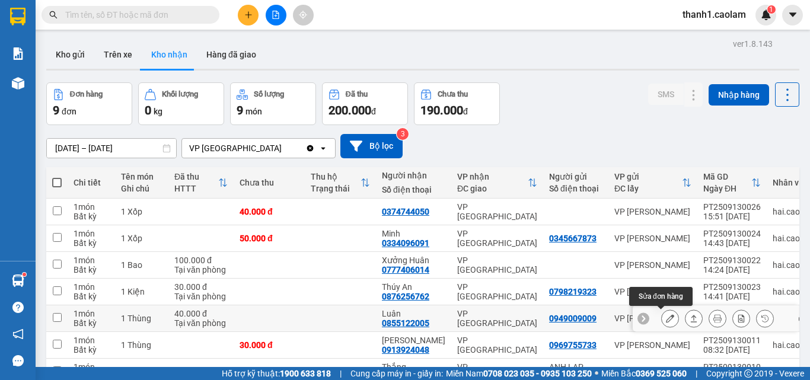
click at [668, 323] on button at bounding box center [670, 318] width 17 height 21
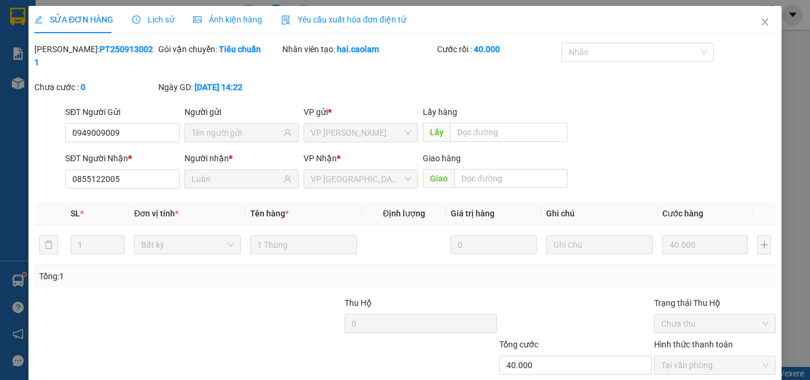
type input "0949009009"
type input "0855122005"
type input "Luân"
type input "40.000"
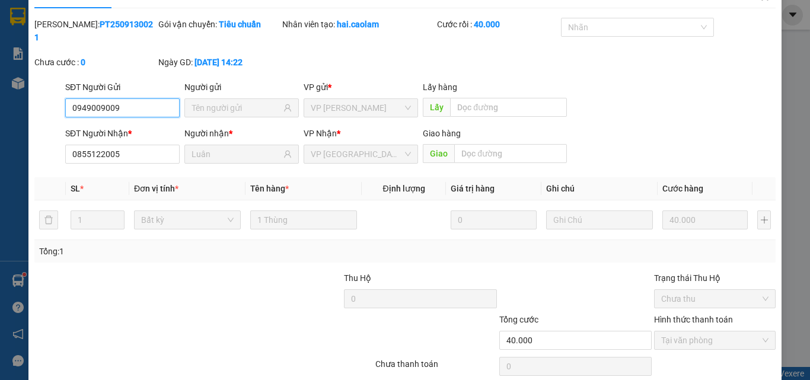
scroll to position [61, 0]
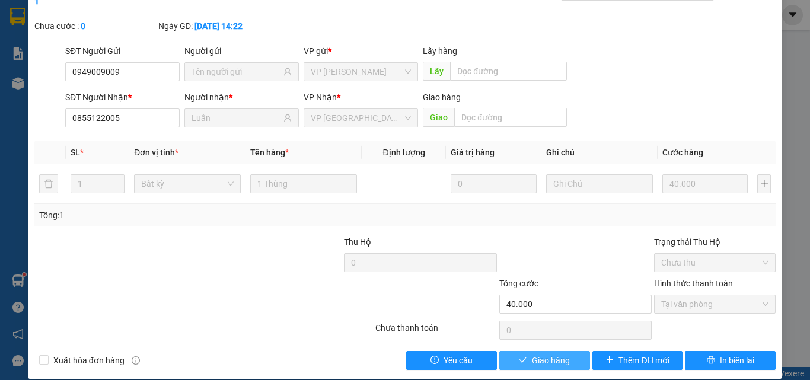
click at [536, 354] on span "Giao hàng" at bounding box center [551, 360] width 38 height 13
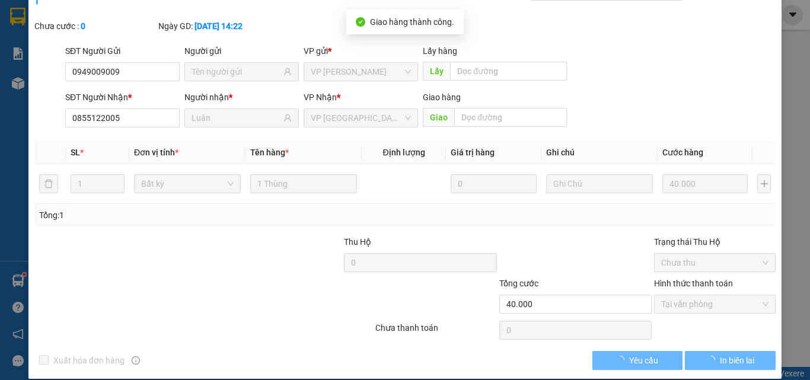
scroll to position [0, 0]
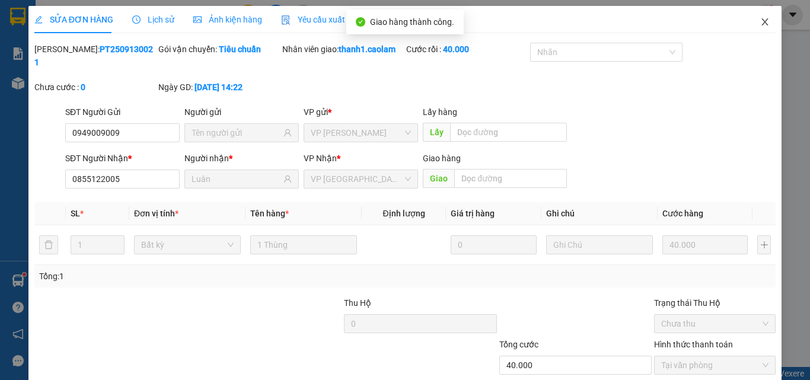
click at [750, 12] on span "Close" at bounding box center [765, 22] width 33 height 33
click at [753, 21] on span "thanh1.caolam" at bounding box center [714, 14] width 82 height 15
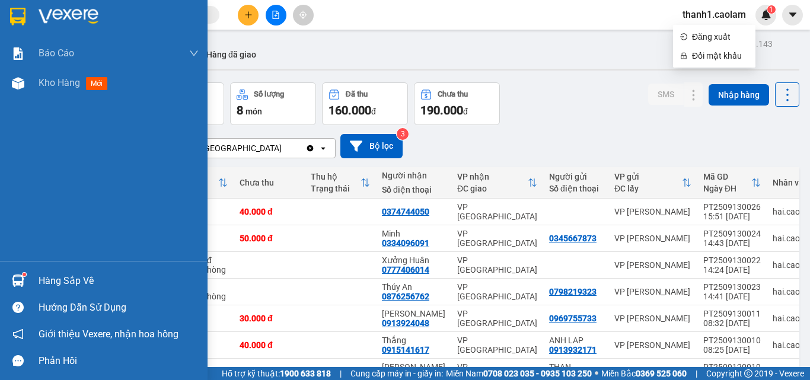
click at [19, 19] on img at bounding box center [17, 17] width 15 height 18
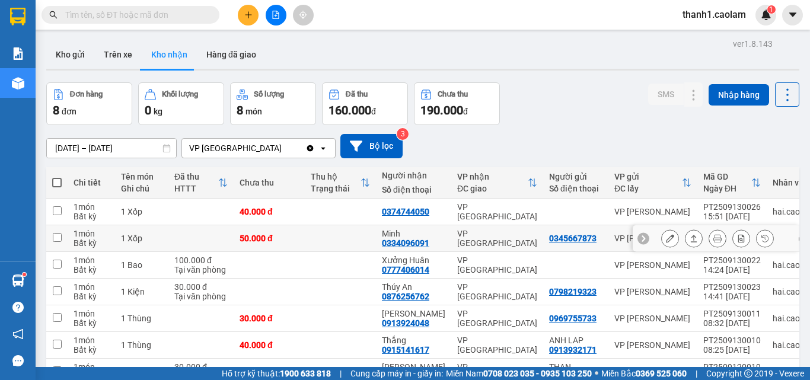
click at [666, 242] on icon at bounding box center [670, 238] width 8 height 8
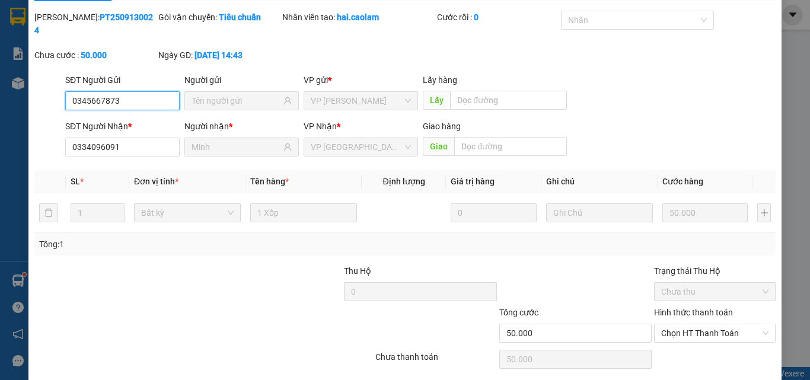
type input "0345667873"
type input "0334096091"
type input "Minh"
type input "50.000"
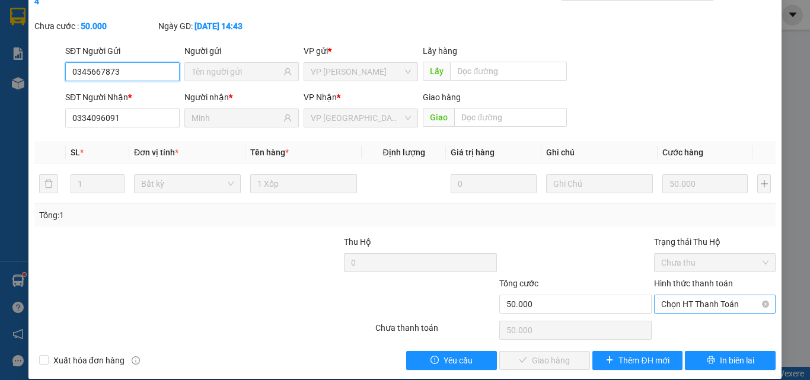
click at [707, 295] on span "Chọn HT Thanh Toán" at bounding box center [714, 304] width 107 height 18
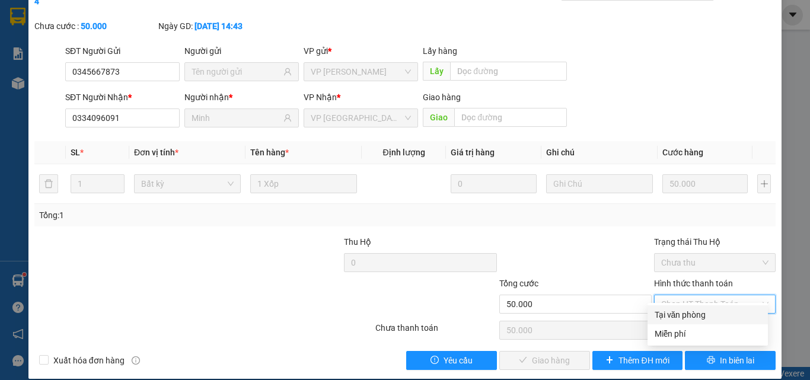
drag, startPoint x: 696, startPoint y: 313, endPoint x: 661, endPoint y: 333, distance: 39.9
click at [696, 313] on div "Tại văn phòng" at bounding box center [708, 314] width 106 height 13
type input "0"
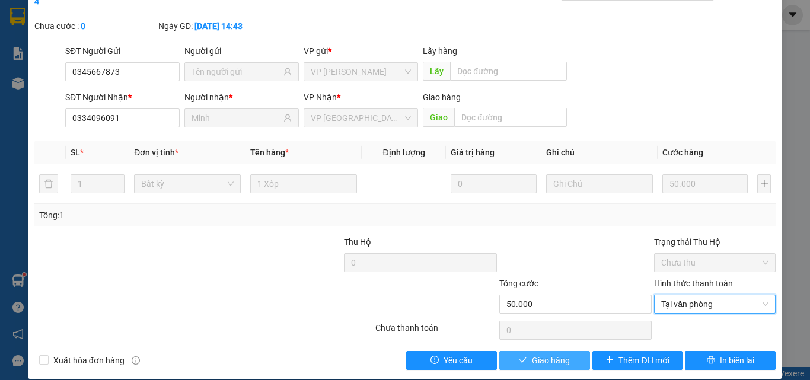
click at [545, 354] on span "Giao hàng" at bounding box center [551, 360] width 38 height 13
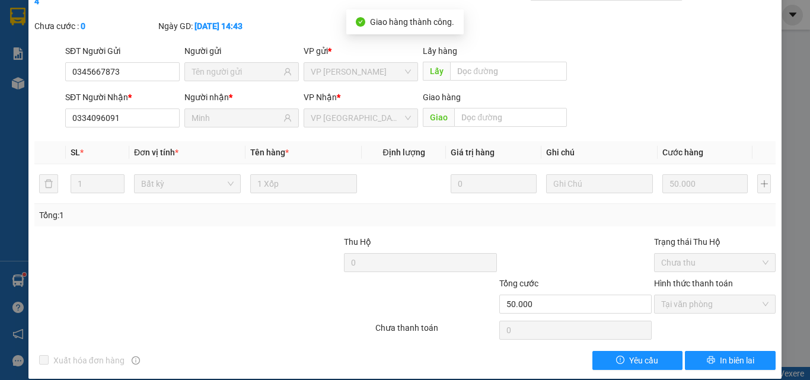
scroll to position [0, 0]
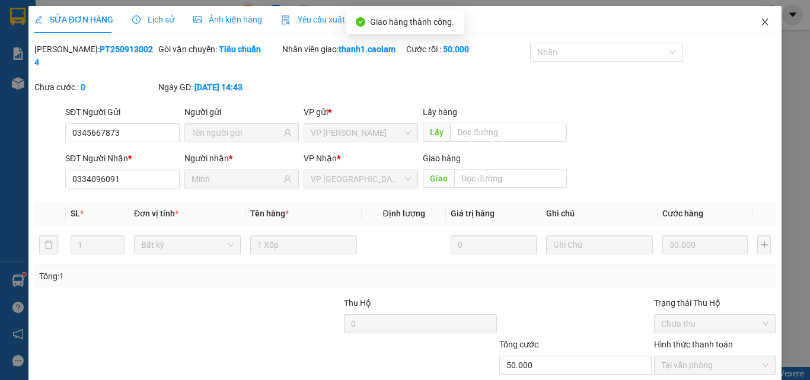
click at [762, 24] on span "Close" at bounding box center [765, 22] width 33 height 33
